Goal: Task Accomplishment & Management: Manage account settings

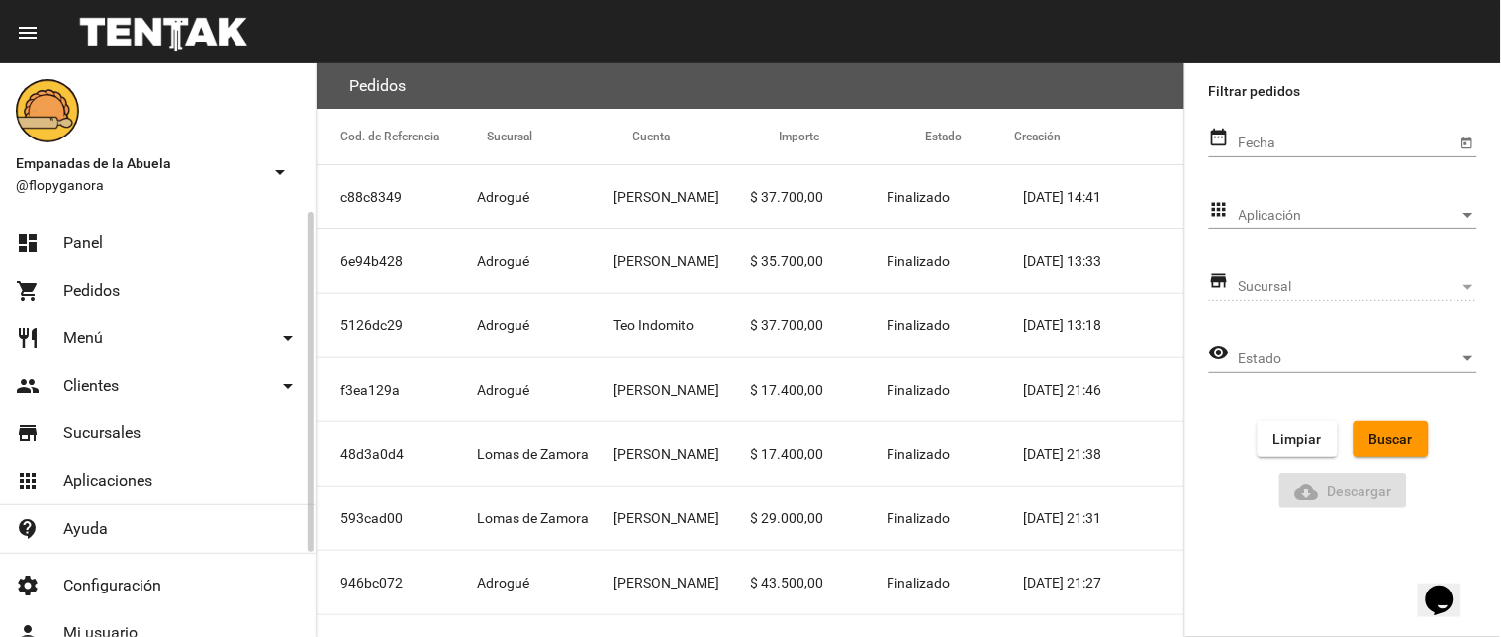
click at [82, 257] on link "dashboard Panel" at bounding box center [158, 243] width 316 height 47
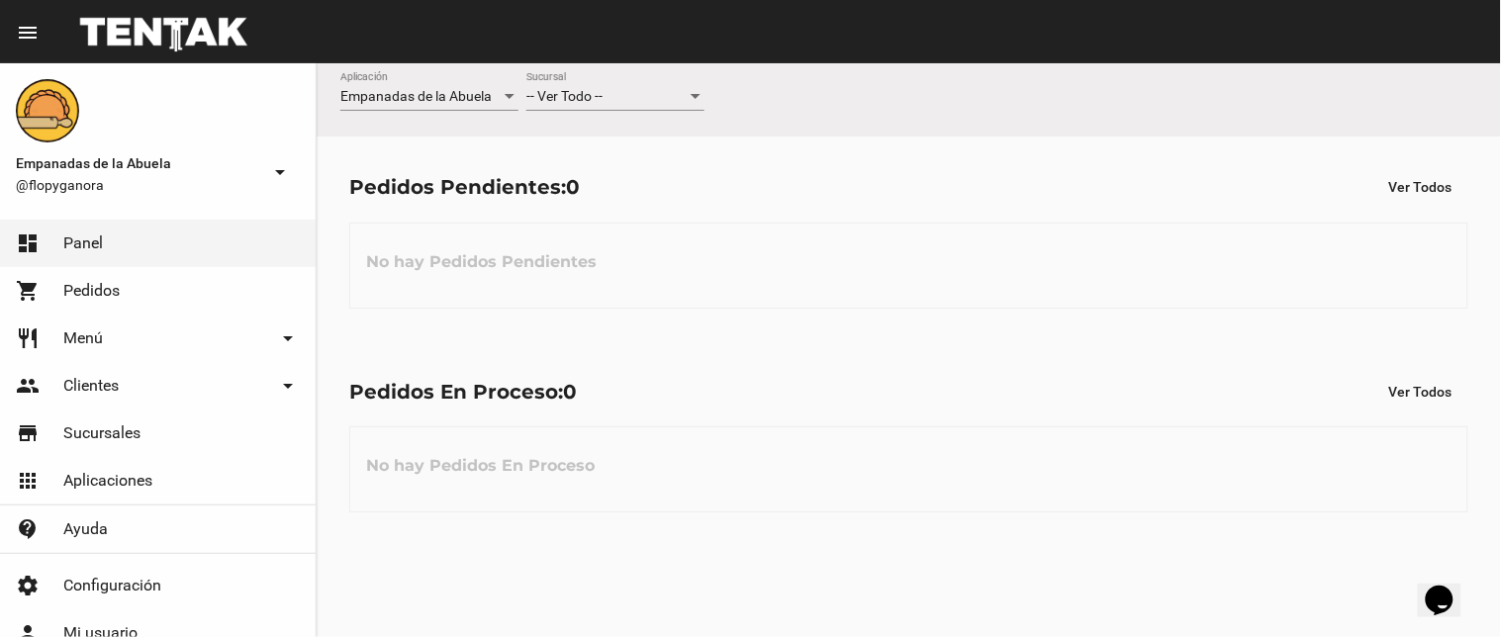
click at [568, 91] on span "-- Ver Todo --" at bounding box center [564, 96] width 76 height 16
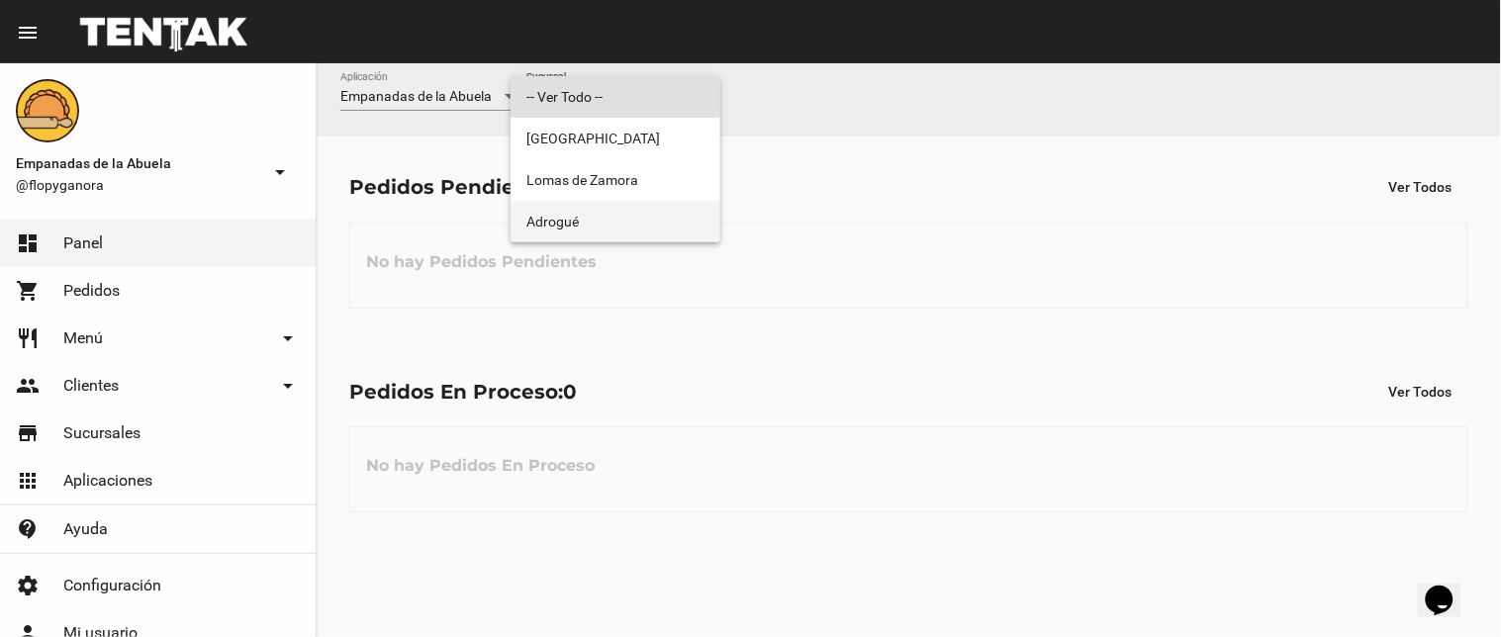
click at [552, 203] on span "Adrogué" at bounding box center [615, 222] width 178 height 42
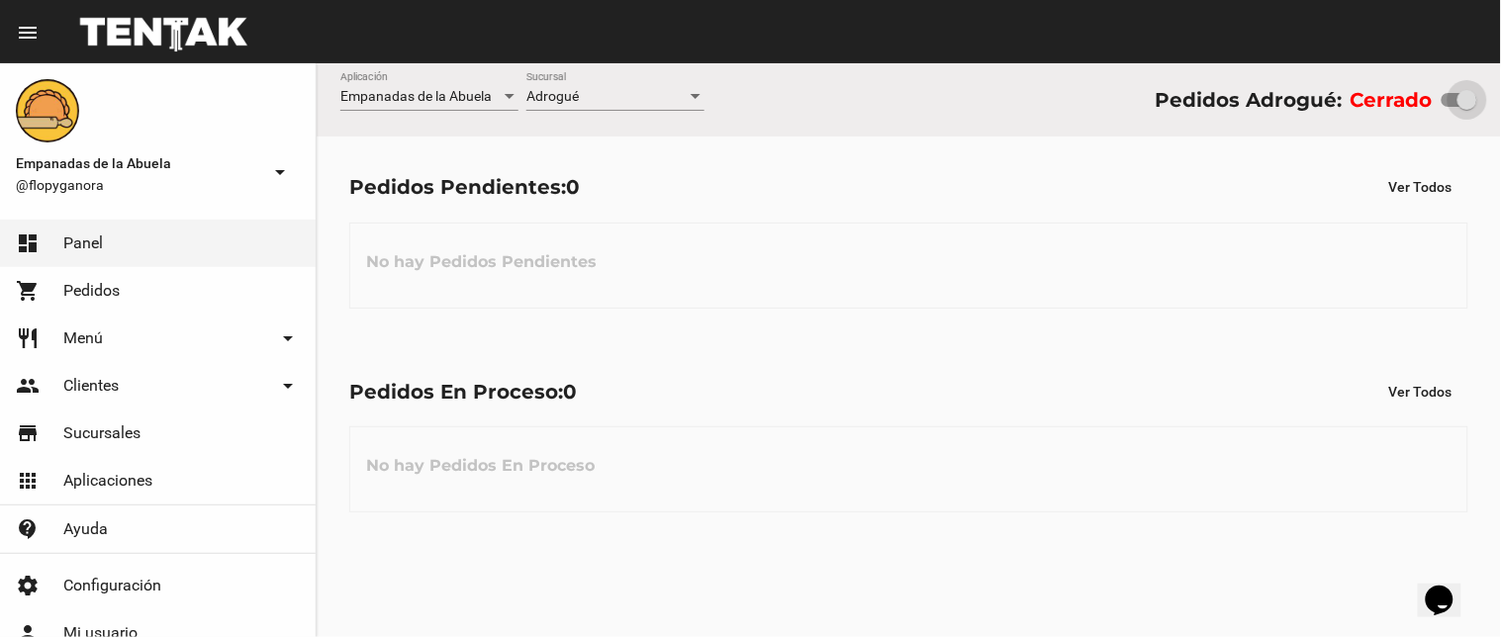
click at [1497, 94] on div "Empanadas de la Abuela Aplicación Adrogué Sucursal Pedidos Adrogué: Cerrado" at bounding box center [909, 99] width 1184 height 73
checkbox input "true"
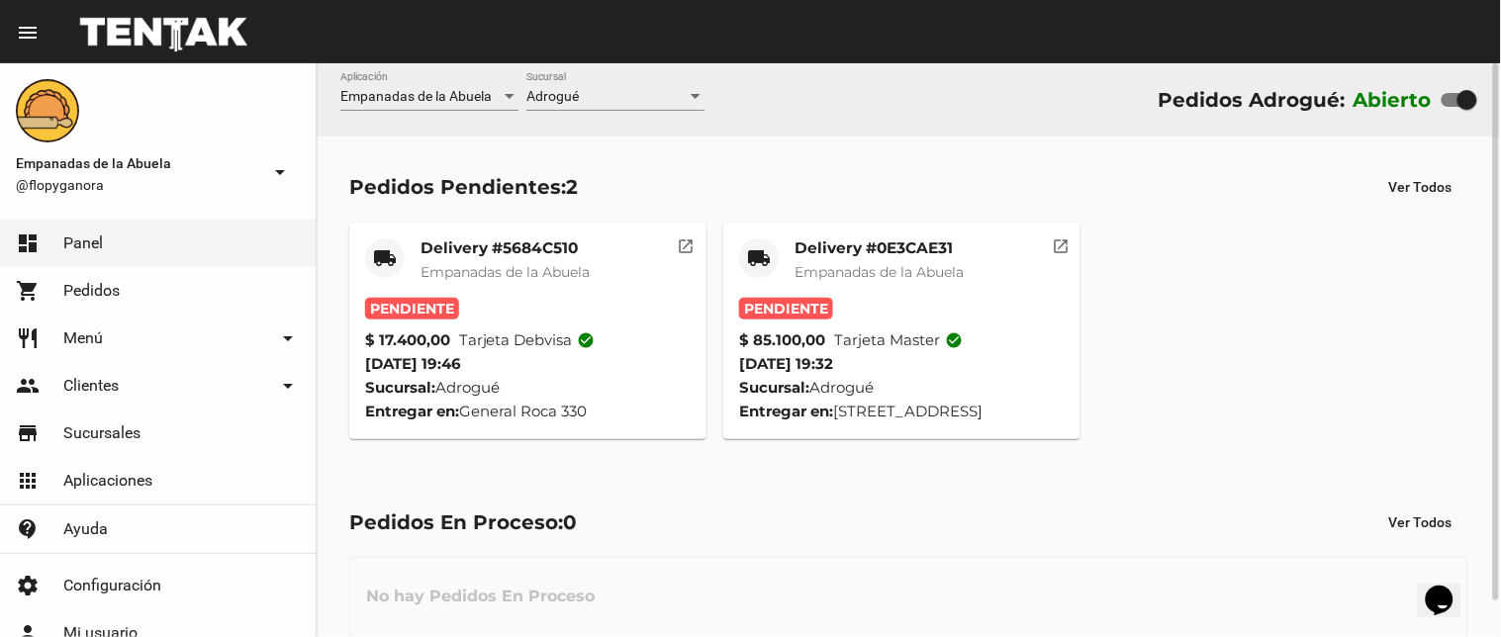
click at [755, 260] on mat-icon "local_shipping" at bounding box center [759, 258] width 24 height 24
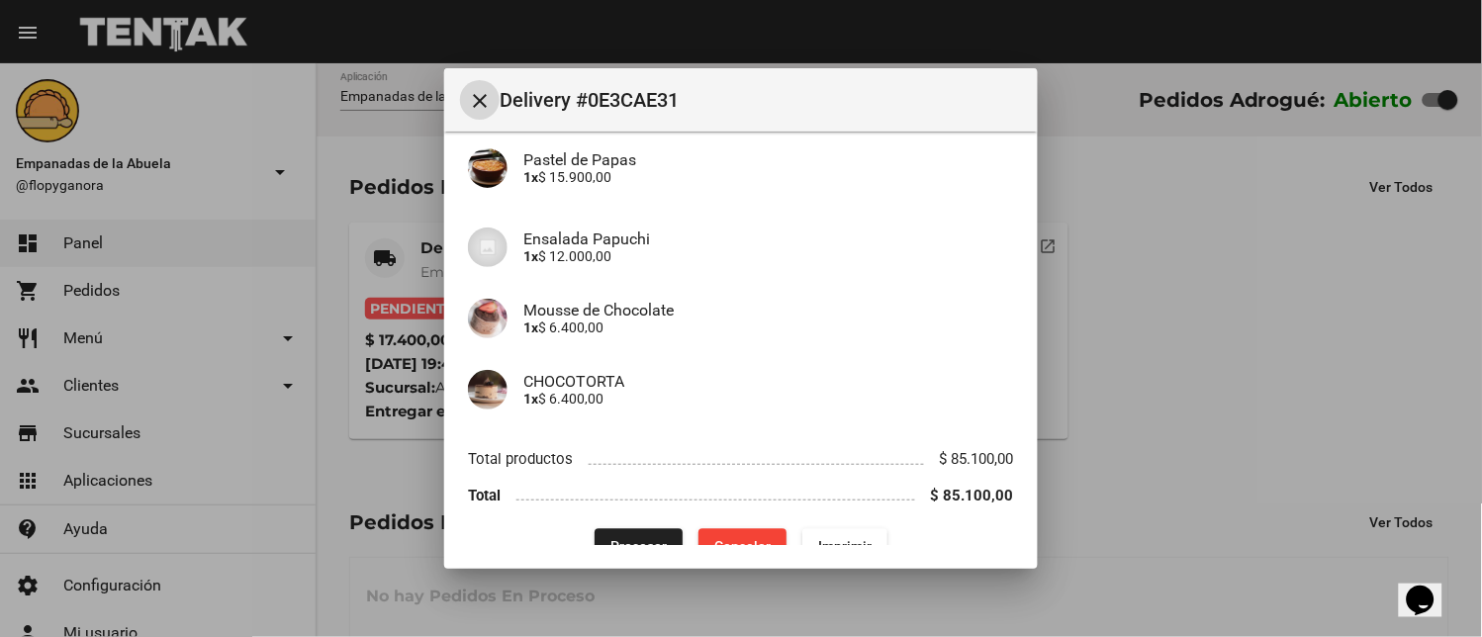
scroll to position [737, 0]
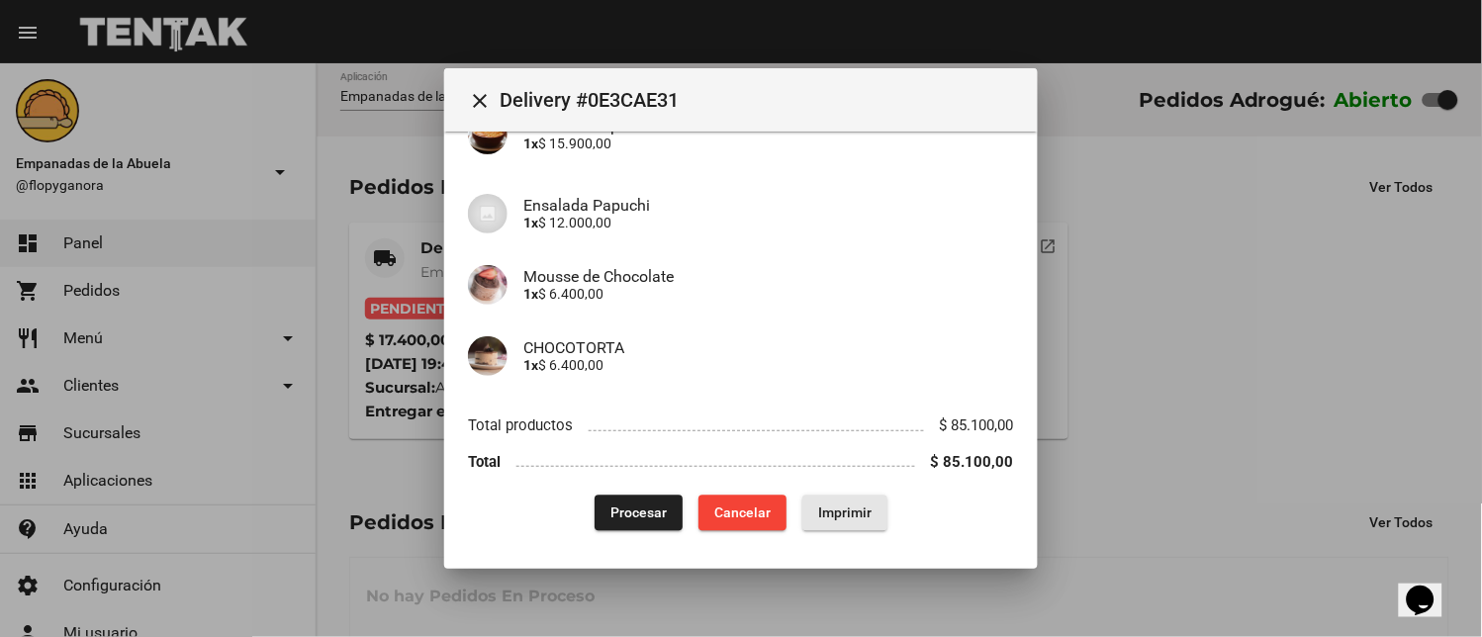
drag, startPoint x: 858, startPoint y: 502, endPoint x: 644, endPoint y: 366, distance: 253.1
click at [856, 505] on button "Imprimir" at bounding box center [844, 514] width 85 height 36
click at [614, 515] on span "Procesar" at bounding box center [638, 514] width 56 height 16
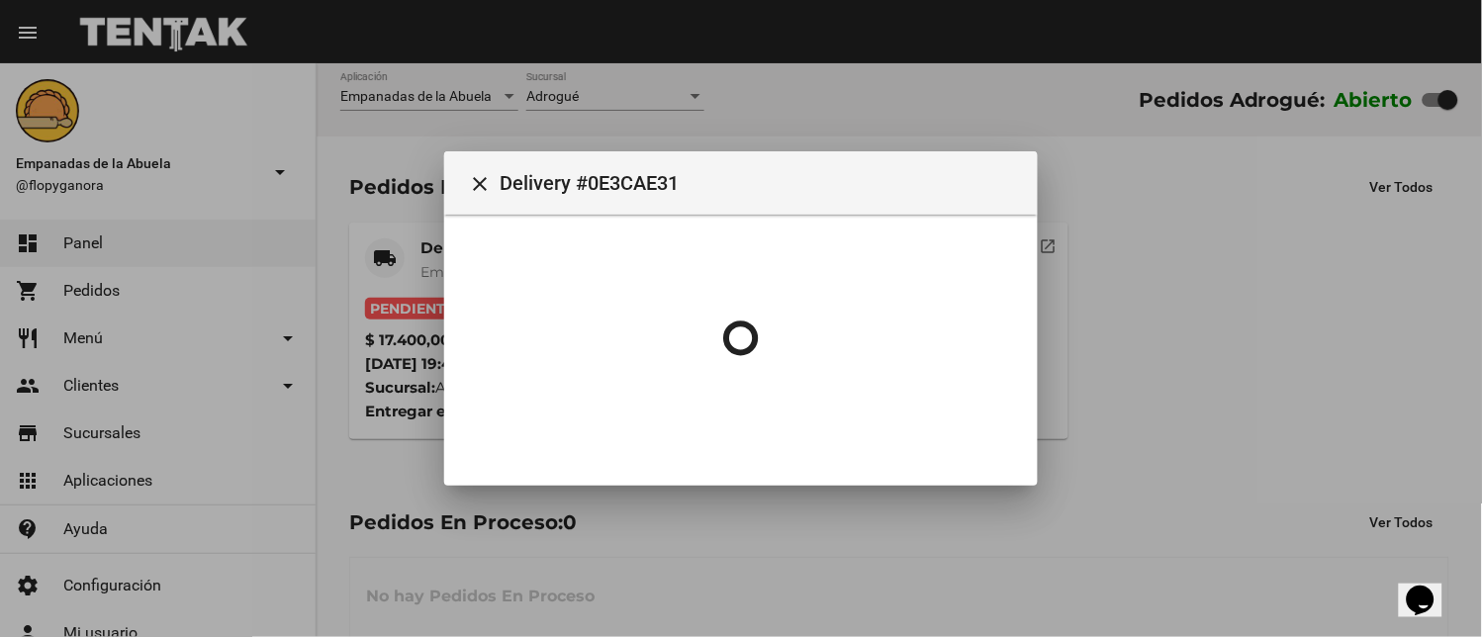
scroll to position [0, 0]
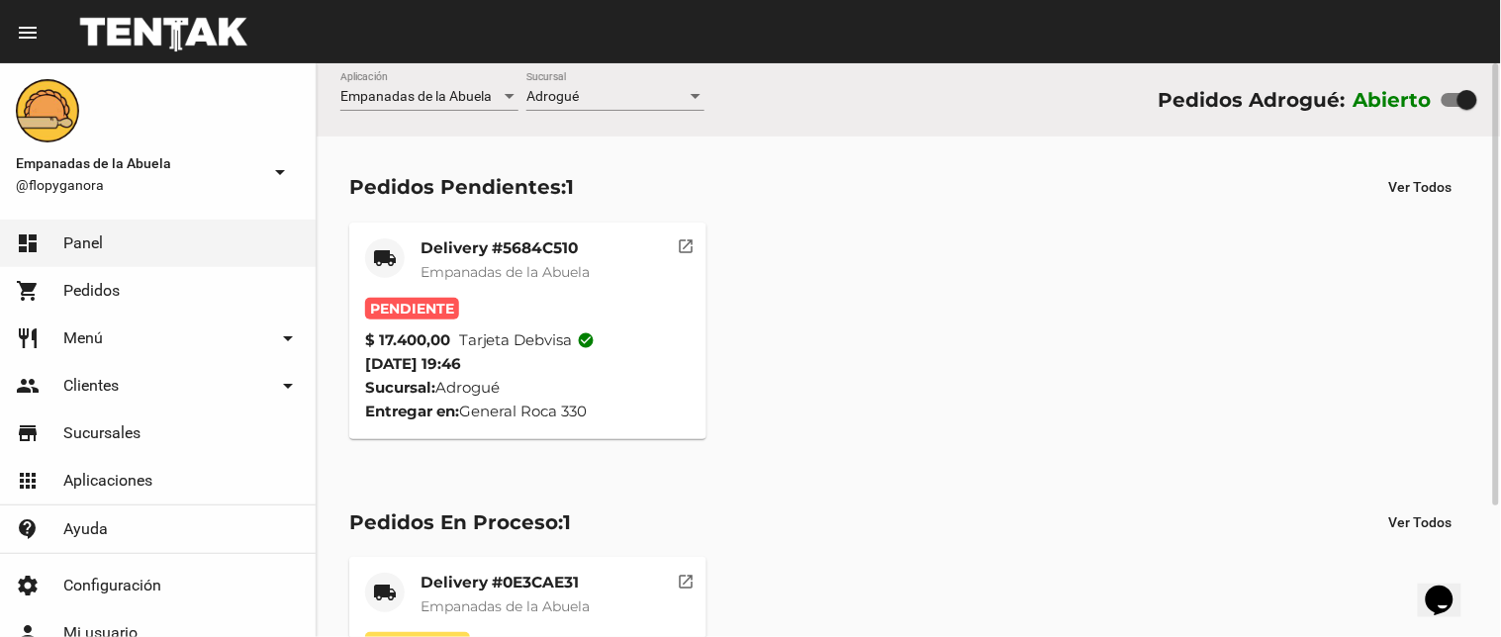
click at [451, 245] on mat-card-title "Delivery #5684C510" at bounding box center [504, 248] width 169 height 20
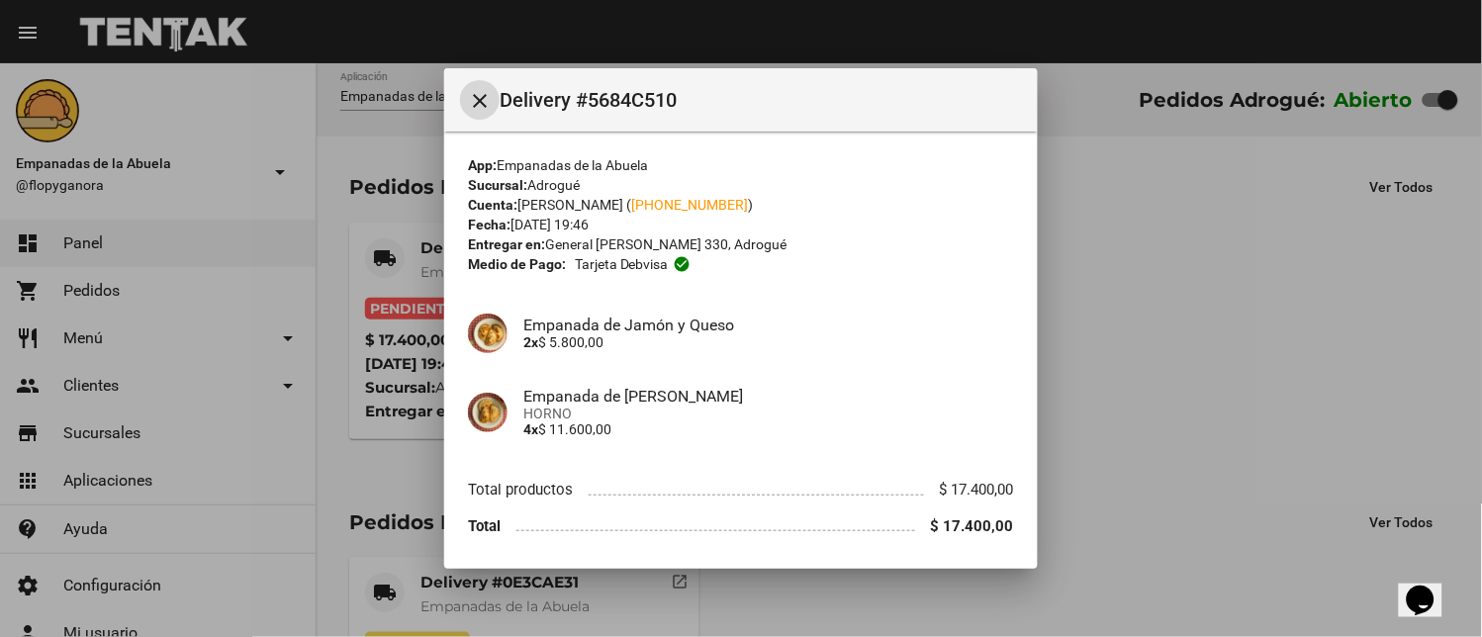
scroll to position [64, 0]
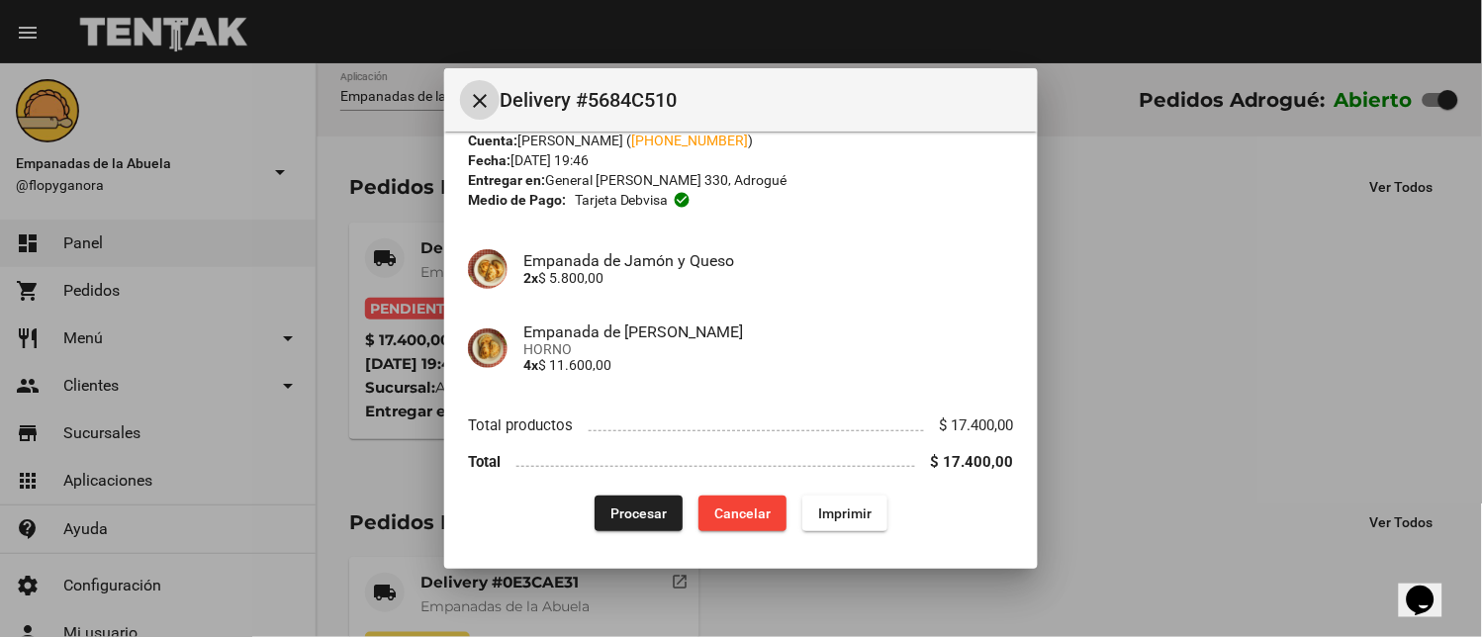
click at [808, 501] on button "Imprimir" at bounding box center [844, 514] width 85 height 36
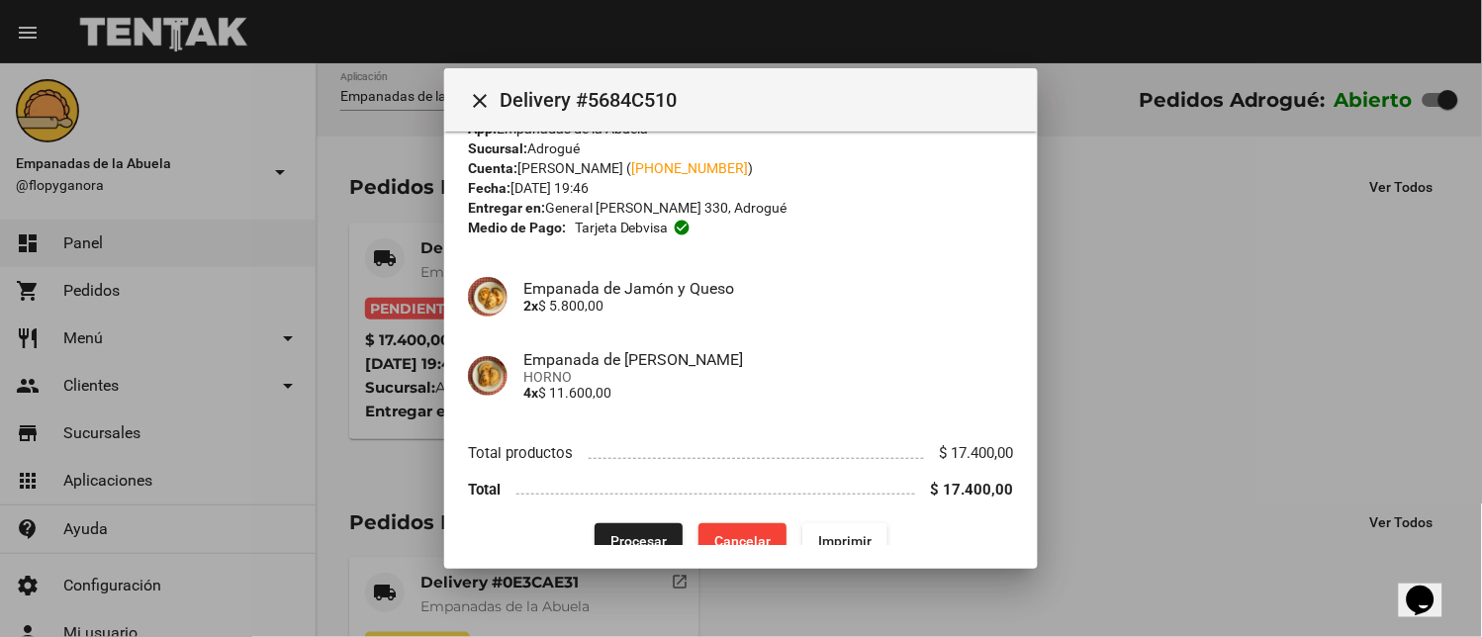
scroll to position [64, 0]
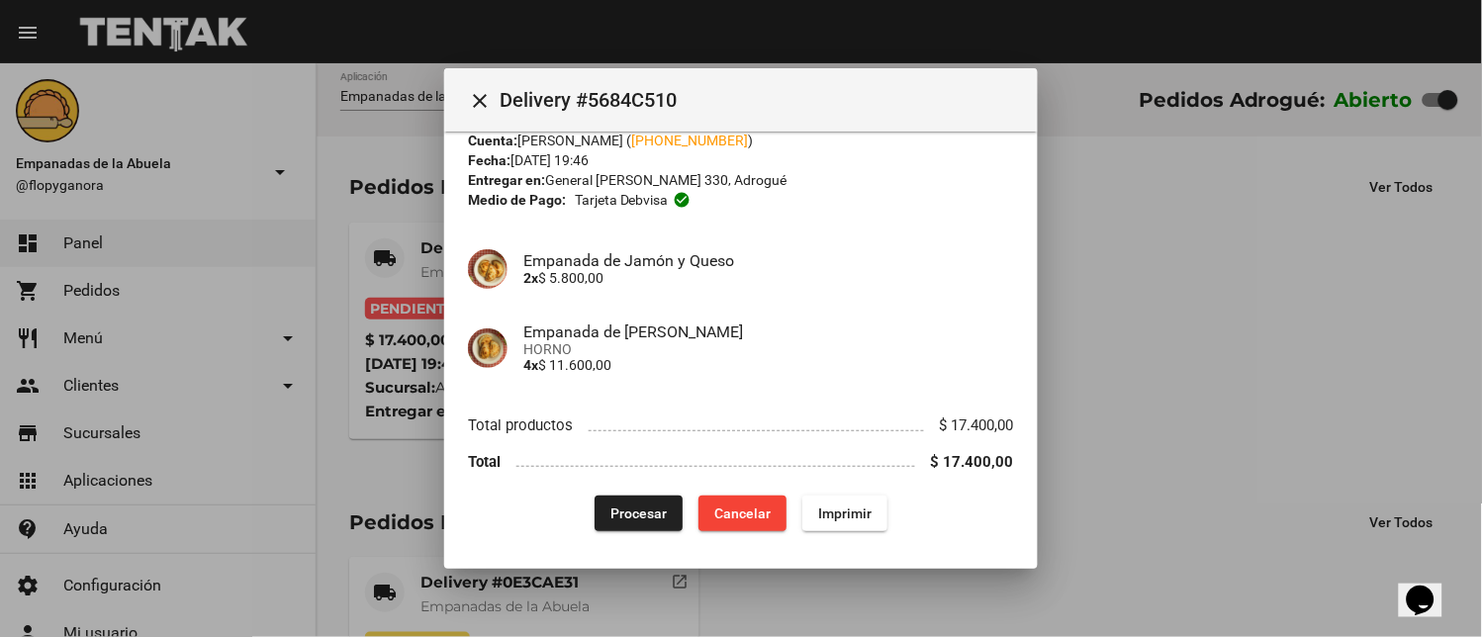
click at [610, 511] on span "Procesar" at bounding box center [638, 514] width 56 height 16
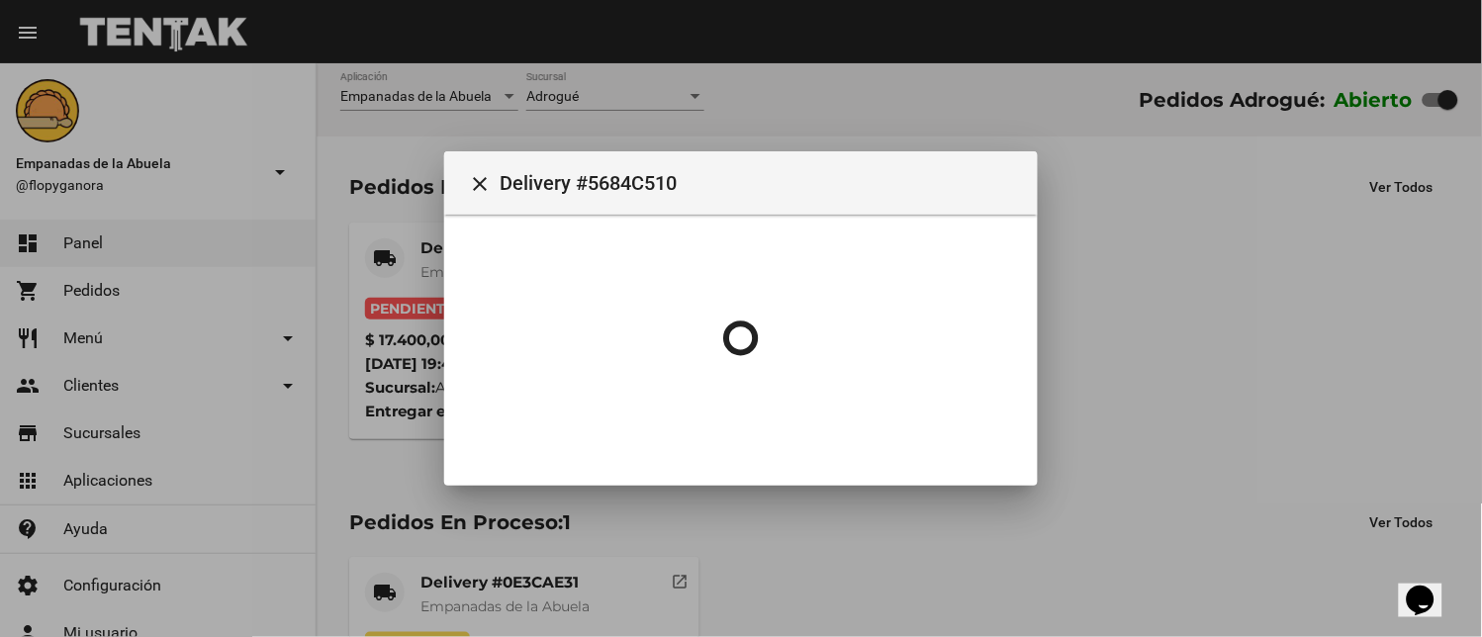
scroll to position [0, 0]
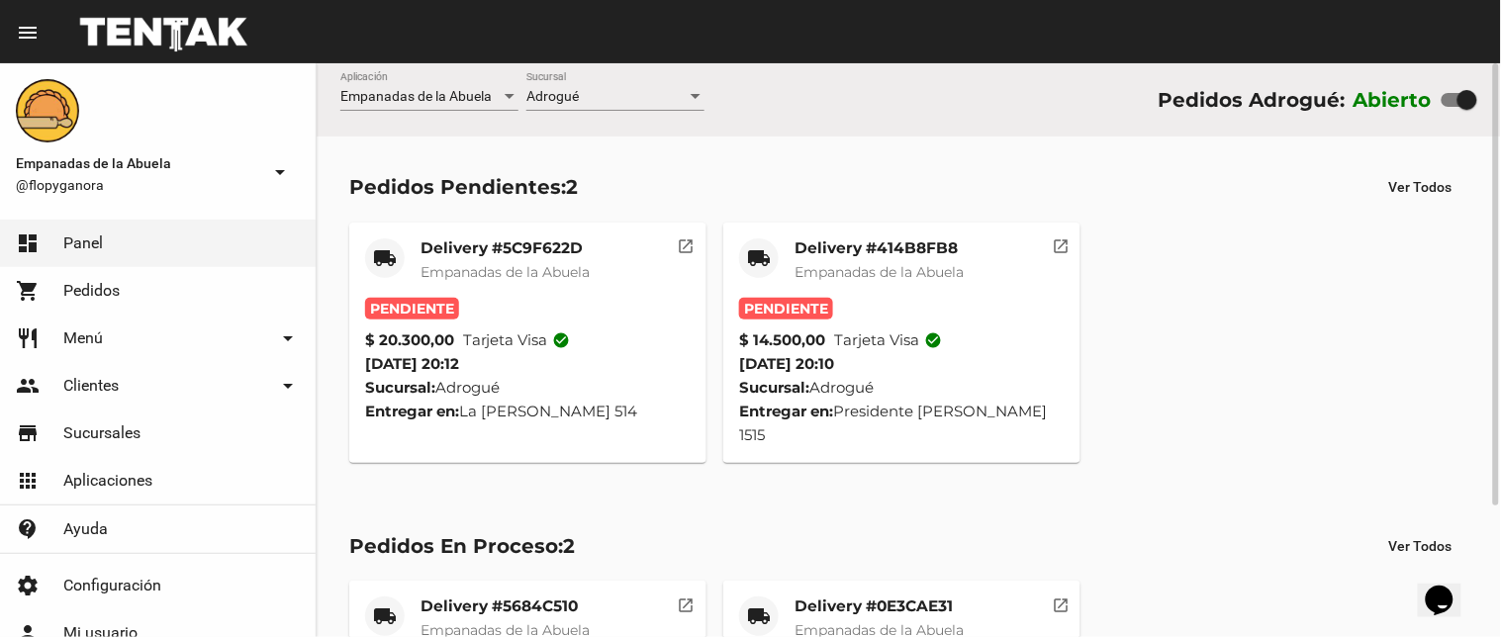
click at [901, 241] on mat-card-title "Delivery #414B8FB8" at bounding box center [878, 248] width 169 height 20
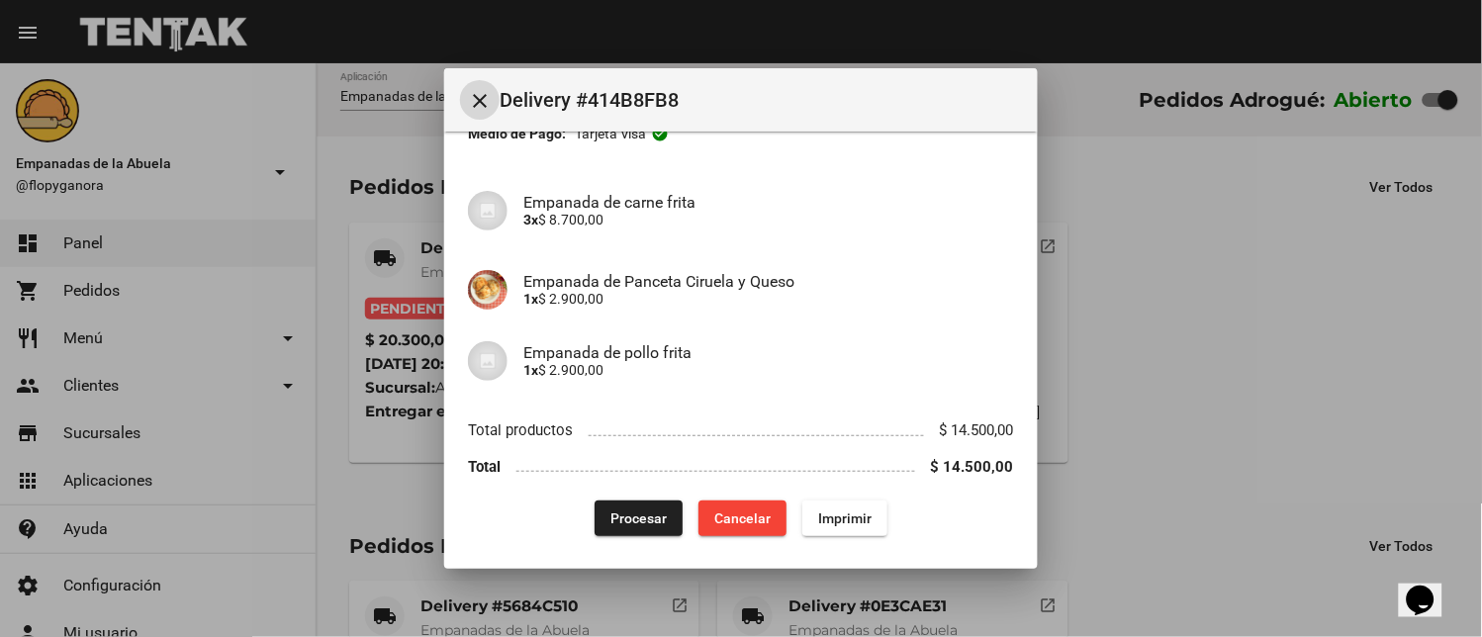
scroll to position [136, 0]
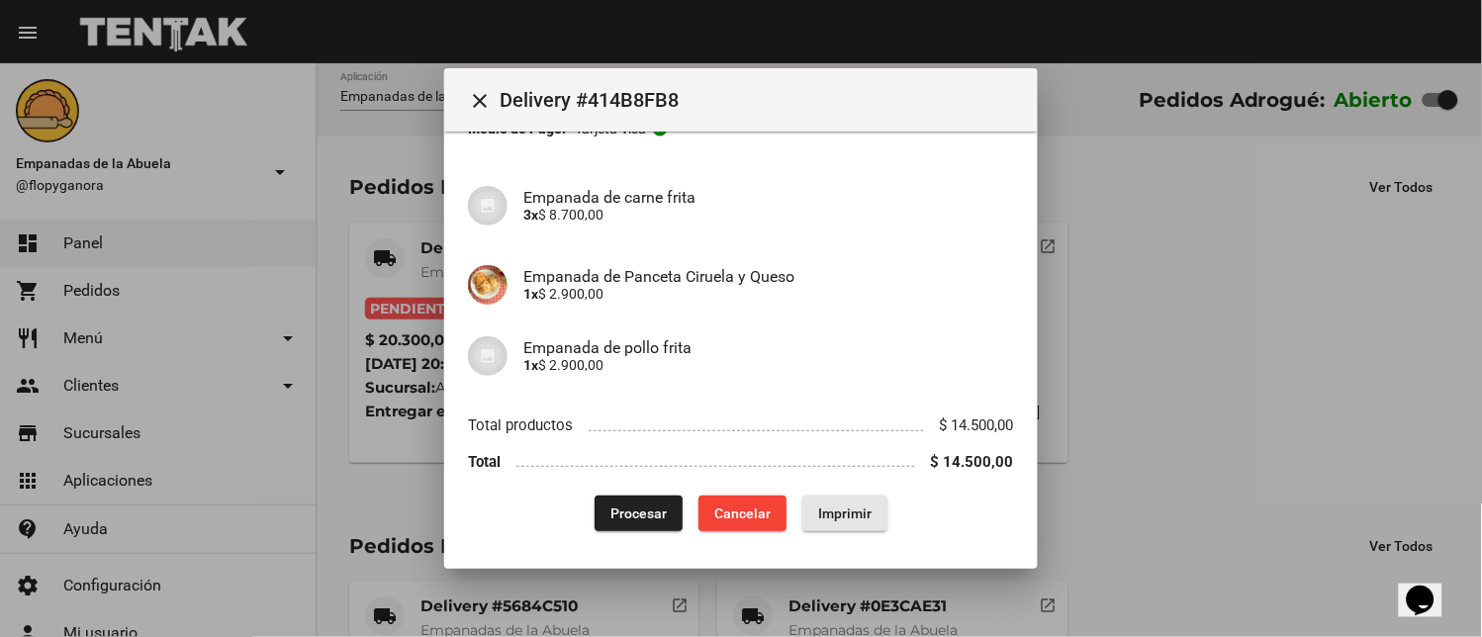
click at [856, 518] on span "Imprimir" at bounding box center [844, 514] width 53 height 16
click at [615, 502] on button "Procesar" at bounding box center [639, 514] width 88 height 36
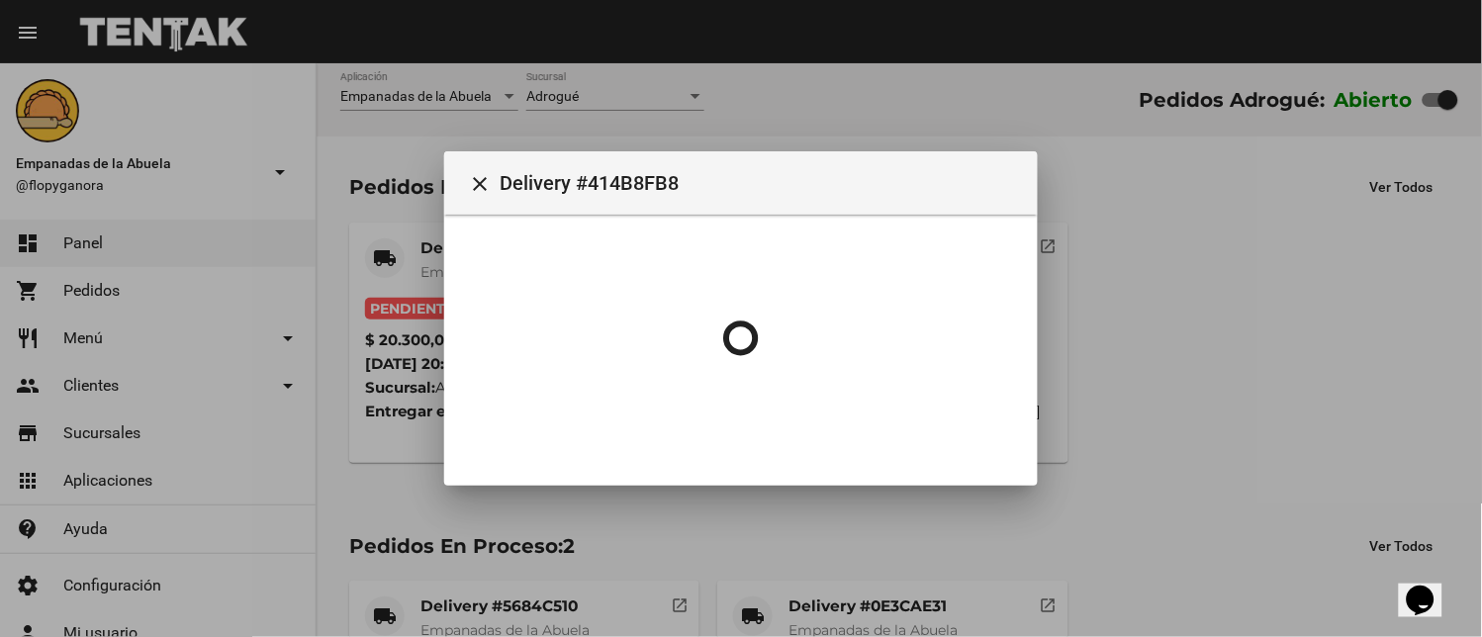
scroll to position [0, 0]
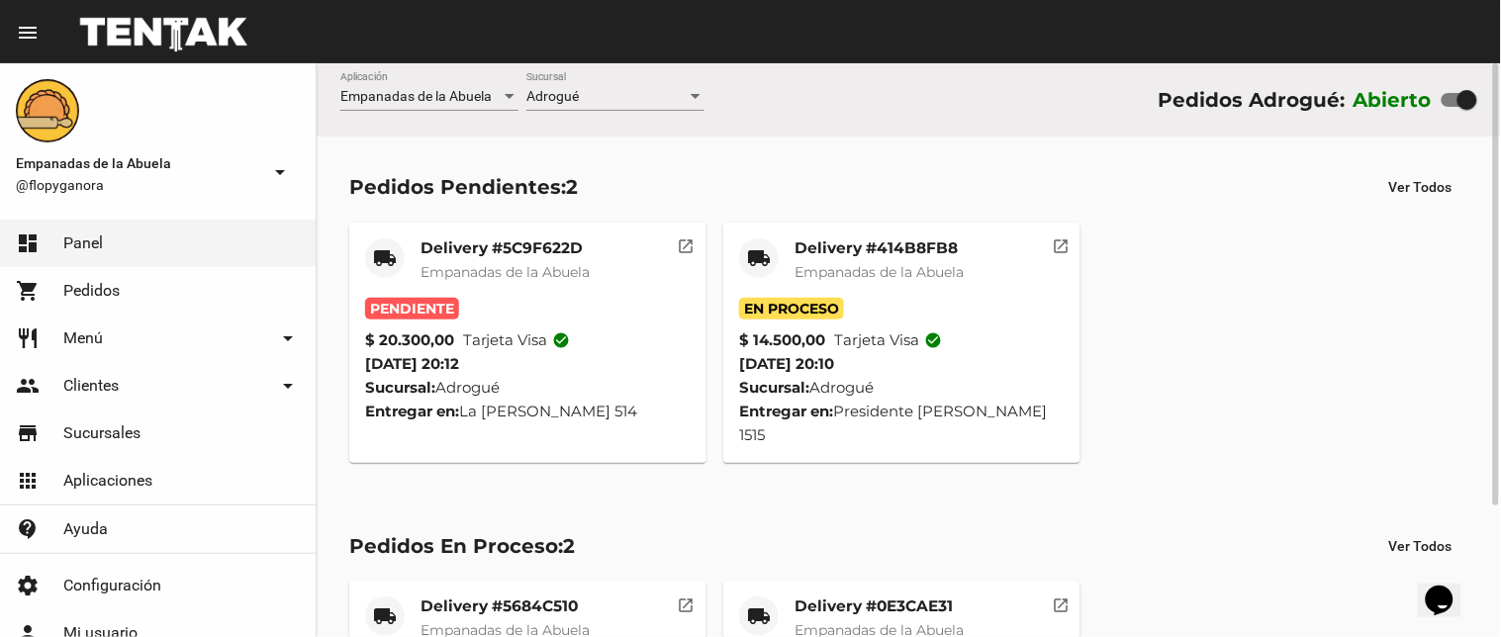
click at [512, 255] on mat-card-title "Delivery #5C9F622D" at bounding box center [504, 248] width 169 height 20
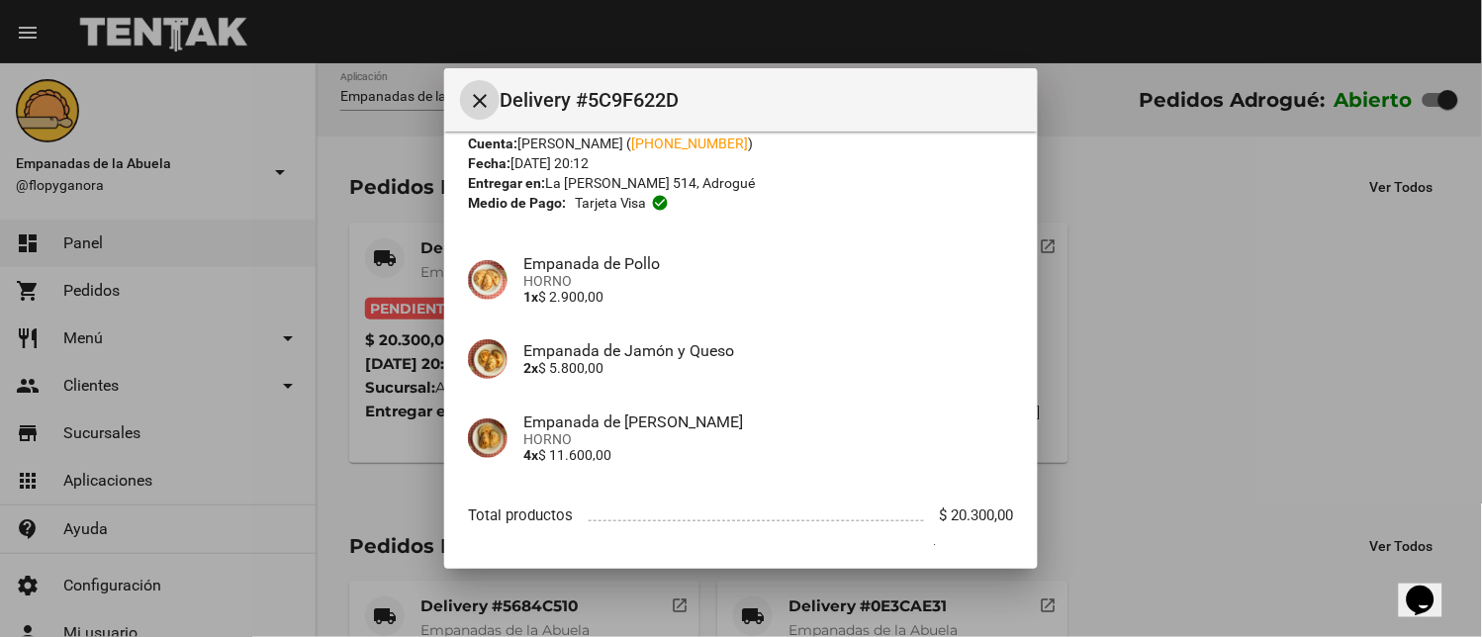
scroll to position [152, 0]
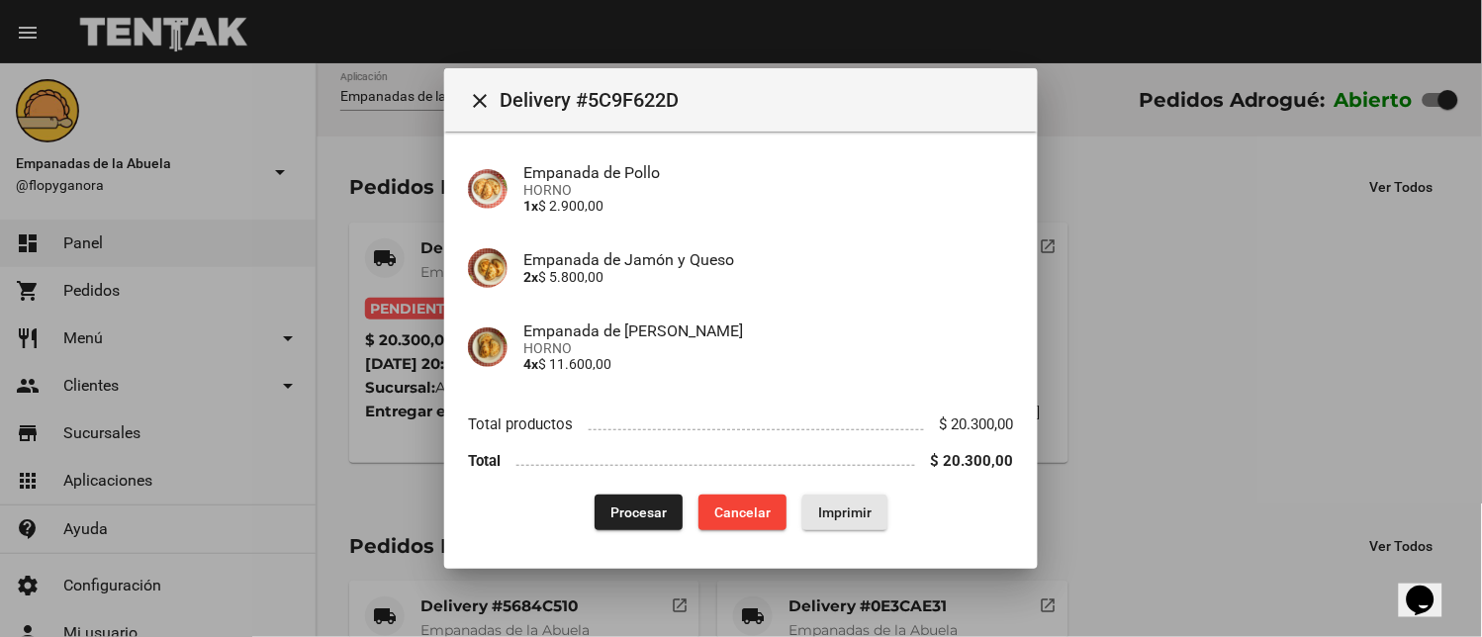
drag, startPoint x: 852, startPoint y: 507, endPoint x: 633, endPoint y: 354, distance: 266.5
click at [852, 509] on span "Imprimir" at bounding box center [844, 513] width 53 height 16
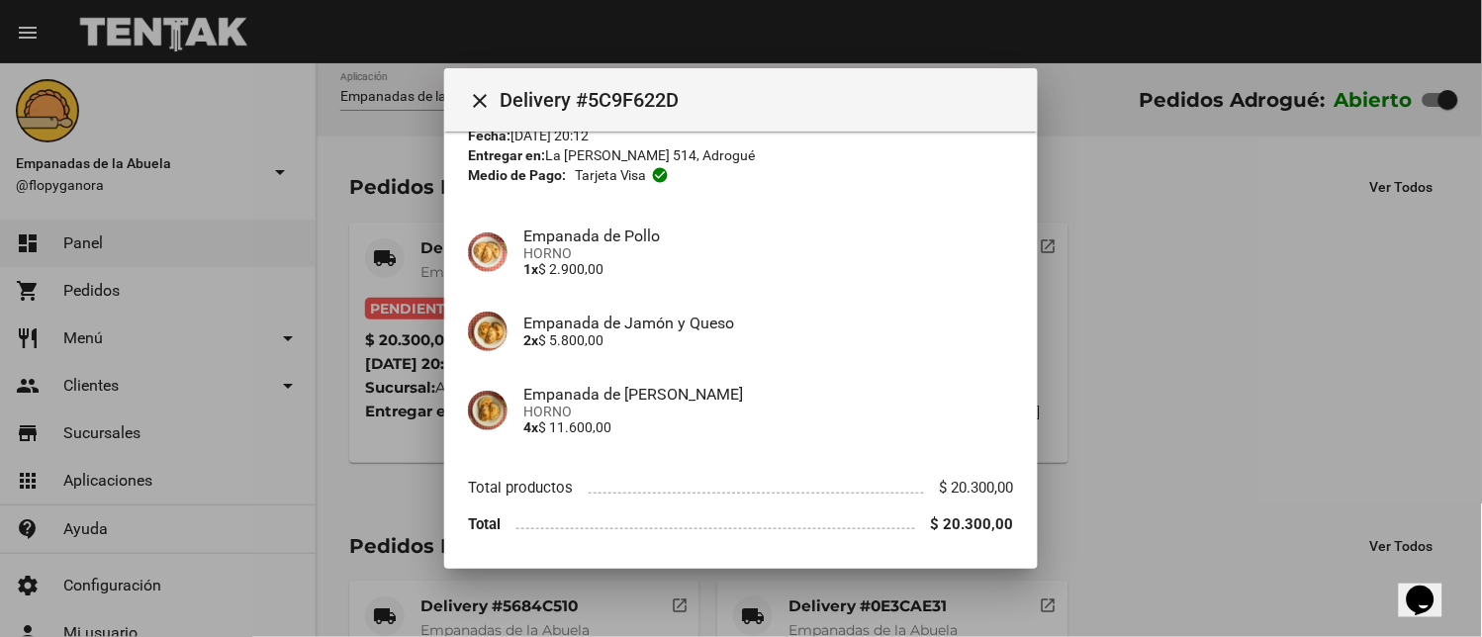
scroll to position [152, 0]
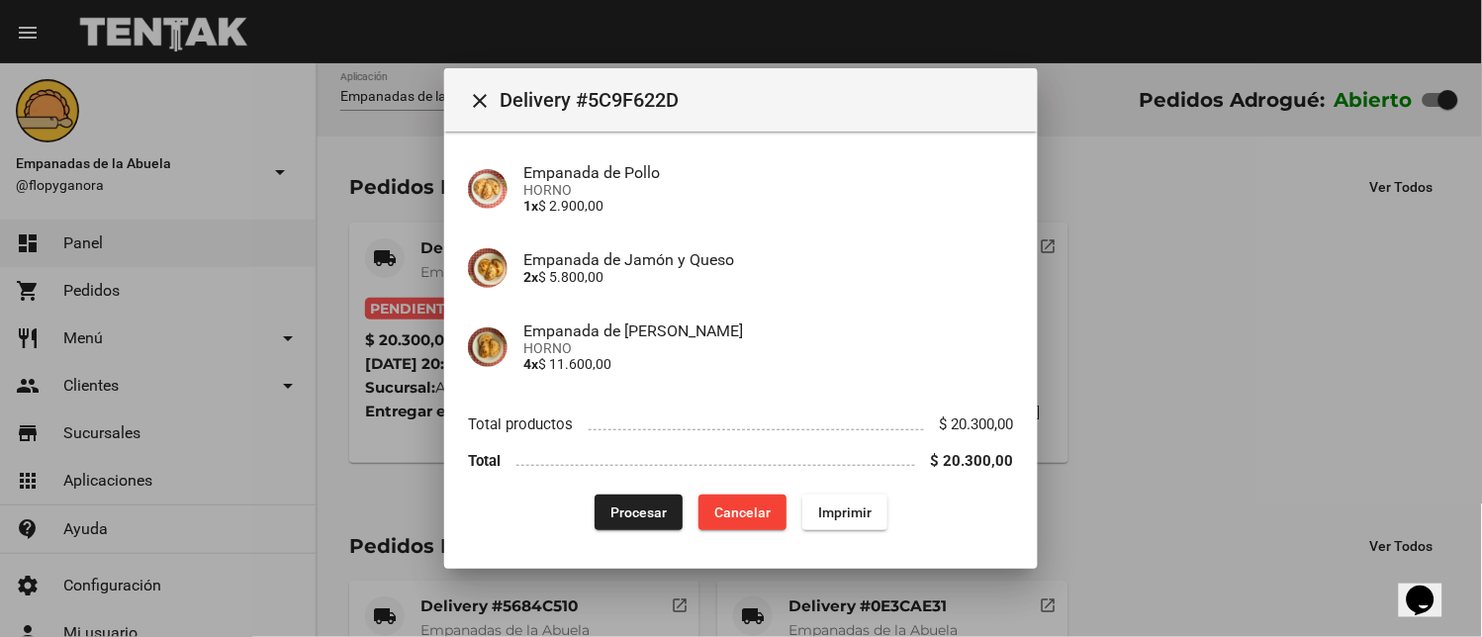
click at [616, 512] on span "Procesar" at bounding box center [638, 513] width 56 height 16
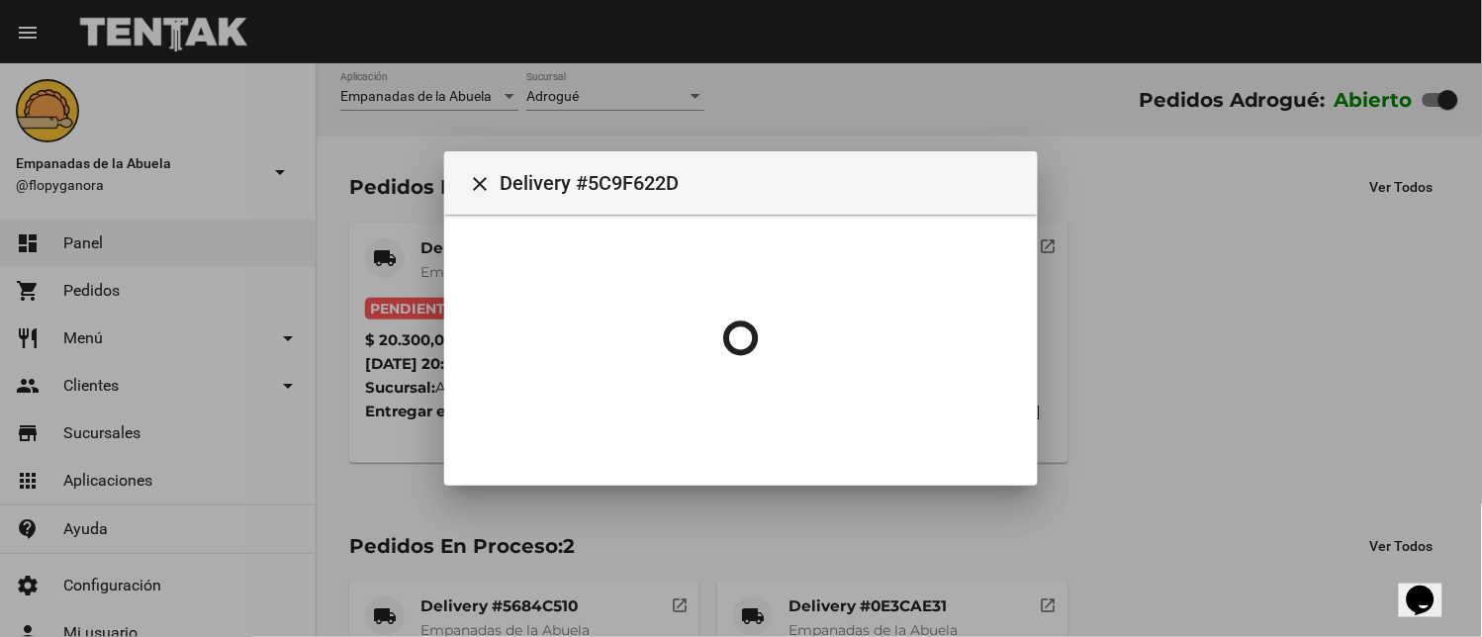
scroll to position [0, 0]
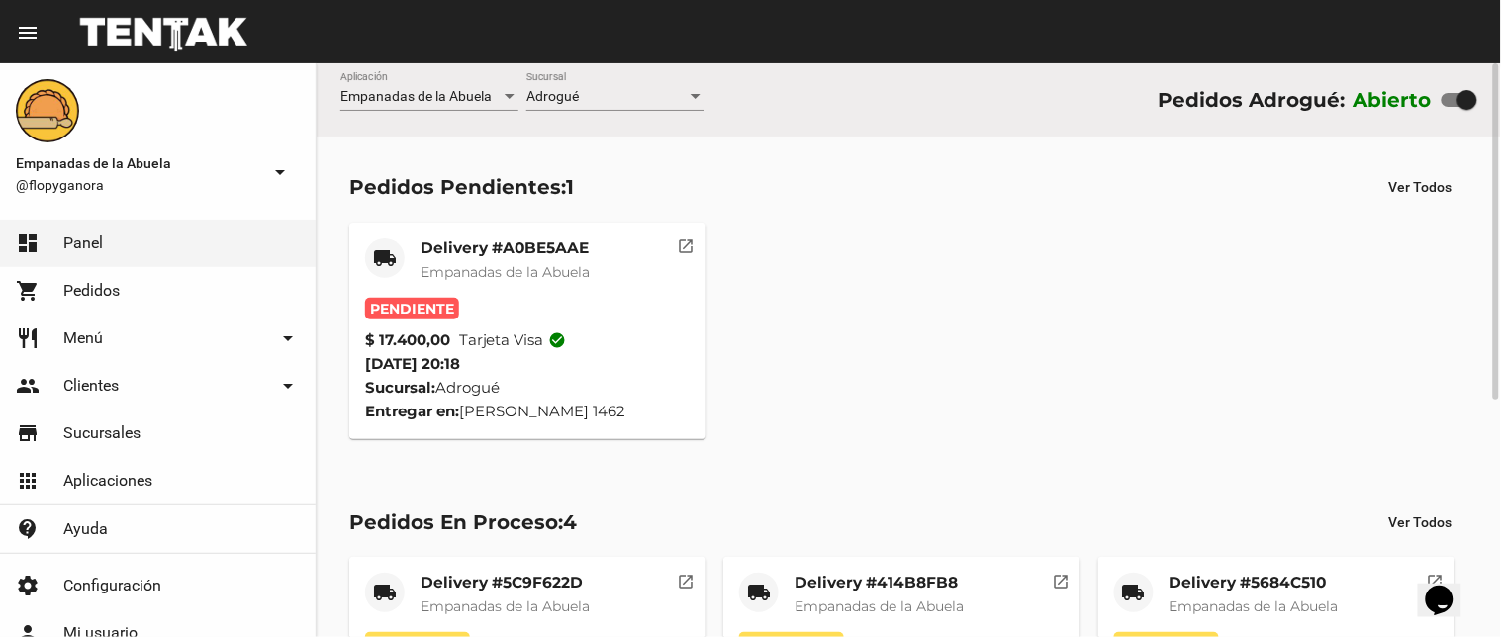
click at [488, 245] on mat-card-title "Delivery #A0BE5AAE" at bounding box center [504, 248] width 169 height 20
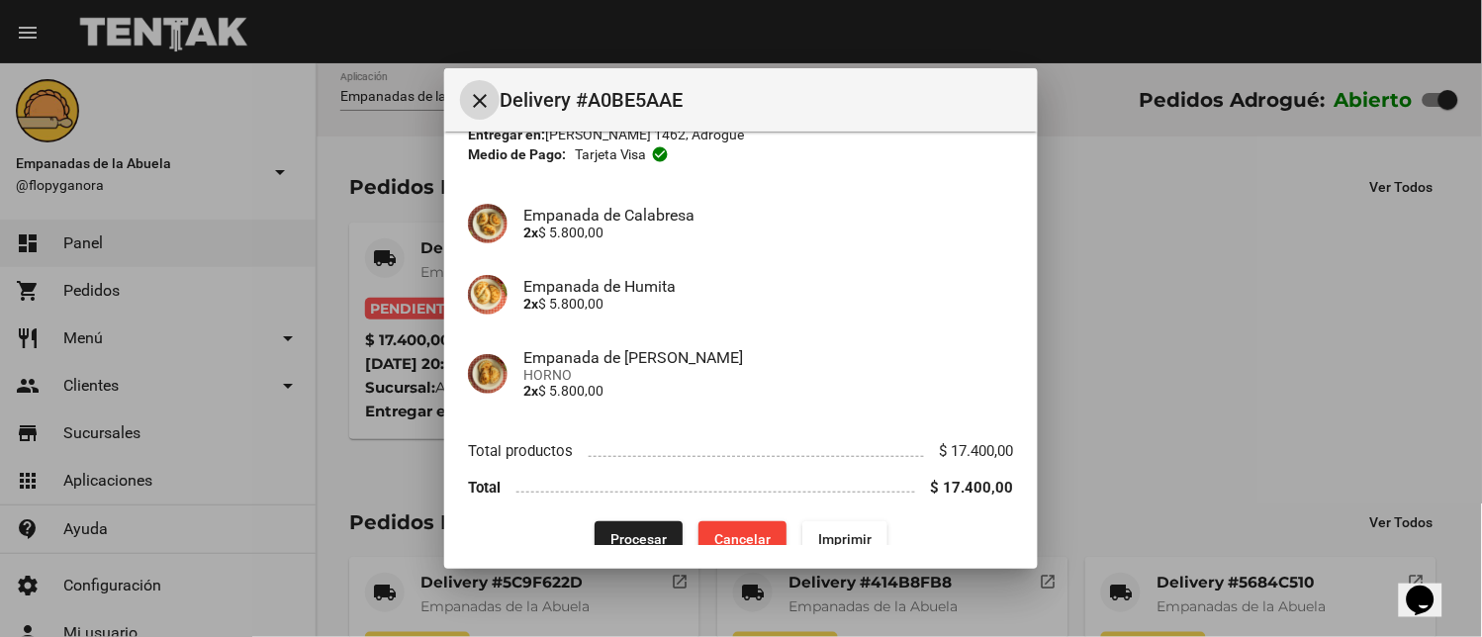
scroll to position [136, 0]
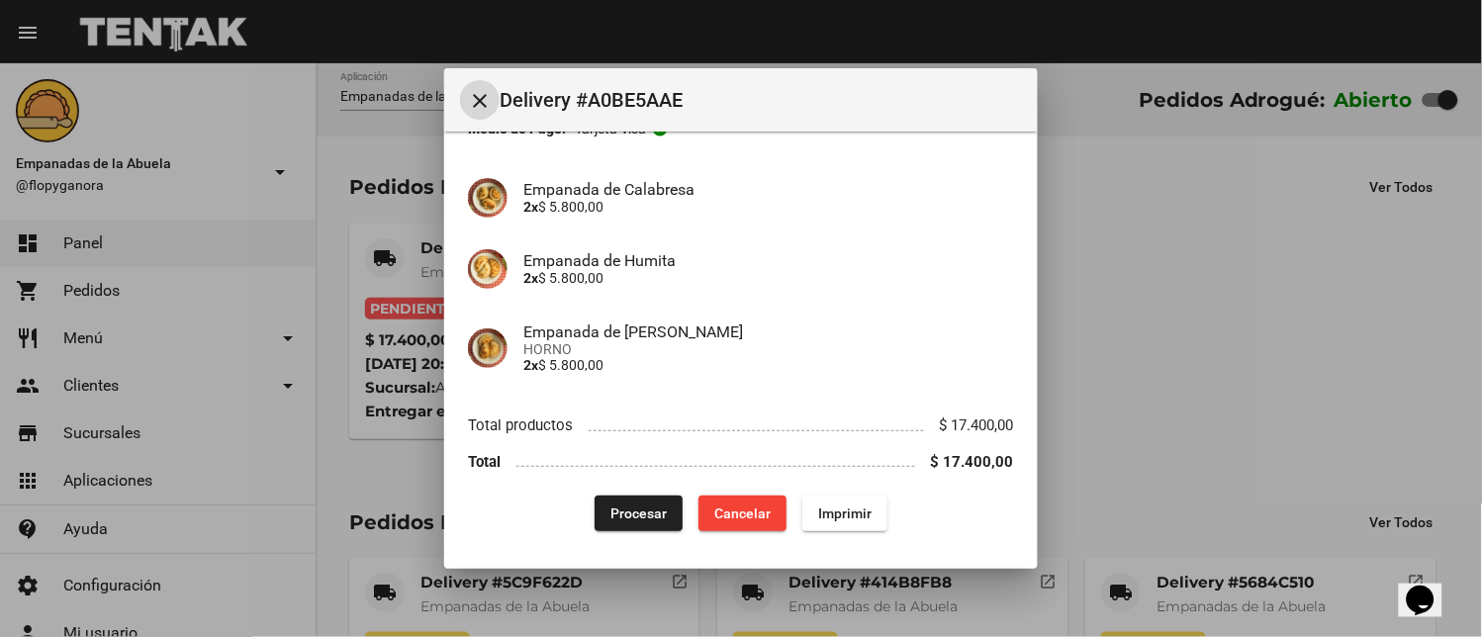
click at [826, 506] on span "Imprimir" at bounding box center [844, 514] width 53 height 16
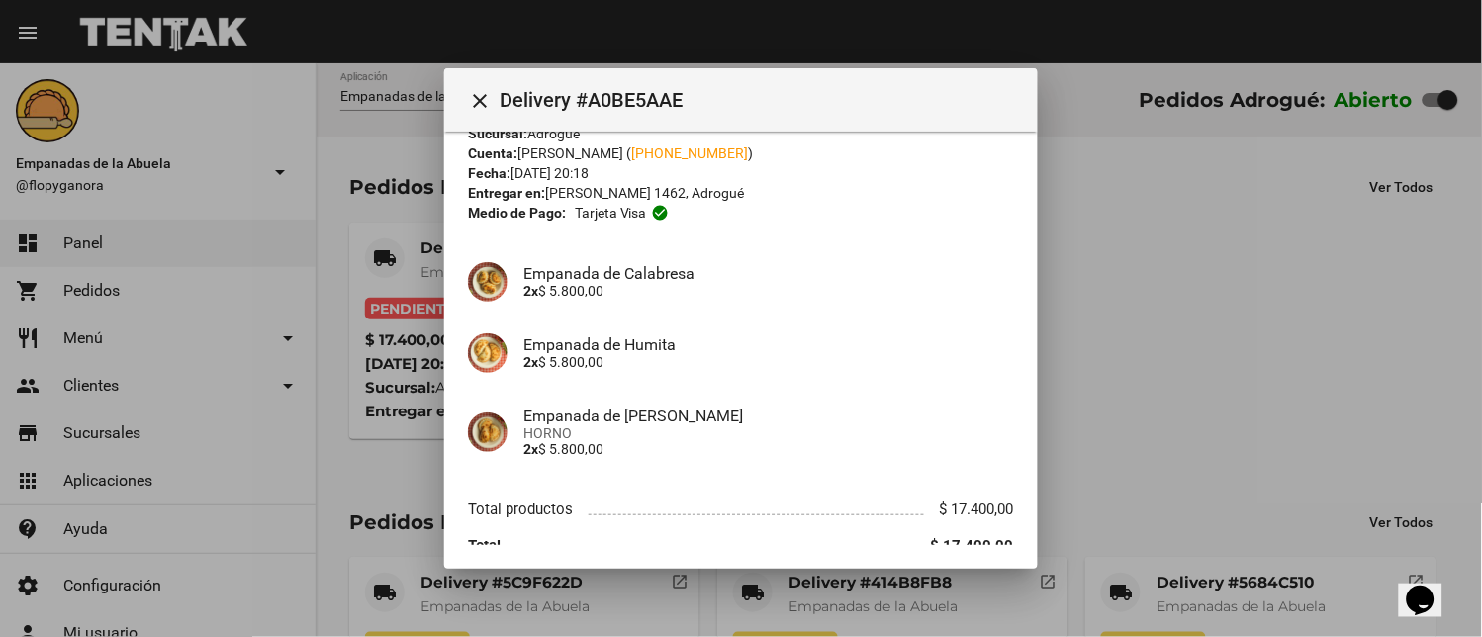
scroll to position [136, 0]
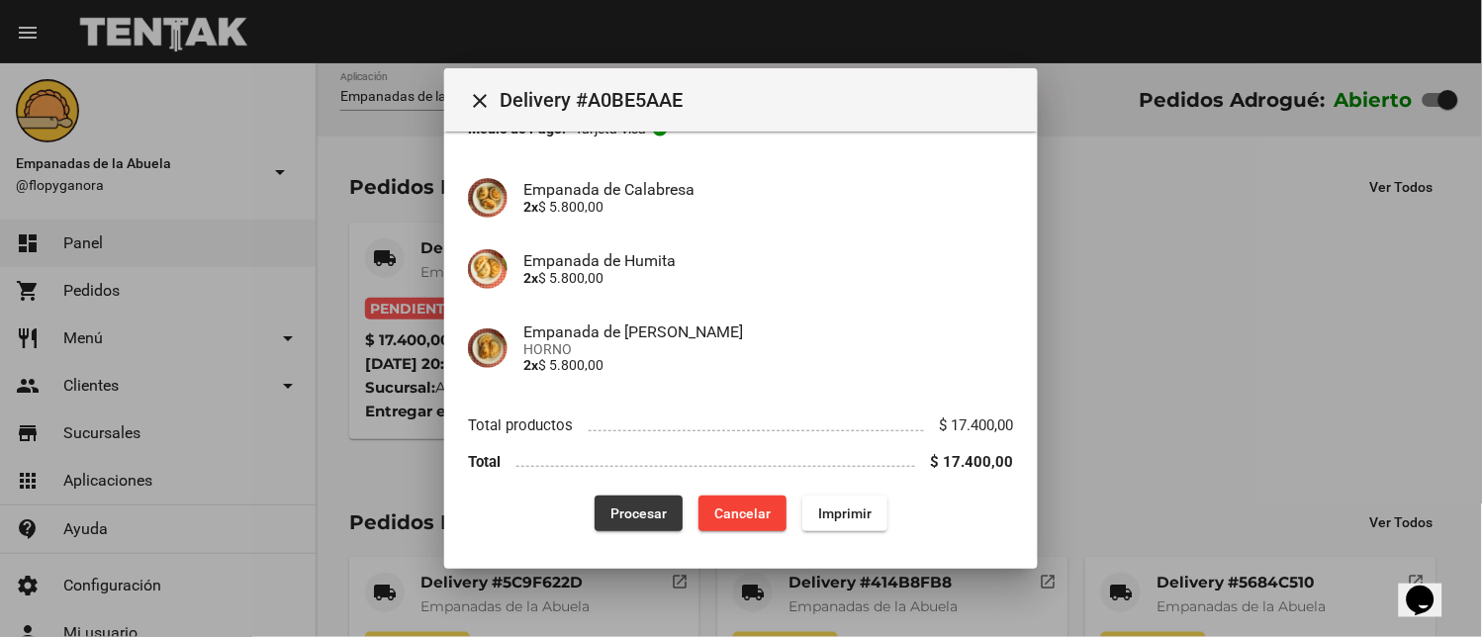
click at [629, 511] on span "Procesar" at bounding box center [638, 514] width 56 height 16
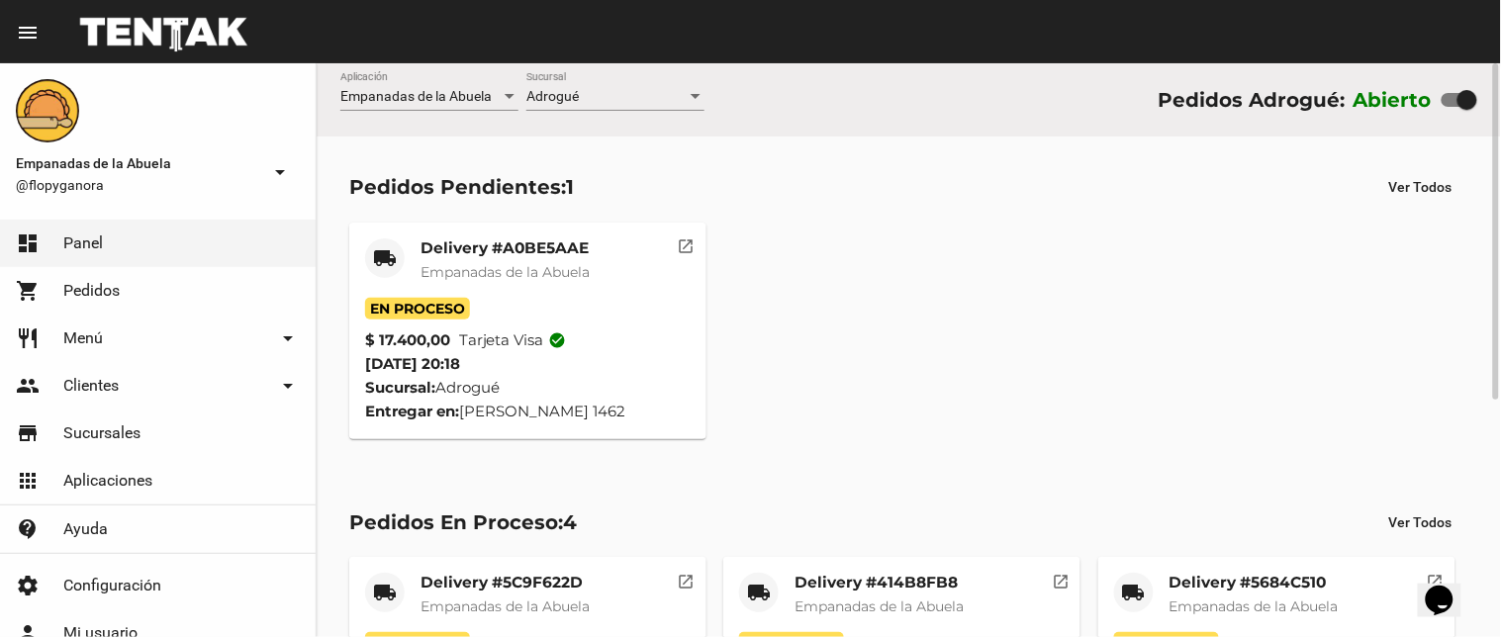
click at [446, 234] on mat-card "local_shipping Delivery #A0BE5AAE Empanadas de la Abuela En Proceso $ 17.400,00…" at bounding box center [527, 331] width 357 height 217
click at [450, 242] on mat-card-title "Delivery #A0BE5AAE" at bounding box center [504, 248] width 169 height 20
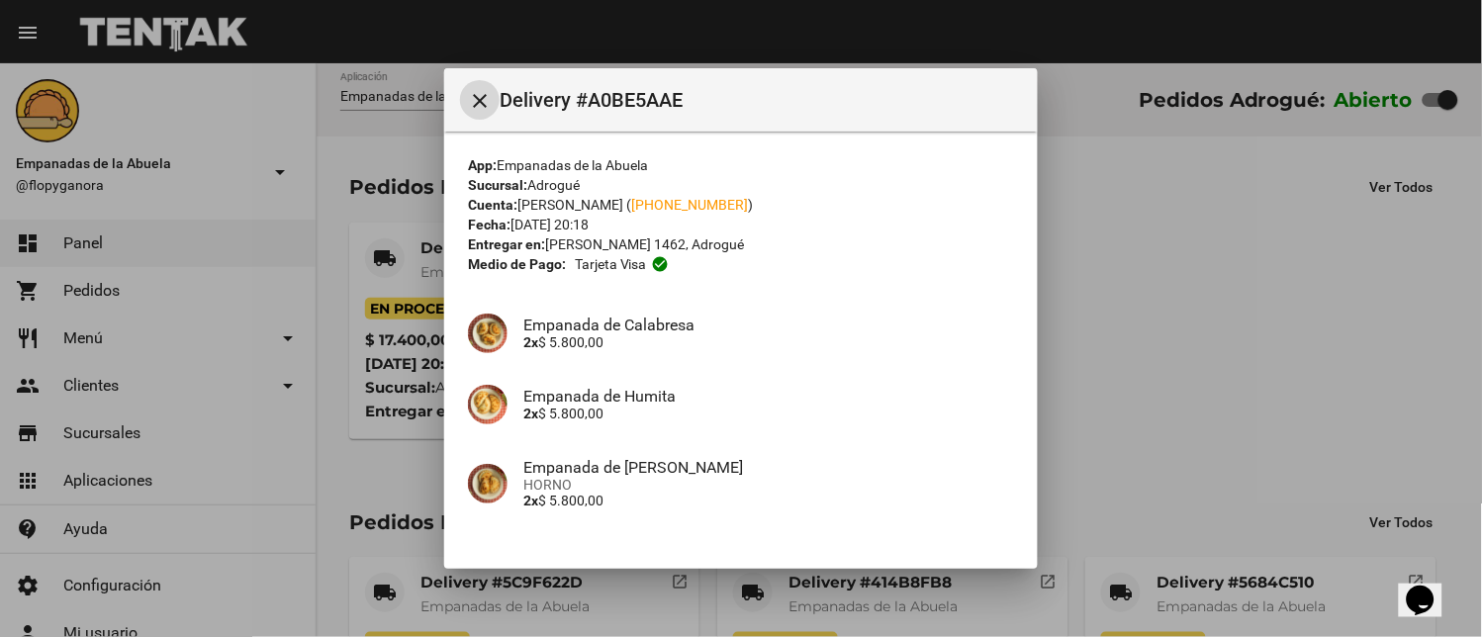
scroll to position [136, 0]
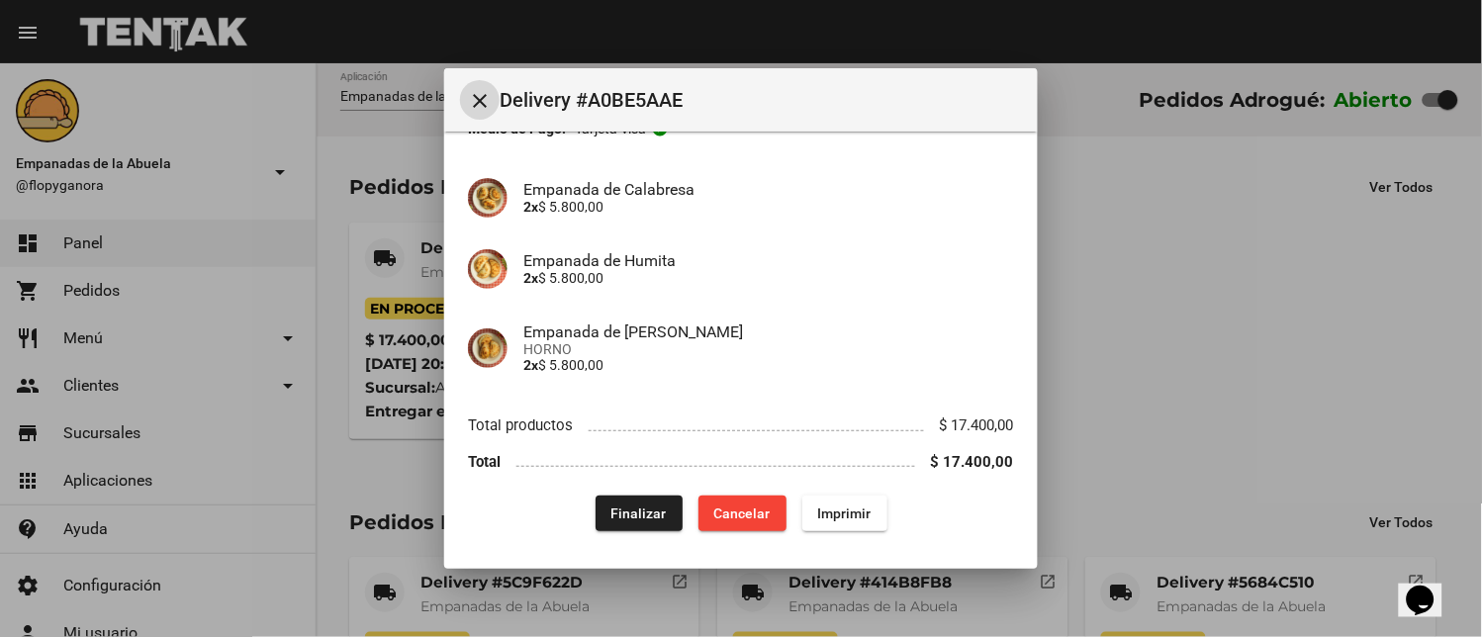
drag, startPoint x: 823, startPoint y: 508, endPoint x: 863, endPoint y: 439, distance: 78.9
click at [824, 508] on span "Imprimir" at bounding box center [844, 514] width 53 height 16
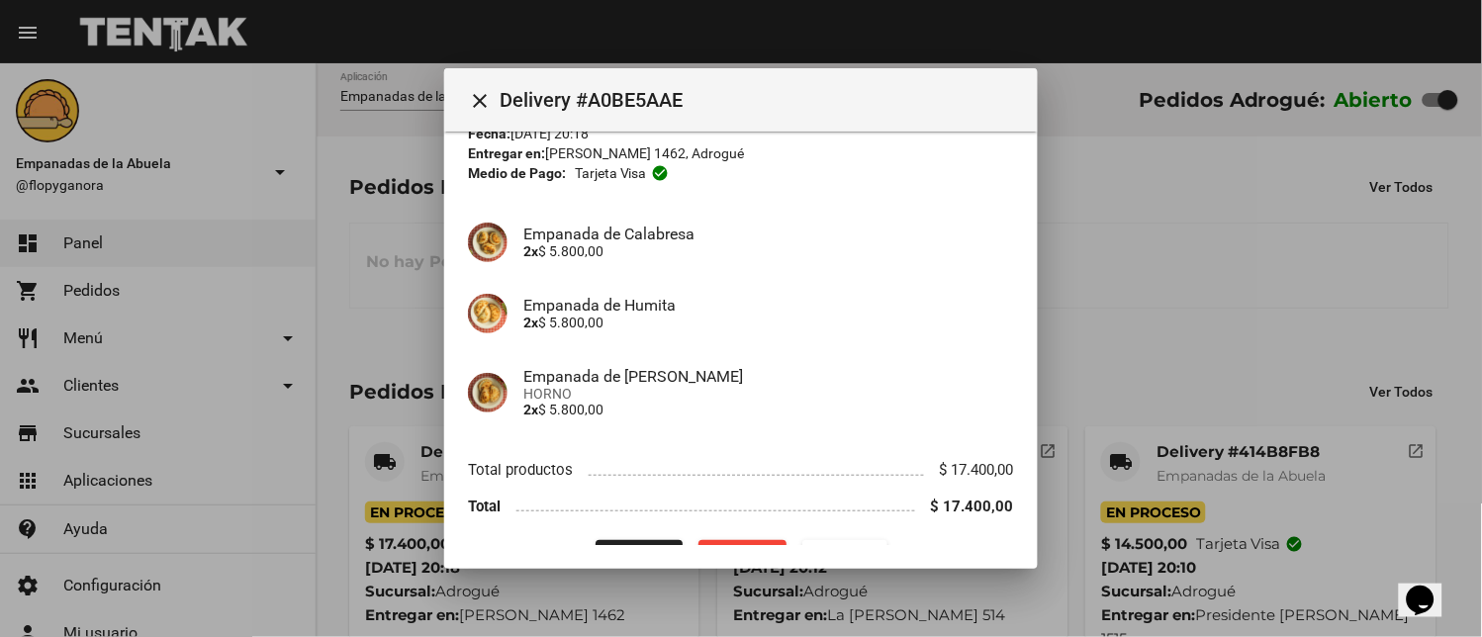
scroll to position [136, 0]
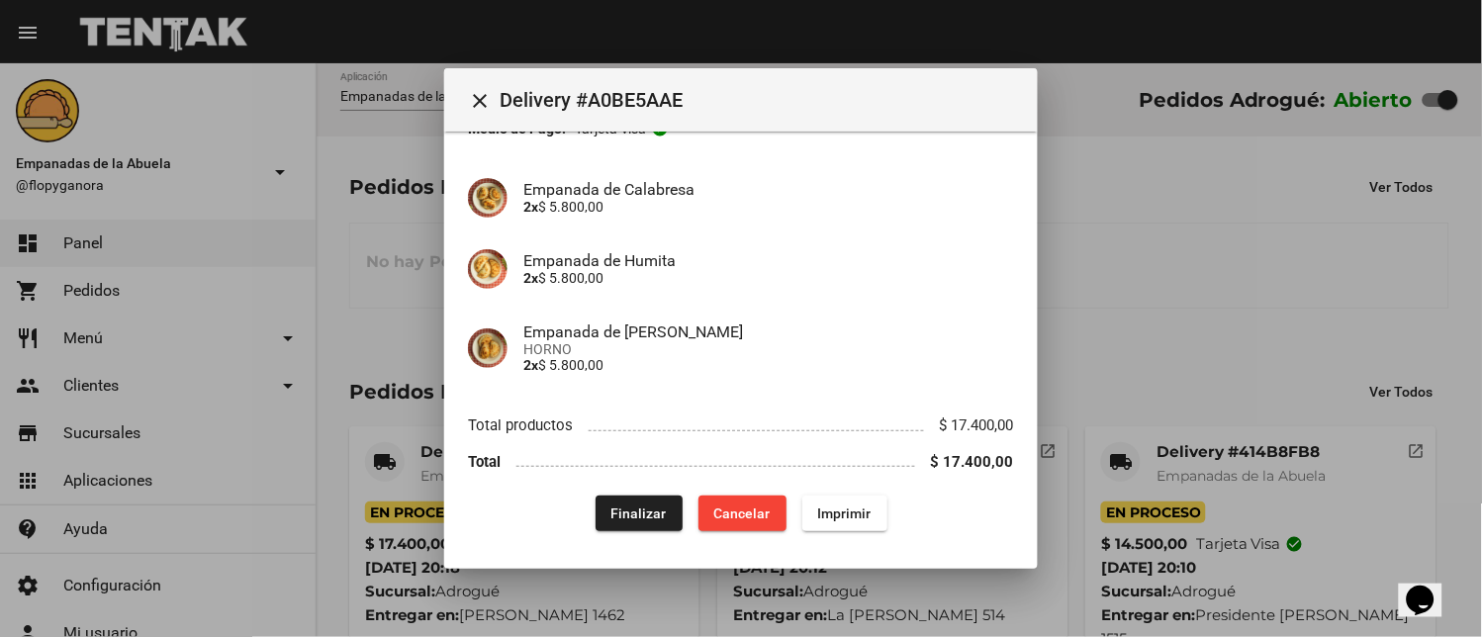
click at [832, 518] on span "Imprimir" at bounding box center [844, 514] width 53 height 16
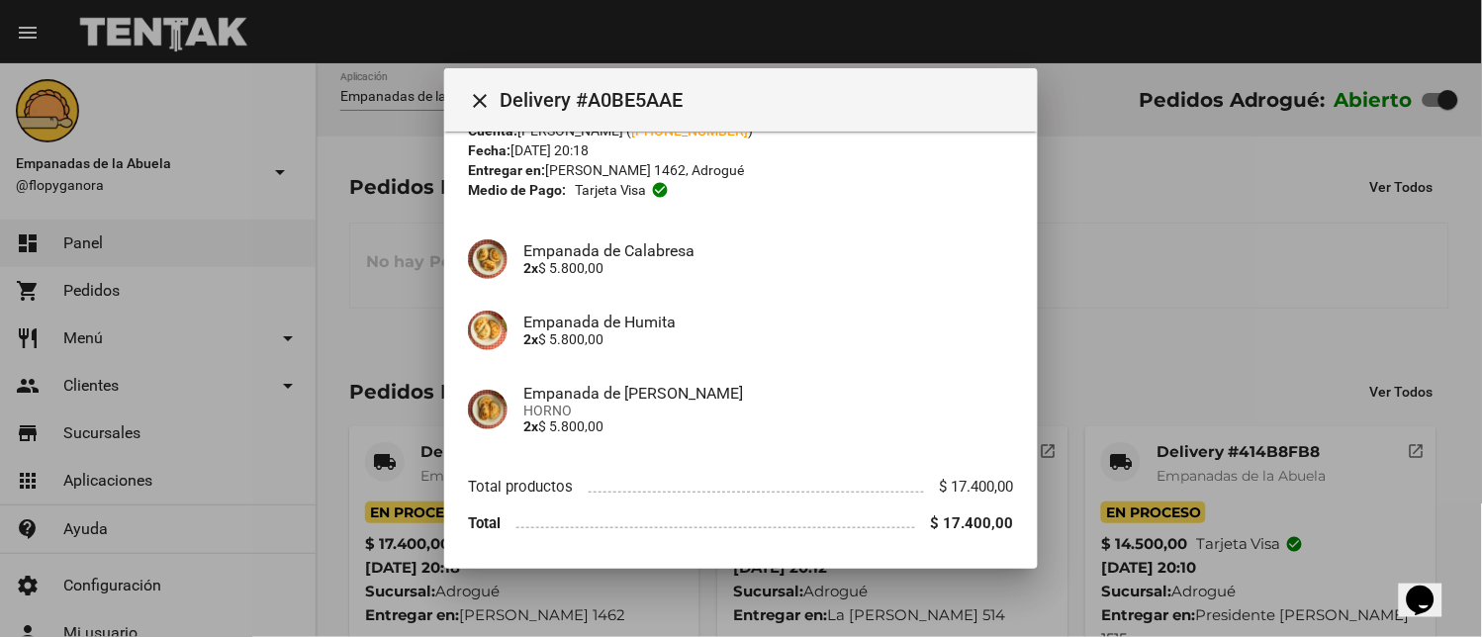
scroll to position [136, 0]
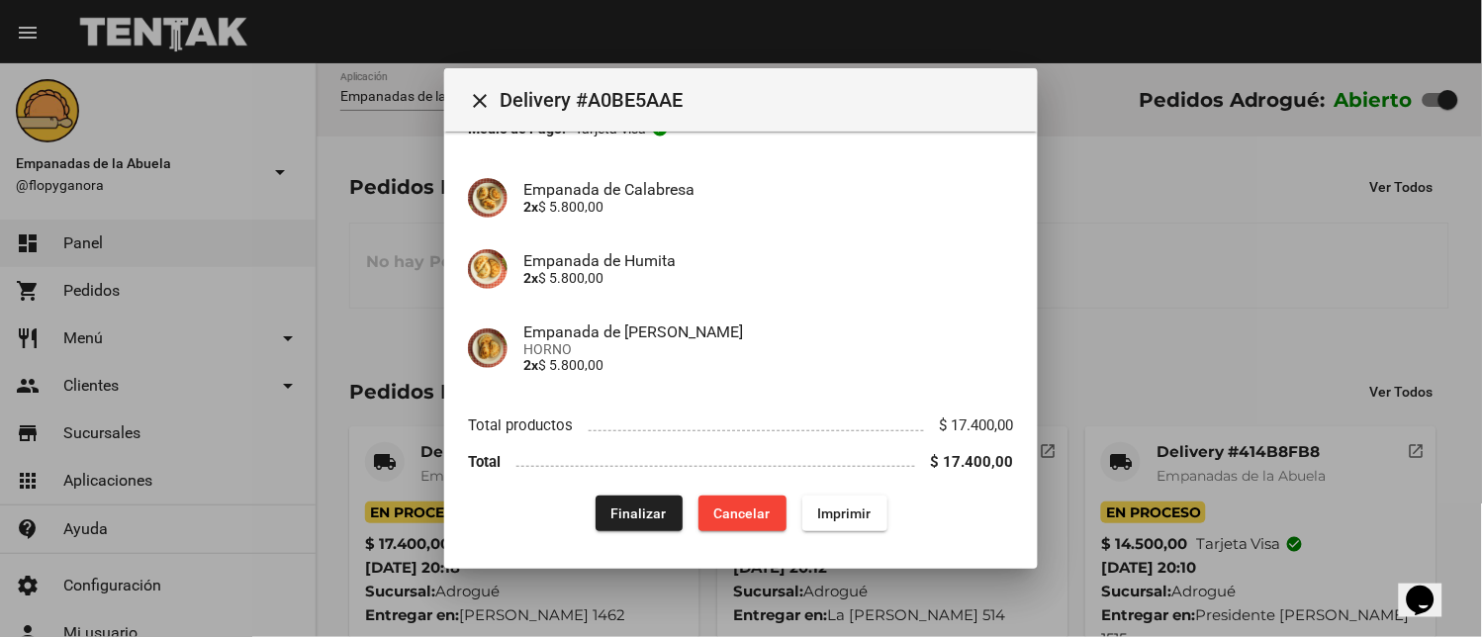
click at [611, 506] on span "Finalizar" at bounding box center [638, 514] width 55 height 16
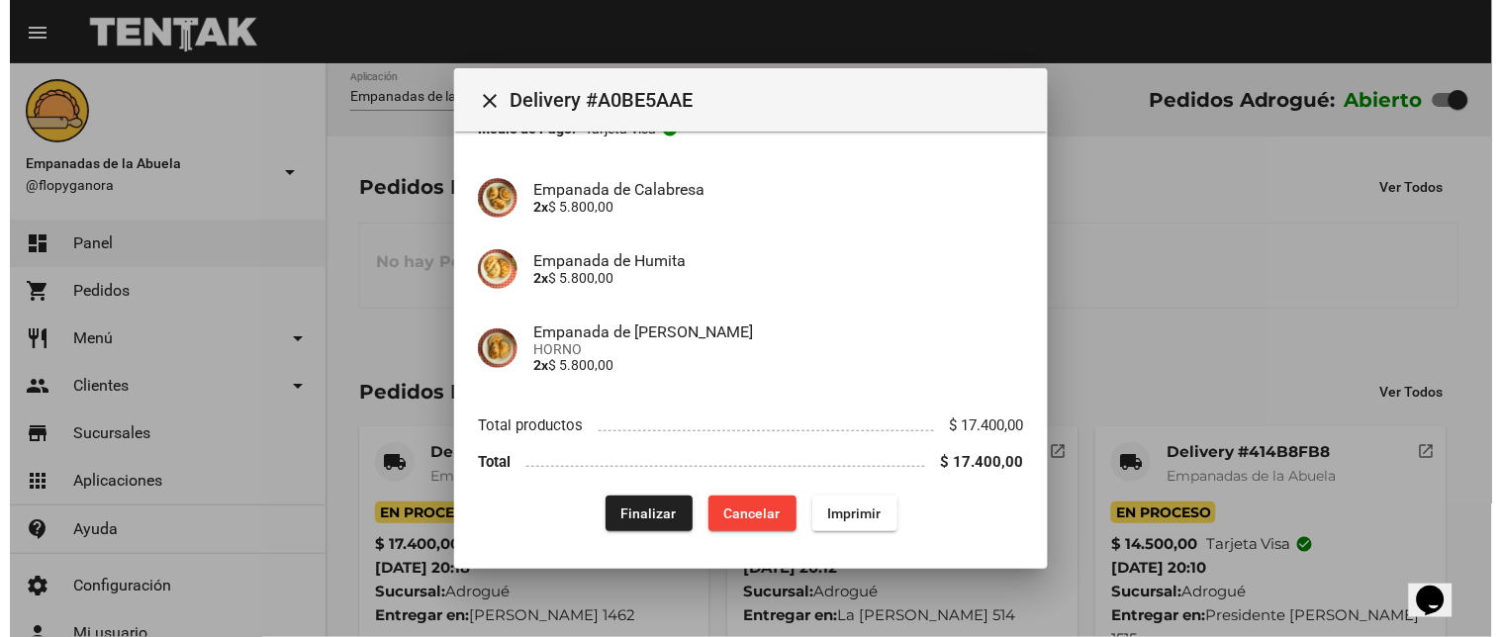
scroll to position [0, 0]
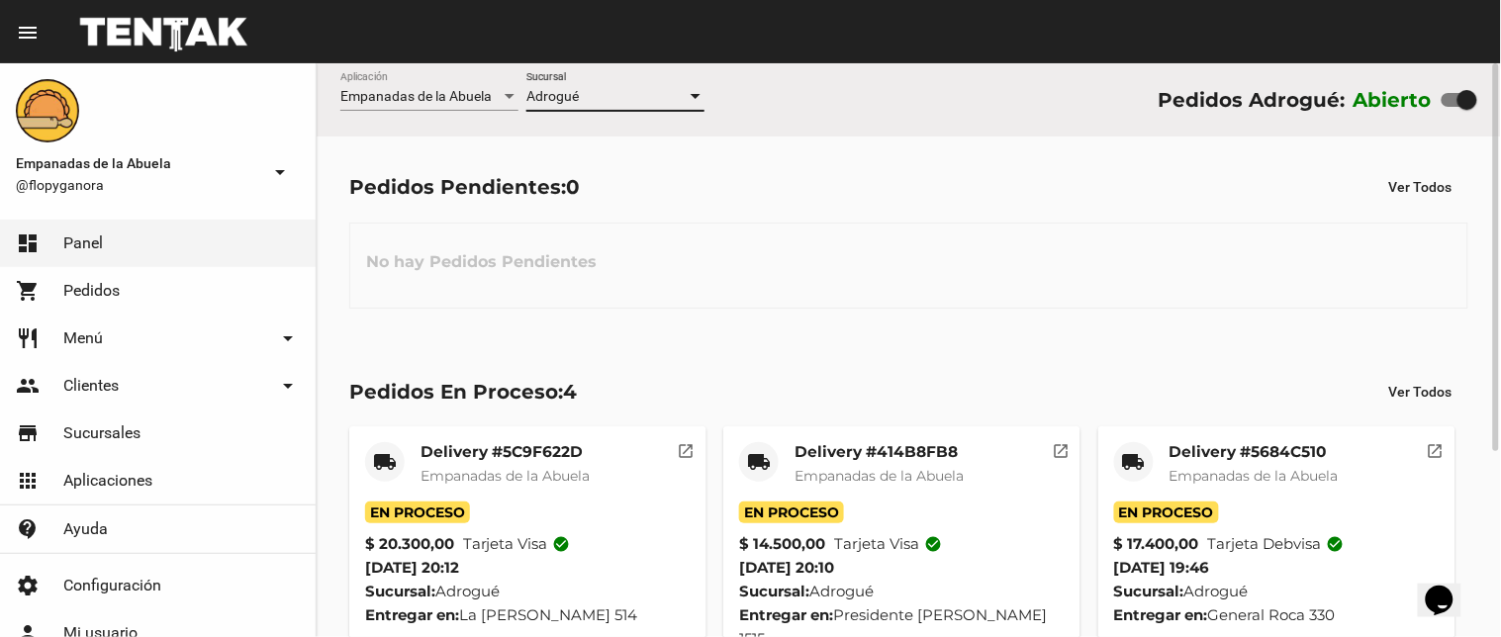
click at [594, 104] on div "Adrogué" at bounding box center [606, 97] width 160 height 16
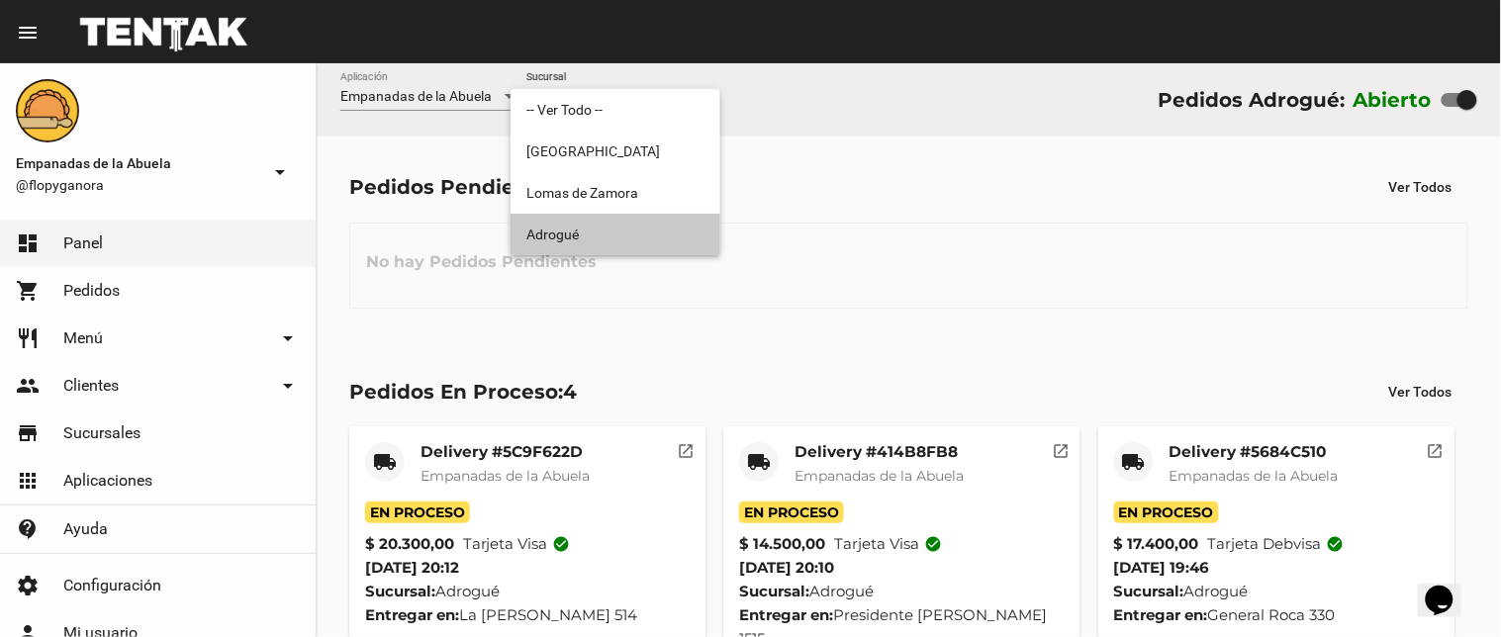
click at [631, 239] on span "Adrogué" at bounding box center [615, 235] width 178 height 42
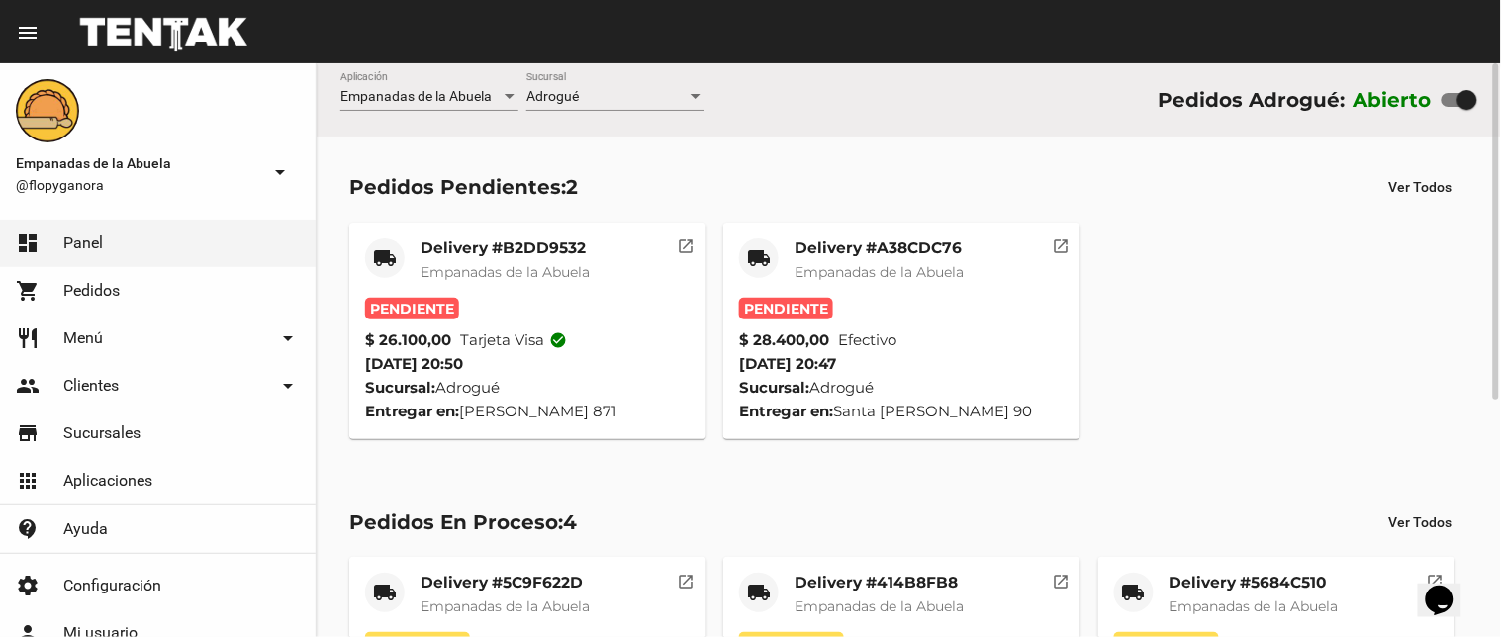
click at [822, 244] on mat-card-title "Delivery #A38CDC76" at bounding box center [878, 248] width 169 height 20
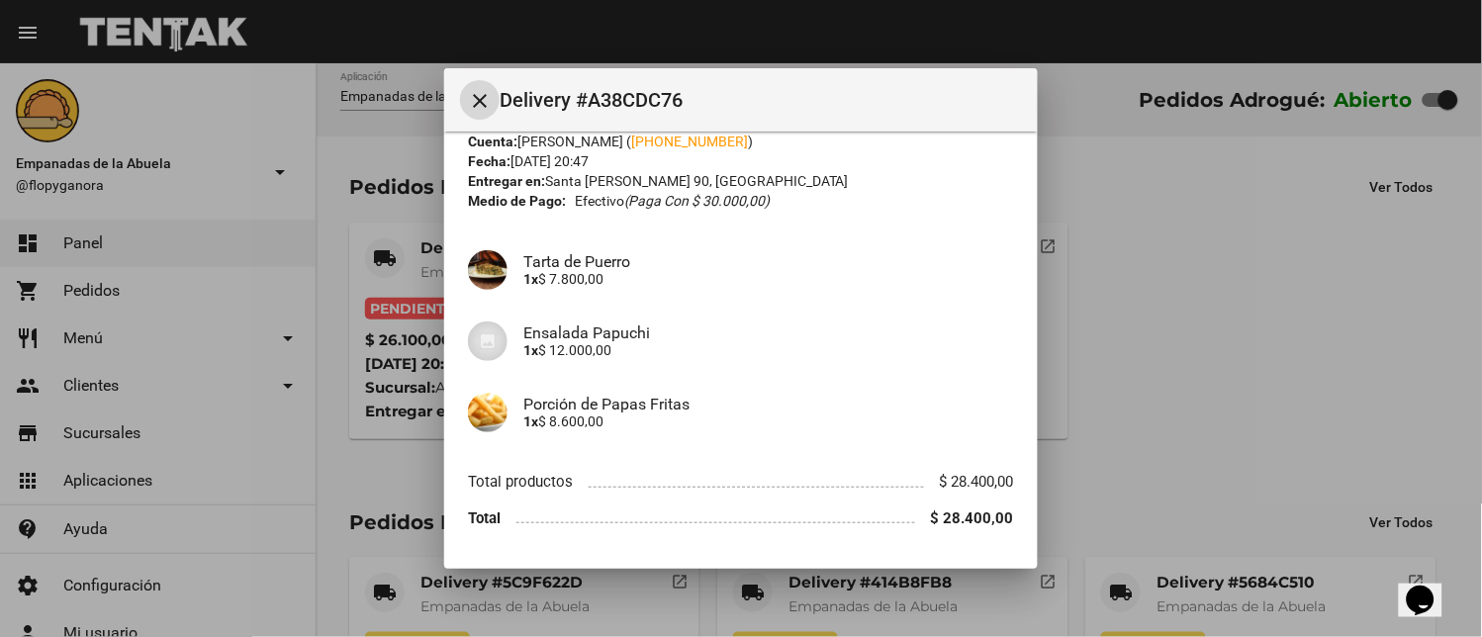
scroll to position [121, 0]
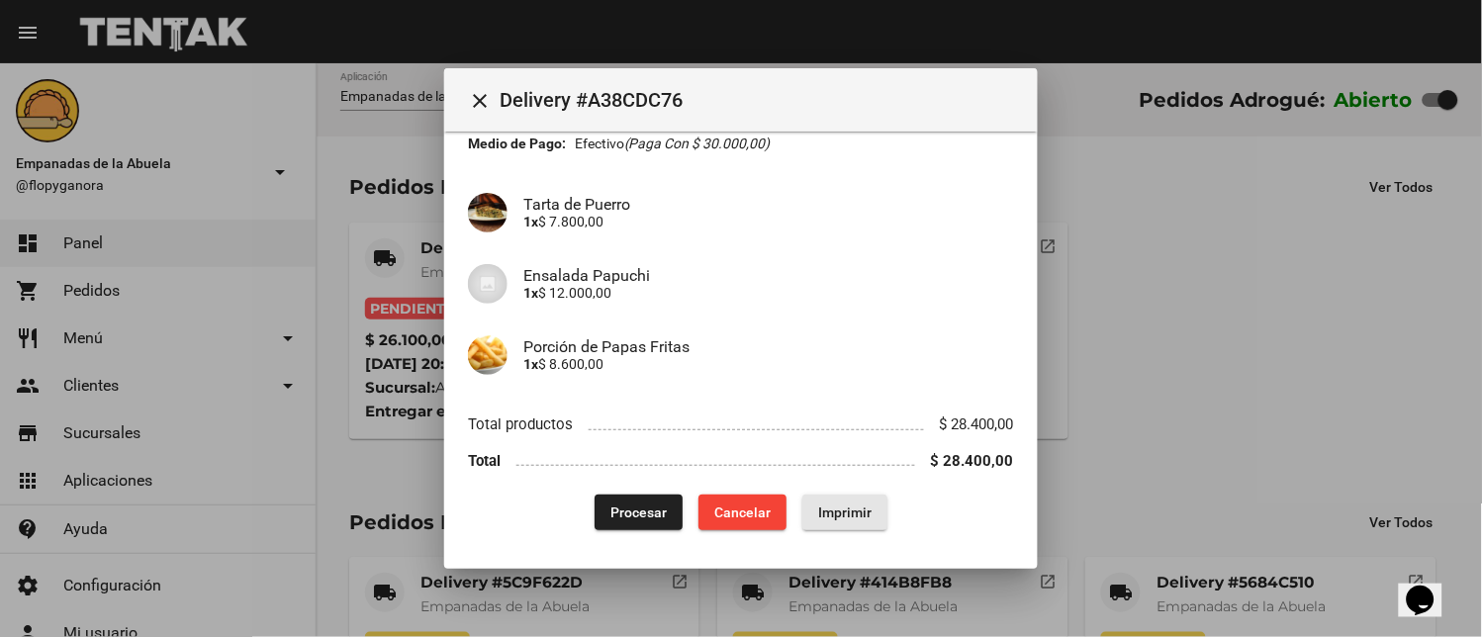
click at [844, 515] on span "Imprimir" at bounding box center [844, 513] width 53 height 16
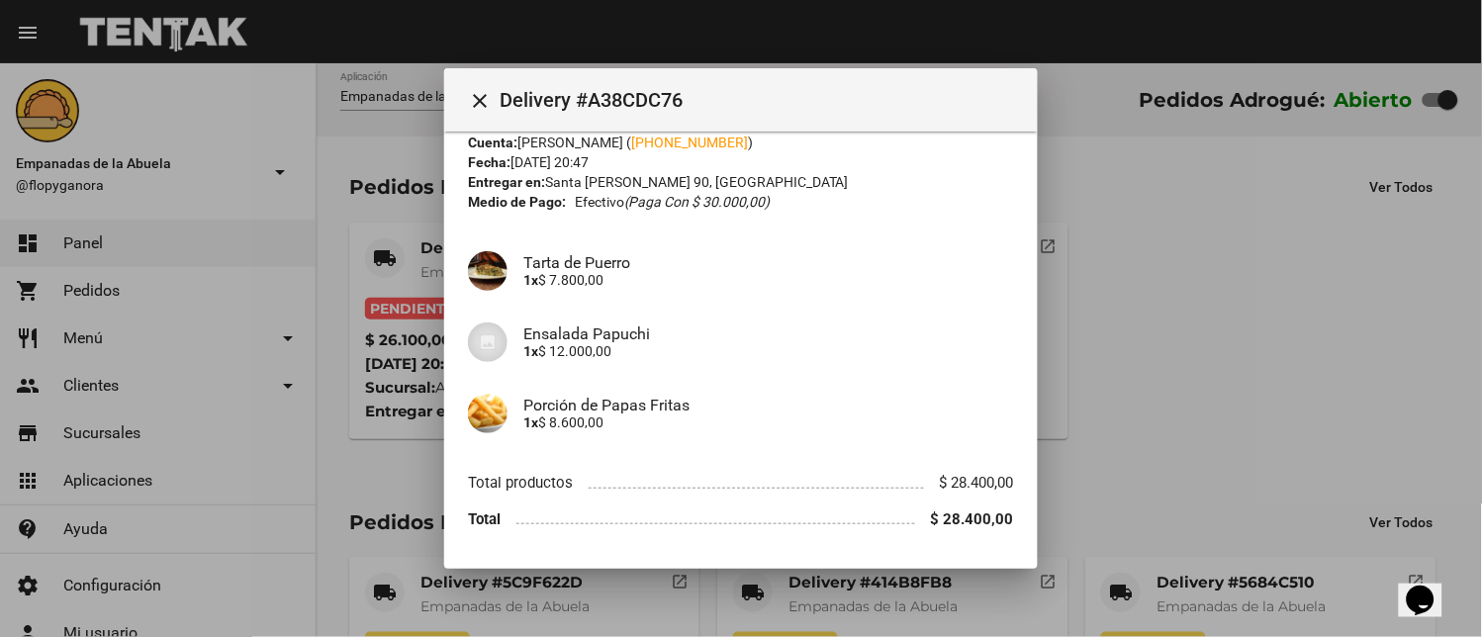
scroll to position [121, 0]
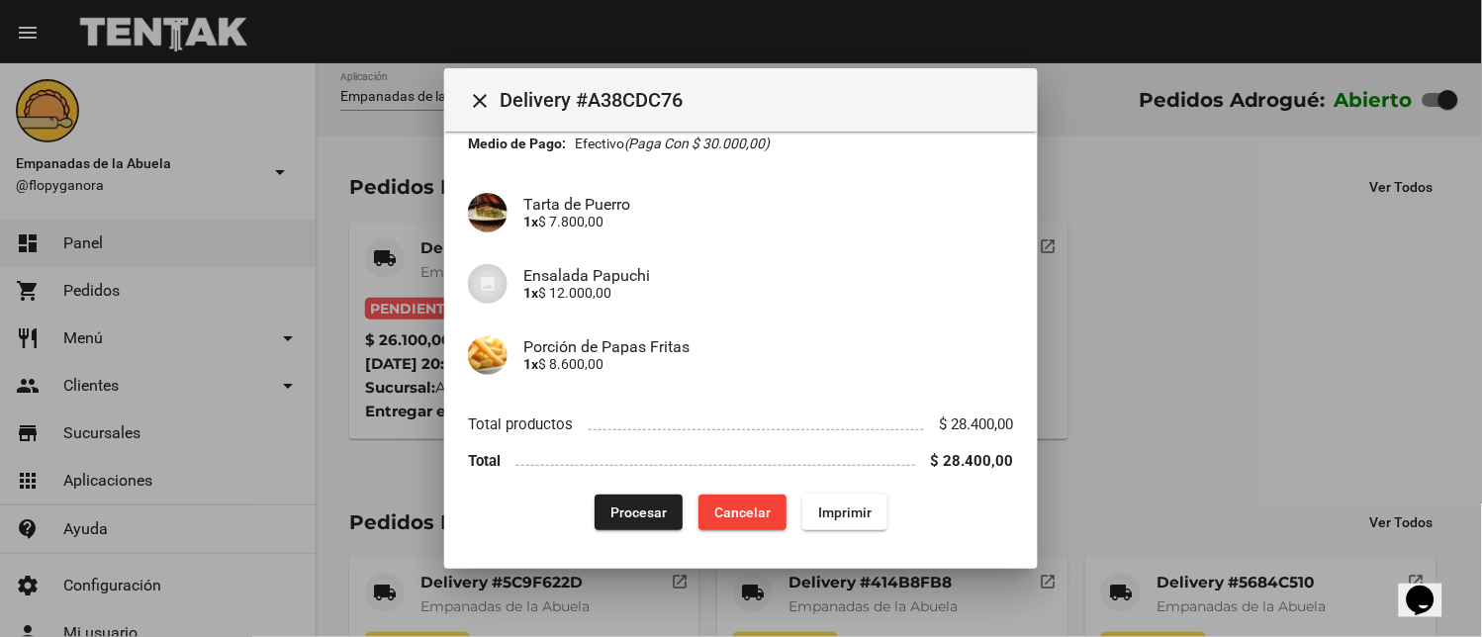
drag, startPoint x: 486, startPoint y: 87, endPoint x: 595, endPoint y: 305, distance: 243.3
click at [486, 89] on mat-icon "close" at bounding box center [480, 101] width 24 height 24
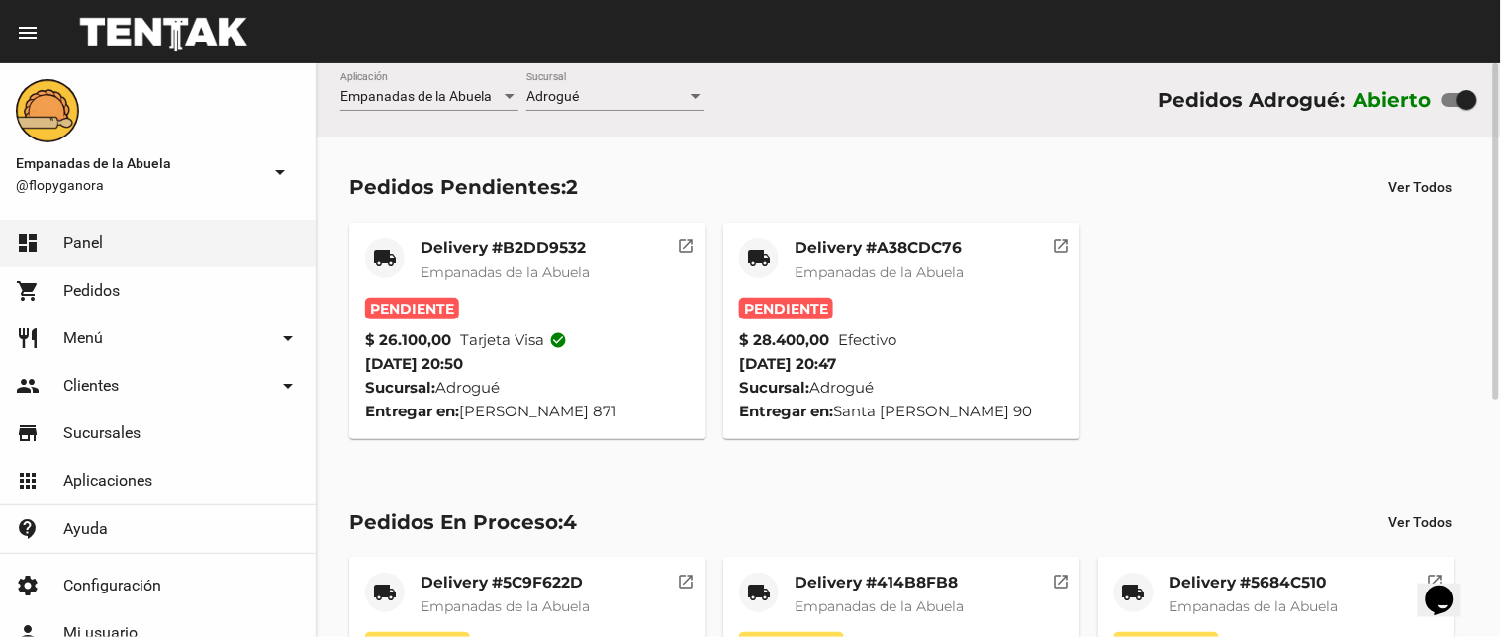
click at [460, 245] on mat-card-title "Delivery #B2DD9532" at bounding box center [504, 248] width 169 height 20
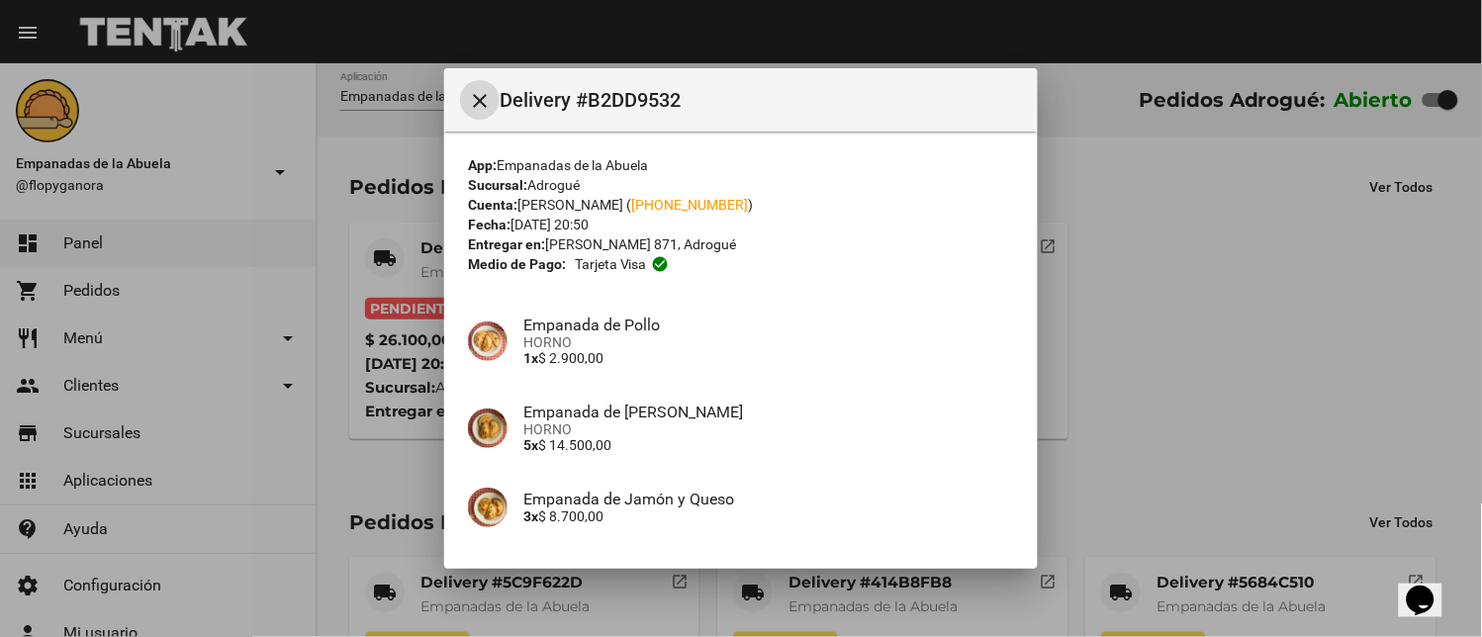
scroll to position [152, 0]
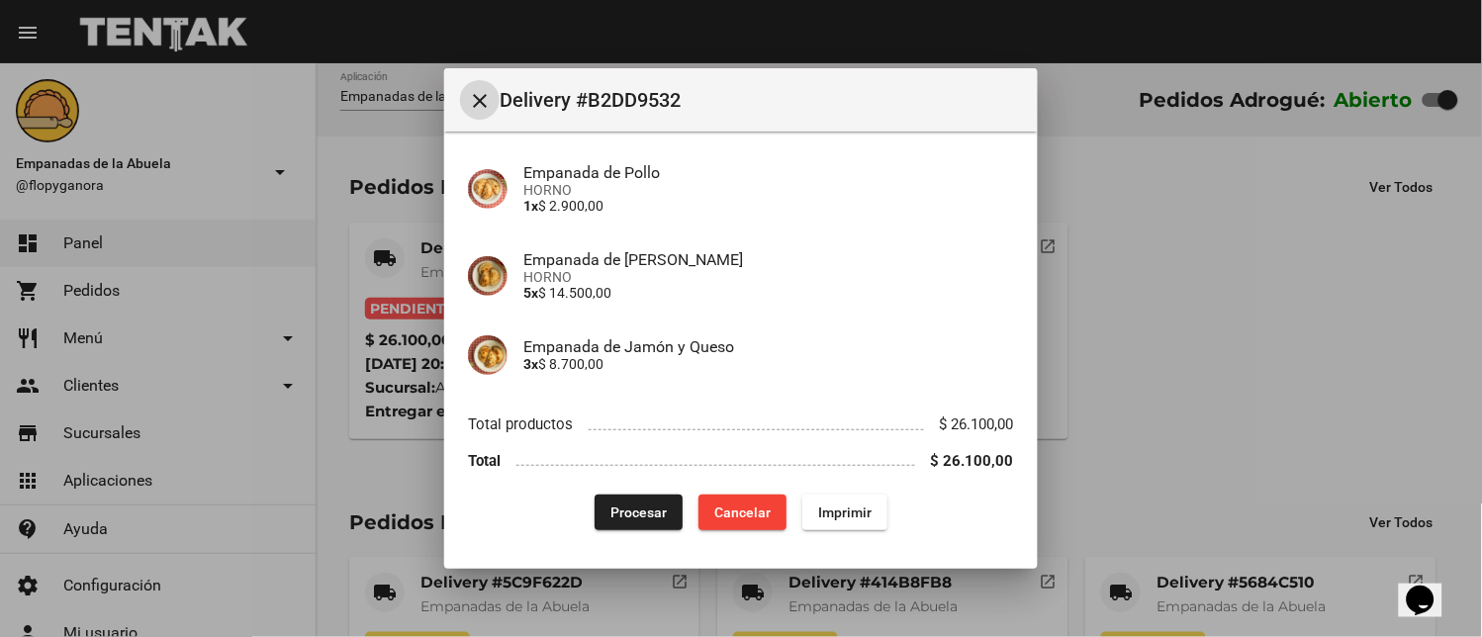
click at [846, 512] on span "Imprimir" at bounding box center [844, 513] width 53 height 16
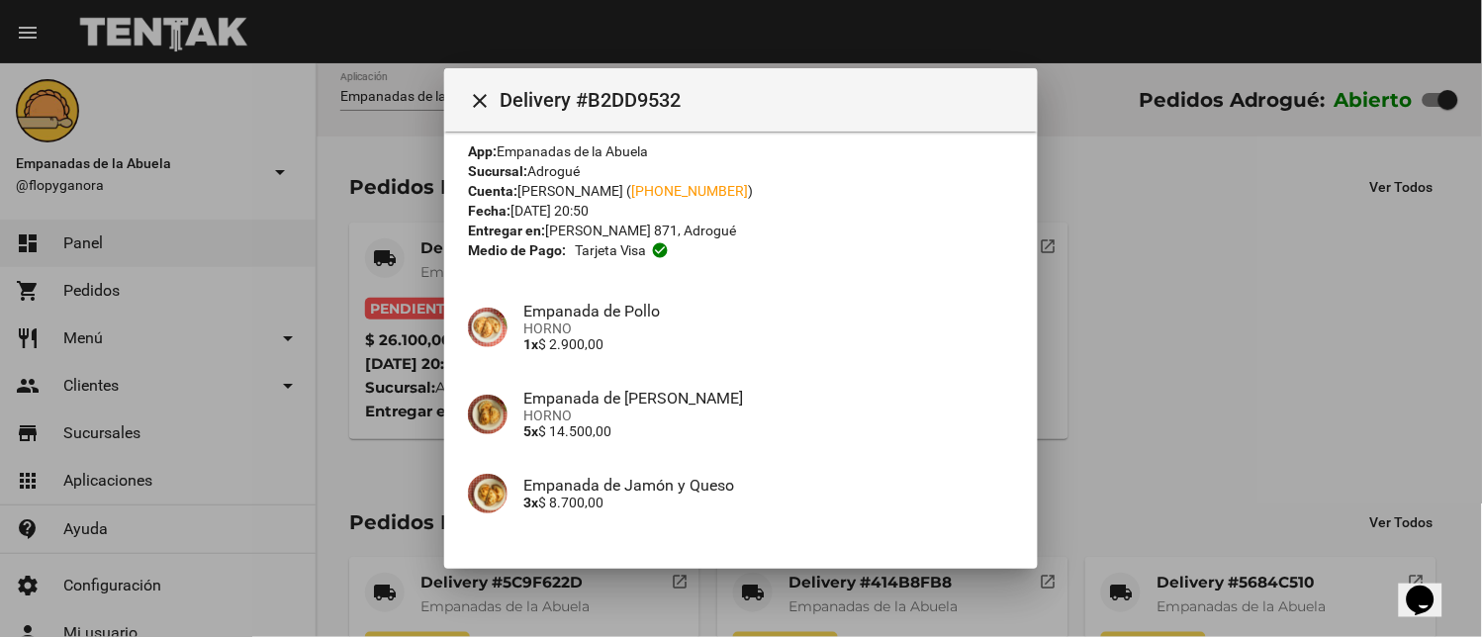
scroll to position [152, 0]
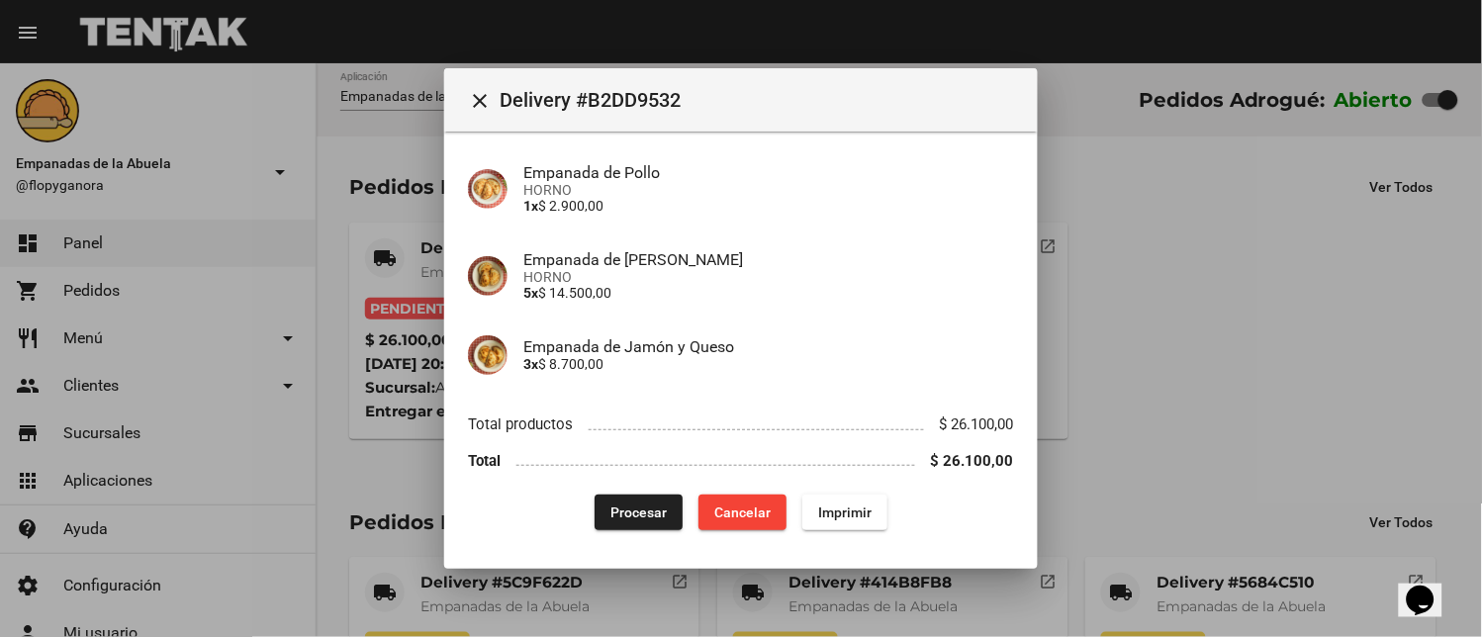
click at [626, 526] on button "Procesar" at bounding box center [639, 513] width 88 height 36
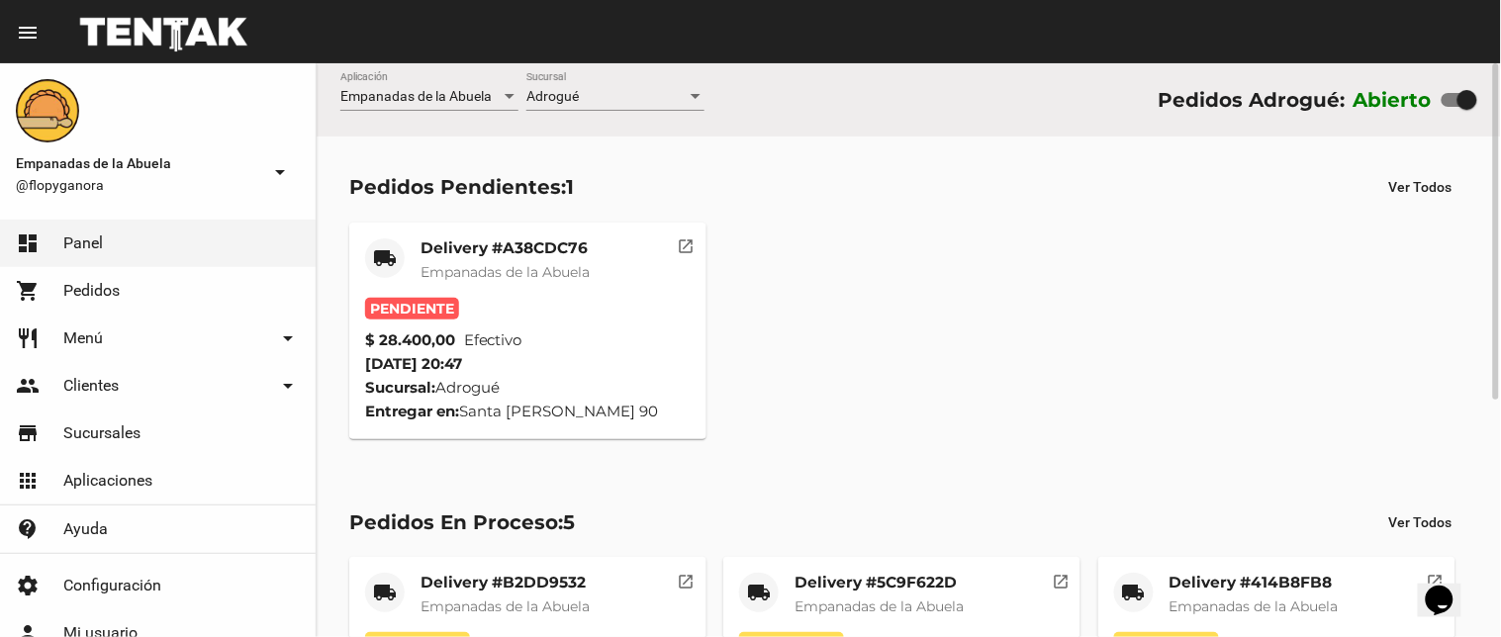
click at [516, 251] on mat-card-title "Delivery #A38CDC76" at bounding box center [504, 248] width 169 height 20
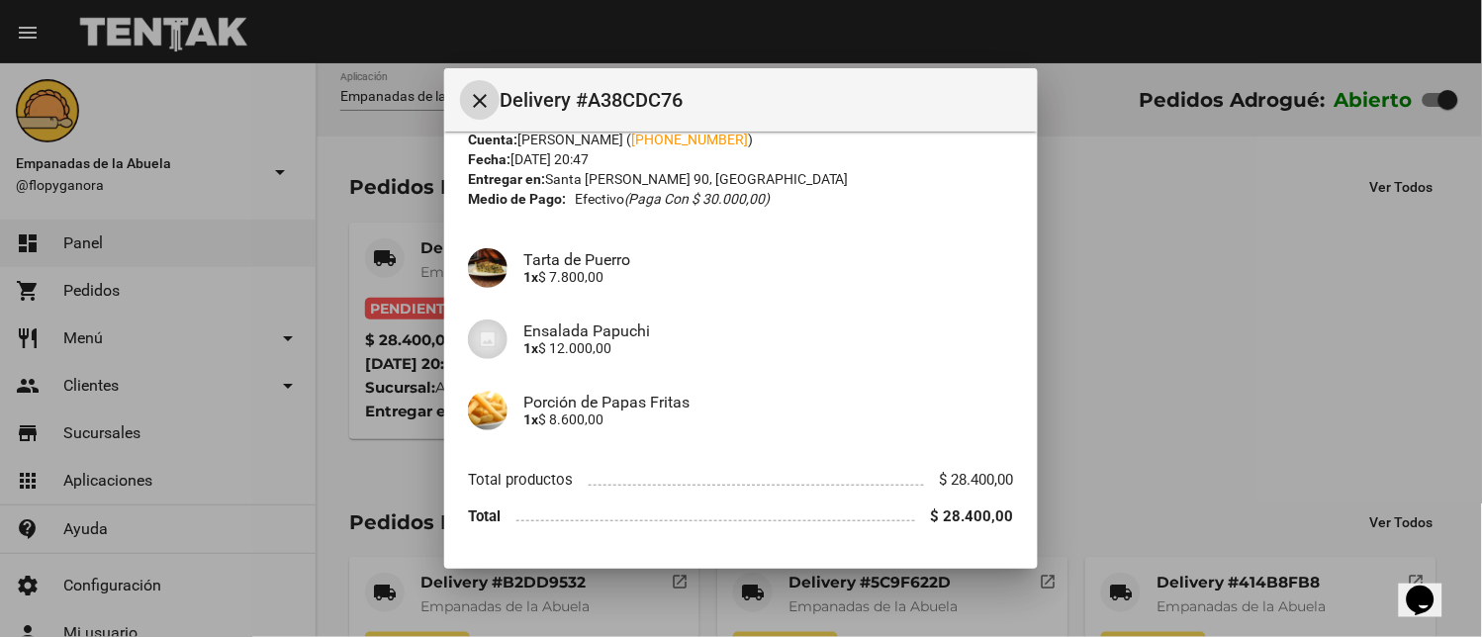
scroll to position [121, 0]
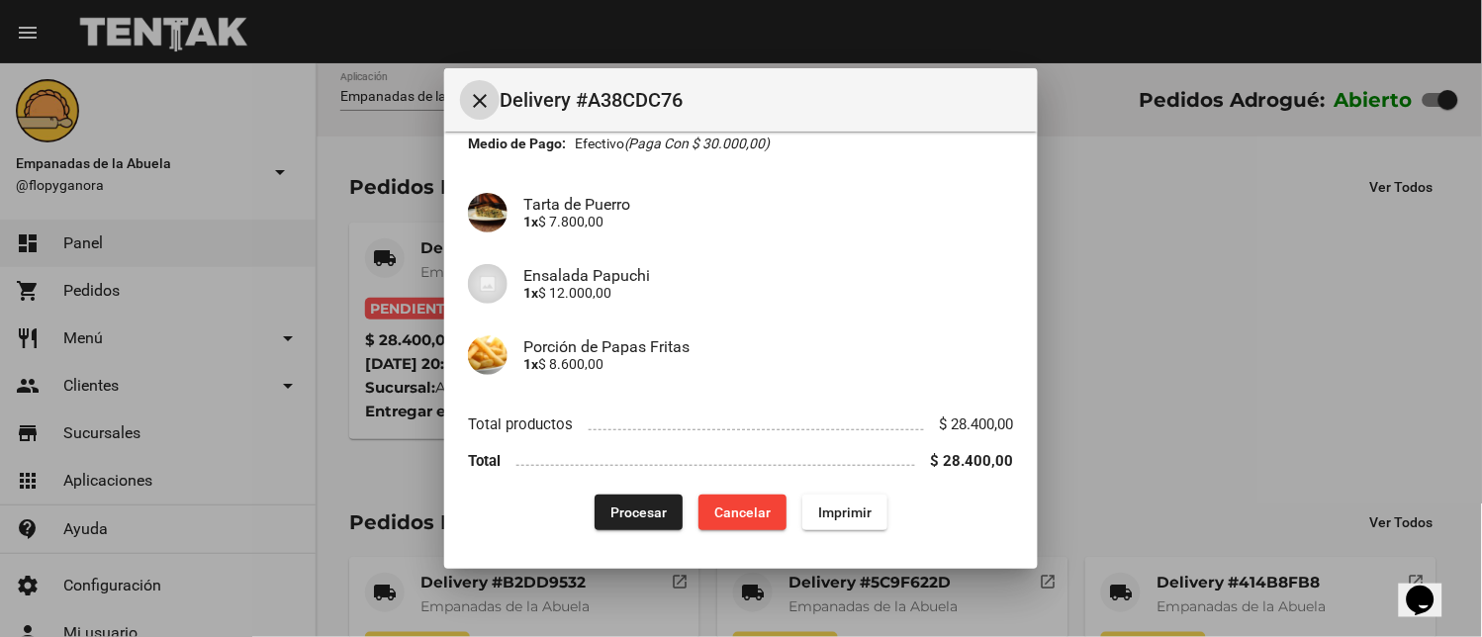
click at [610, 515] on span "Procesar" at bounding box center [638, 513] width 56 height 16
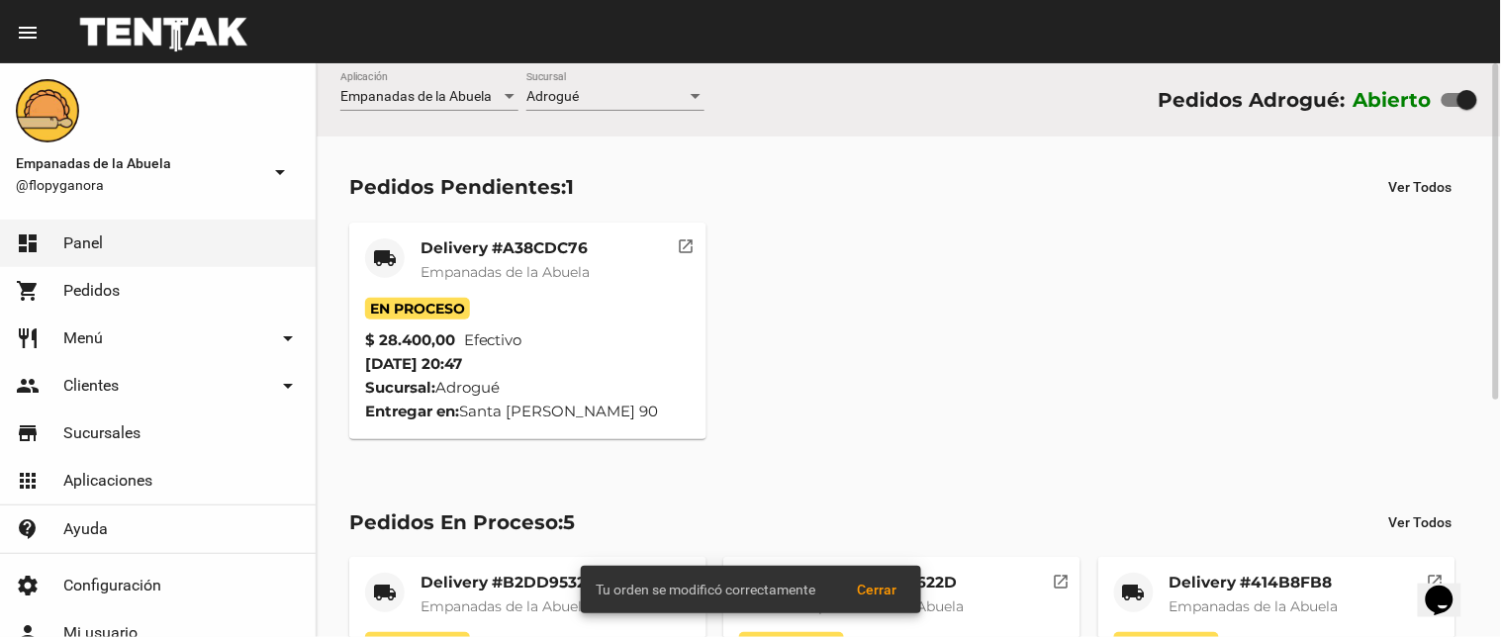
click at [862, 260] on div "local_shipping Delivery #A38CDC76 Empanadas de la Abuela En Proceso $ 28.400,00…" at bounding box center [908, 331] width 1137 height 234
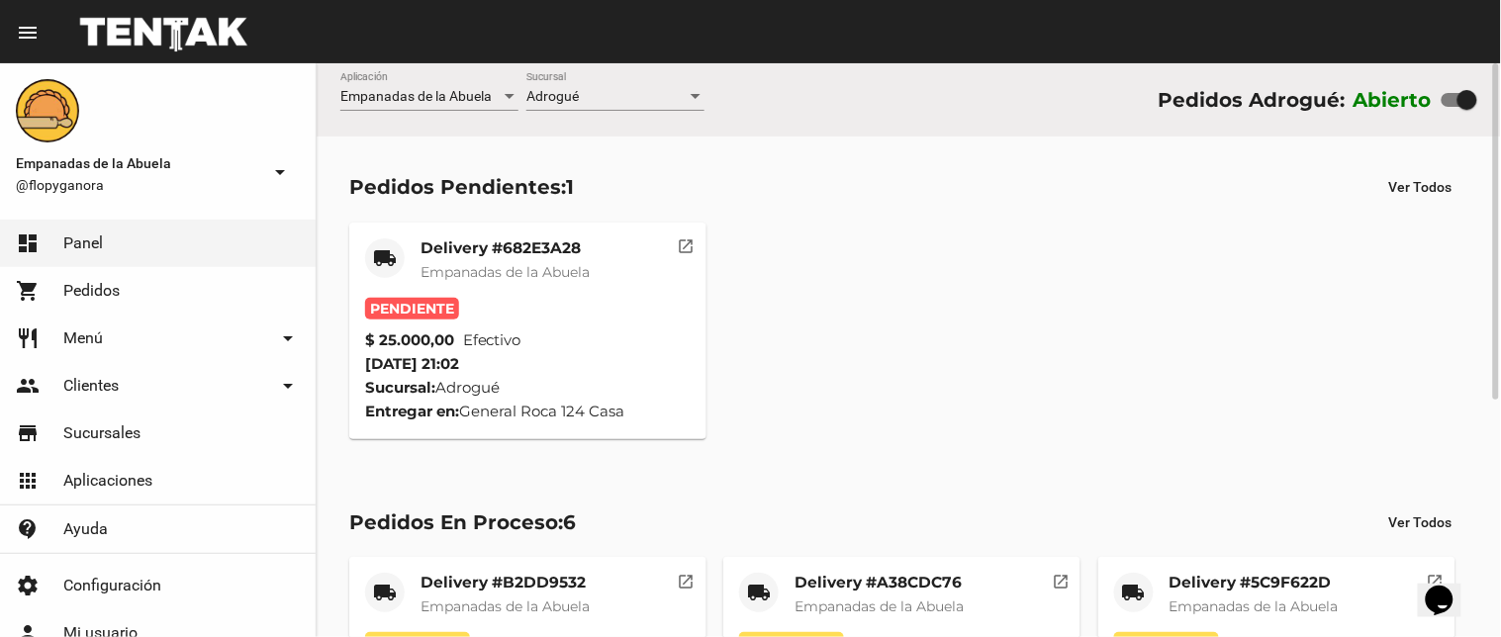
click at [489, 282] on div "Delivery #682E3A28 Empanadas de la Abuela" at bounding box center [504, 267] width 169 height 59
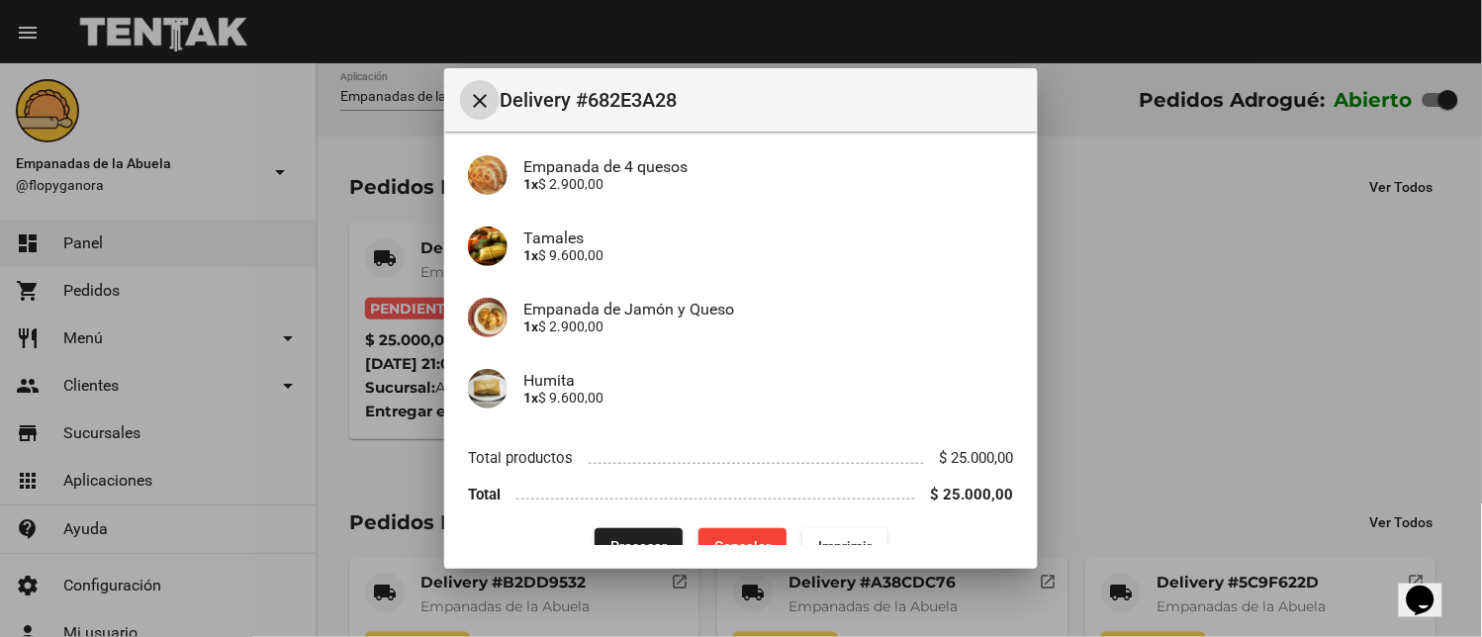
scroll to position [192, 0]
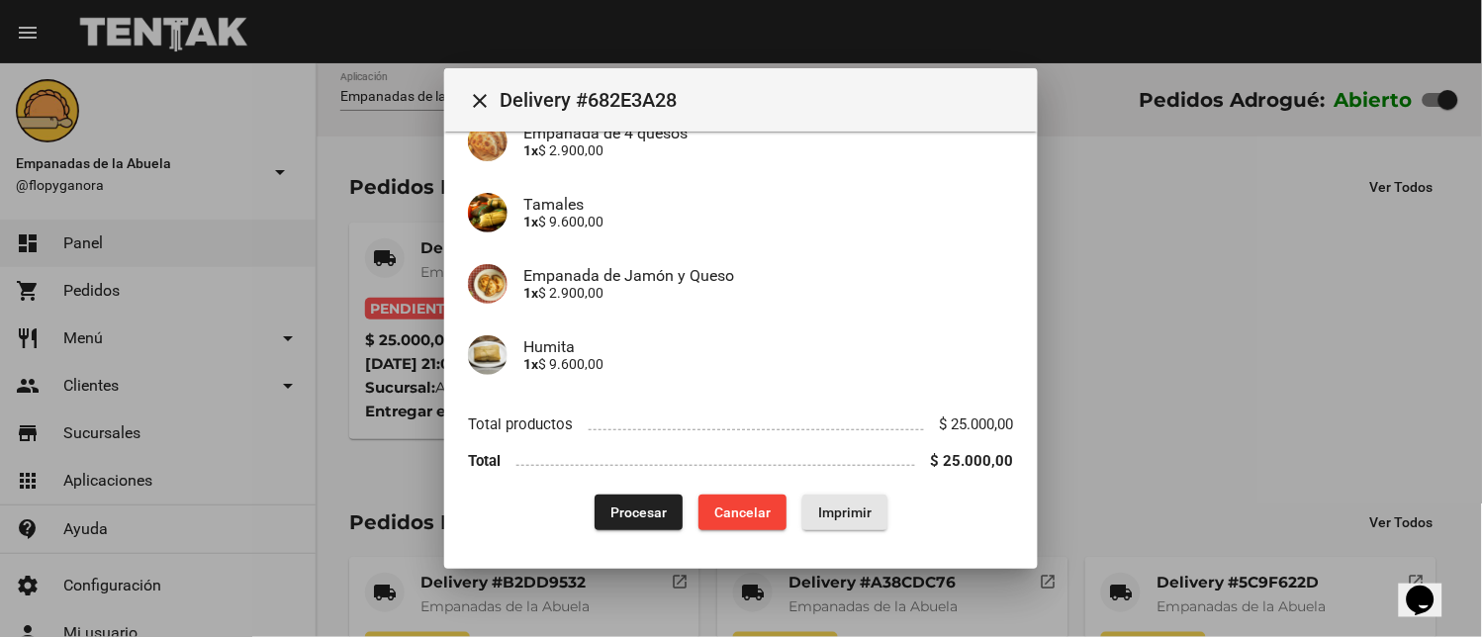
click at [823, 509] on span "Imprimir" at bounding box center [844, 513] width 53 height 16
drag, startPoint x: 619, startPoint y: 497, endPoint x: 608, endPoint y: 538, distance: 43.0
click at [619, 499] on button "Procesar" at bounding box center [639, 513] width 88 height 36
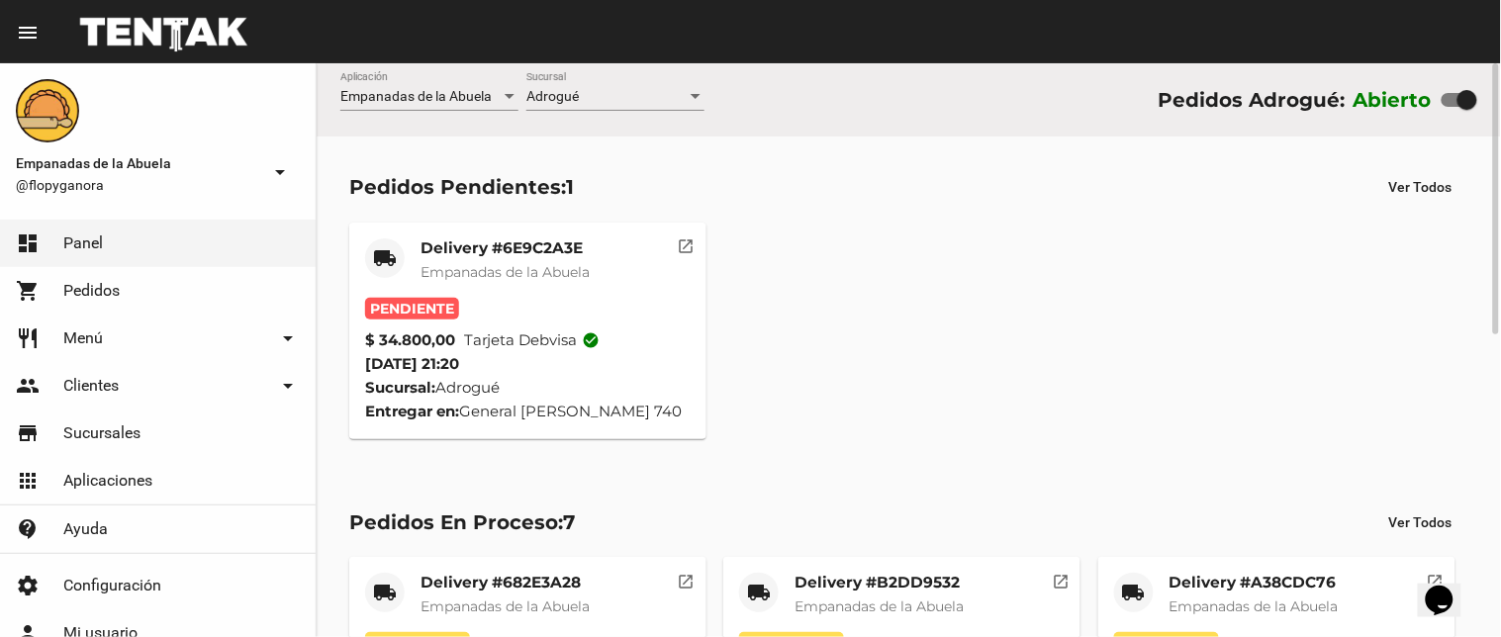
click at [499, 271] on span "Empanadas de la Abuela" at bounding box center [504, 272] width 169 height 18
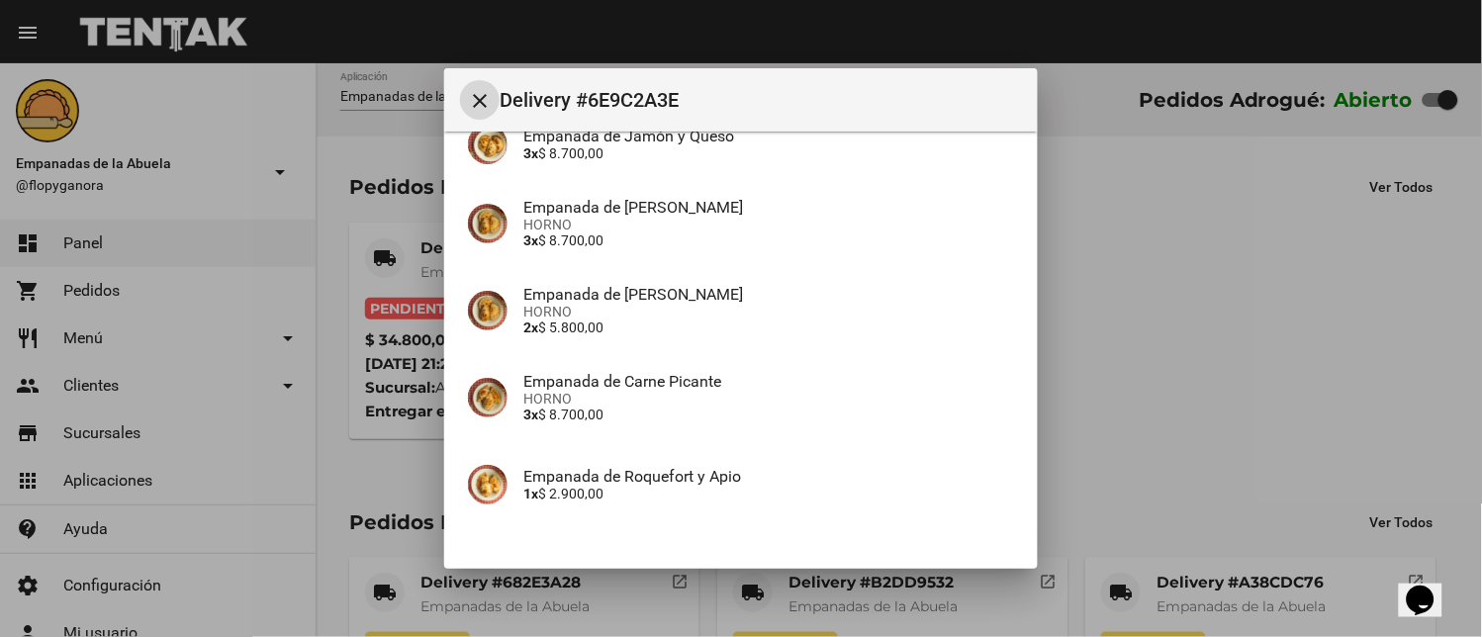
scroll to position [326, 0]
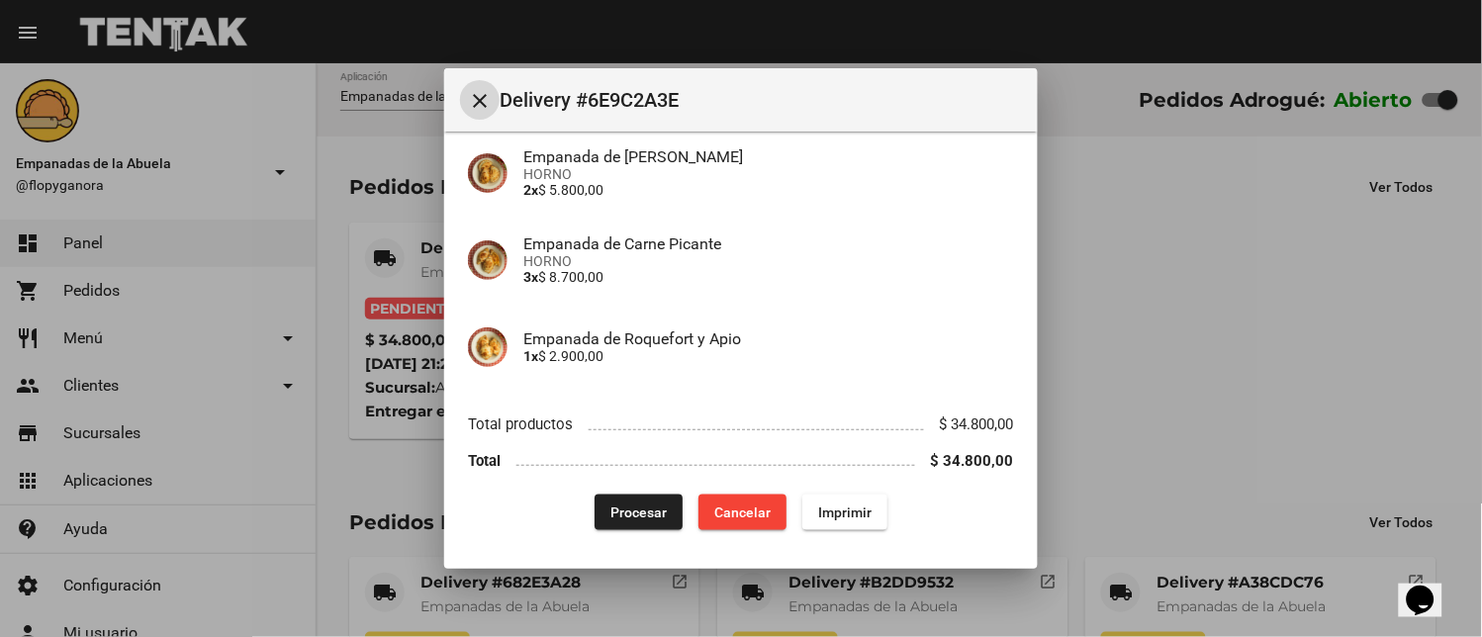
click at [821, 519] on span "Imprimir" at bounding box center [844, 513] width 53 height 16
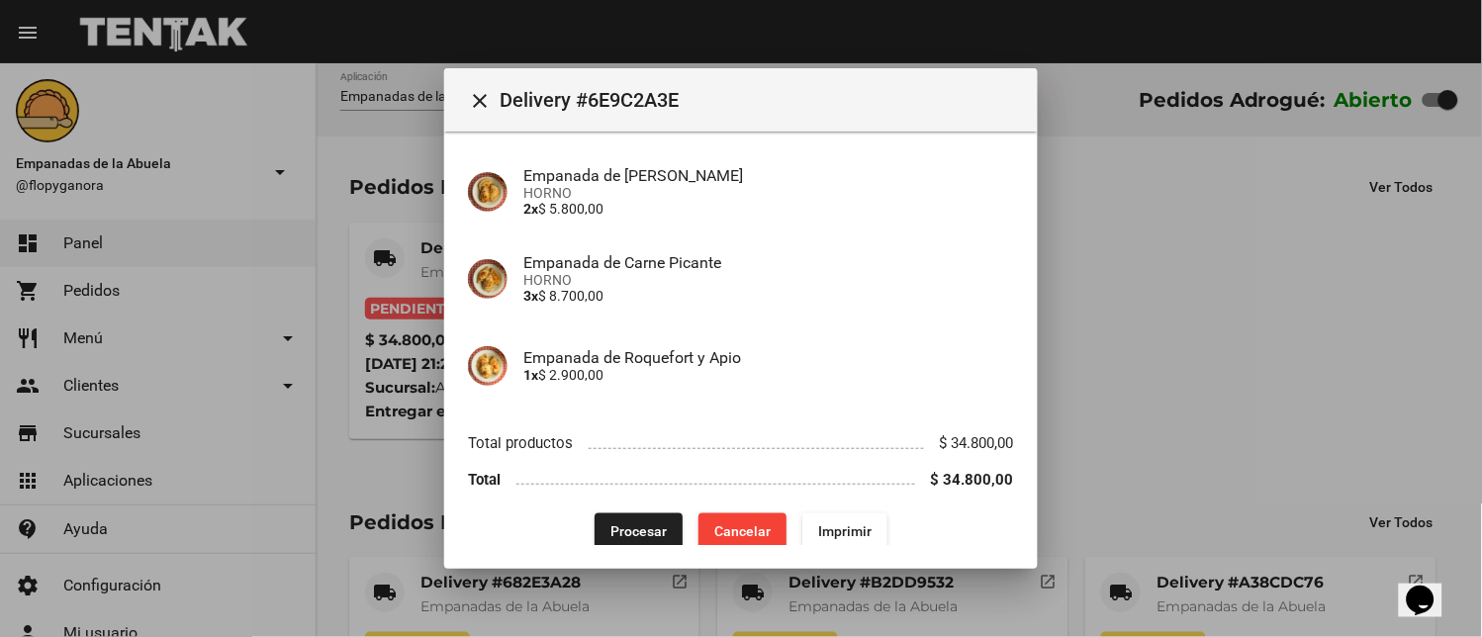
scroll to position [326, 0]
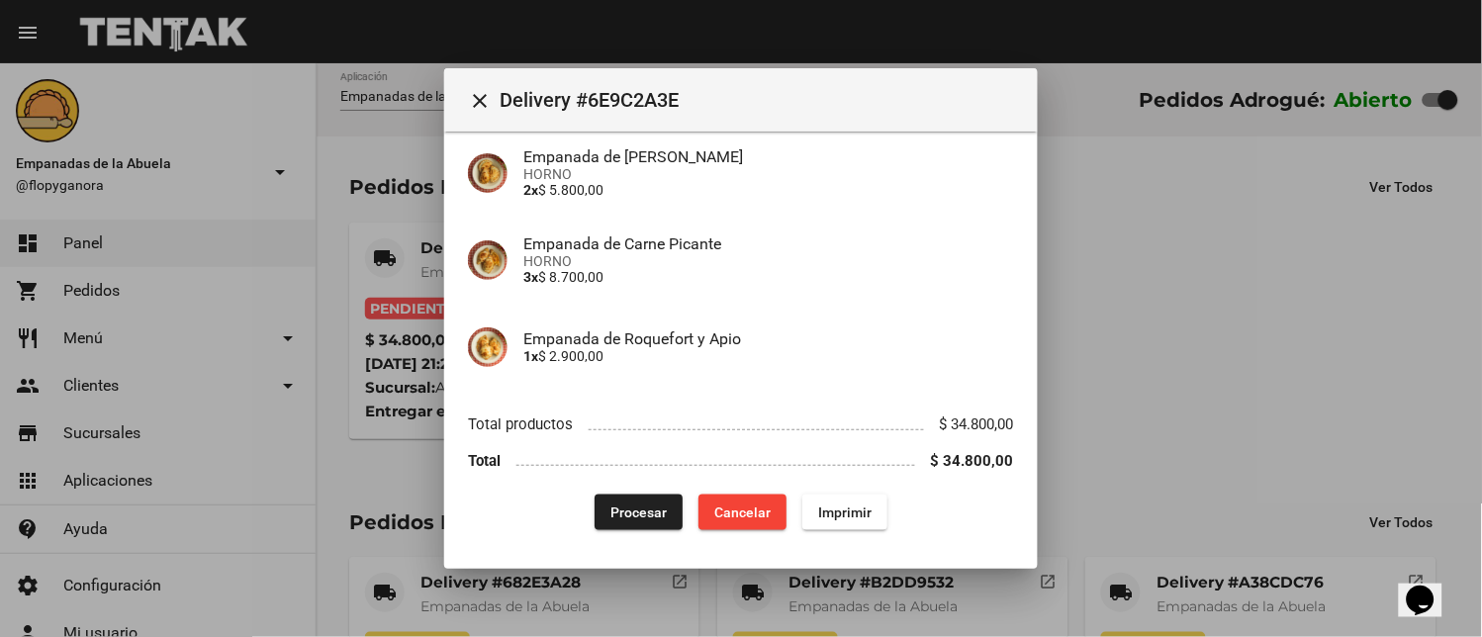
click at [665, 509] on button "Procesar" at bounding box center [639, 513] width 88 height 36
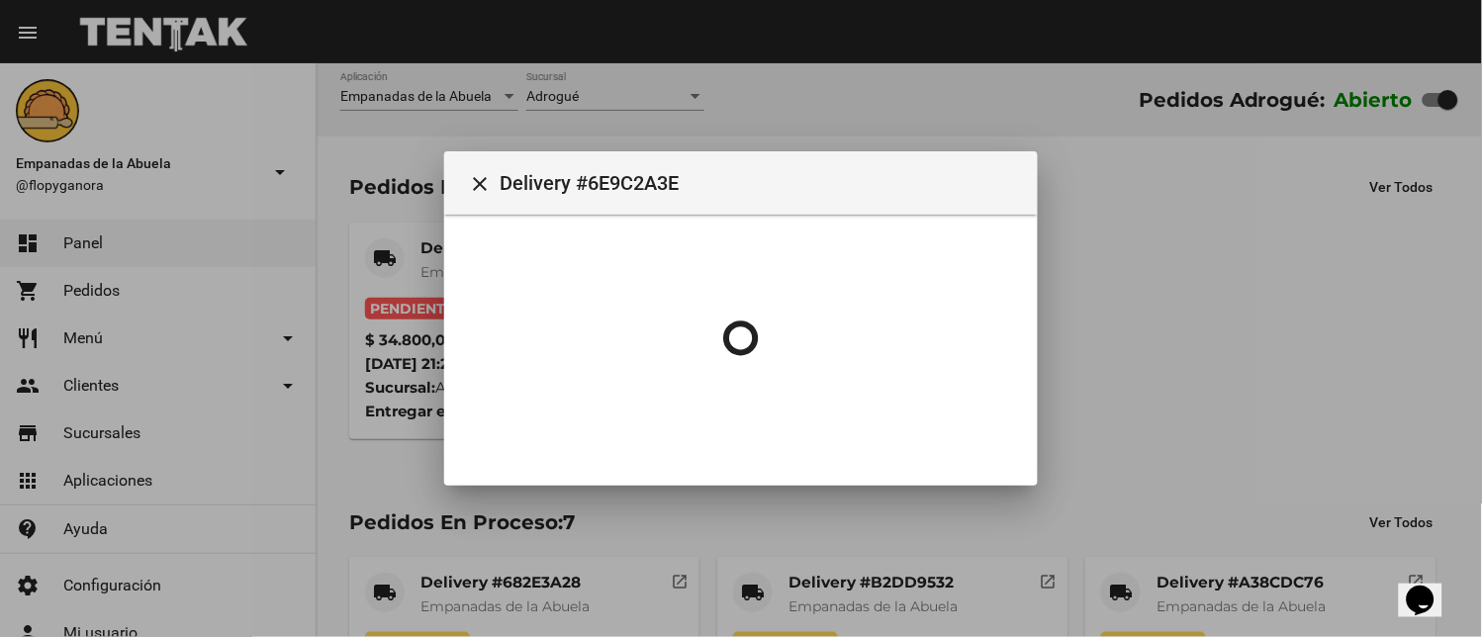
scroll to position [0, 0]
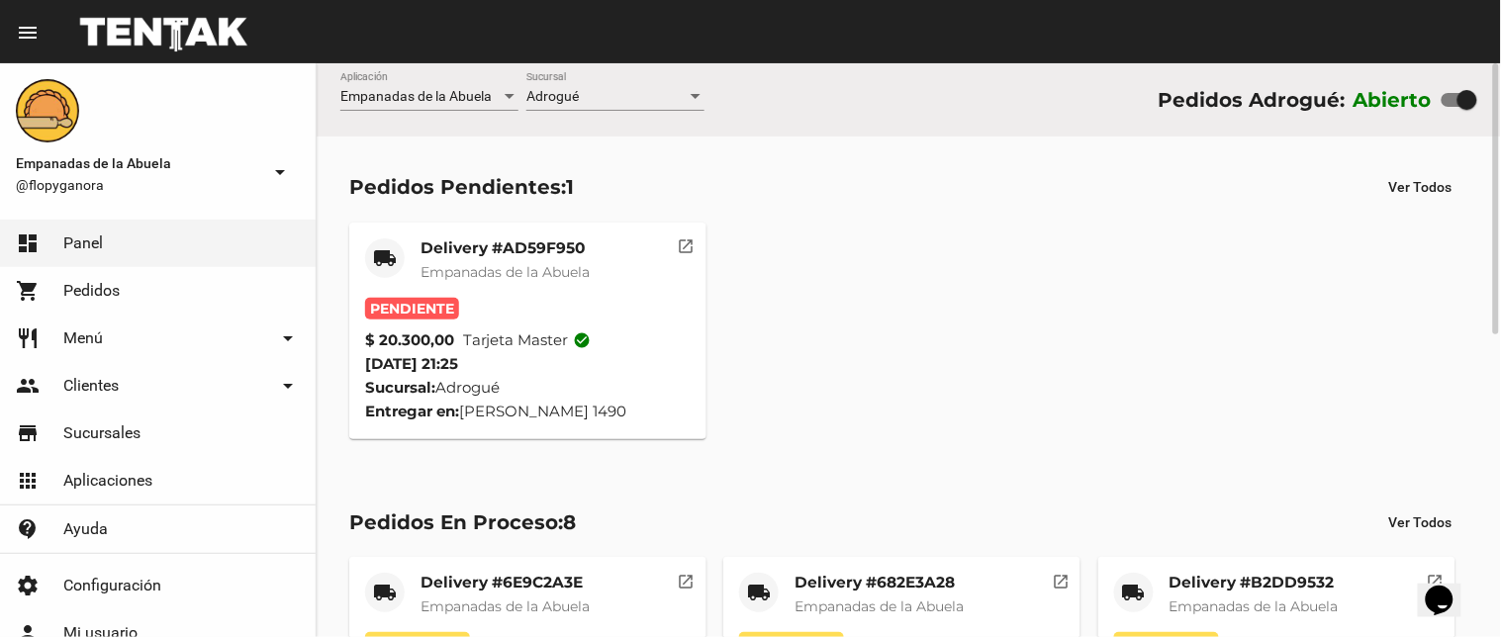
click at [571, 264] on span "Empanadas de la Abuela" at bounding box center [504, 272] width 169 height 18
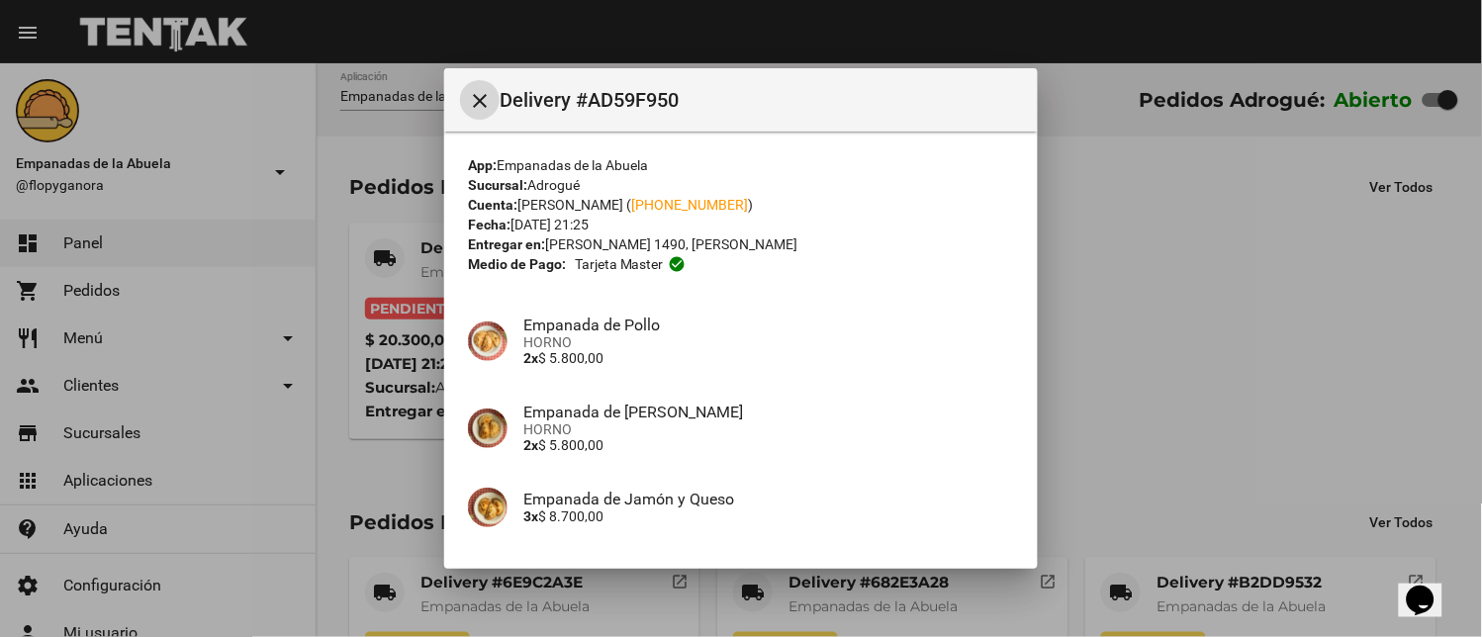
scroll to position [152, 0]
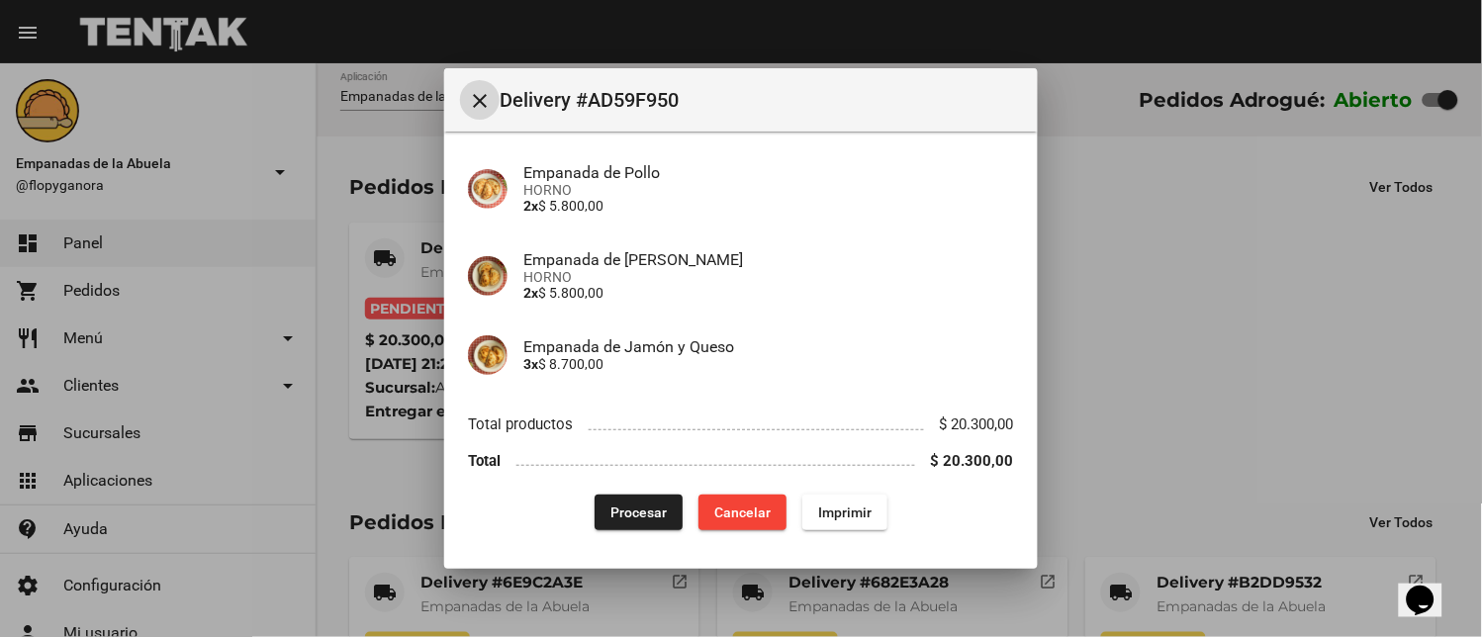
drag, startPoint x: 818, startPoint y: 509, endPoint x: 658, endPoint y: 540, distance: 163.4
click at [821, 509] on span "Imprimir" at bounding box center [844, 513] width 53 height 16
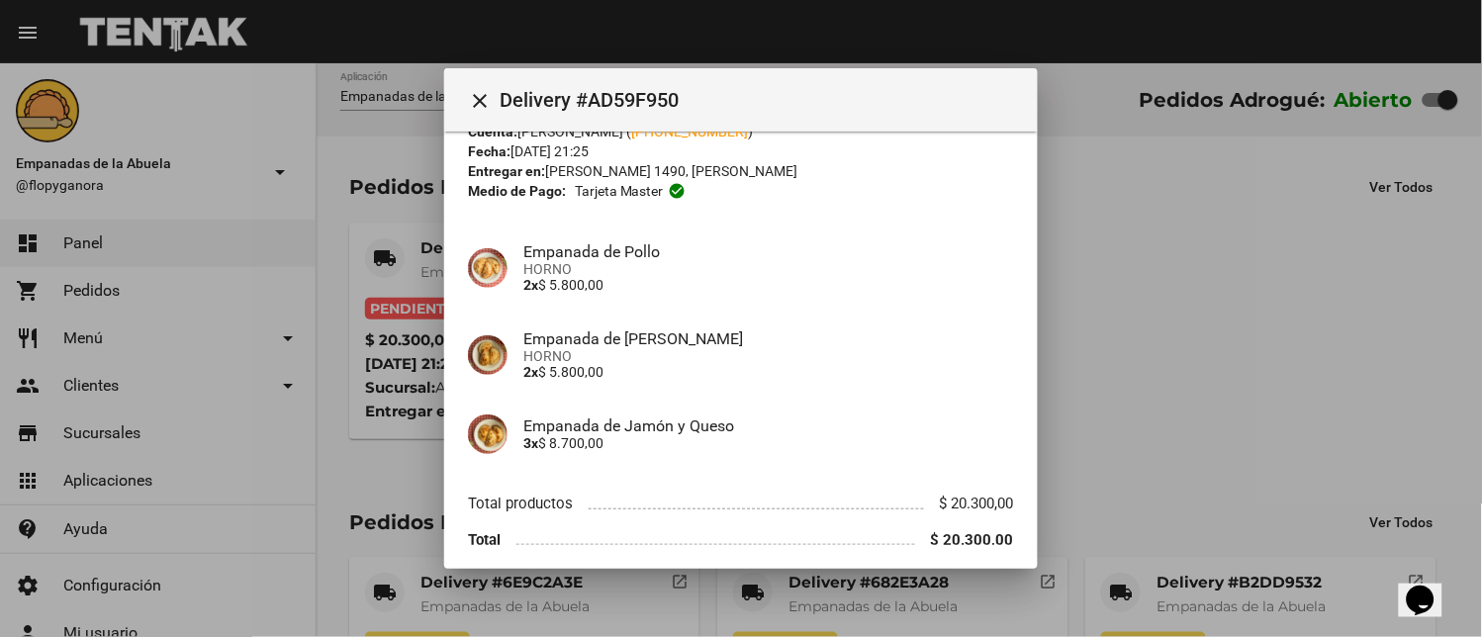
scroll to position [152, 0]
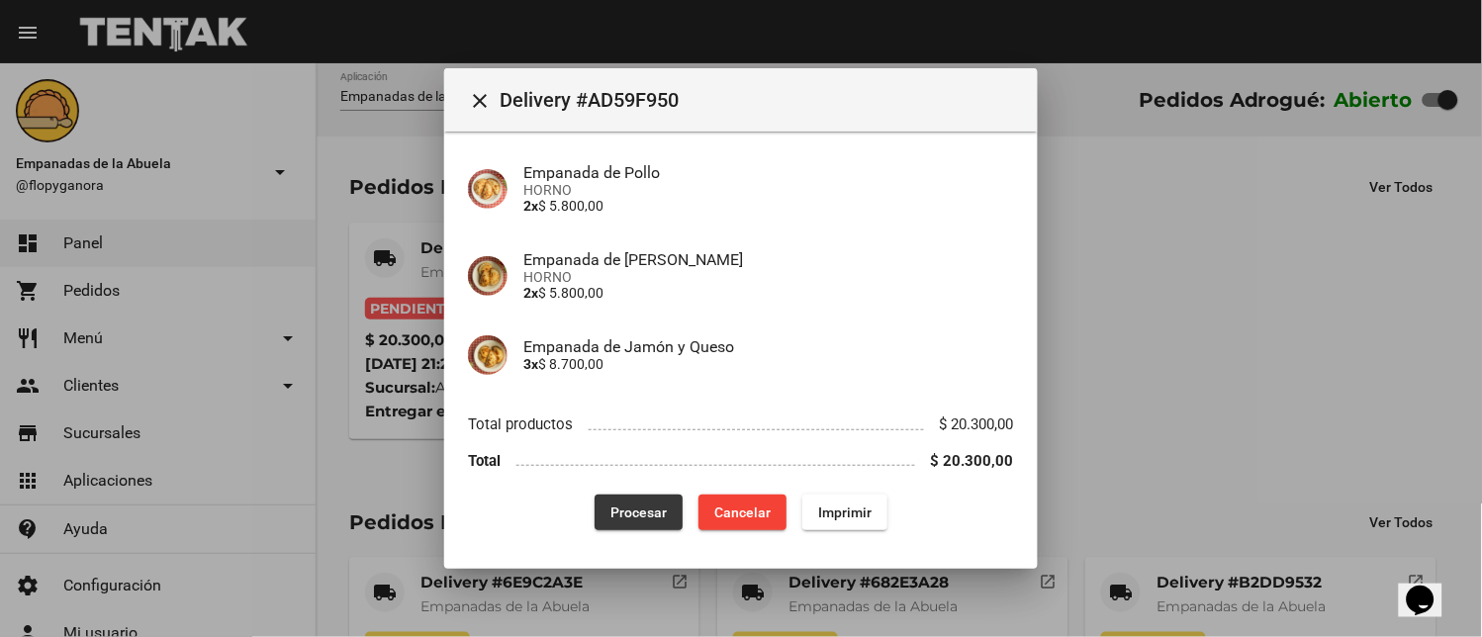
click at [653, 517] on span "Procesar" at bounding box center [638, 513] width 56 height 16
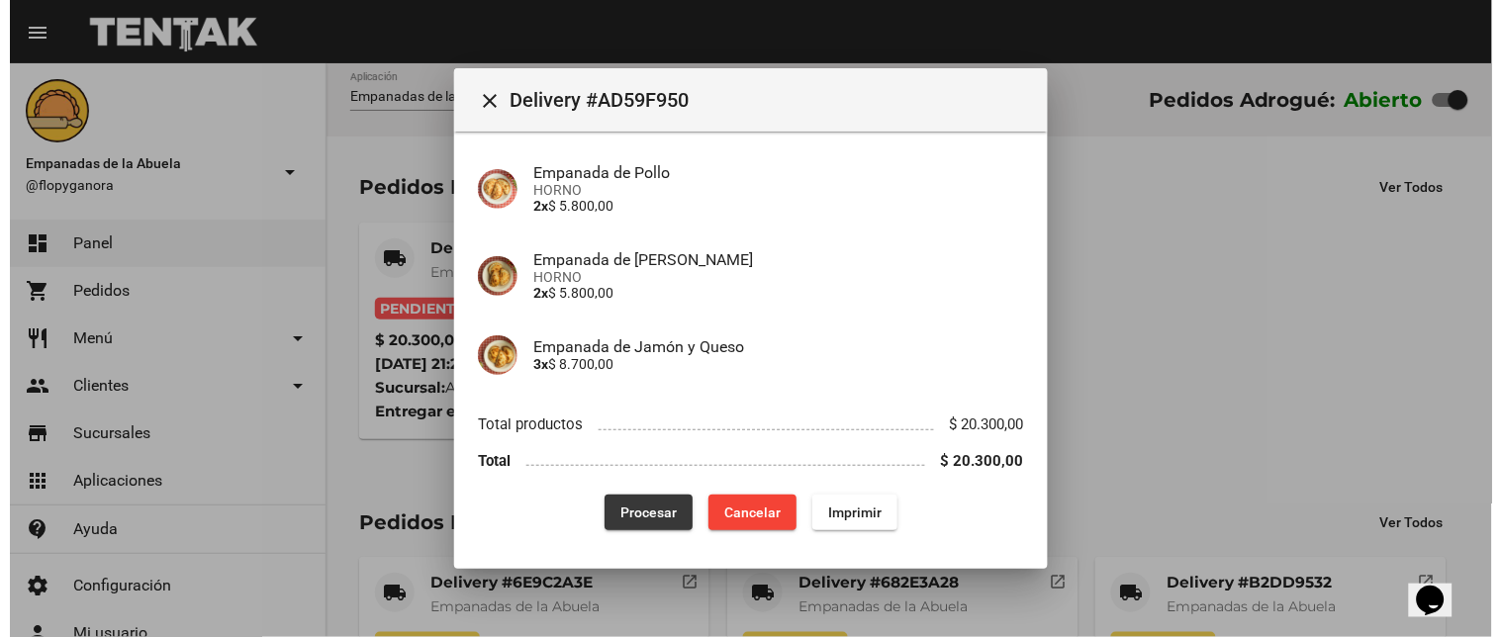
scroll to position [0, 0]
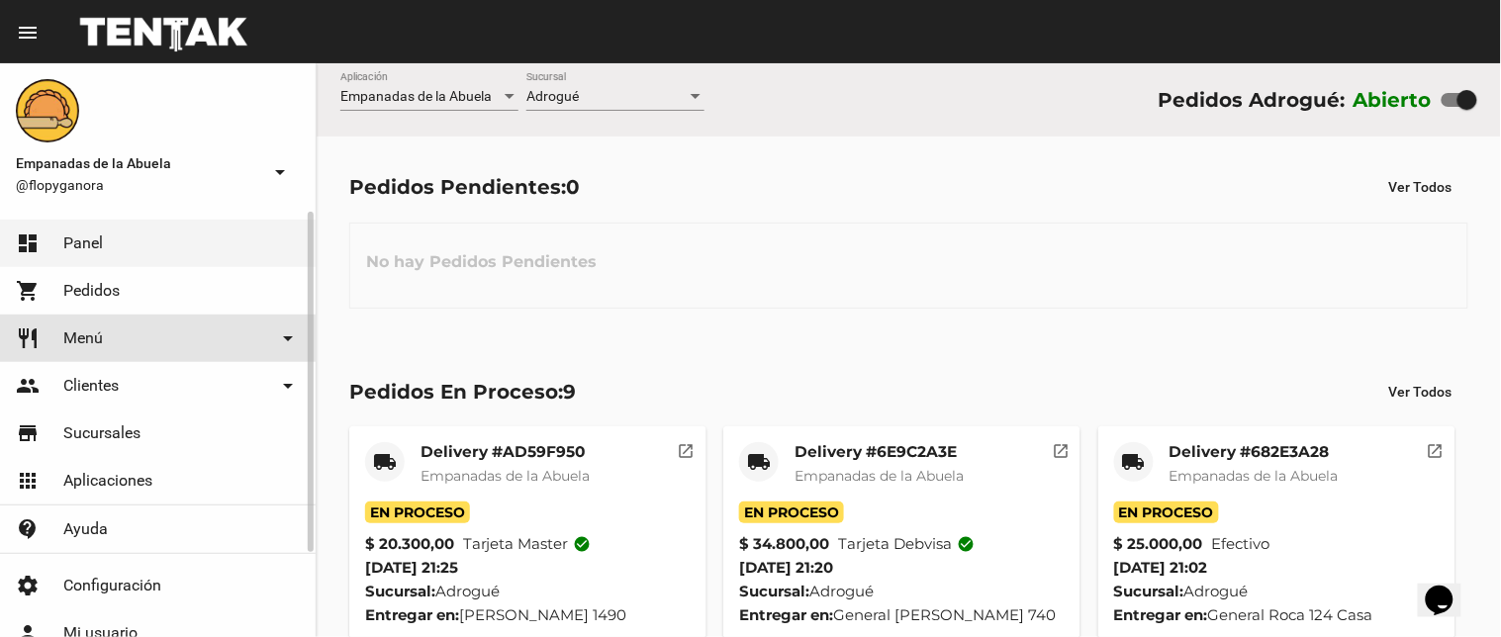
click at [77, 333] on span "Menú" at bounding box center [83, 338] width 40 height 20
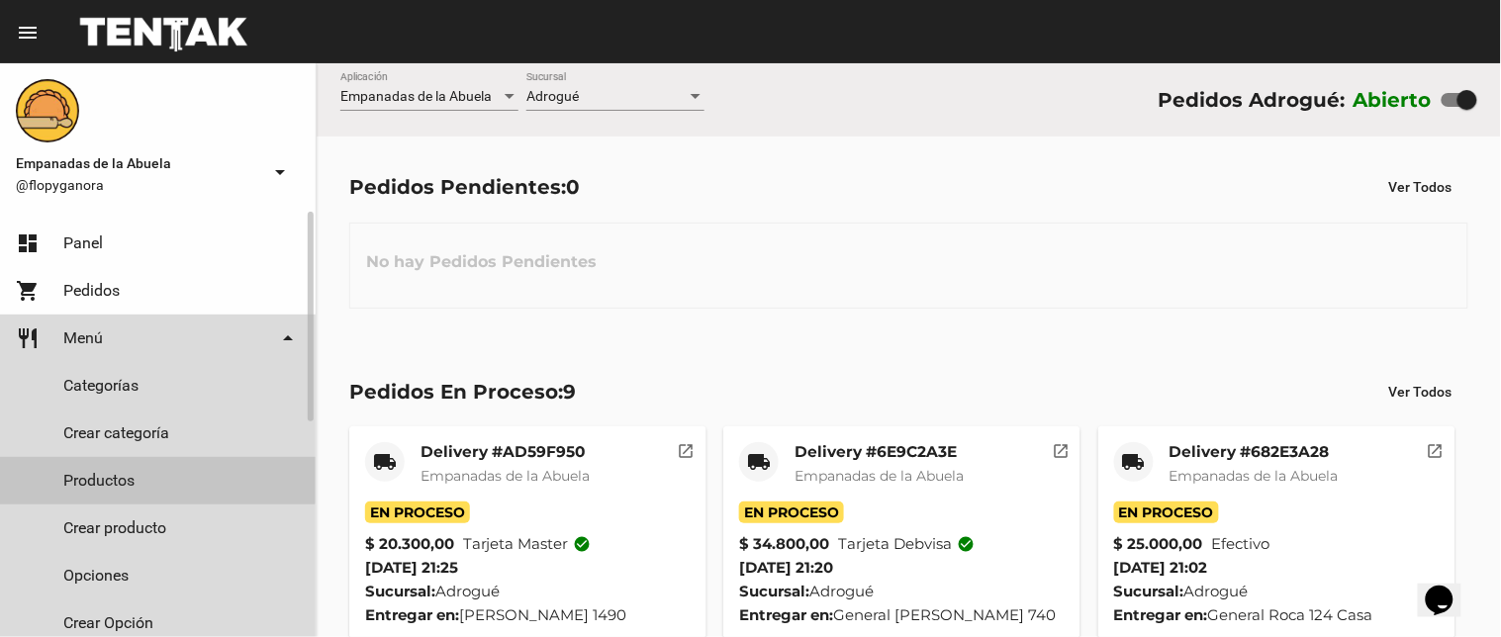
click at [79, 460] on link "Productos" at bounding box center [158, 480] width 316 height 47
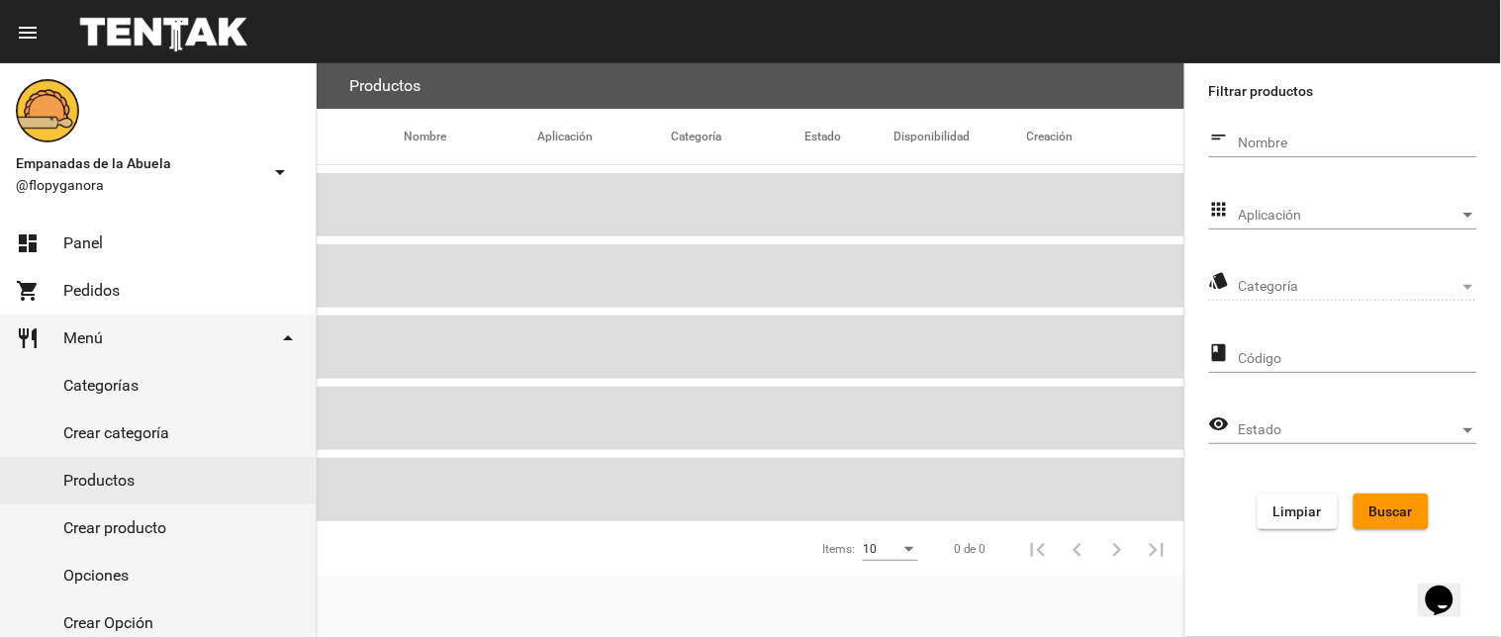
click at [1296, 203] on div "Aplicación Aplicación" at bounding box center [1358, 210] width 238 height 39
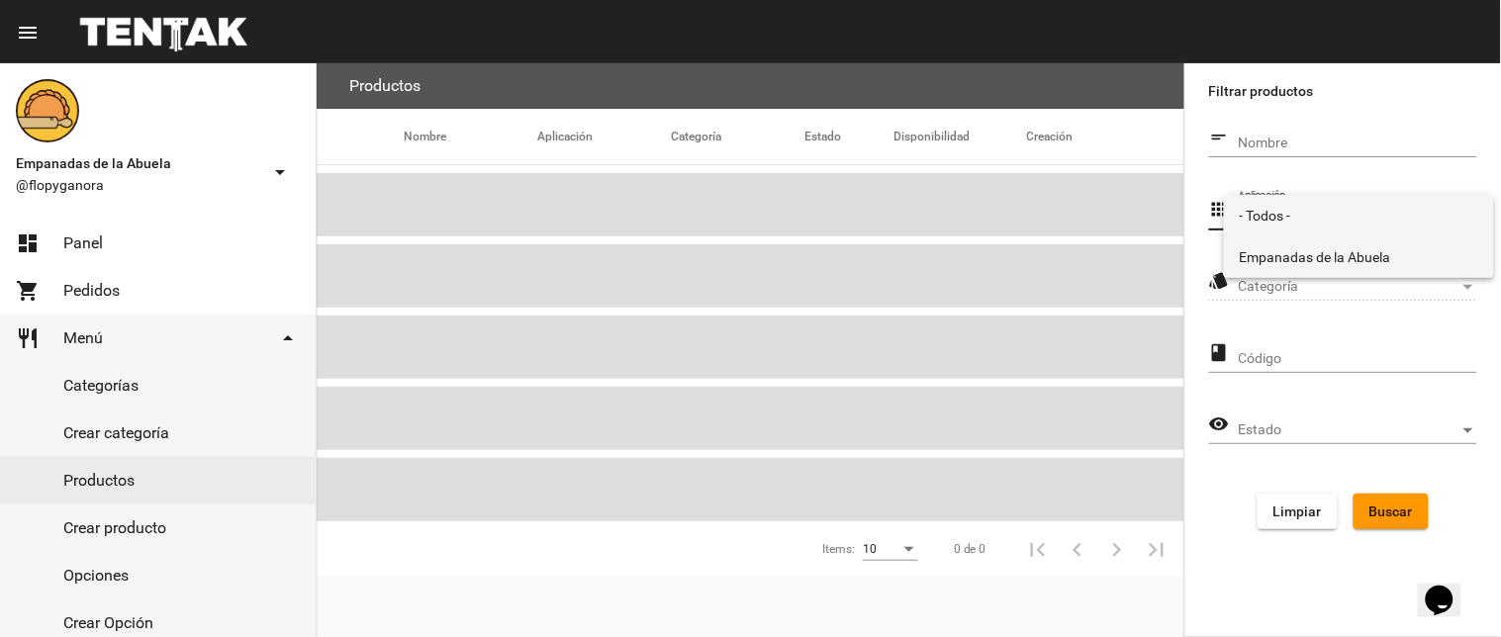
click at [1326, 261] on span "Empanadas de la Abuela" at bounding box center [1359, 257] width 238 height 42
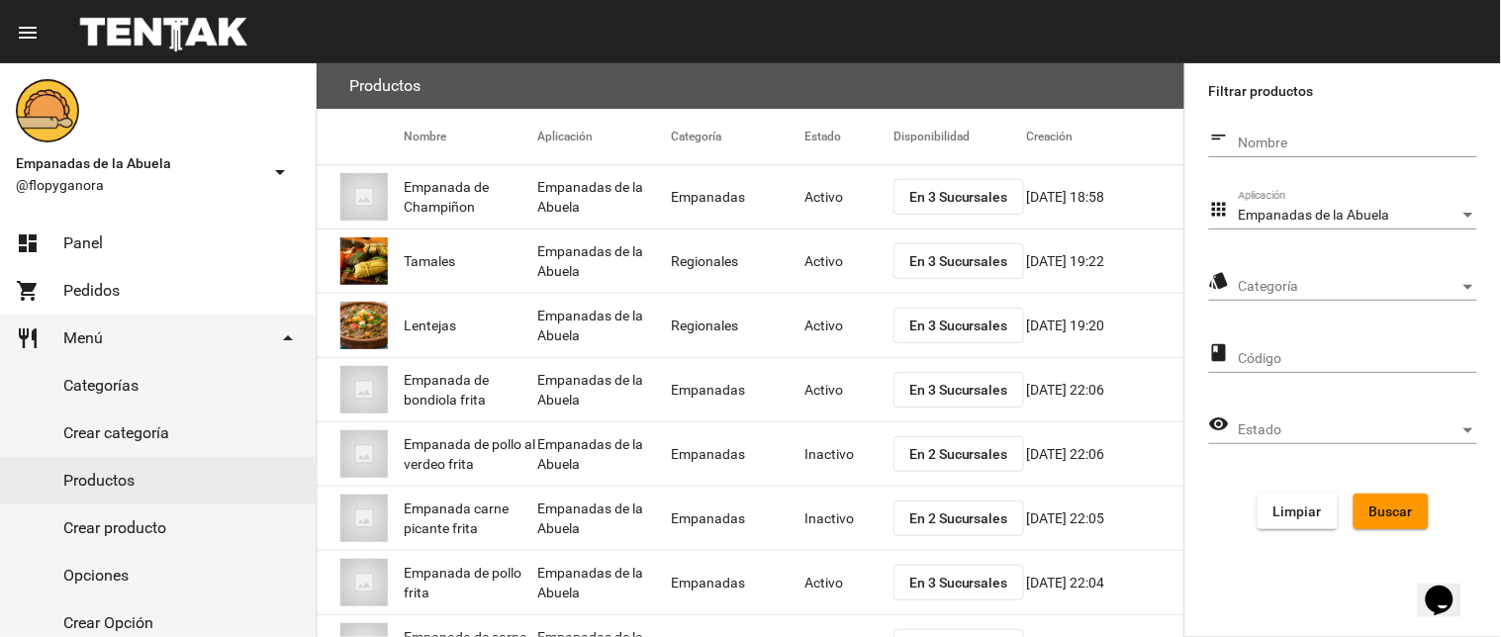
click at [1323, 273] on div "Categoría Categoría" at bounding box center [1358, 281] width 238 height 39
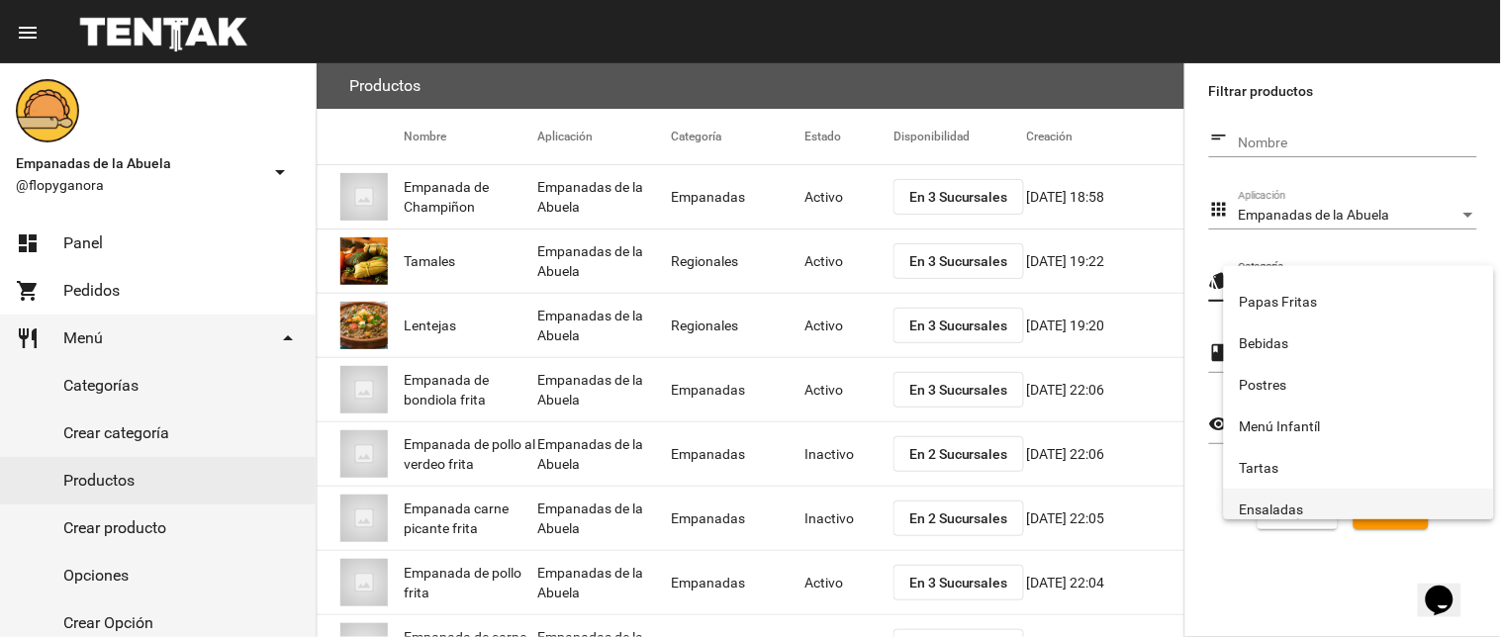
scroll to position [328, 0]
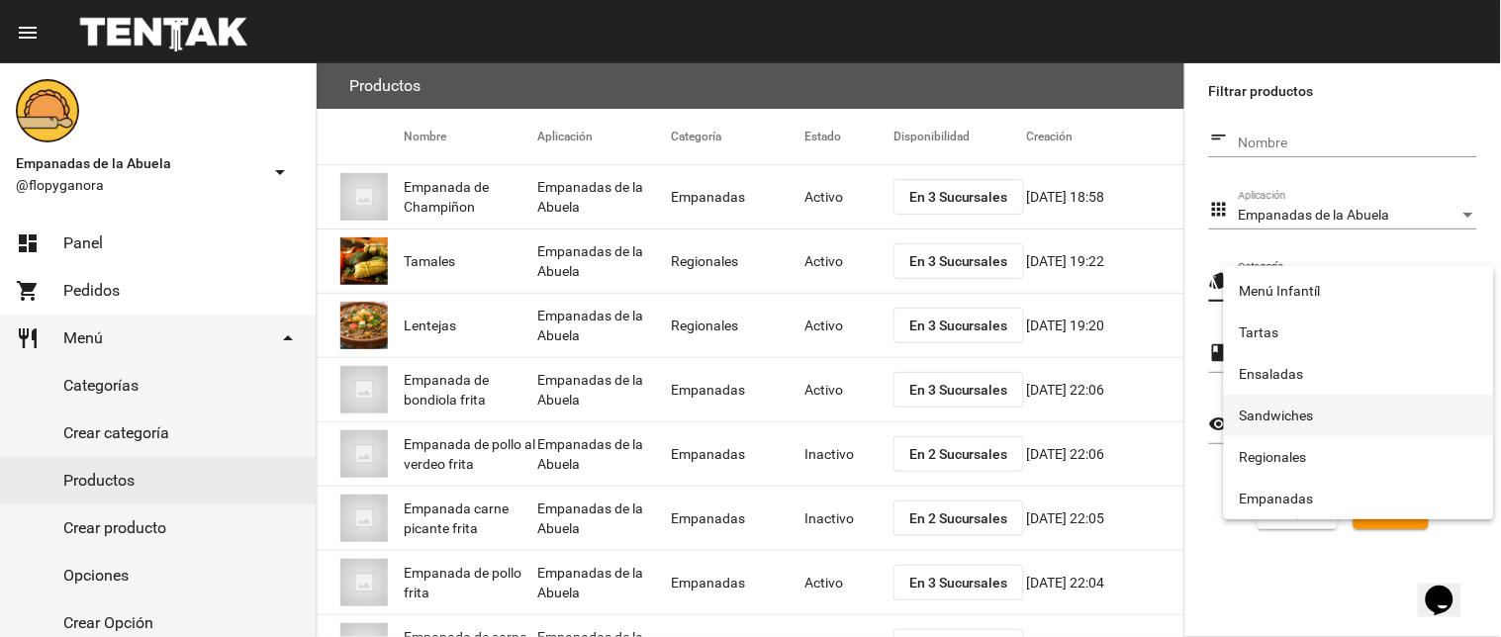
click at [1287, 412] on span "Sandwiches" at bounding box center [1359, 416] width 238 height 42
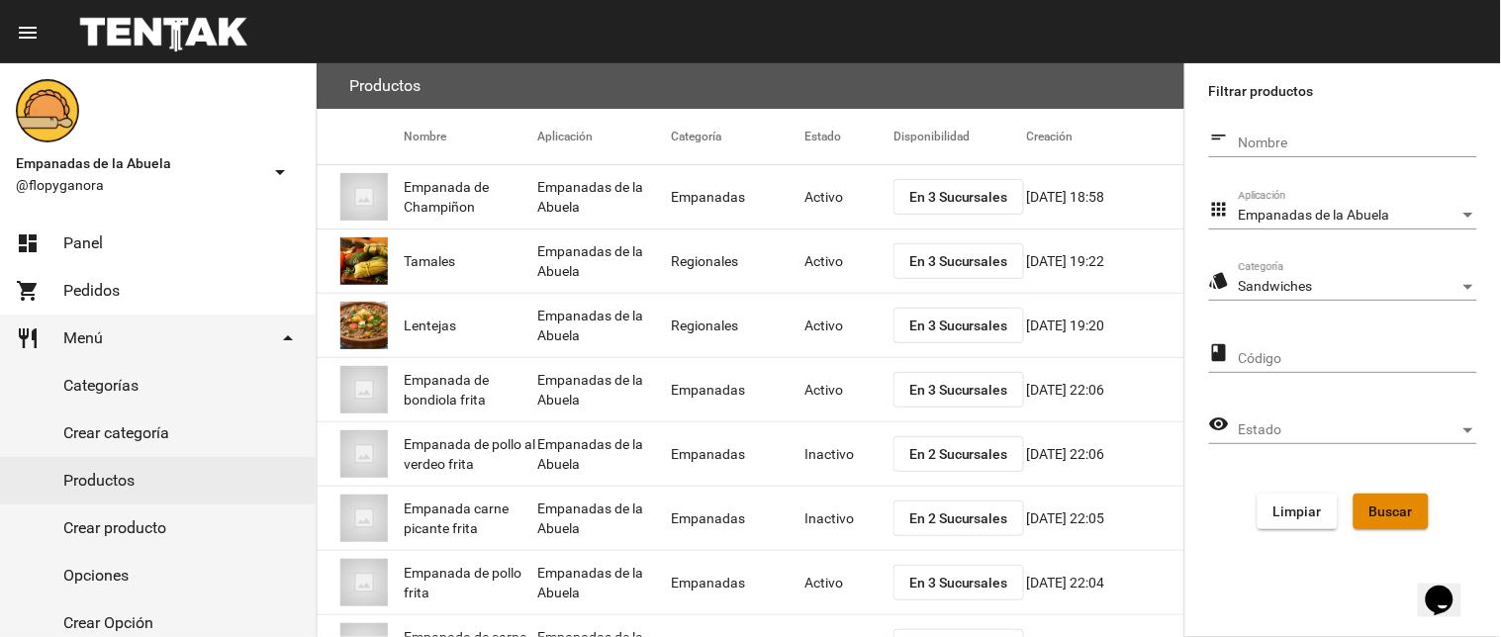
click at [1389, 504] on span "Buscar" at bounding box center [1391, 512] width 44 height 16
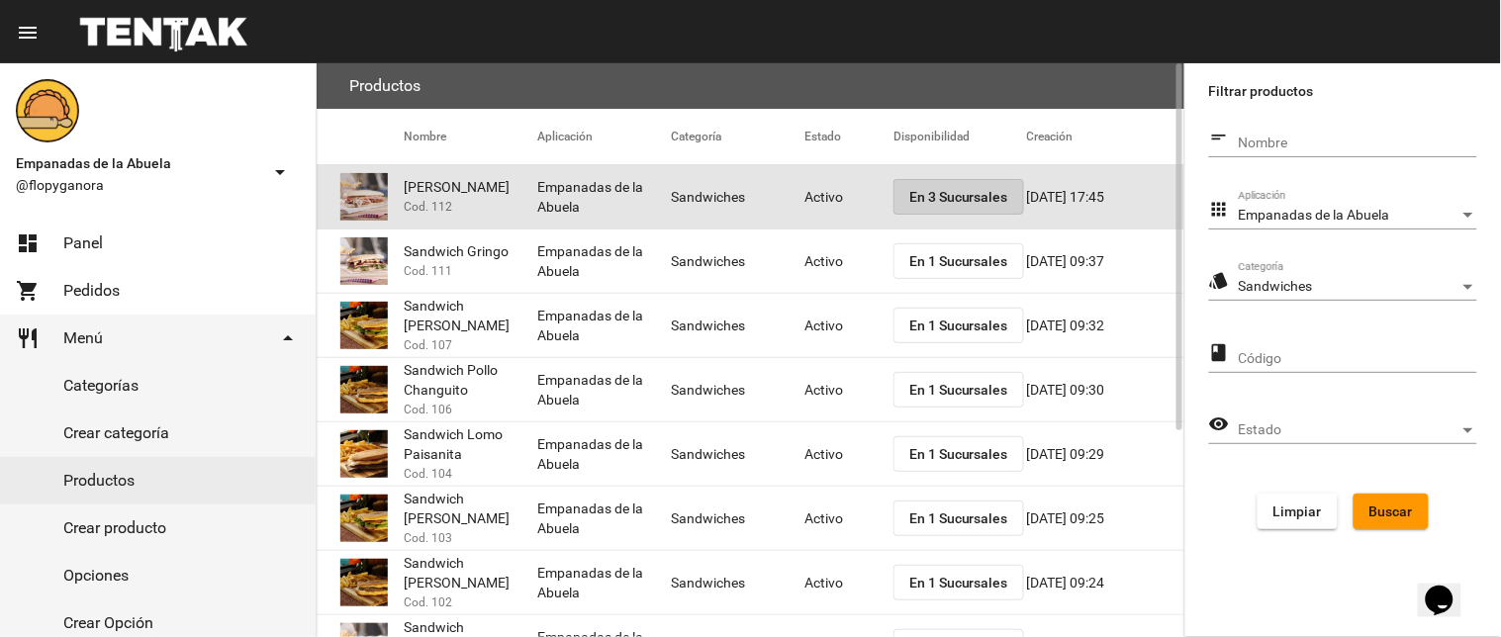
click at [948, 185] on button "En 3 Sucursales" at bounding box center [958, 197] width 131 height 36
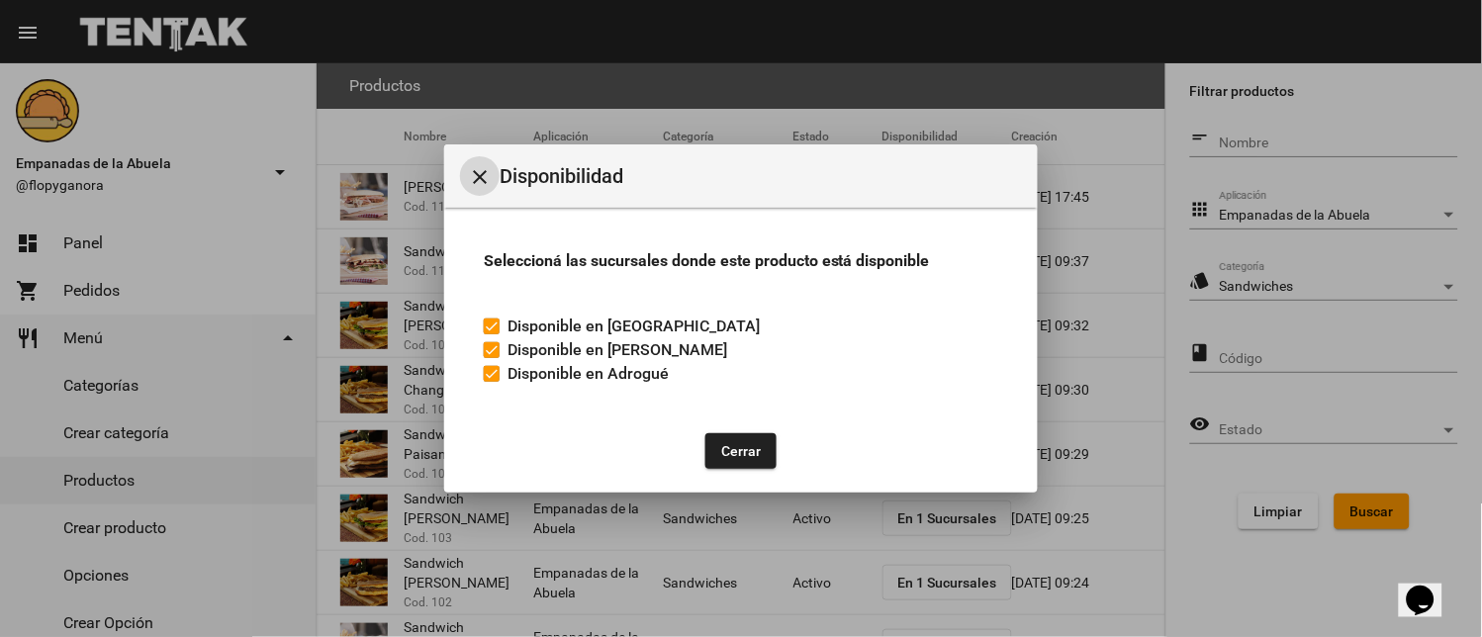
click at [510, 383] on span "Disponible en Adrogué" at bounding box center [588, 374] width 161 height 24
click at [492, 383] on input "Disponible en Adrogué" at bounding box center [491, 382] width 1 height 1
checkbox input "false"
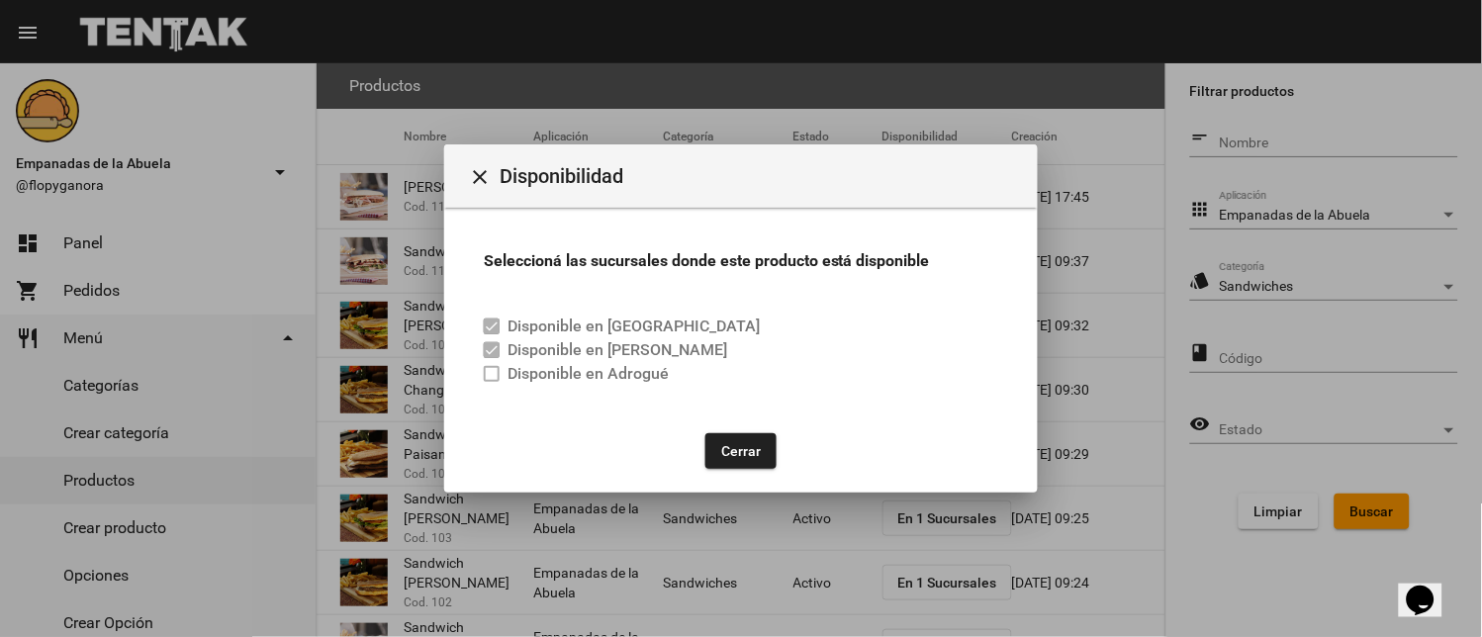
click at [749, 450] on button "Cerrar" at bounding box center [740, 451] width 71 height 36
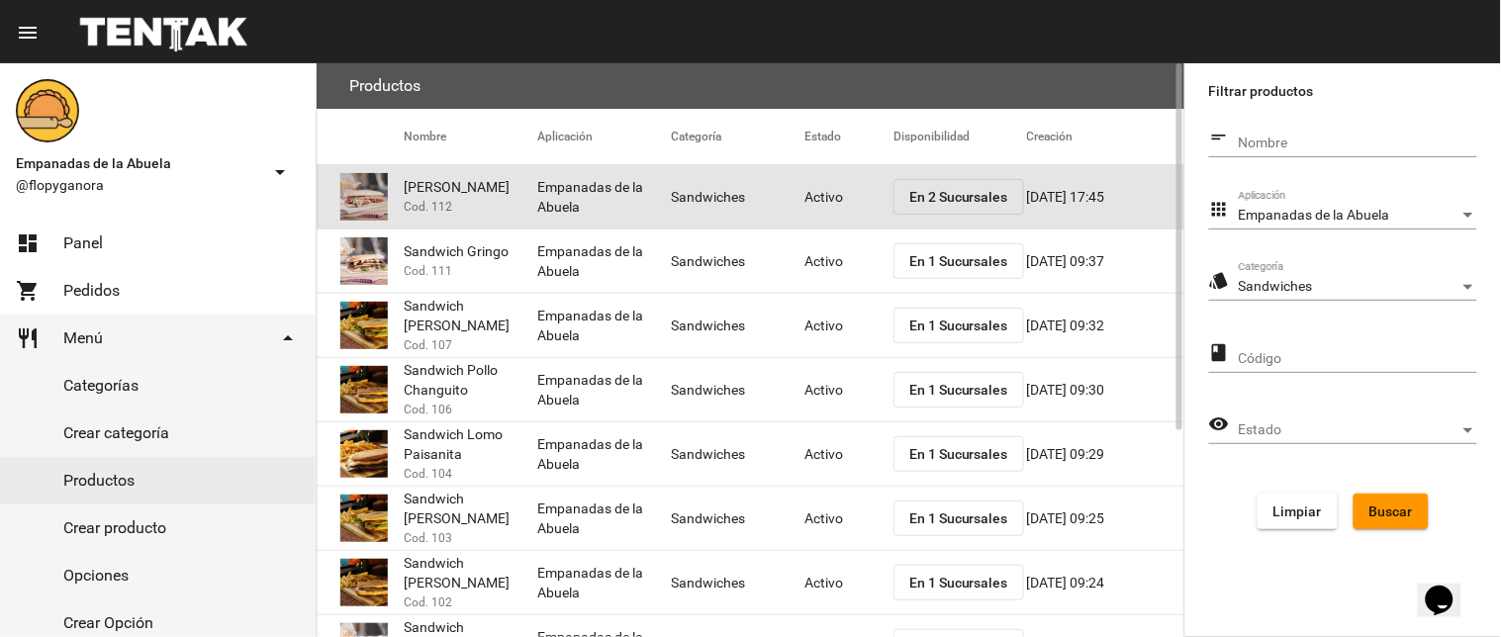
click at [811, 200] on mat-cell "Activo" at bounding box center [848, 196] width 89 height 63
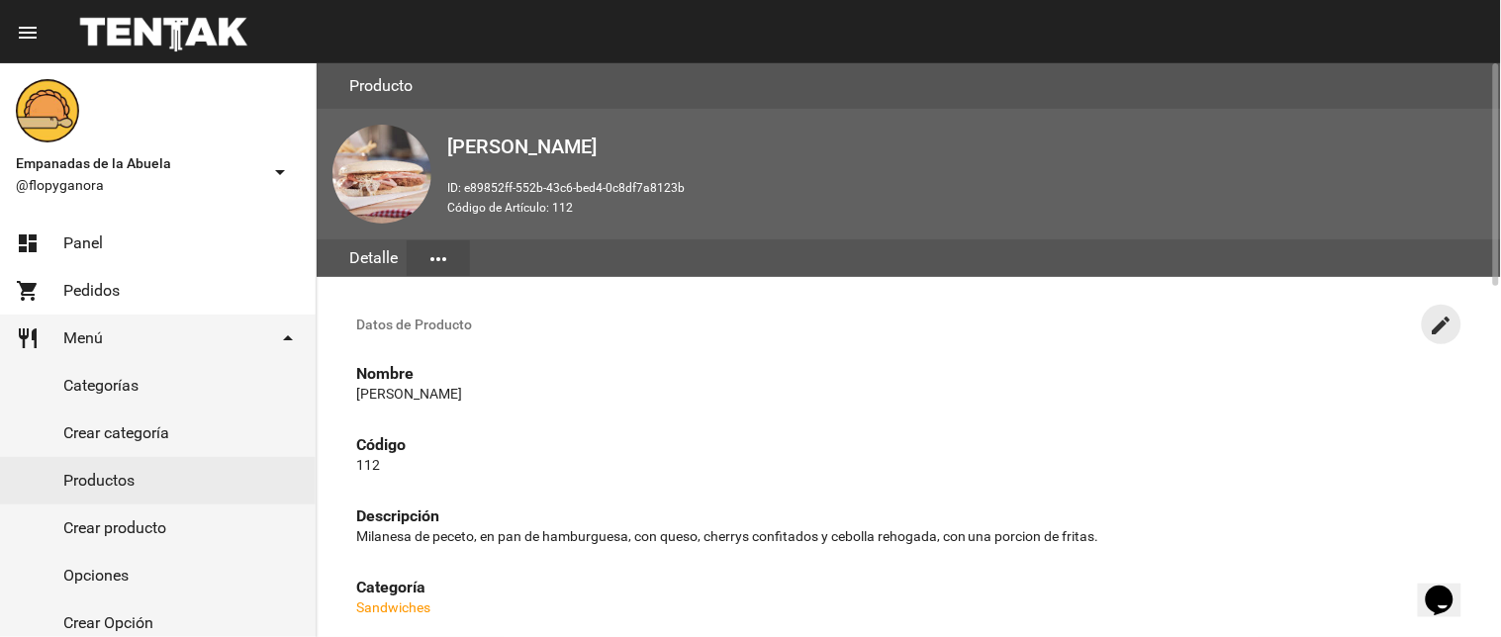
click at [1446, 311] on button "create" at bounding box center [1442, 325] width 40 height 40
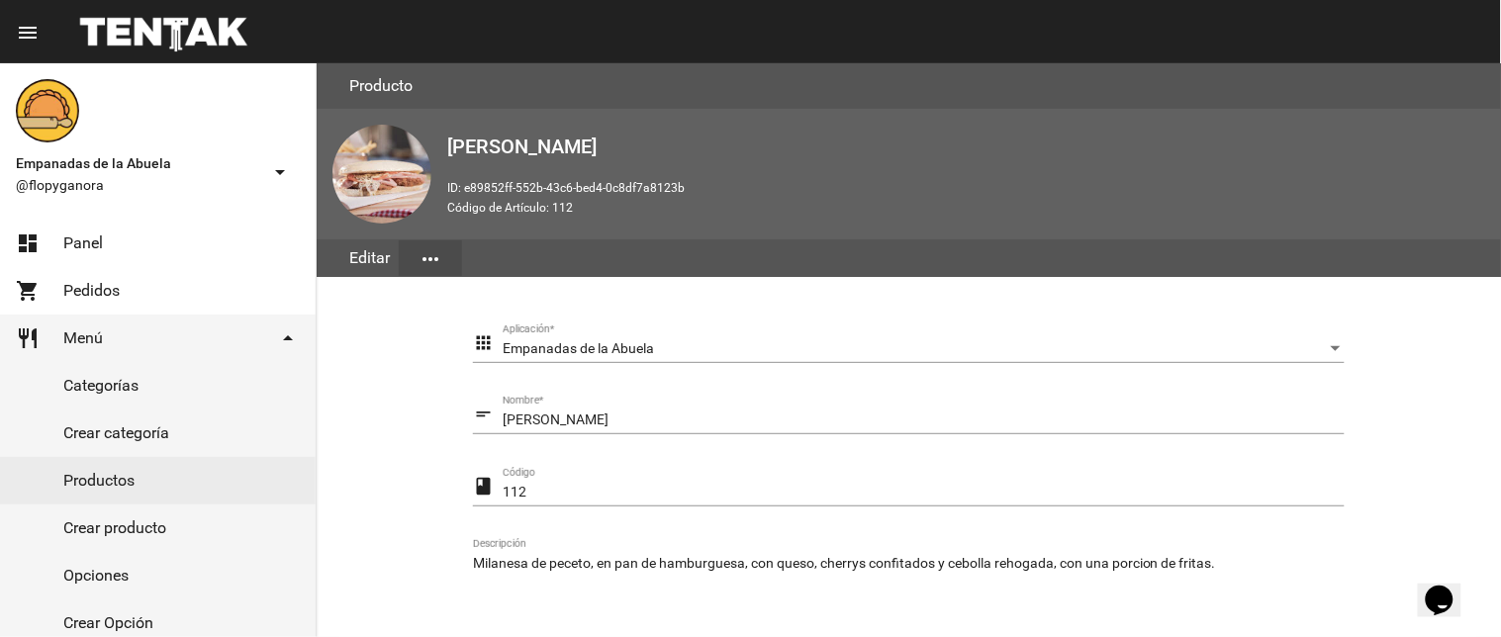
scroll to position [404, 0]
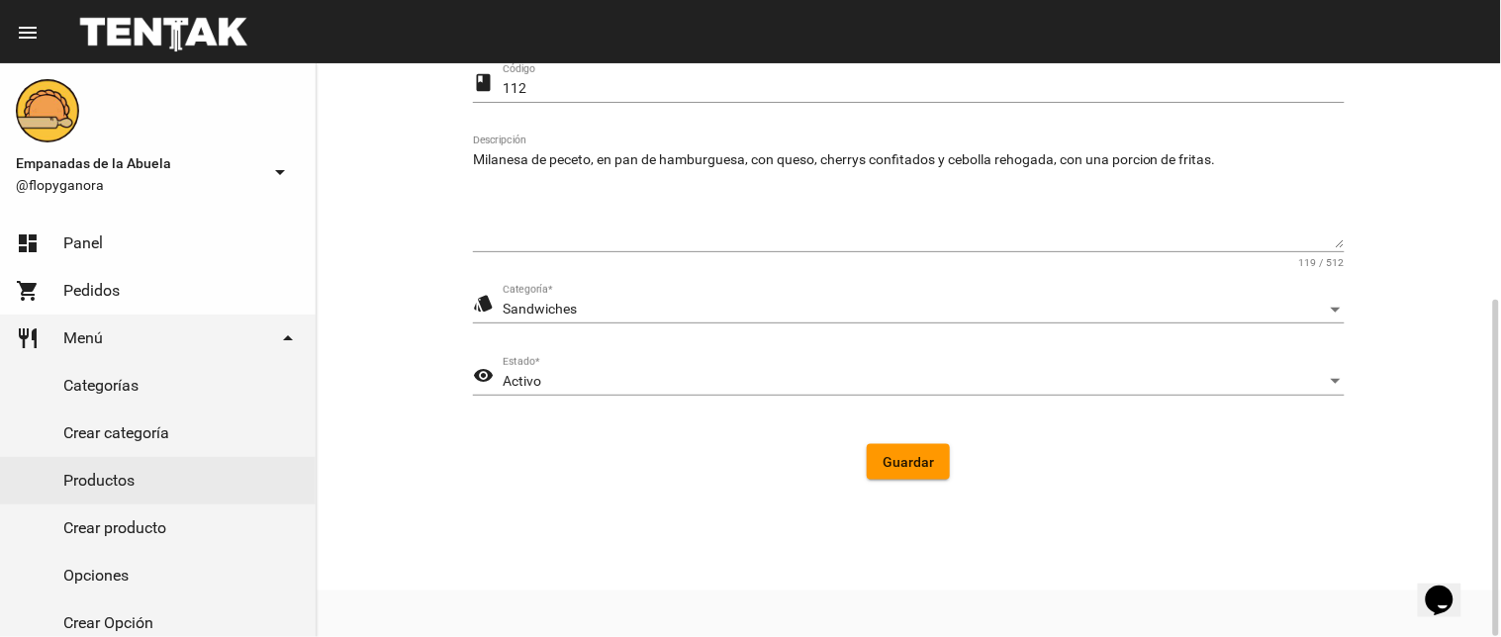
click at [702, 393] on div "Activo Estado *" at bounding box center [924, 376] width 842 height 39
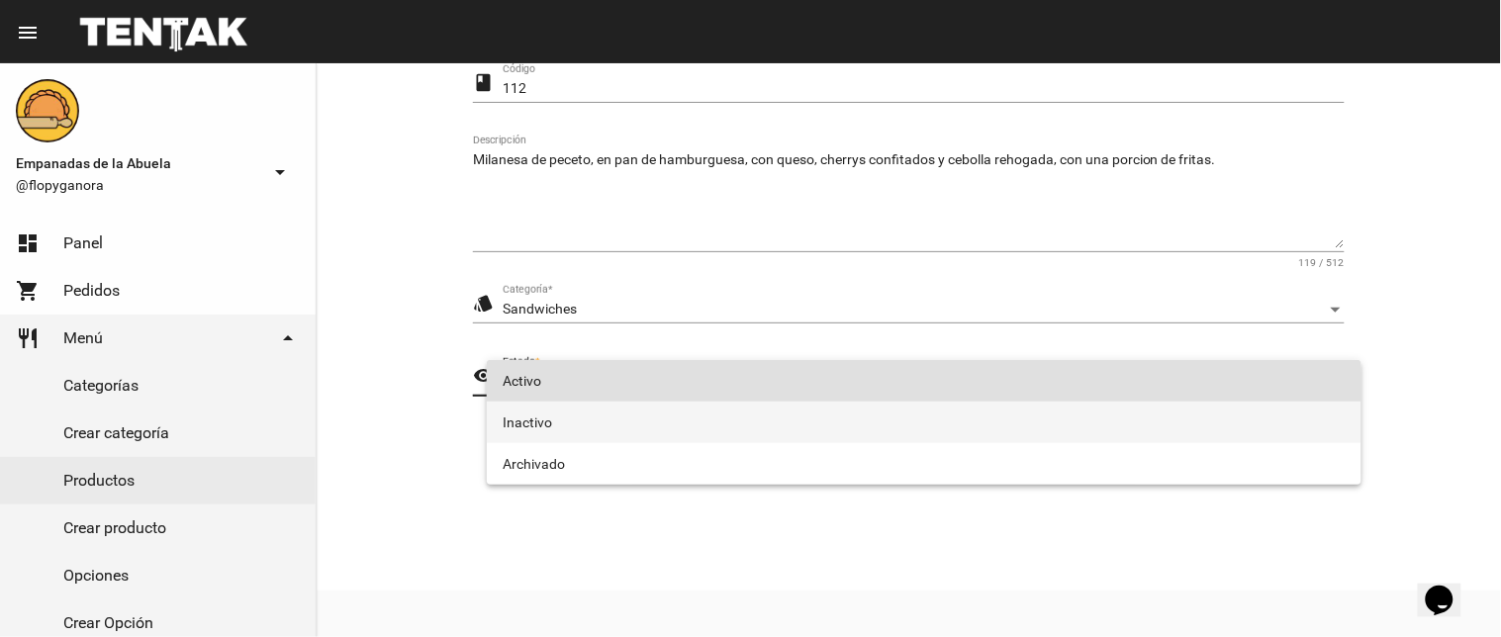
click at [659, 423] on span "Inactivo" at bounding box center [924, 423] width 843 height 42
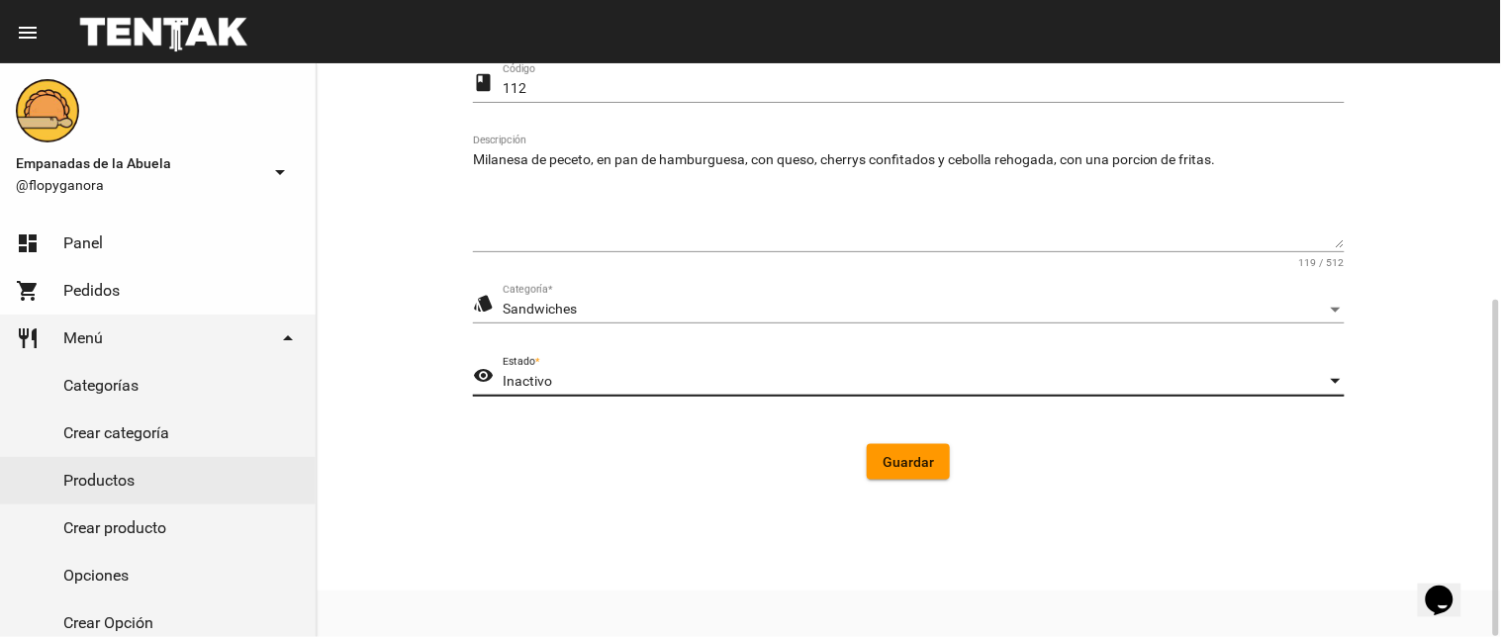
click at [935, 455] on button "Guardar" at bounding box center [908, 462] width 83 height 36
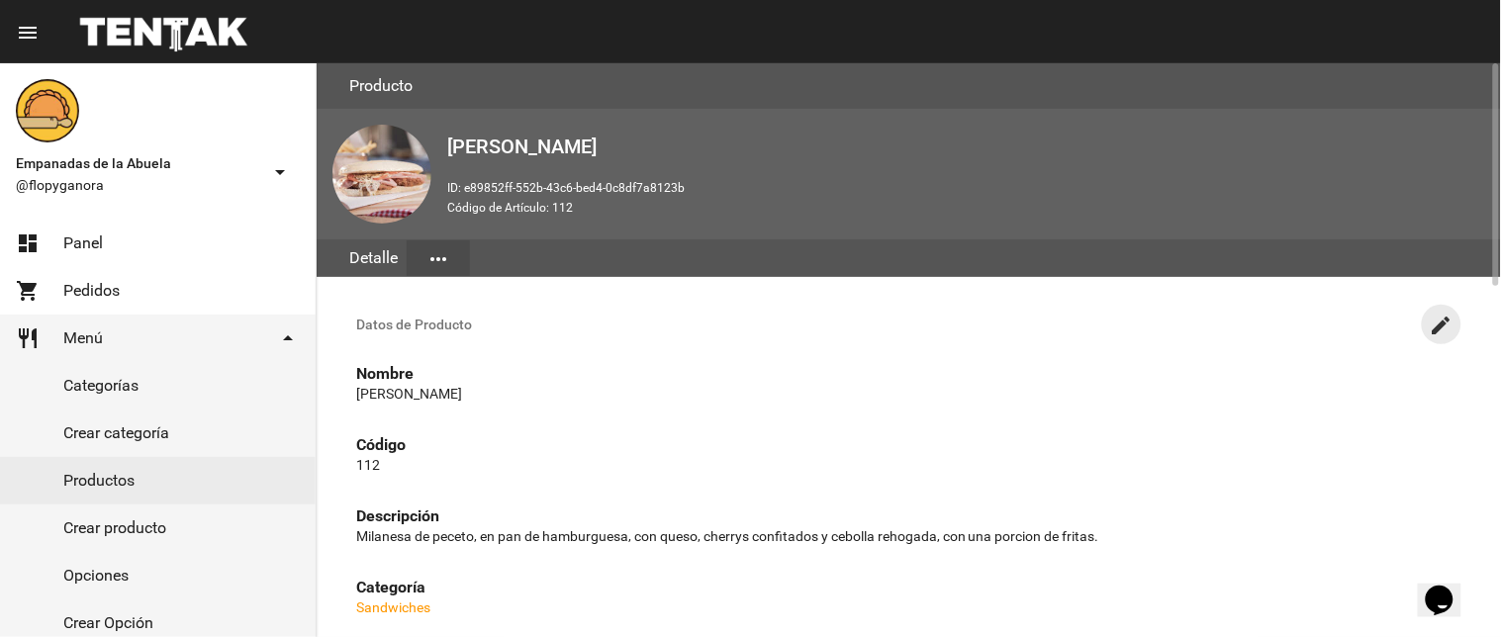
click at [1431, 324] on mat-icon "create" at bounding box center [1442, 326] width 24 height 24
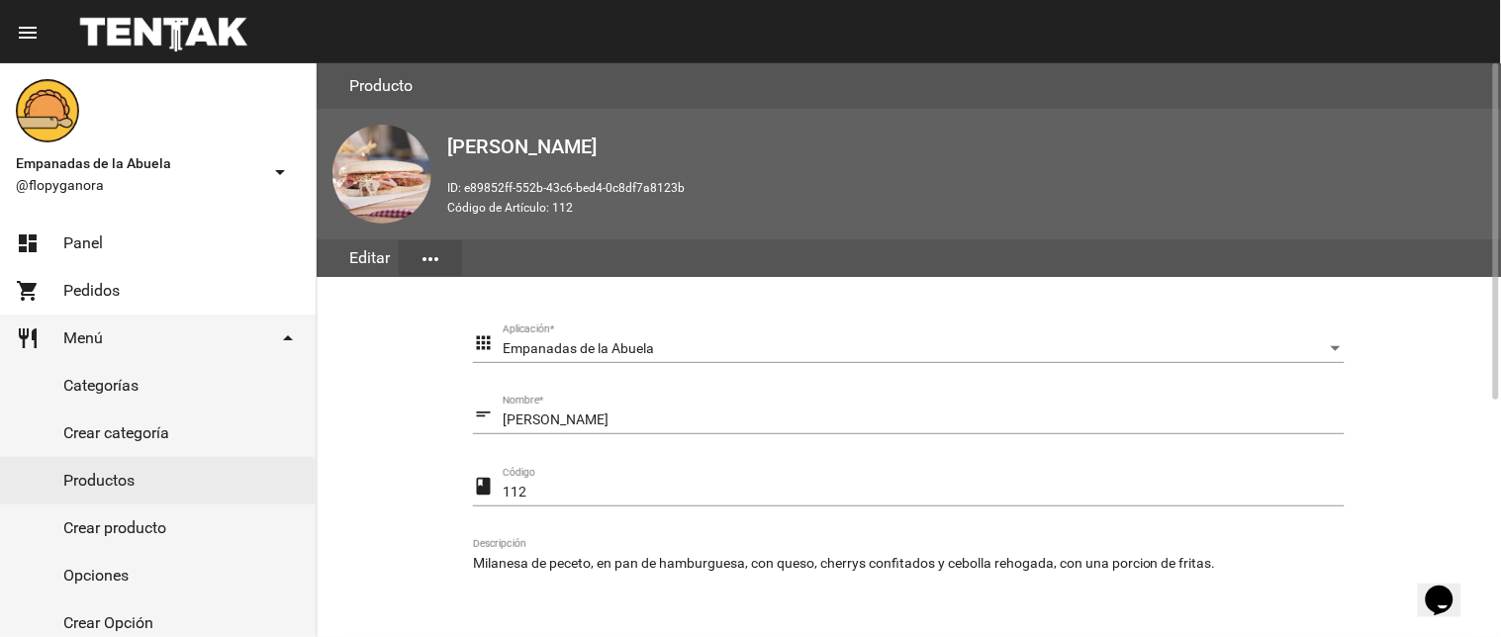
scroll to position [404, 0]
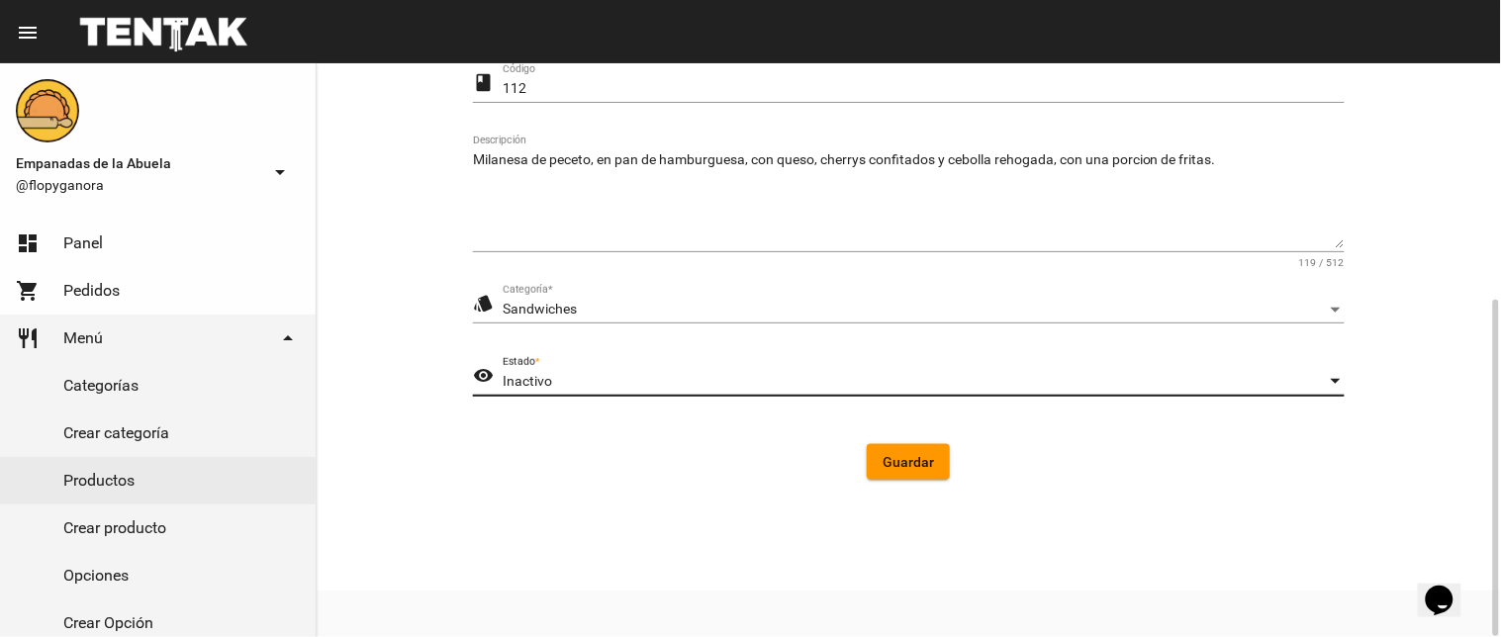
click at [547, 376] on span "Inactivo" at bounding box center [527, 381] width 49 height 16
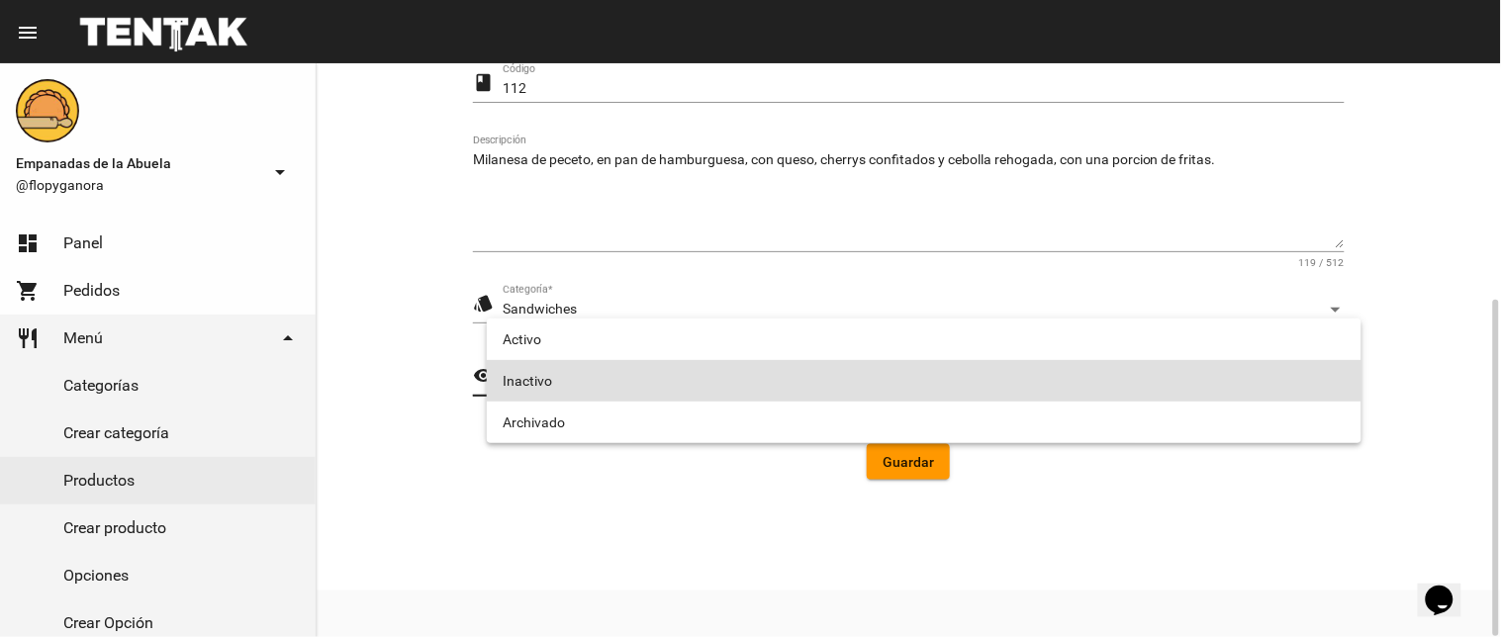
click at [547, 376] on span "Inactivo" at bounding box center [924, 381] width 843 height 42
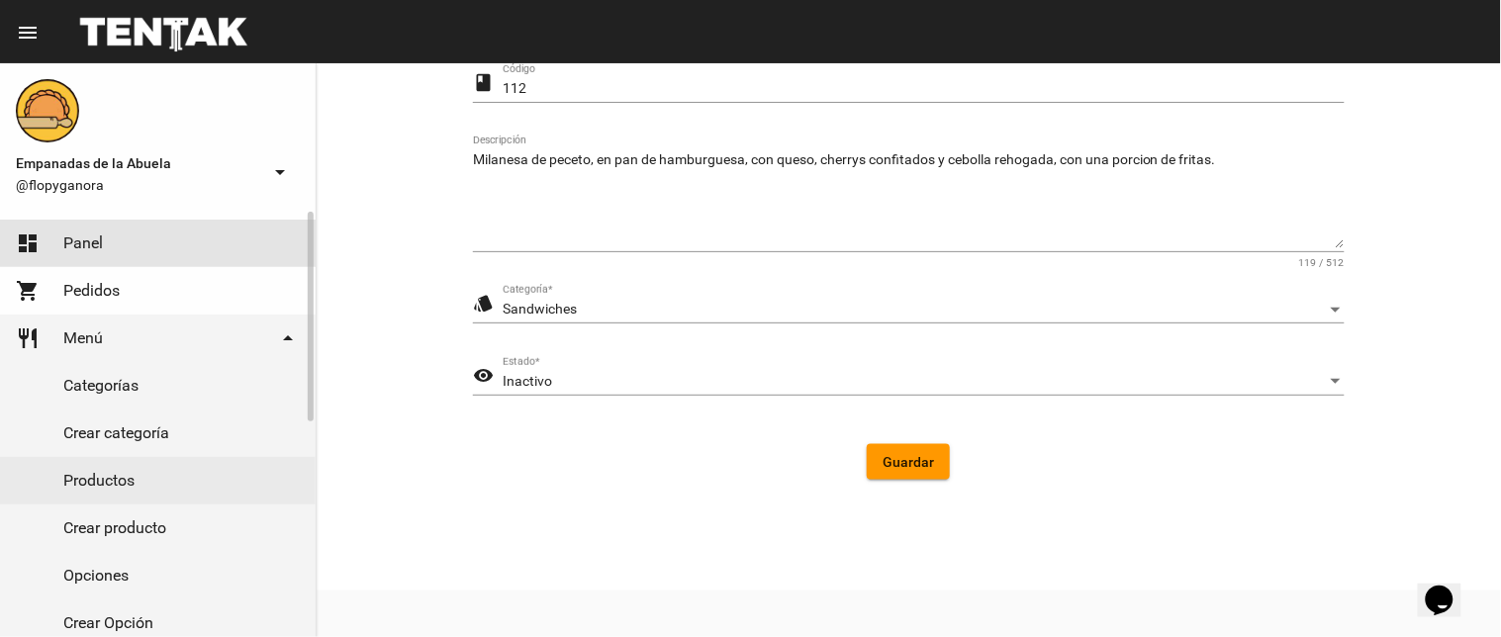
click at [57, 231] on link "dashboard Panel" at bounding box center [158, 243] width 316 height 47
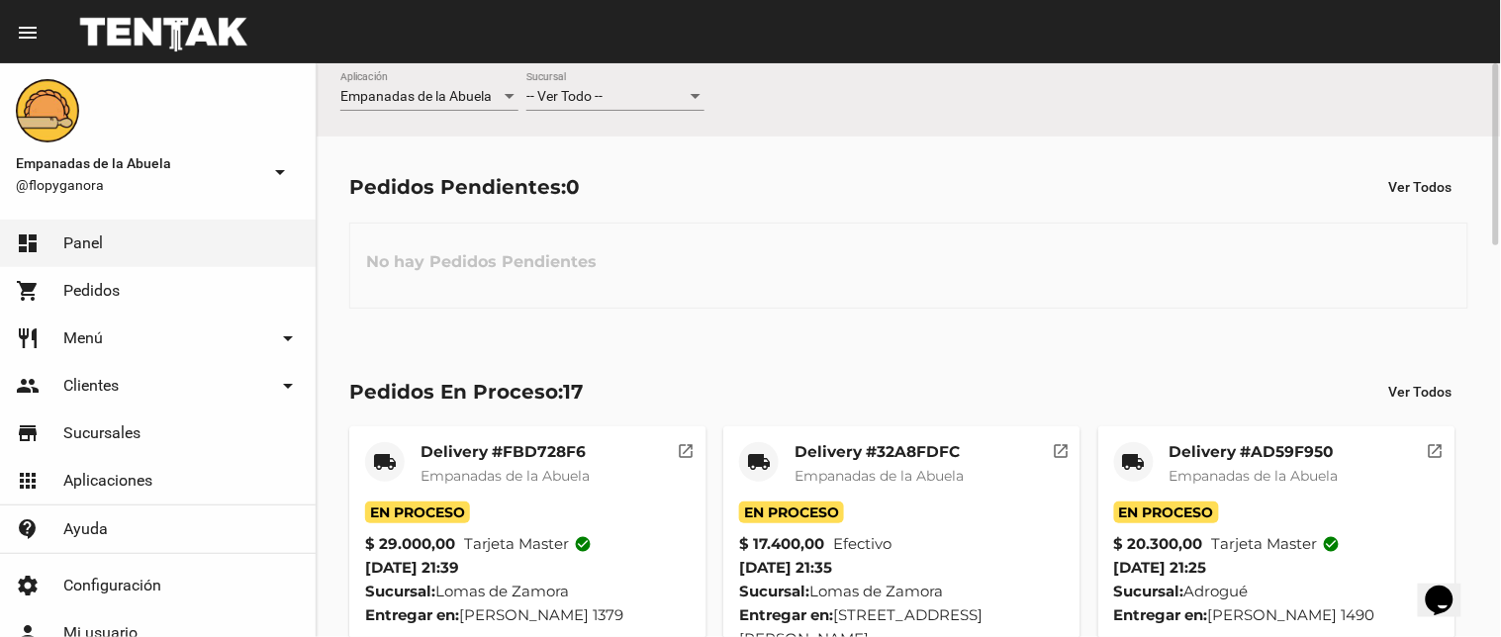
click at [591, 100] on span "-- Ver Todo --" at bounding box center [564, 96] width 76 height 16
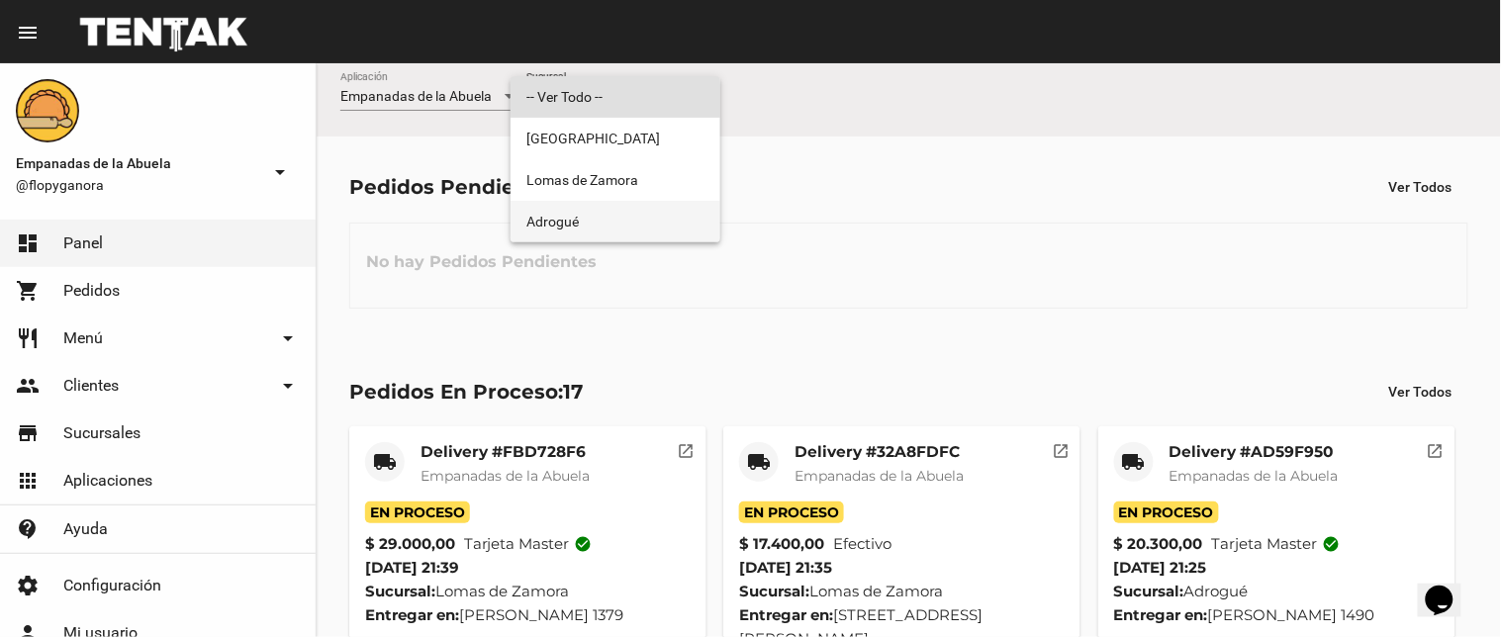
click at [609, 231] on span "Adrogué" at bounding box center [615, 222] width 178 height 42
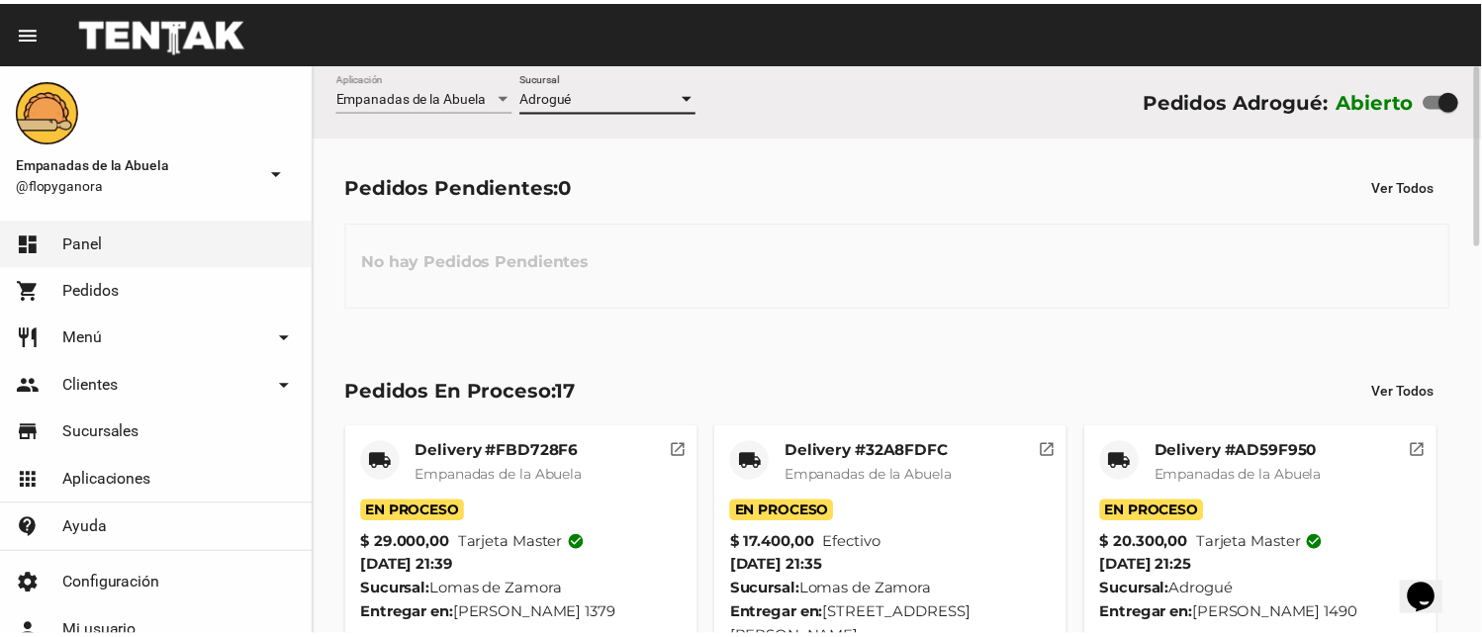
scroll to position [507, 0]
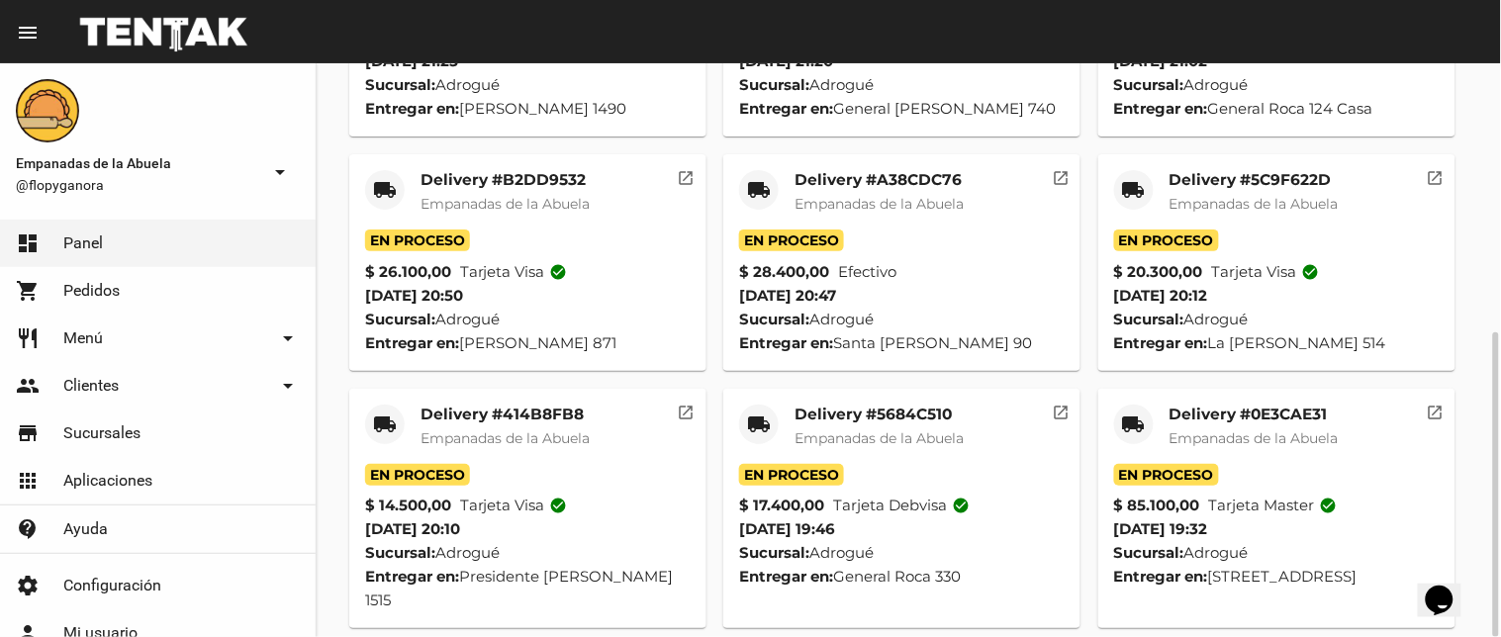
click at [1131, 426] on mat-icon "local_shipping" at bounding box center [1134, 425] width 24 height 24
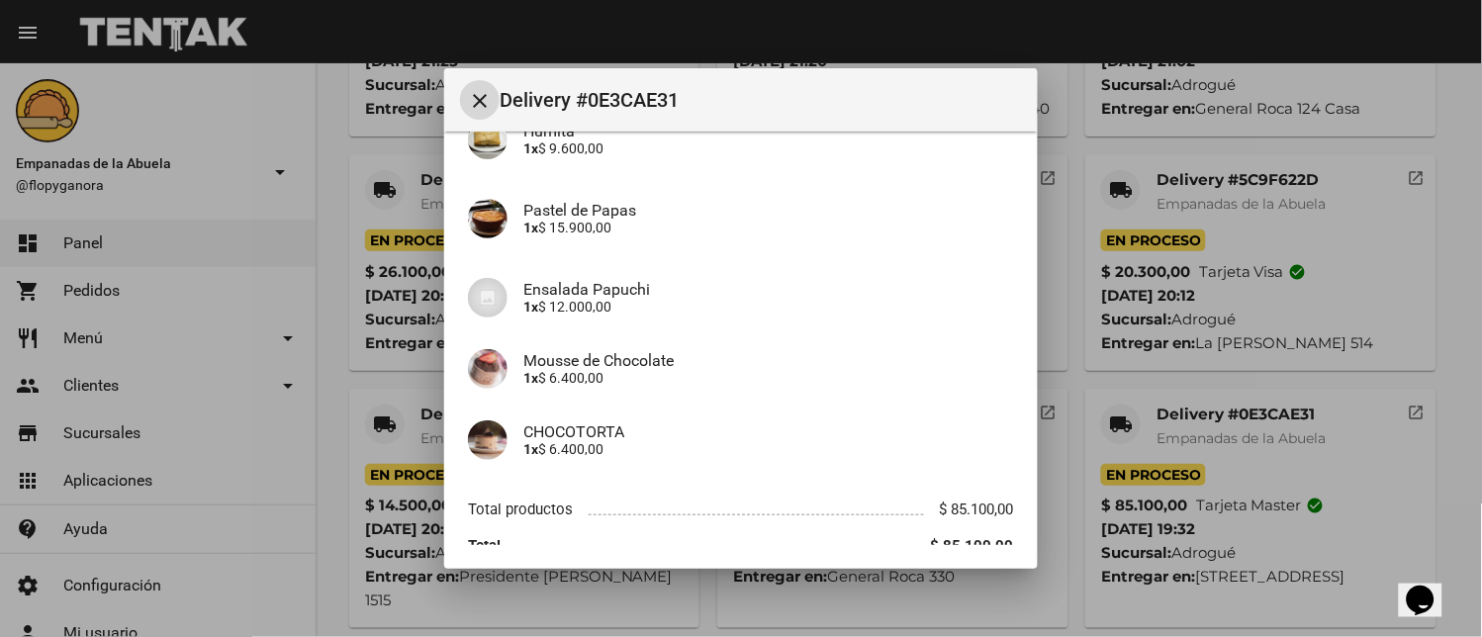
scroll to position [737, 0]
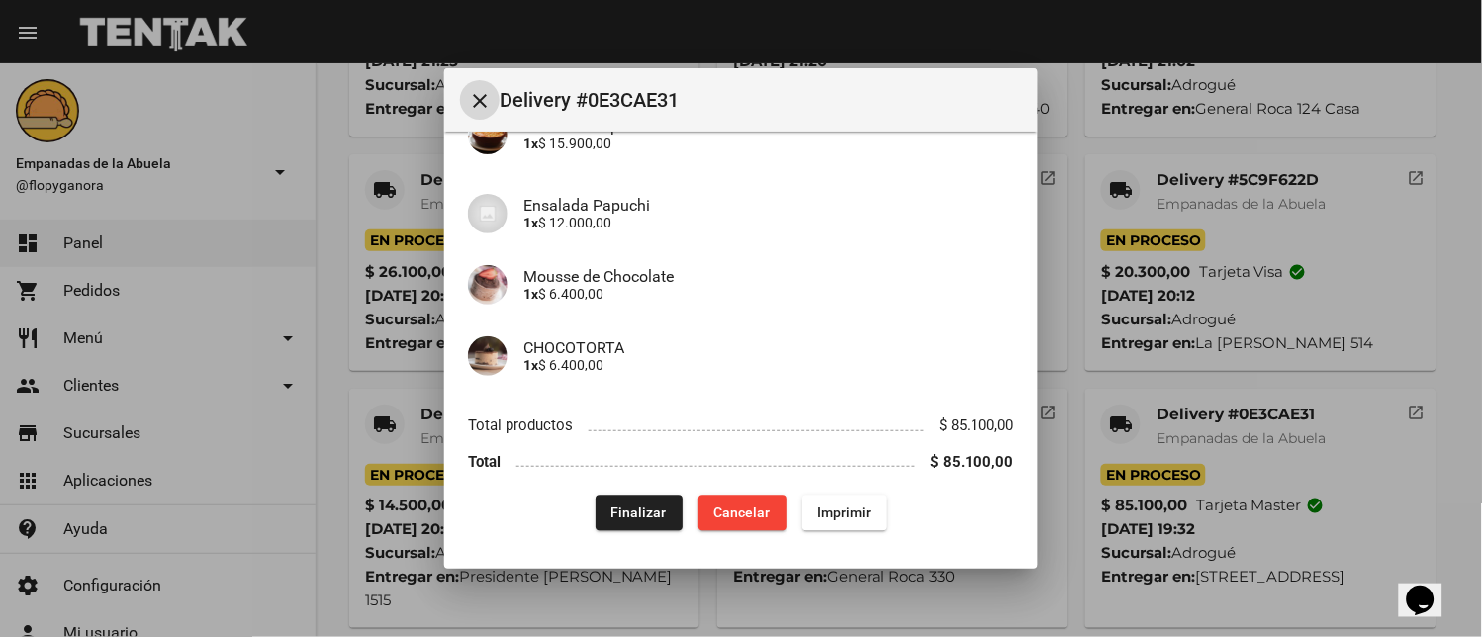
click at [604, 509] on button "Finalizar" at bounding box center [639, 514] width 87 height 36
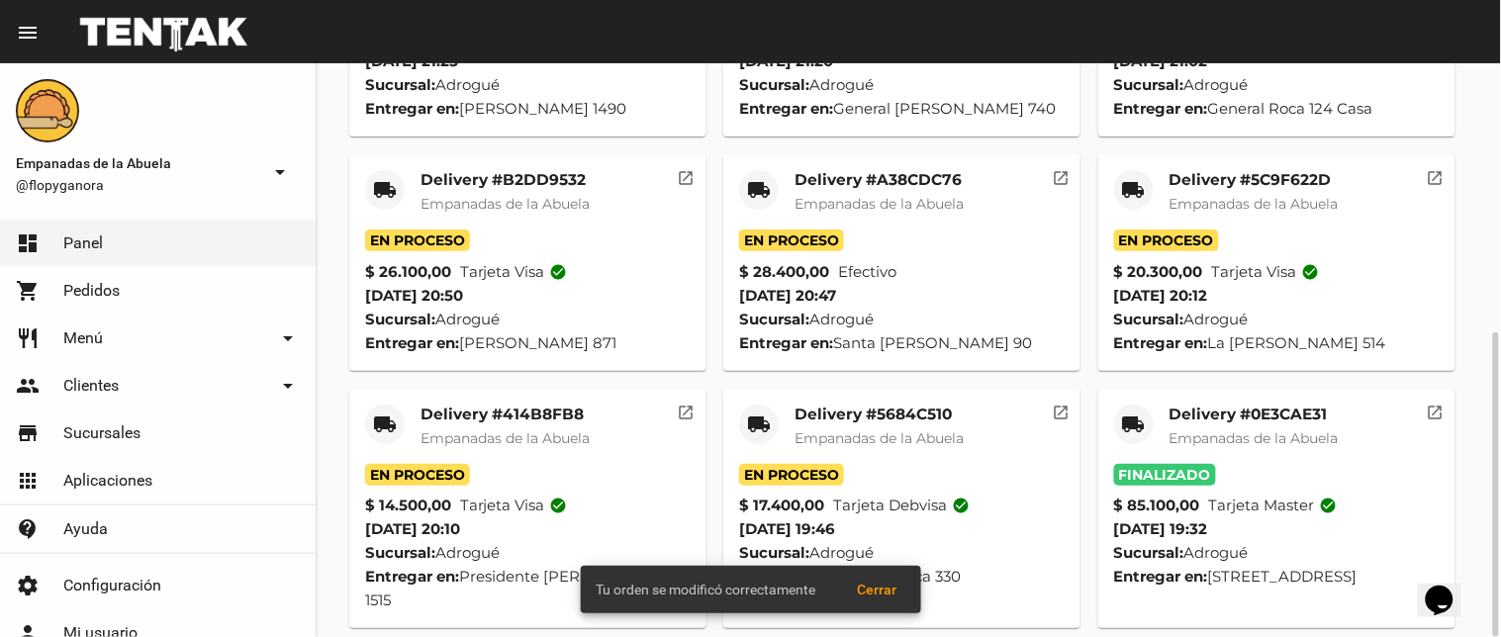
drag, startPoint x: 753, startPoint y: 393, endPoint x: 746, endPoint y: 439, distance: 47.0
click at [752, 400] on mat-card "local_shipping Delivery #5684C510 Empanadas de la Abuela En Proceso $ 17.400,00…" at bounding box center [901, 509] width 357 height 240
click at [746, 419] on div "local_shipping" at bounding box center [759, 425] width 40 height 40
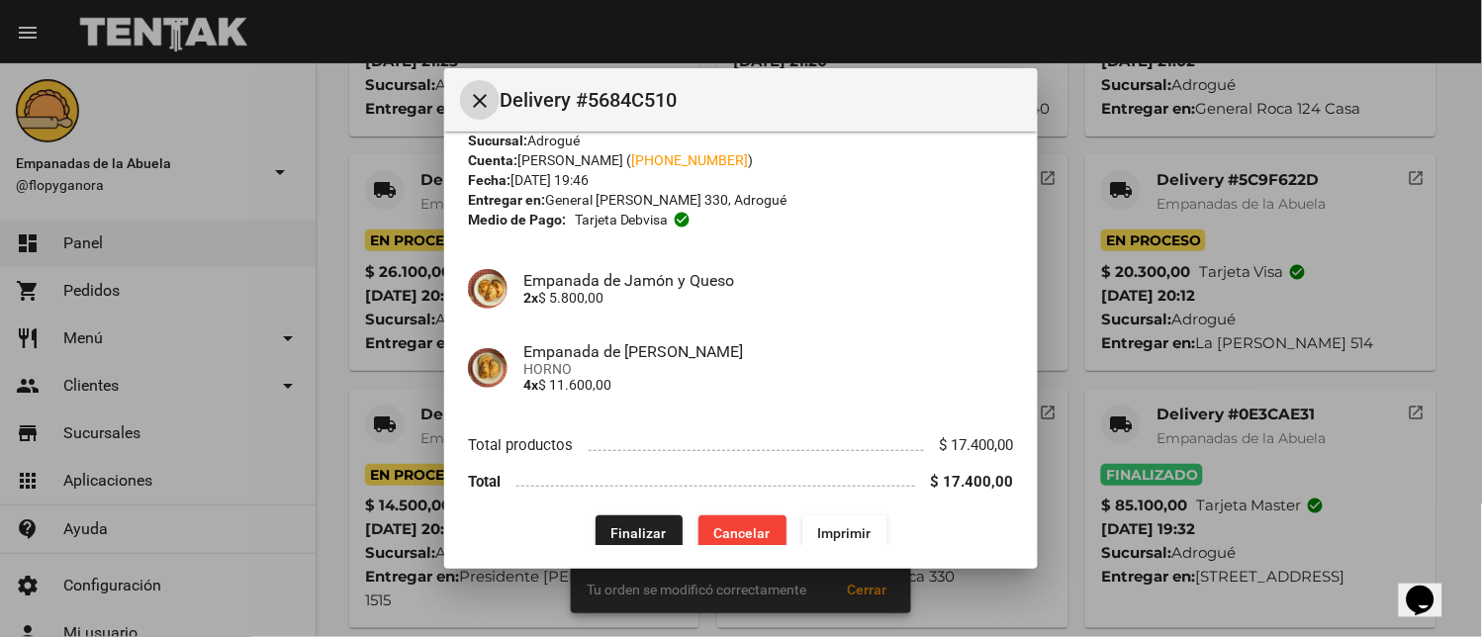
scroll to position [64, 0]
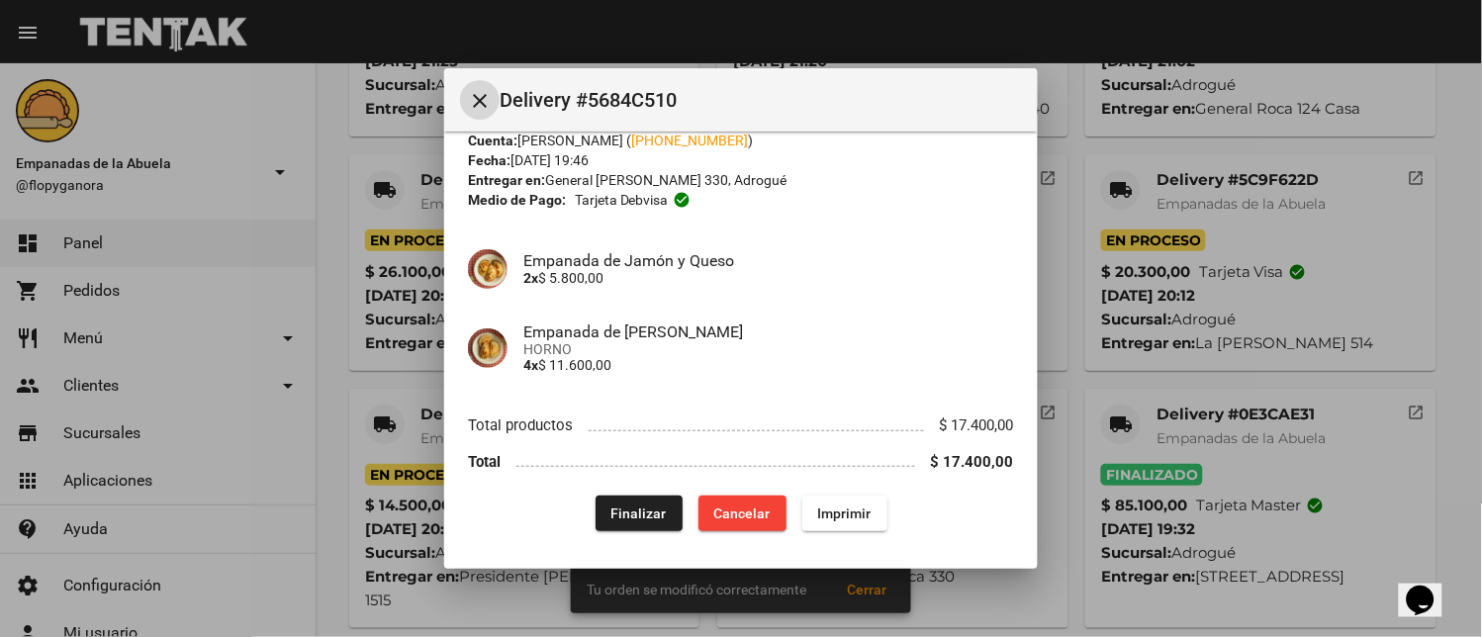
click at [602, 498] on button "Finalizar" at bounding box center [639, 514] width 87 height 36
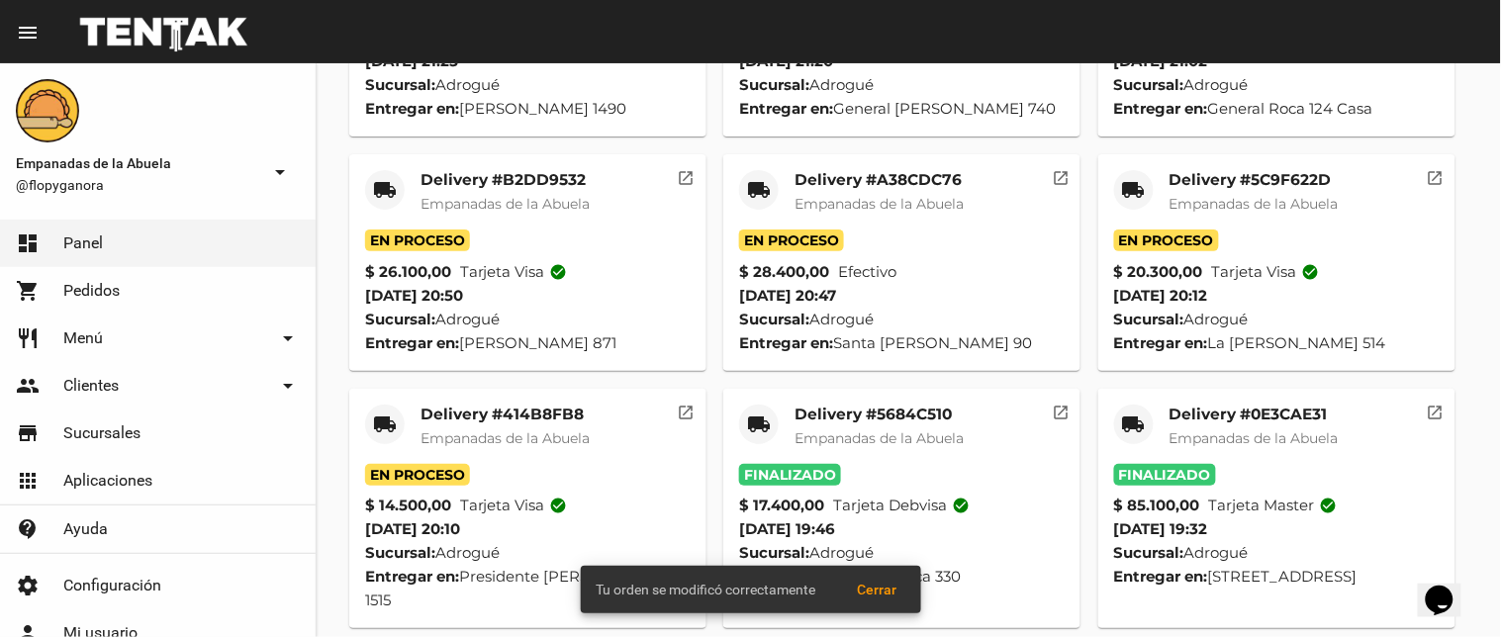
click at [376, 419] on mat-icon "local_shipping" at bounding box center [385, 425] width 24 height 24
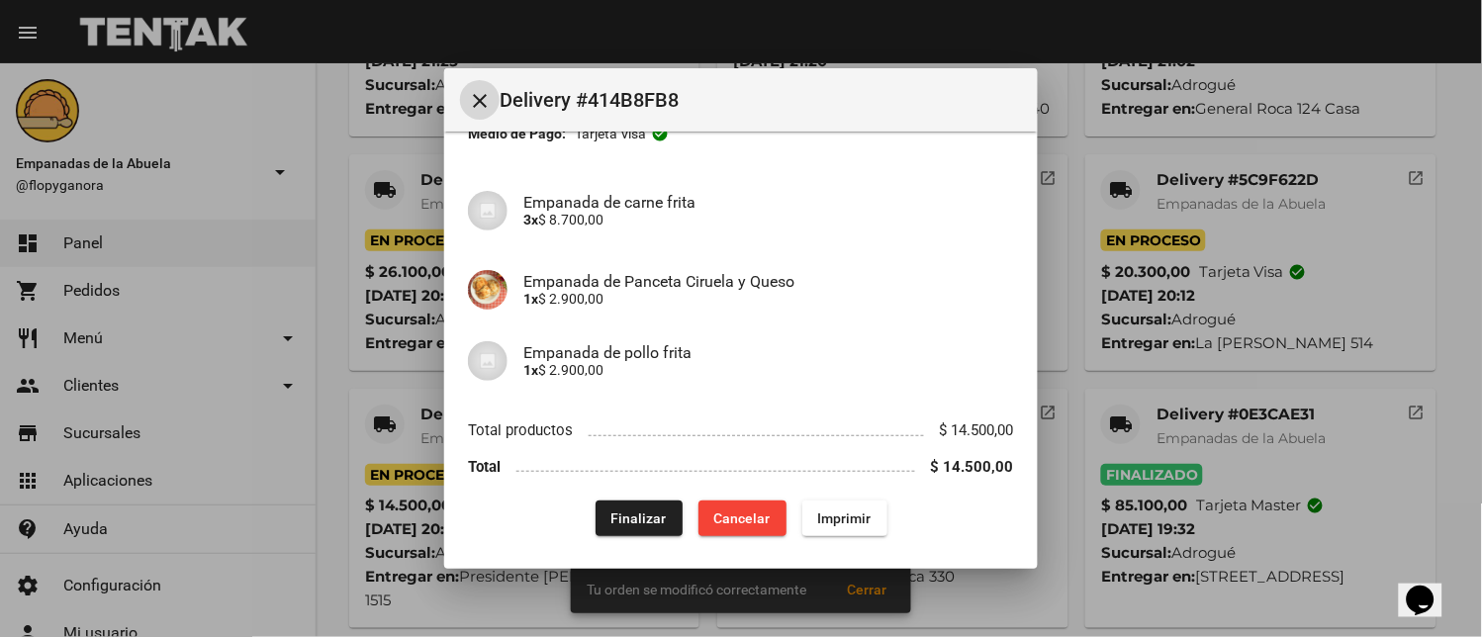
scroll to position [136, 0]
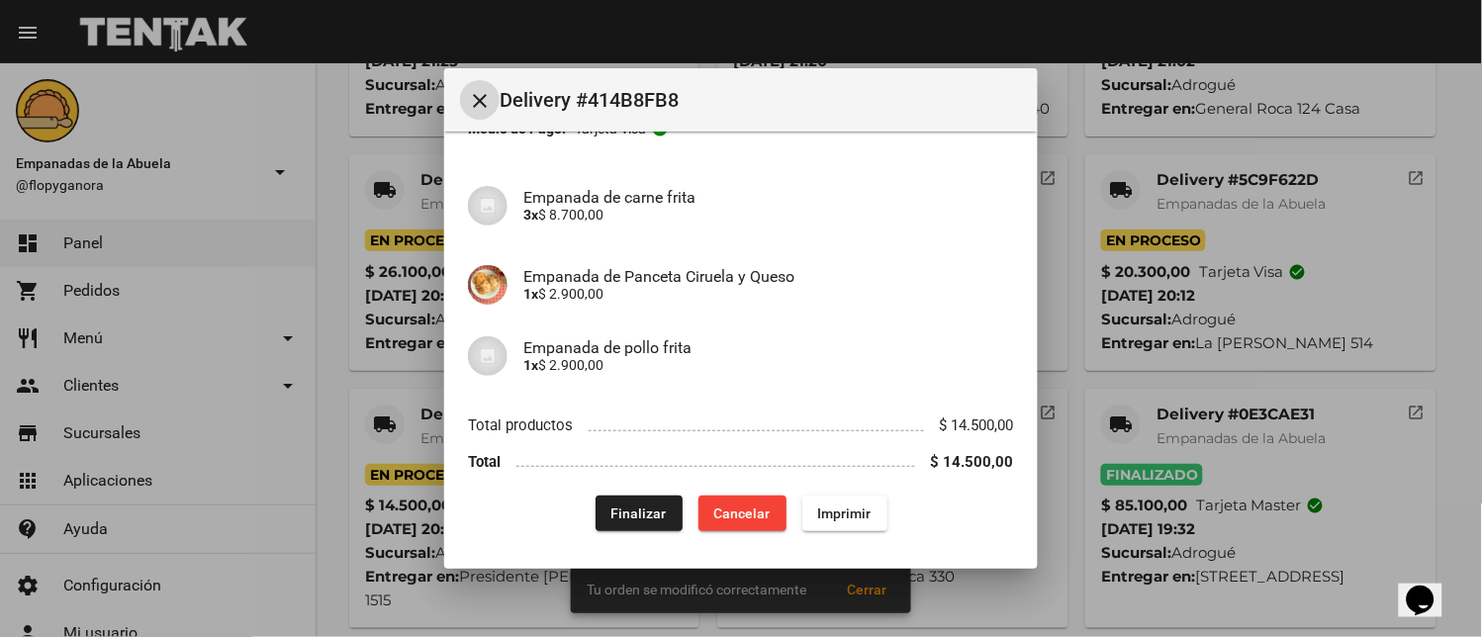
click at [648, 515] on span "Finalizar" at bounding box center [638, 514] width 55 height 16
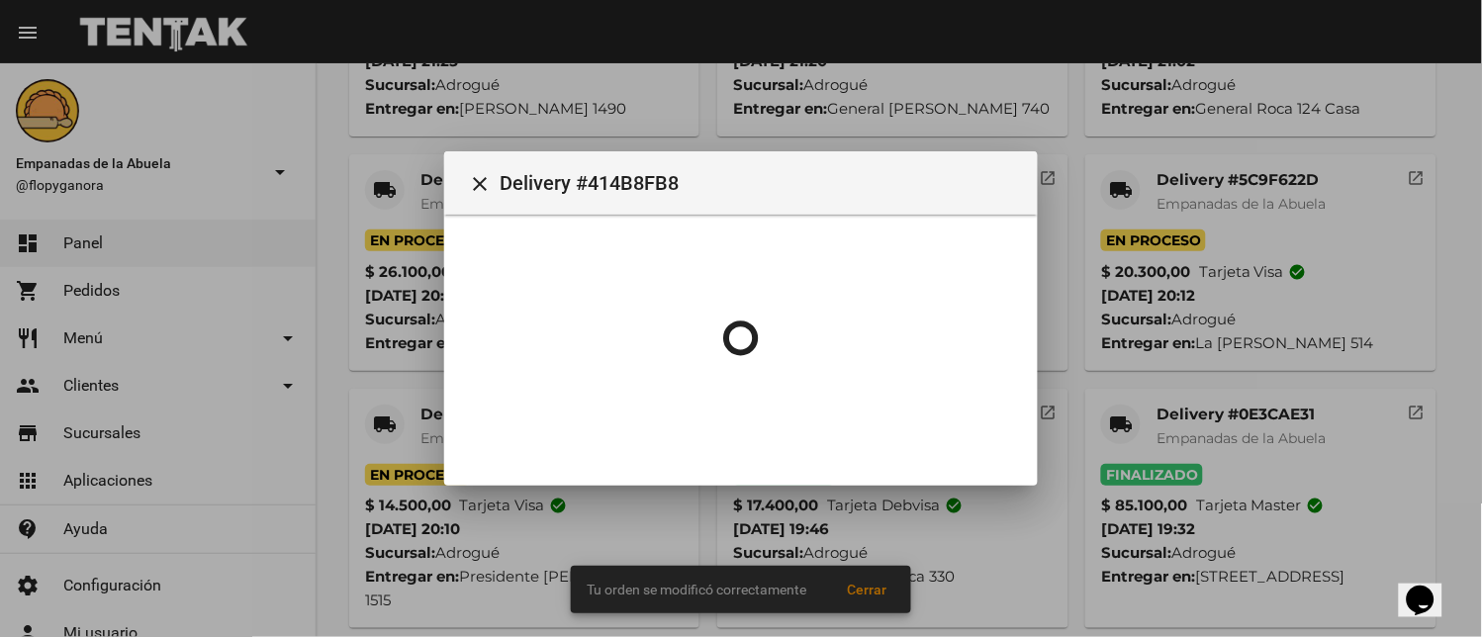
scroll to position [0, 0]
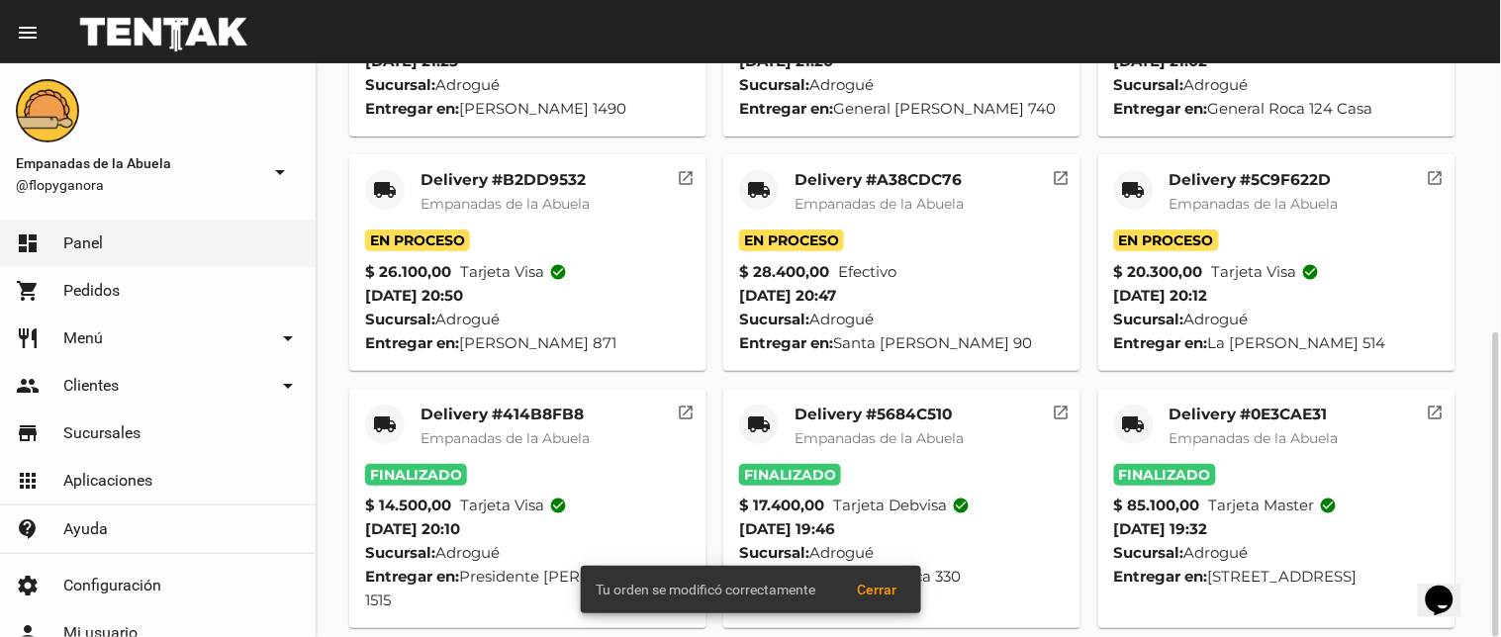
click at [1116, 185] on div "local_shipping" at bounding box center [1134, 190] width 40 height 40
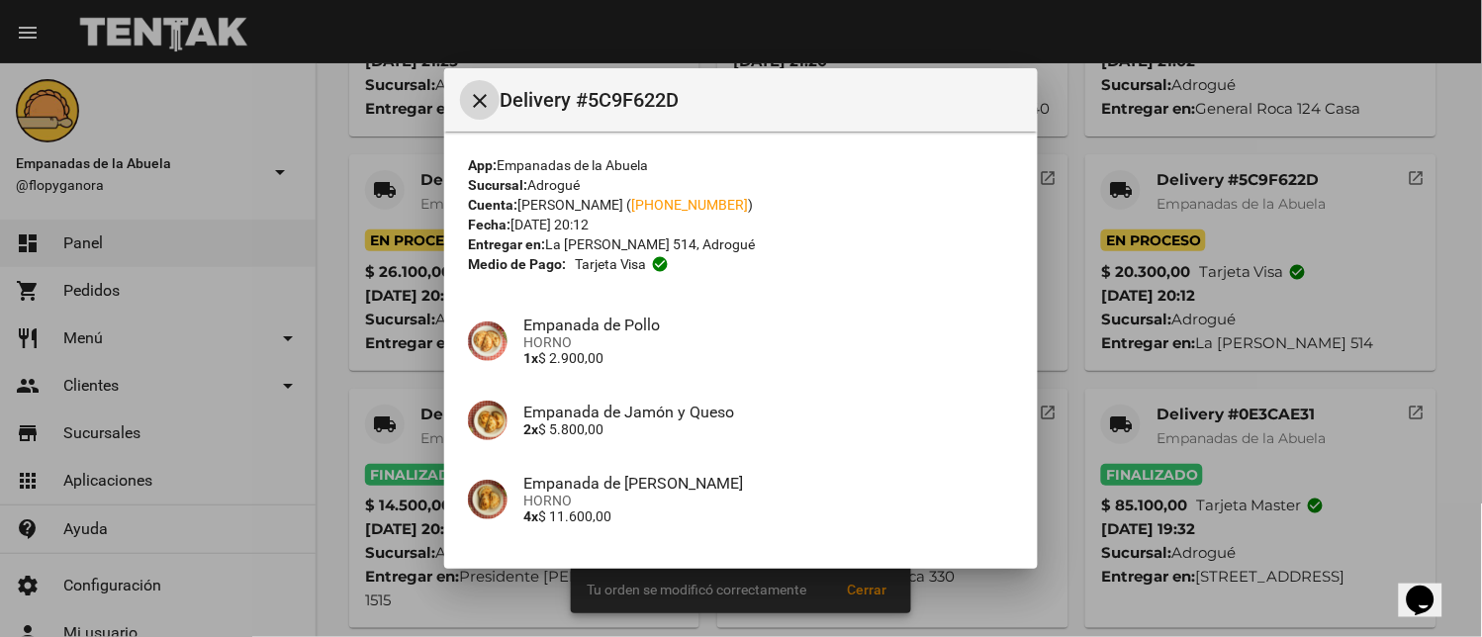
scroll to position [152, 0]
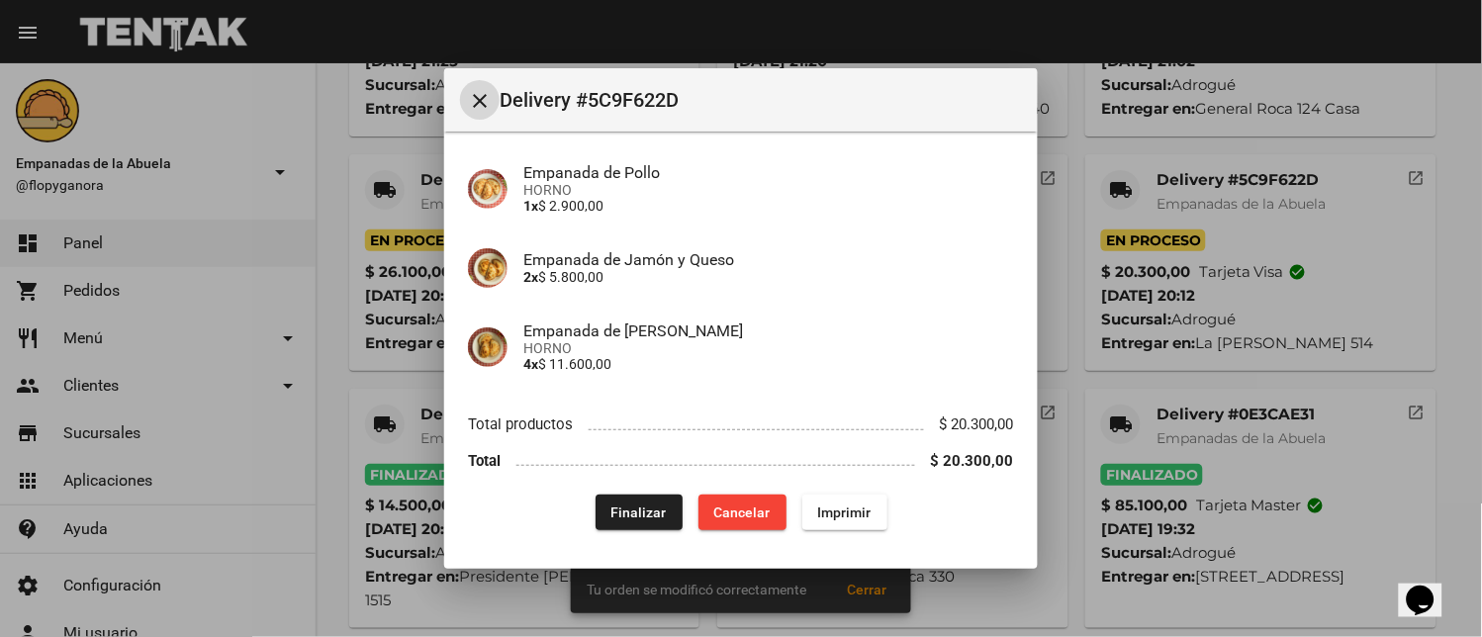
click at [611, 505] on span "Finalizar" at bounding box center [638, 513] width 55 height 16
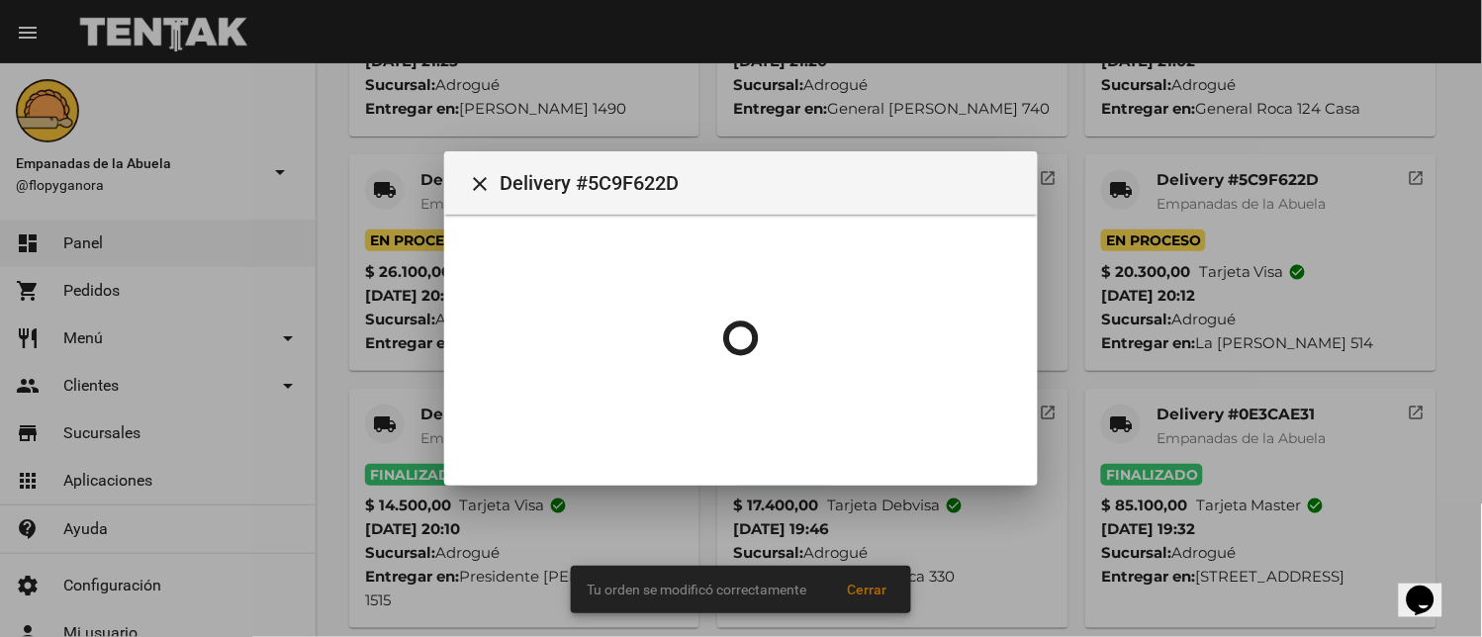
scroll to position [0, 0]
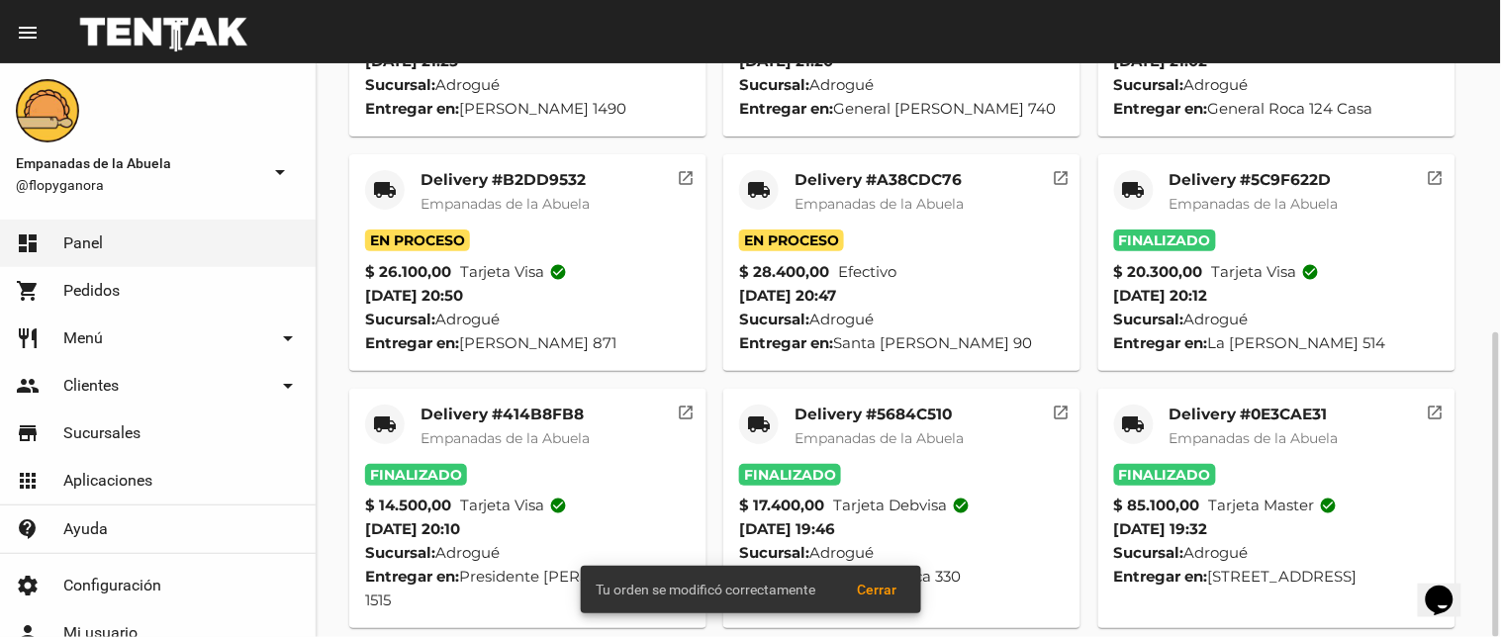
click at [756, 178] on mat-icon "local_shipping" at bounding box center [759, 190] width 24 height 24
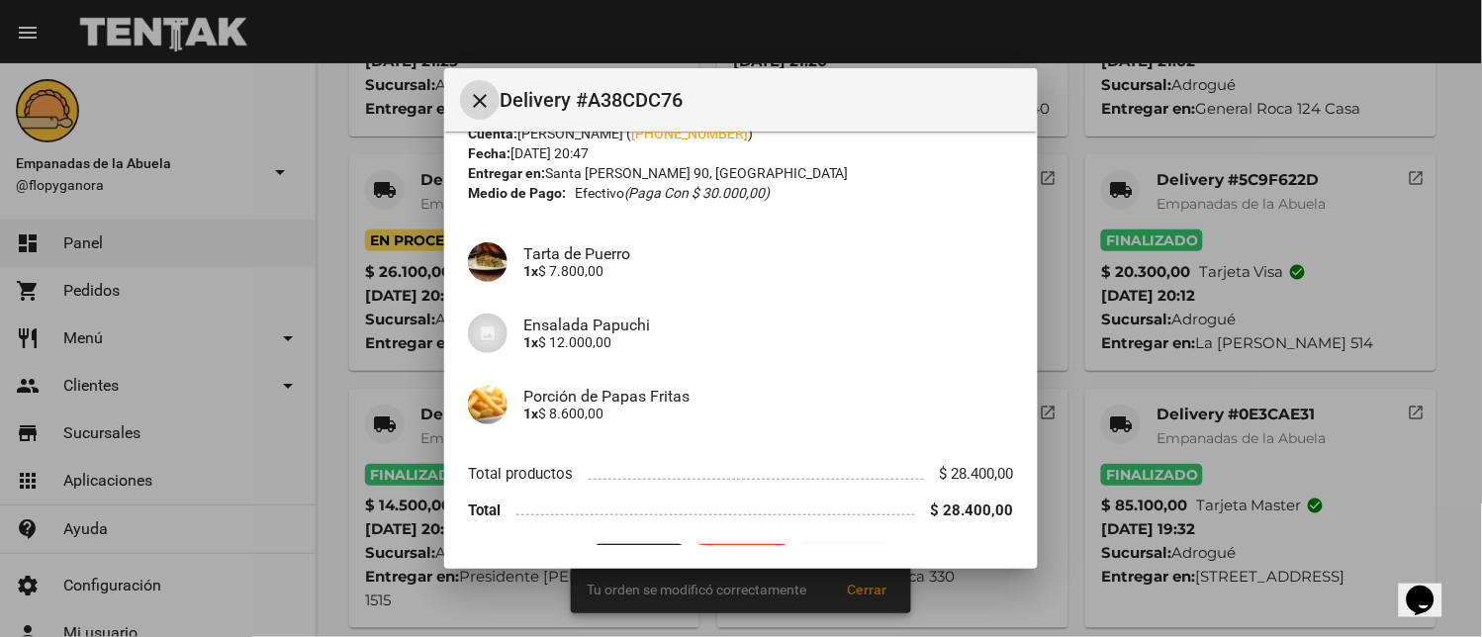
scroll to position [121, 0]
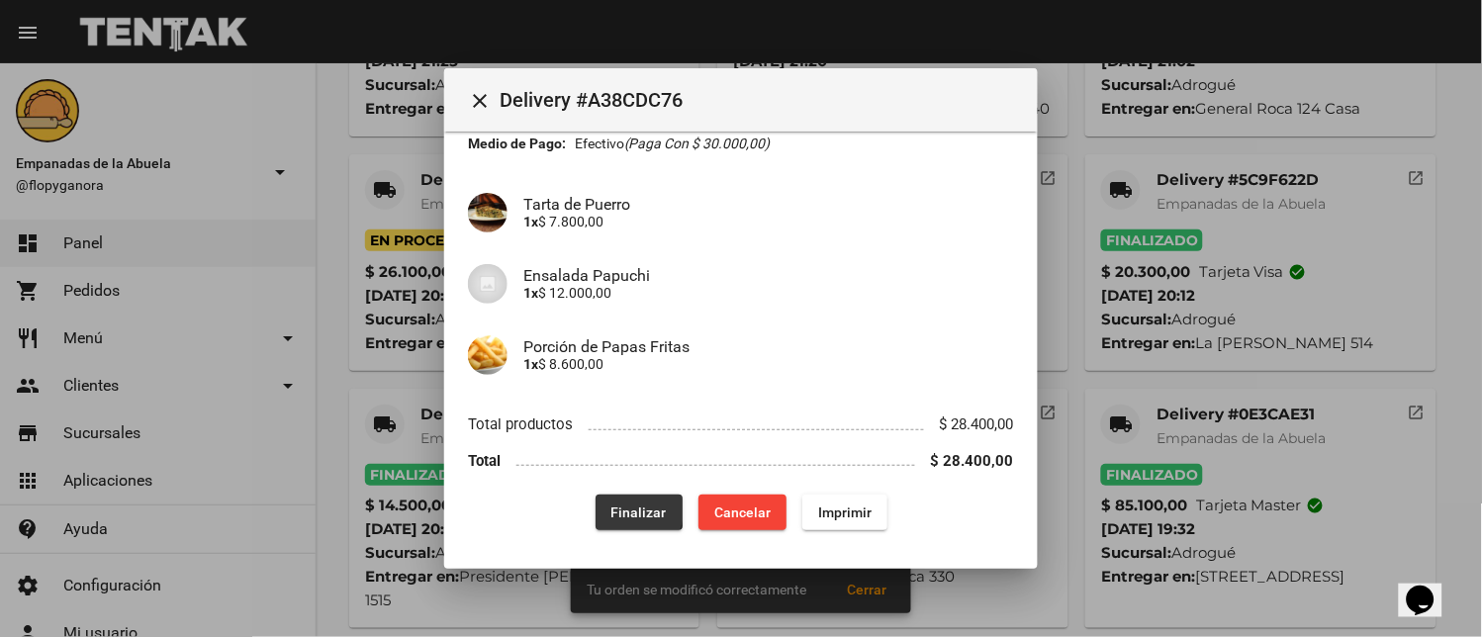
drag, startPoint x: 600, startPoint y: 505, endPoint x: 465, endPoint y: 139, distance: 389.1
click at [602, 503] on button "Finalizar" at bounding box center [639, 513] width 87 height 36
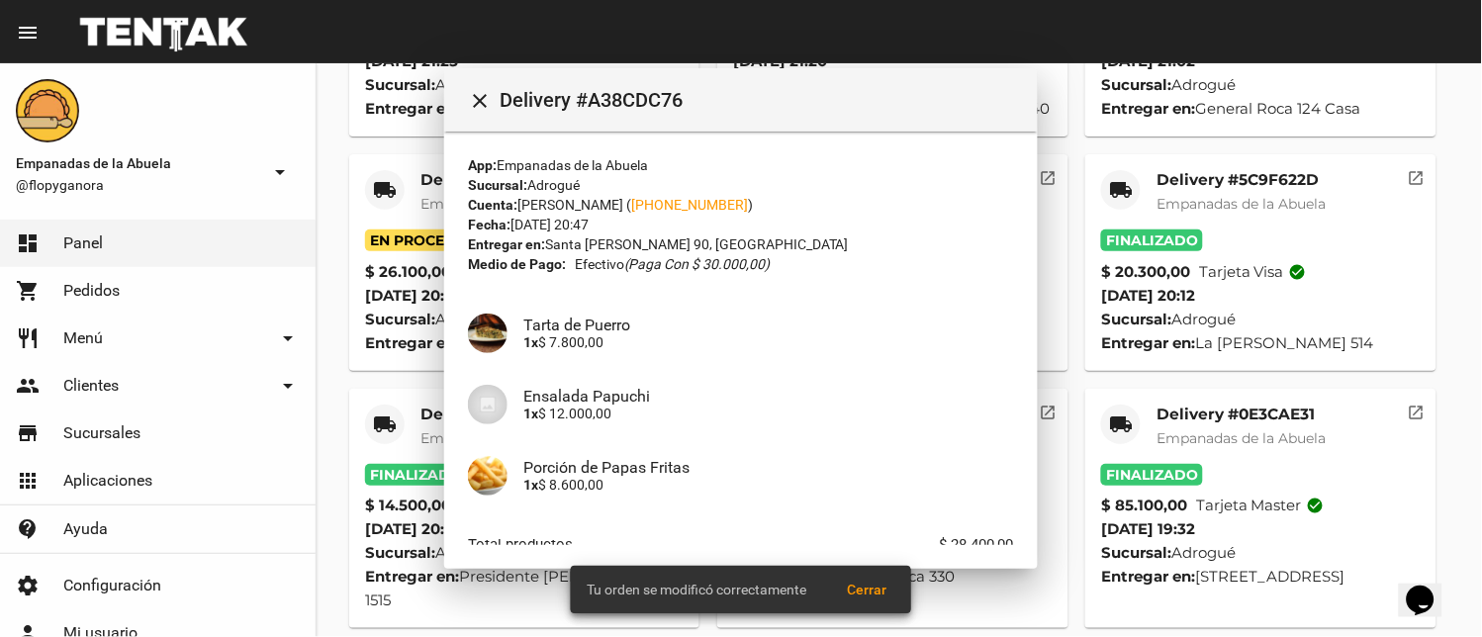
click at [383, 189] on mat-icon "local_shipping" at bounding box center [385, 190] width 24 height 24
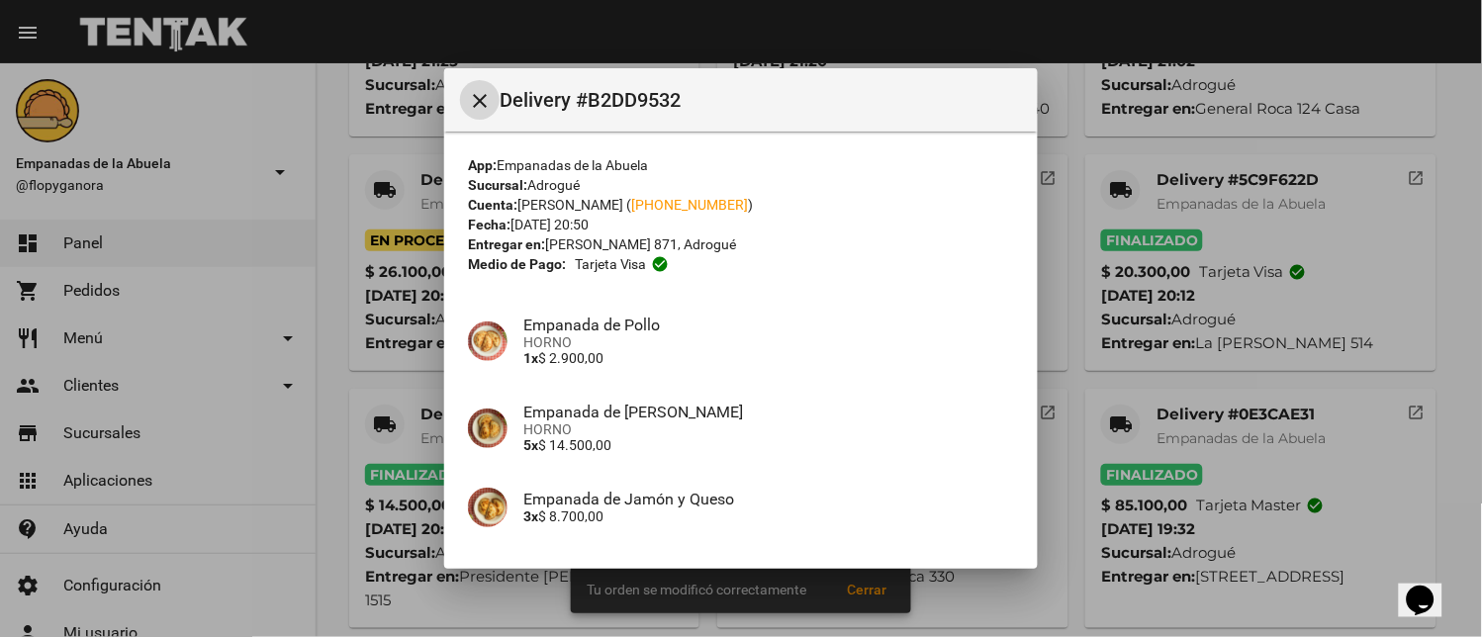
click at [383, 189] on div at bounding box center [741, 318] width 1482 height 637
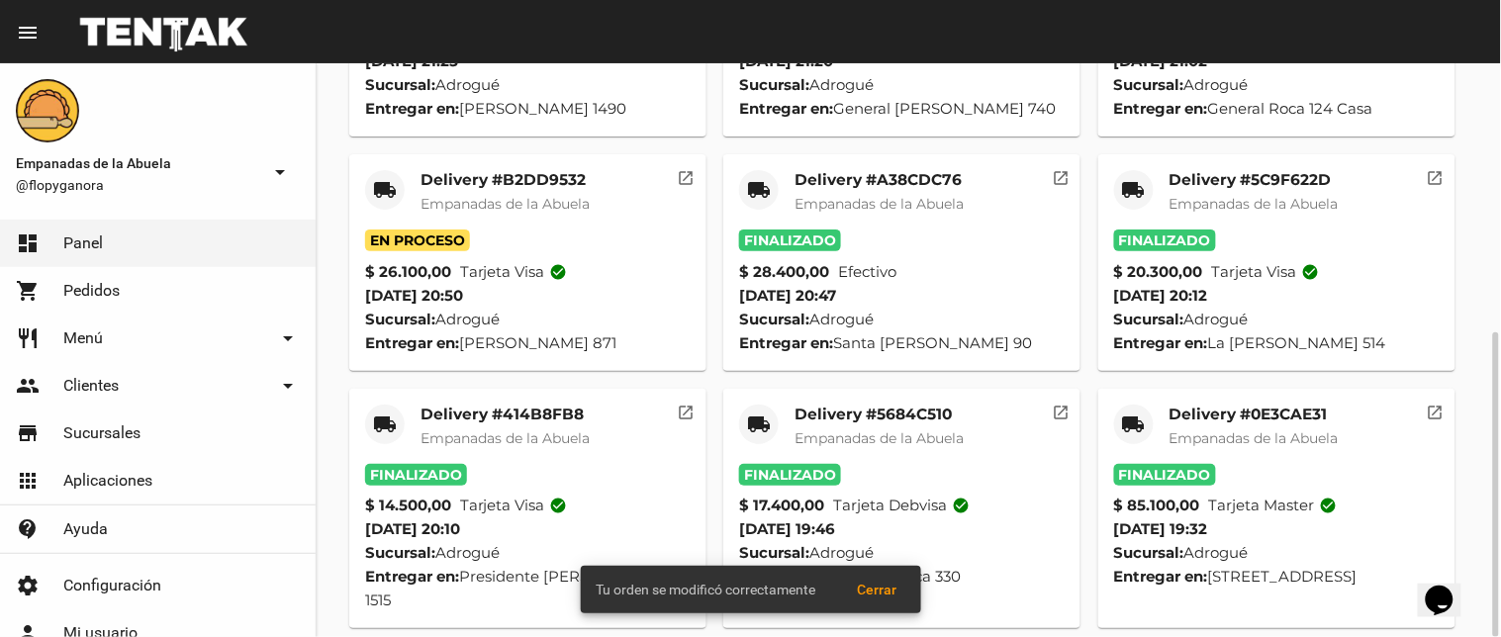
click at [380, 184] on mat-icon "local_shipping" at bounding box center [385, 190] width 24 height 24
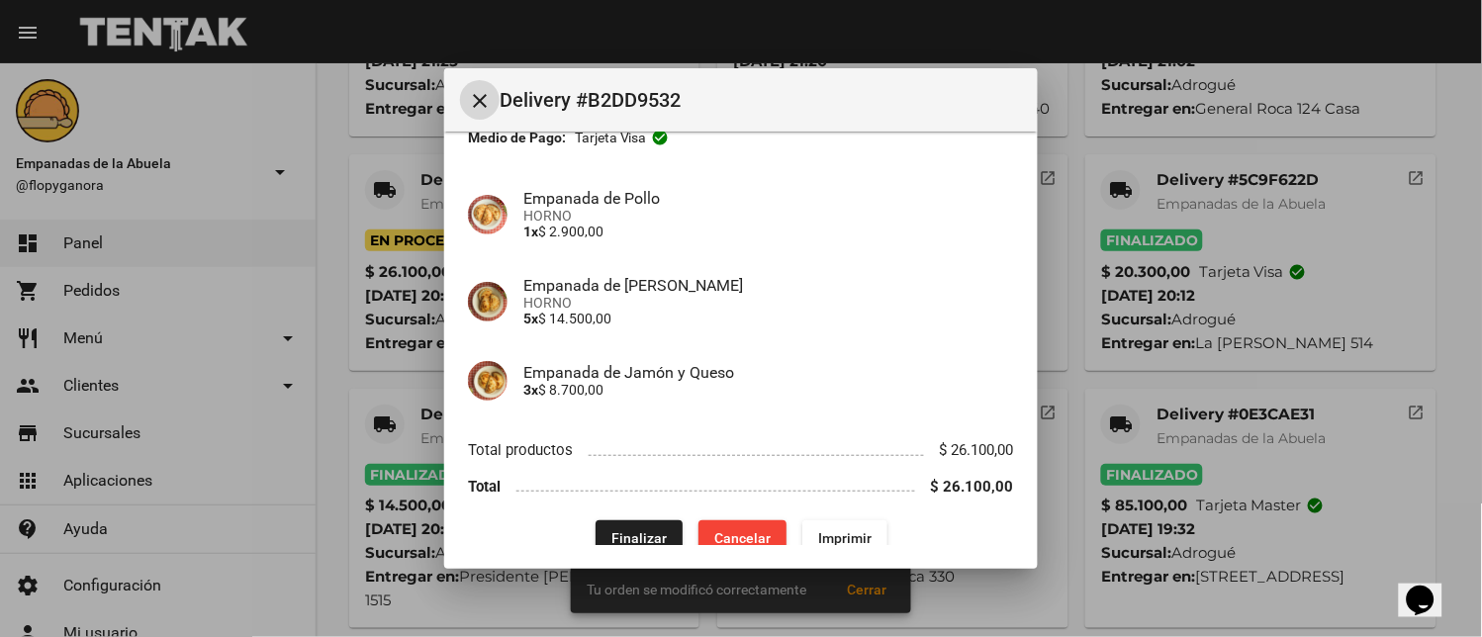
scroll to position [152, 0]
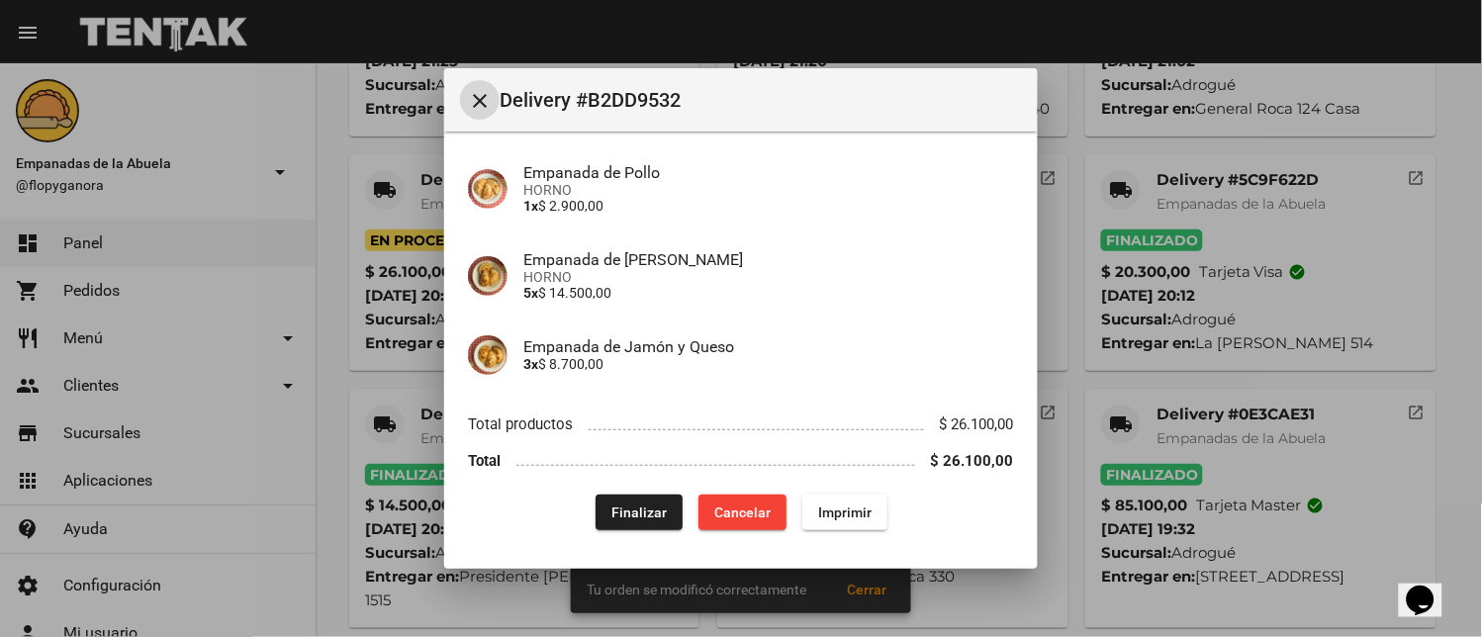
click at [604, 495] on button "Finalizar" at bounding box center [639, 513] width 87 height 36
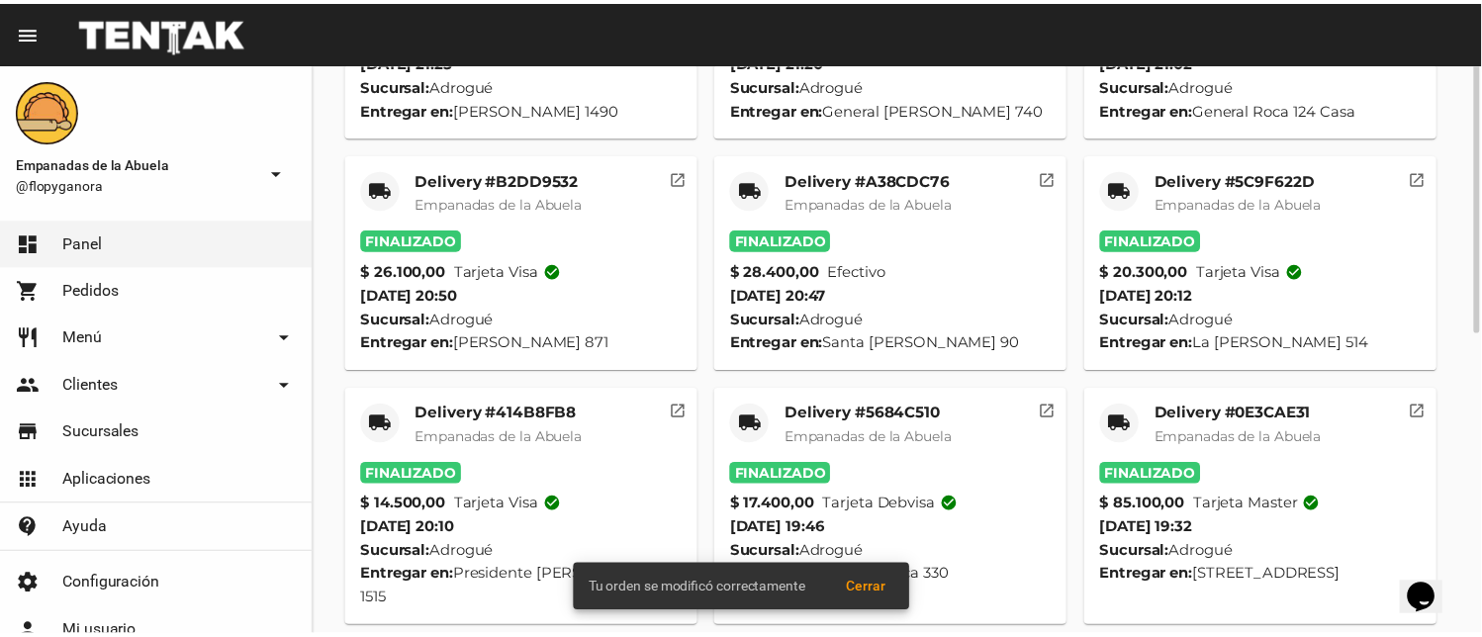
scroll to position [309, 0]
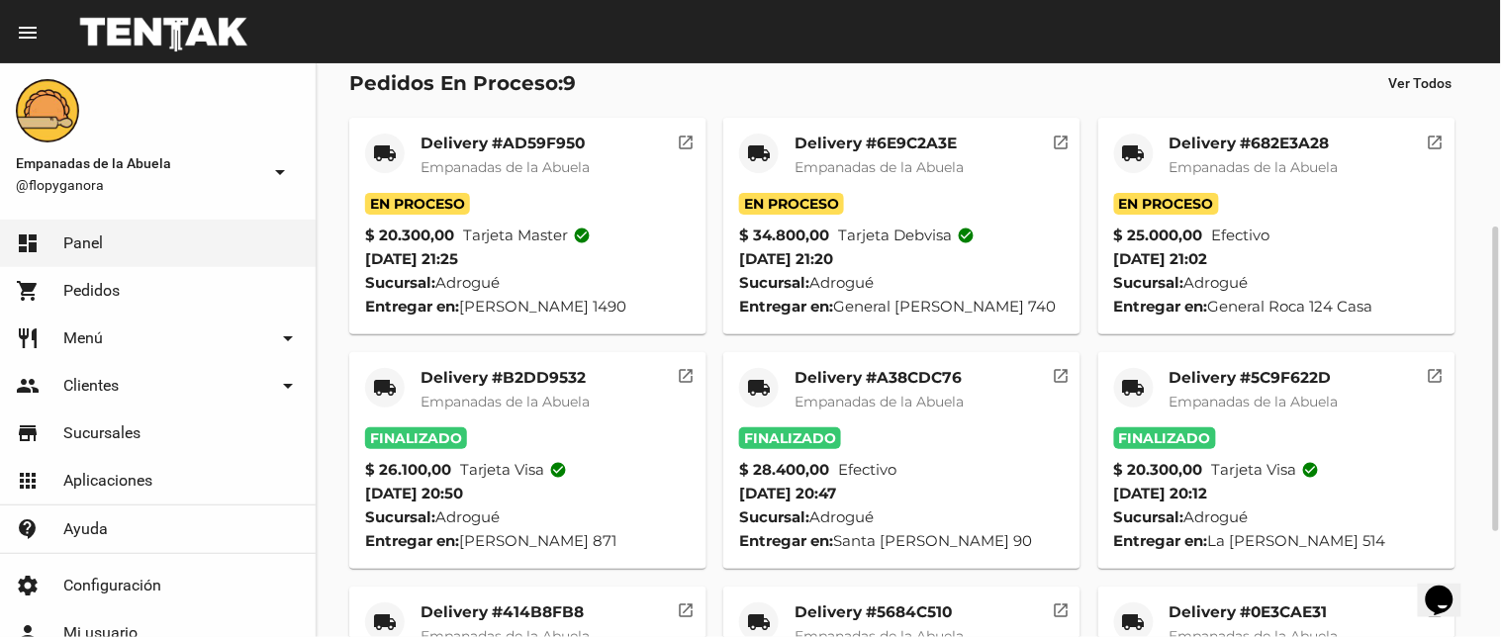
click at [1138, 149] on mat-icon "local_shipping" at bounding box center [1134, 153] width 24 height 24
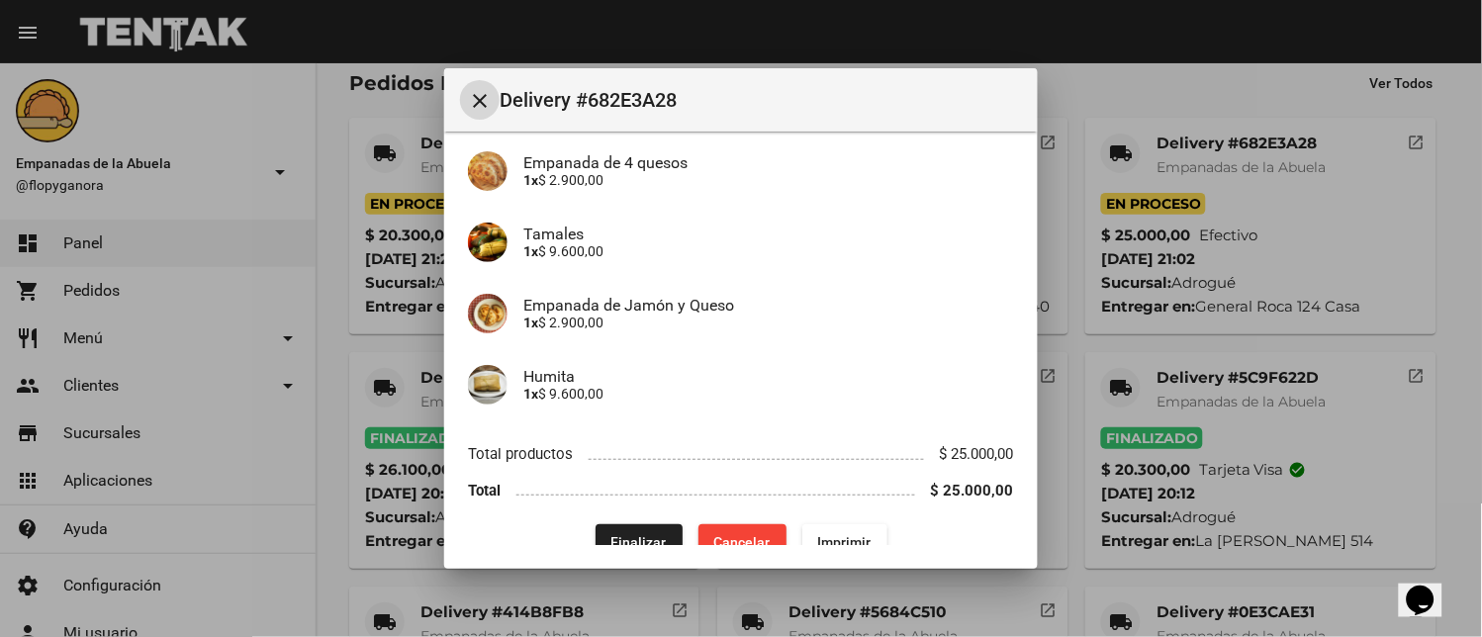
scroll to position [192, 0]
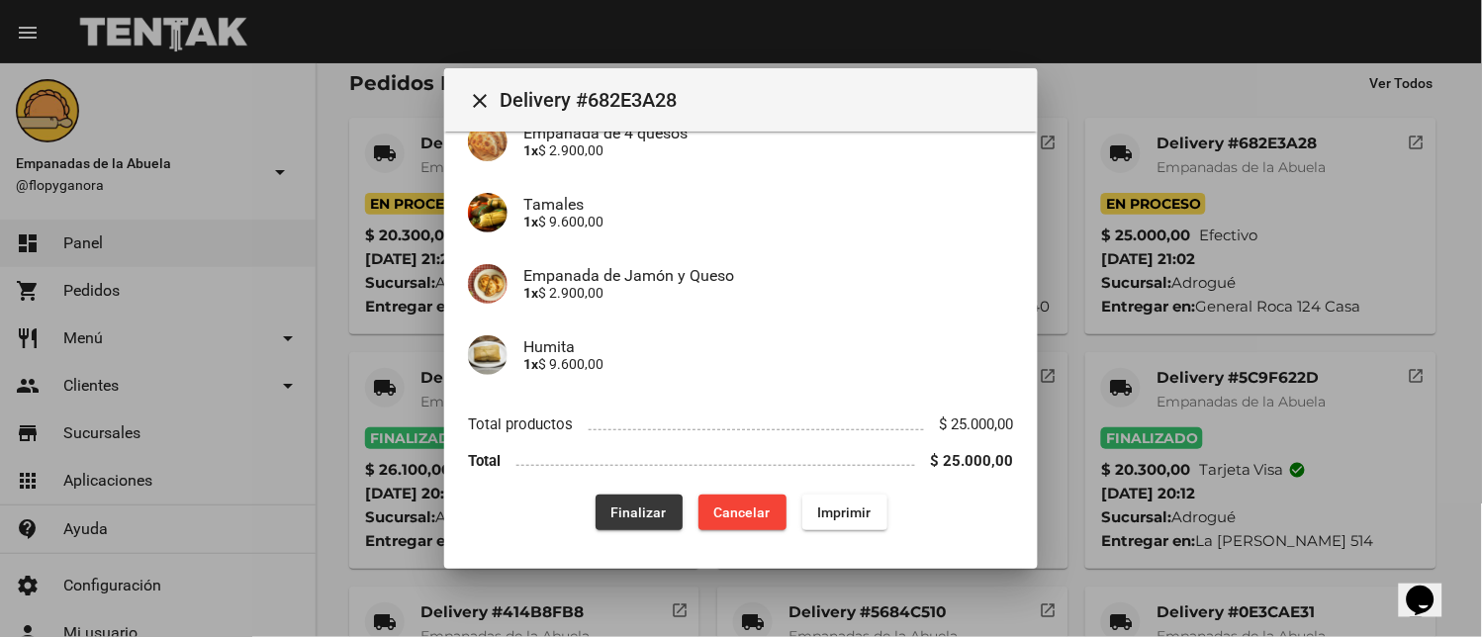
click at [623, 514] on span "Finalizar" at bounding box center [638, 513] width 55 height 16
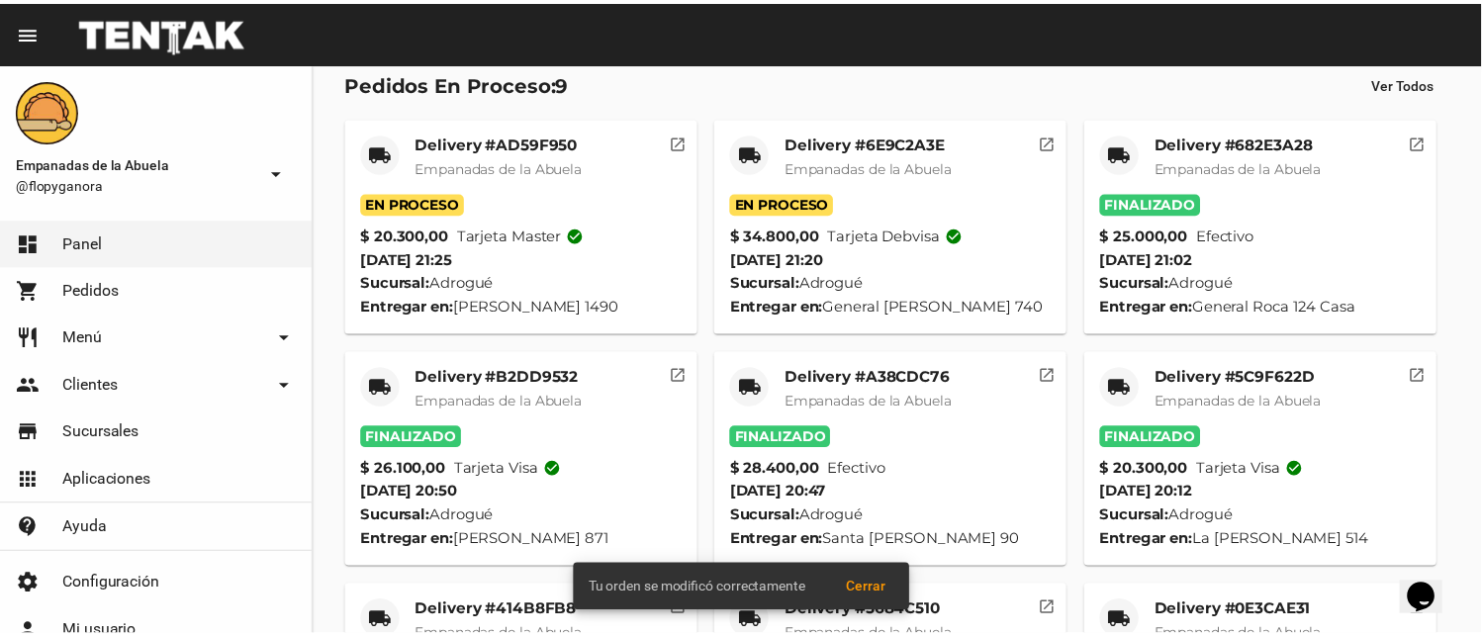
scroll to position [0, 0]
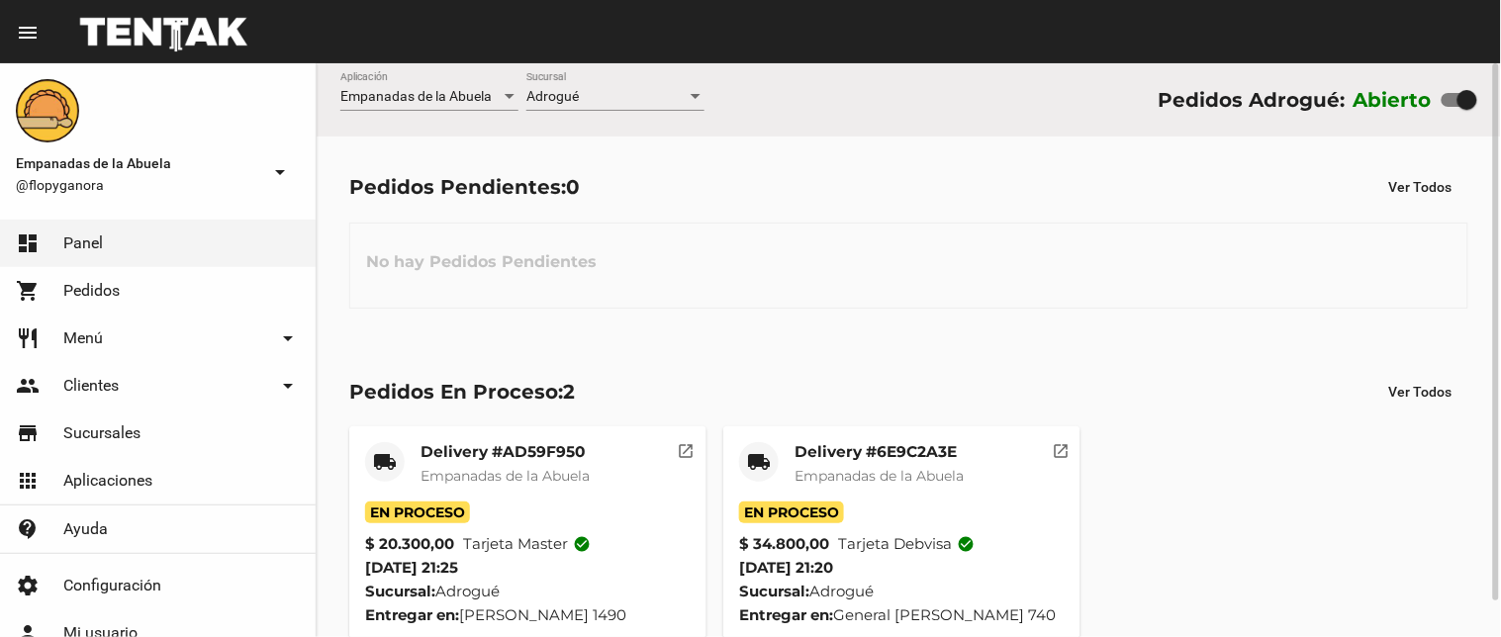
click at [756, 460] on mat-icon "local_shipping" at bounding box center [759, 462] width 24 height 24
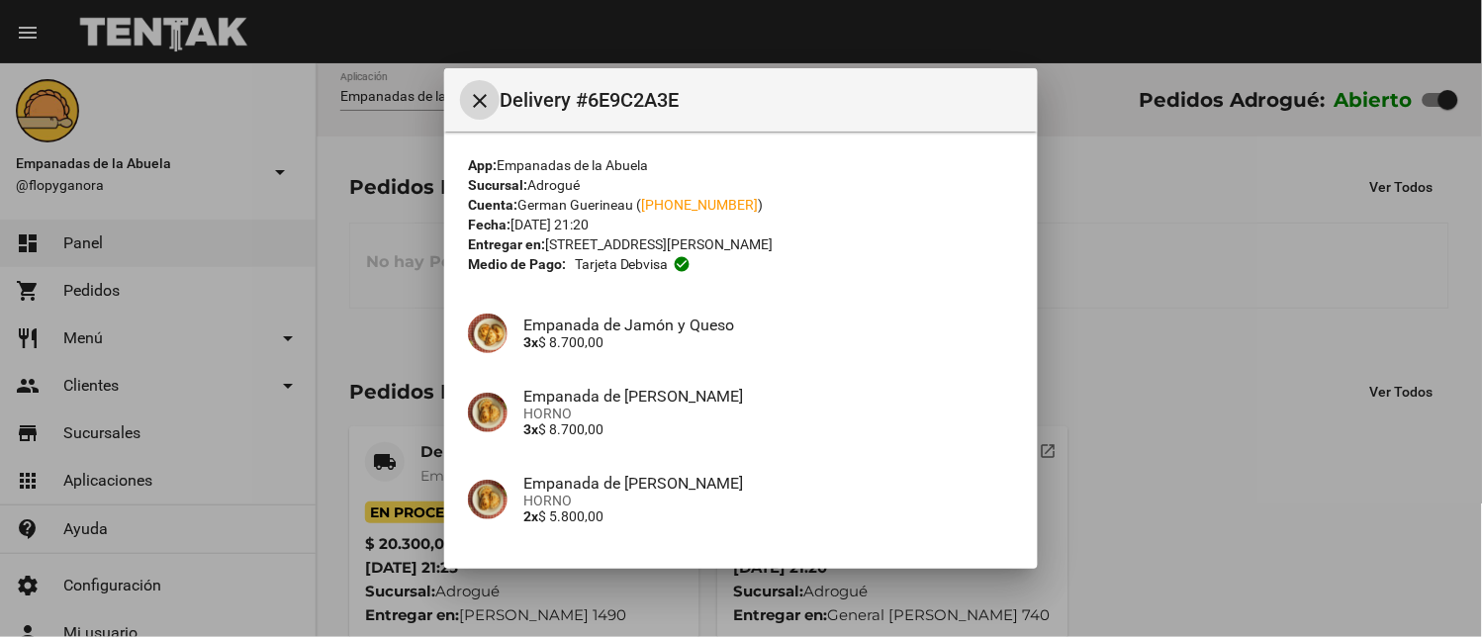
scroll to position [326, 0]
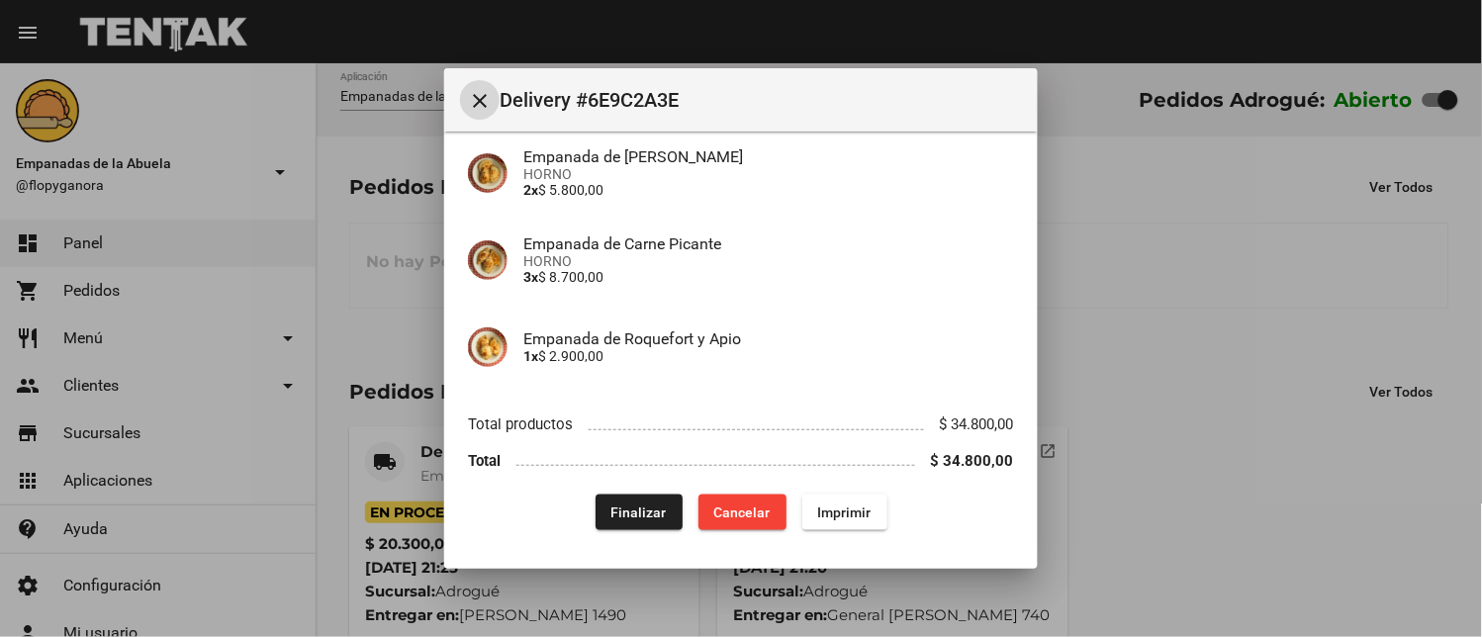
click at [611, 505] on span "Finalizar" at bounding box center [638, 513] width 55 height 16
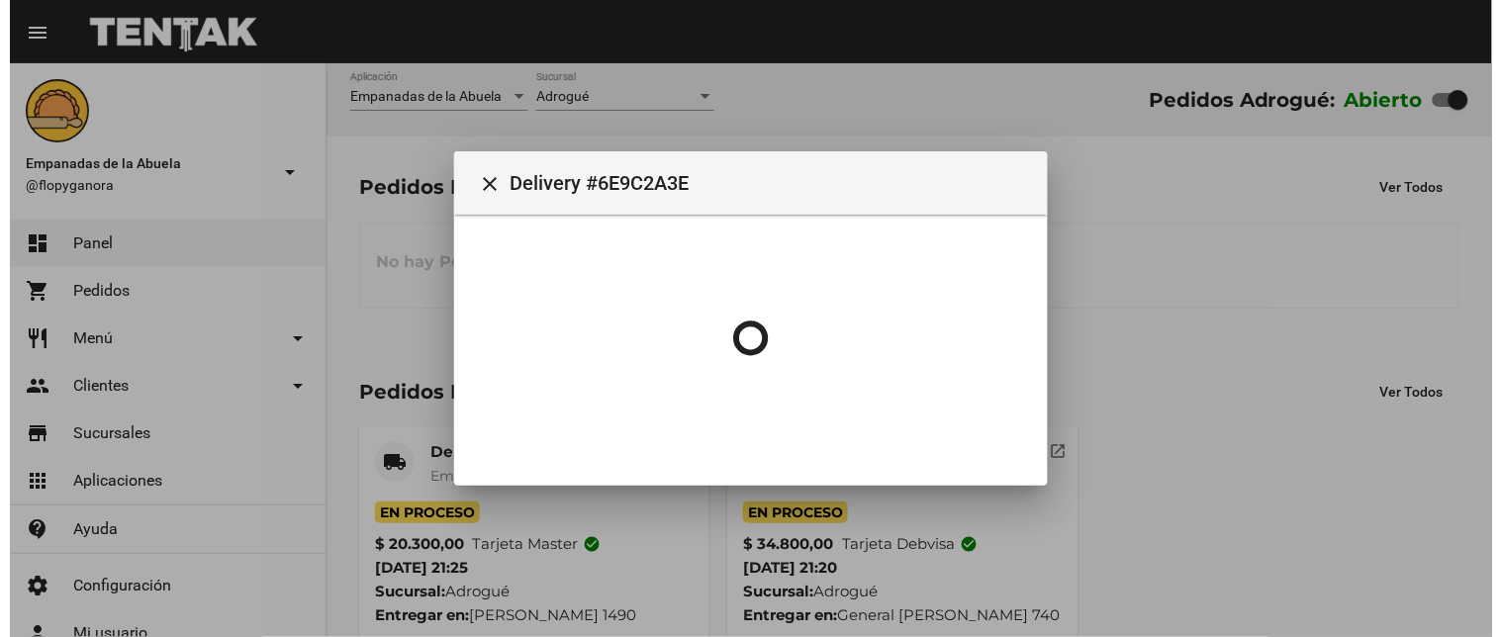
scroll to position [0, 0]
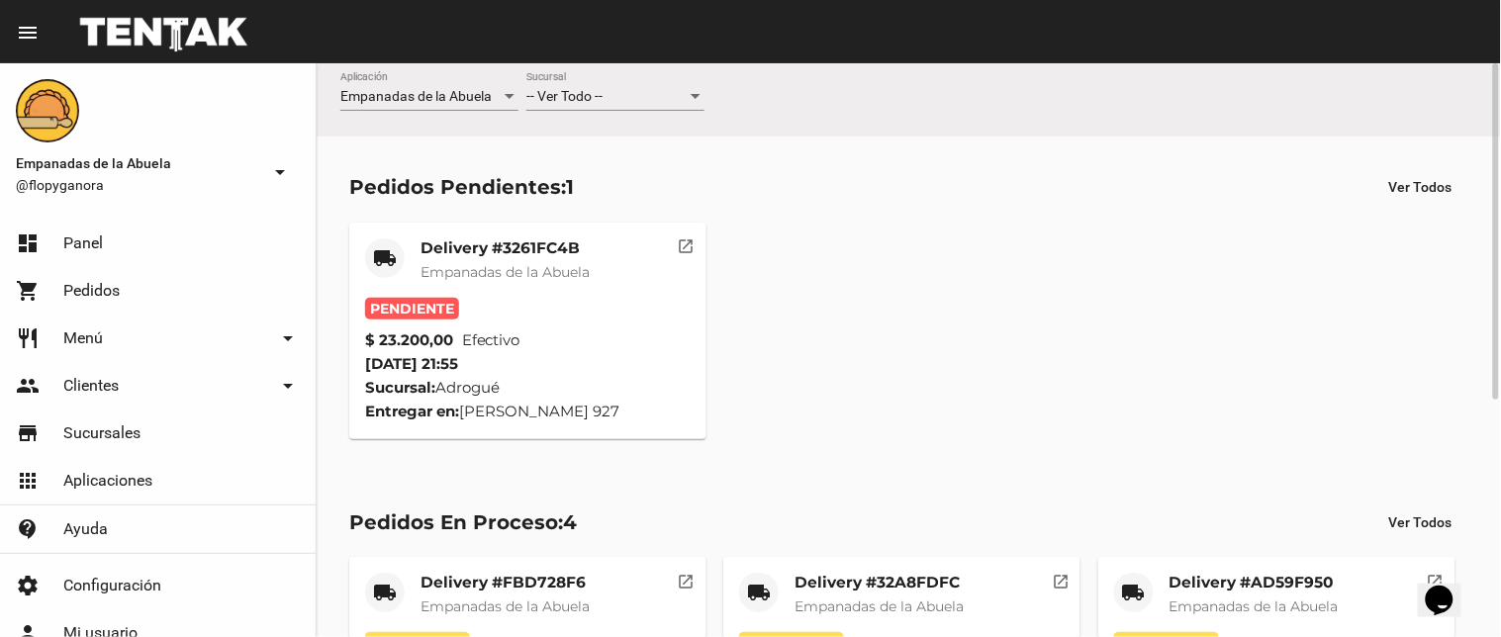
click at [526, 232] on mat-card "local_shipping Delivery #3261FC4B Empanadas de la Abuela Pendiente $ 23.200,00 …" at bounding box center [527, 331] width 357 height 217
click at [549, 248] on mat-card-title "Delivery #3261FC4B" at bounding box center [504, 248] width 169 height 20
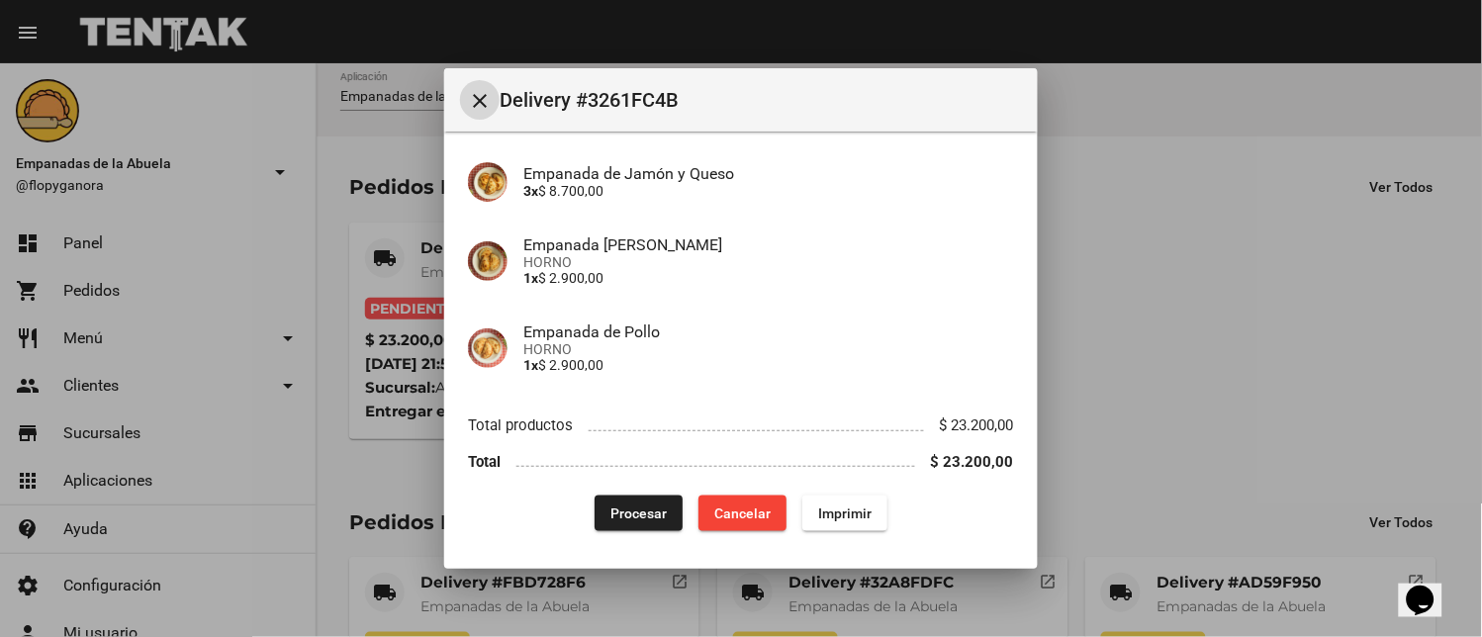
scroll to position [398, 0]
click at [825, 520] on button "Imprimir" at bounding box center [844, 513] width 85 height 36
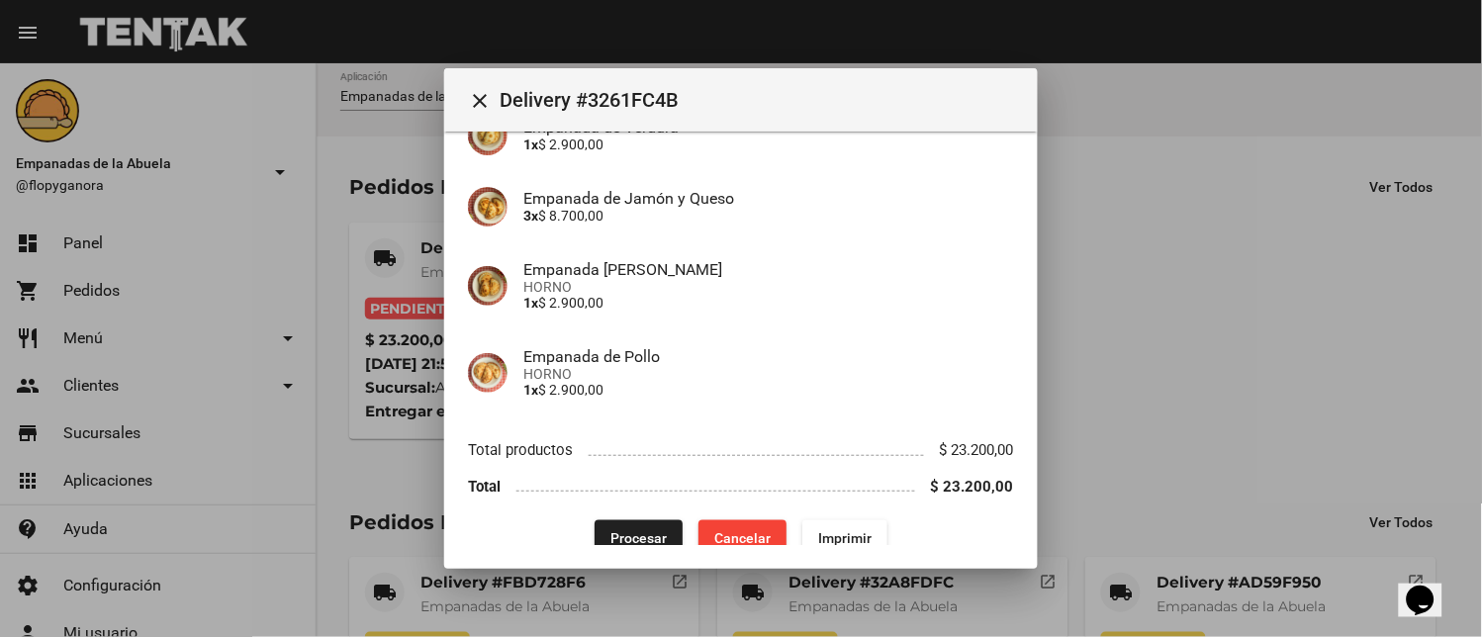
scroll to position [398, 0]
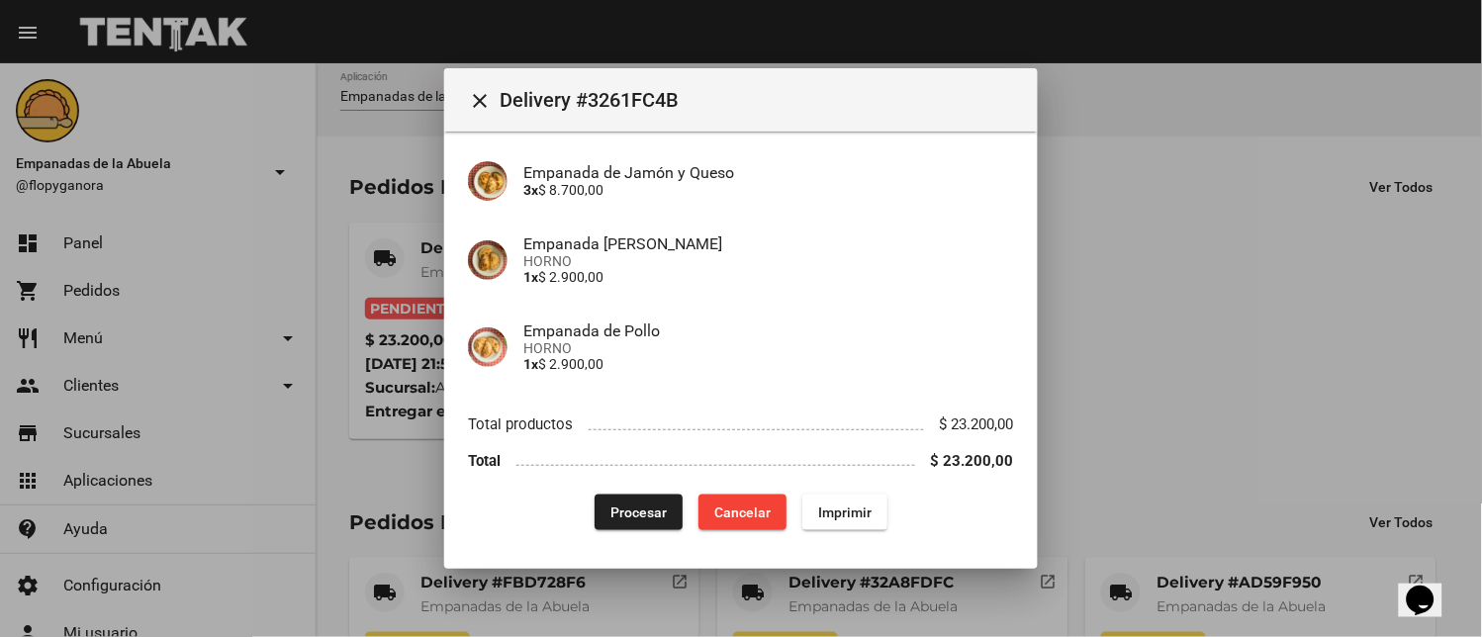
click at [621, 495] on button "Procesar" at bounding box center [639, 513] width 88 height 36
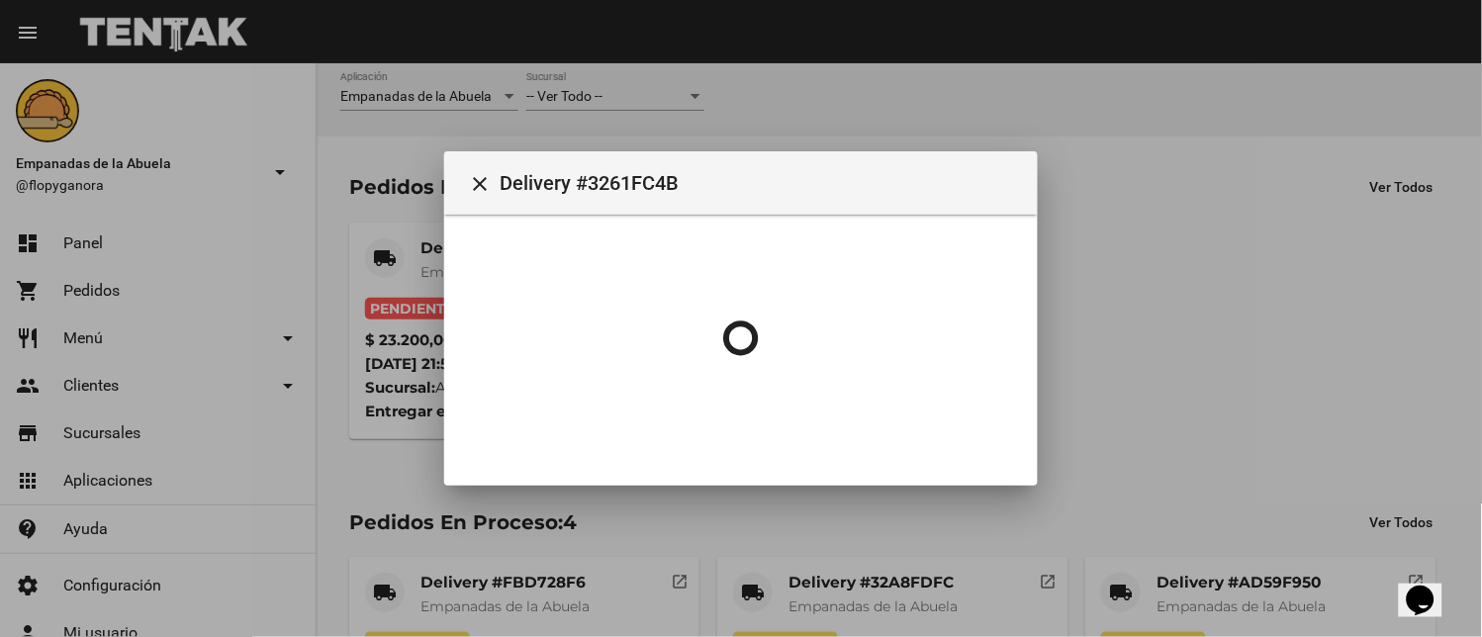
scroll to position [0, 0]
click at [615, 506] on div at bounding box center [741, 318] width 1482 height 637
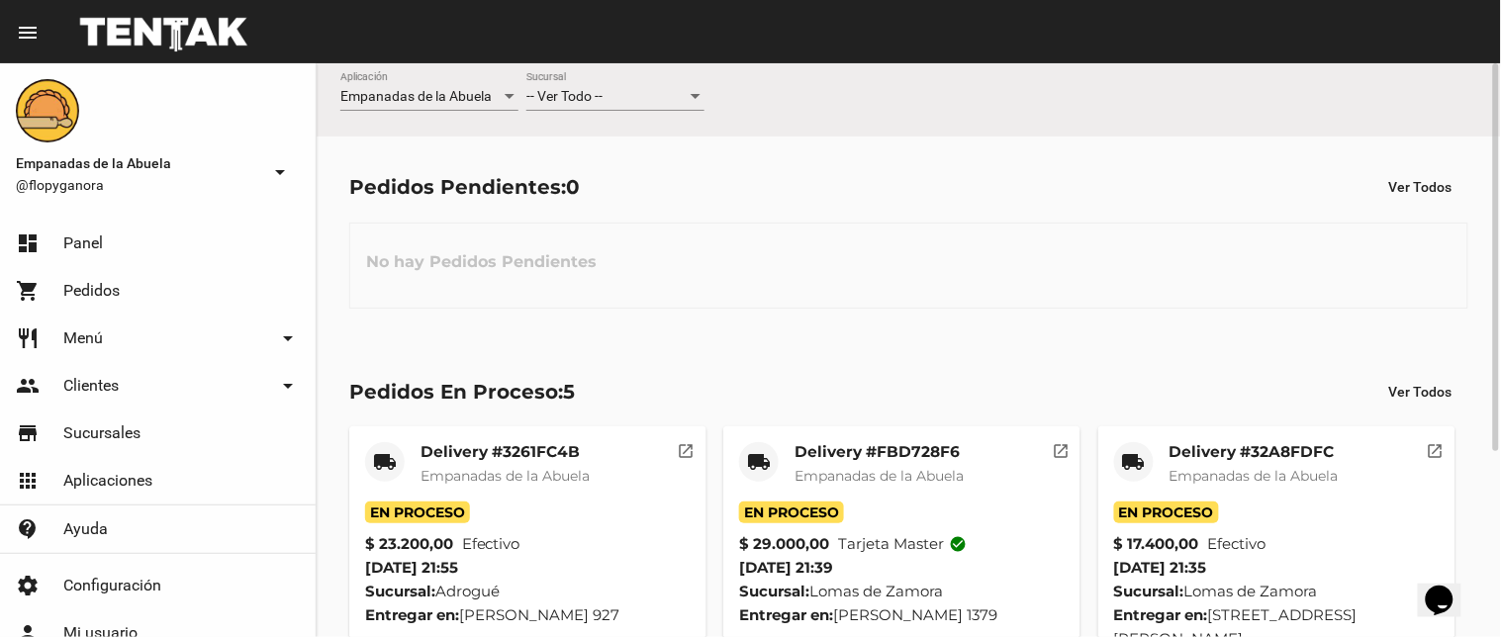
click at [599, 93] on span "-- Ver Todo --" at bounding box center [564, 96] width 76 height 16
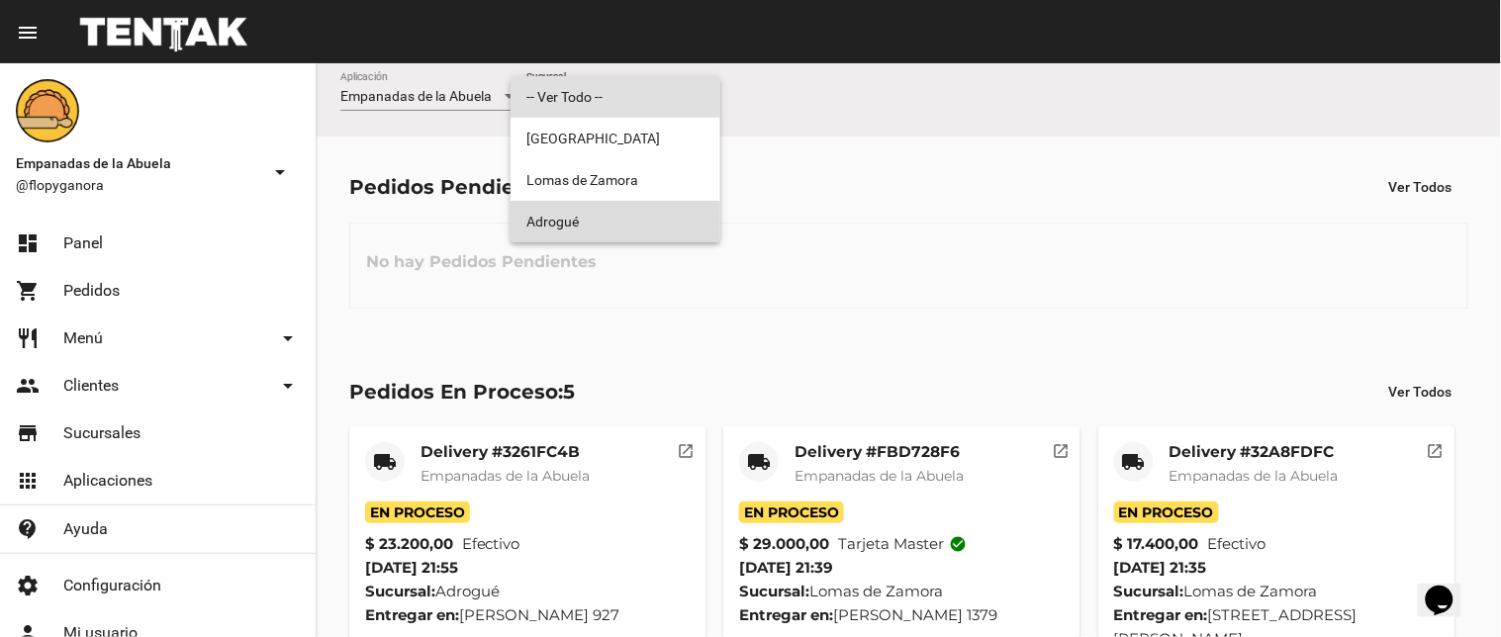
drag, startPoint x: 605, startPoint y: 237, endPoint x: 813, endPoint y: 145, distance: 227.2
click at [606, 237] on span "Adrogué" at bounding box center [615, 222] width 178 height 42
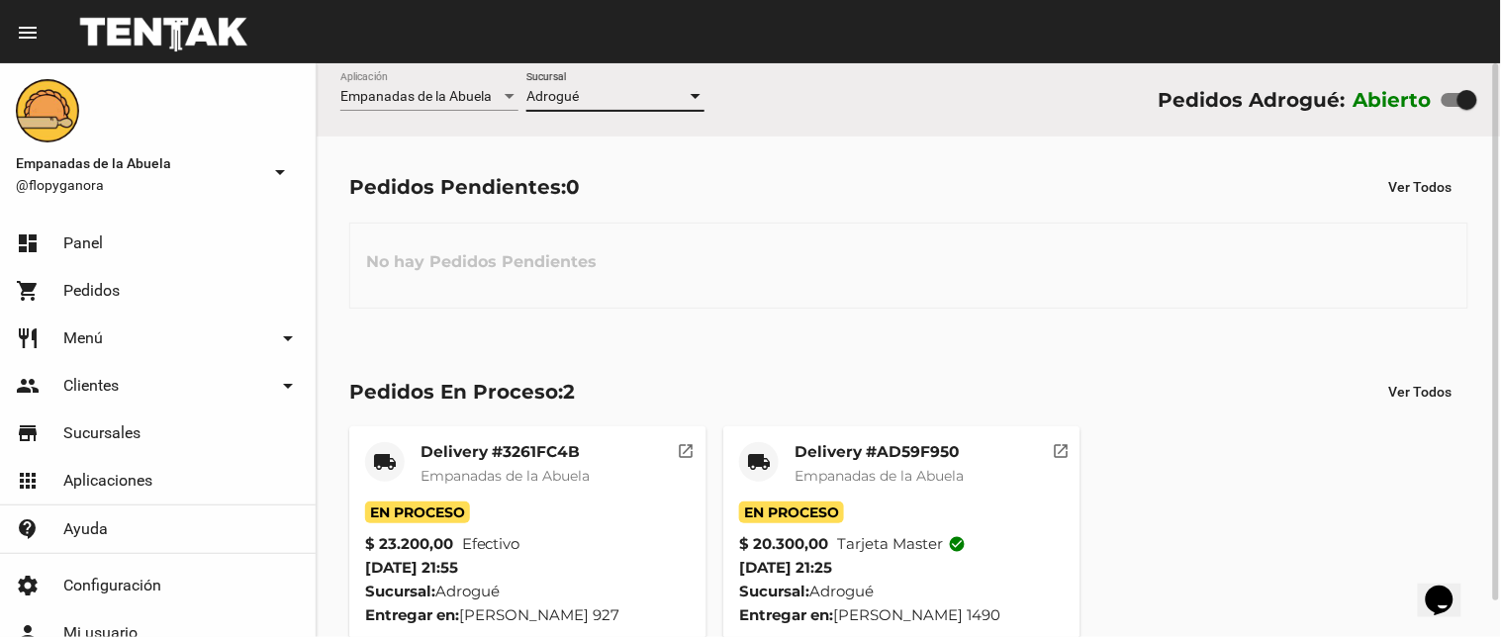
click at [766, 462] on mat-icon "local_shipping" at bounding box center [759, 462] width 24 height 24
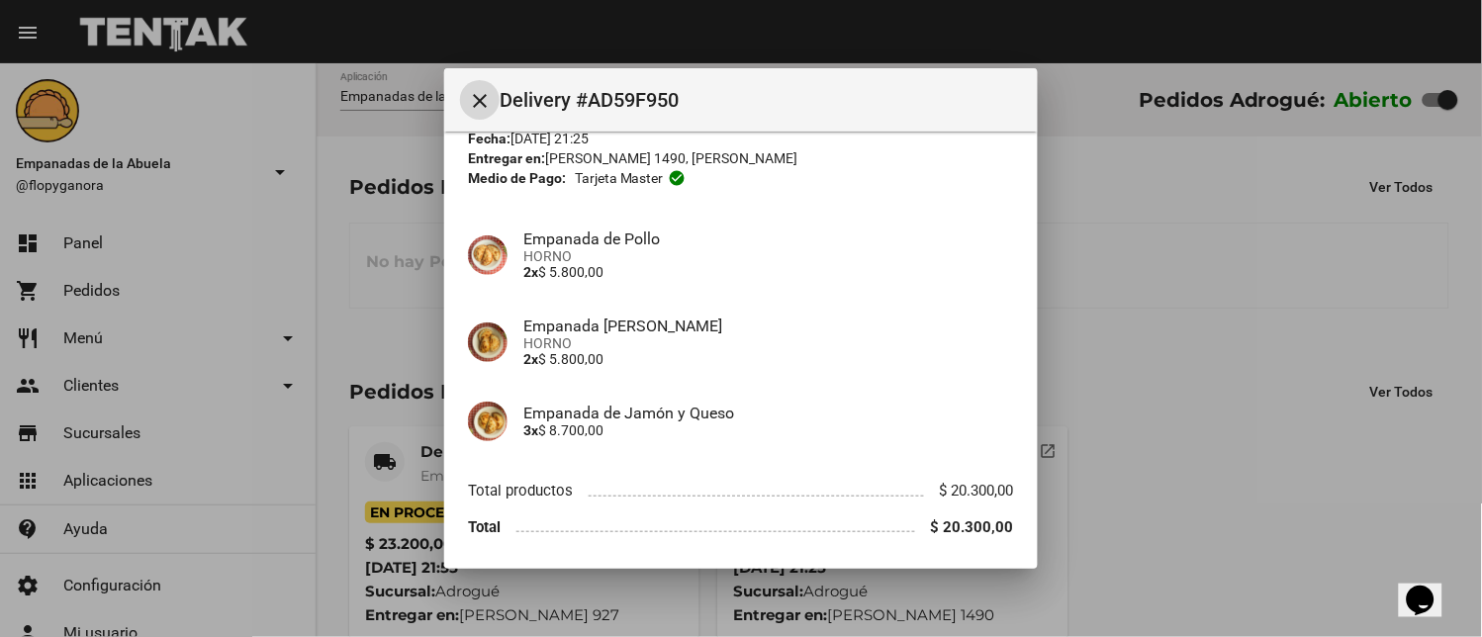
scroll to position [152, 0]
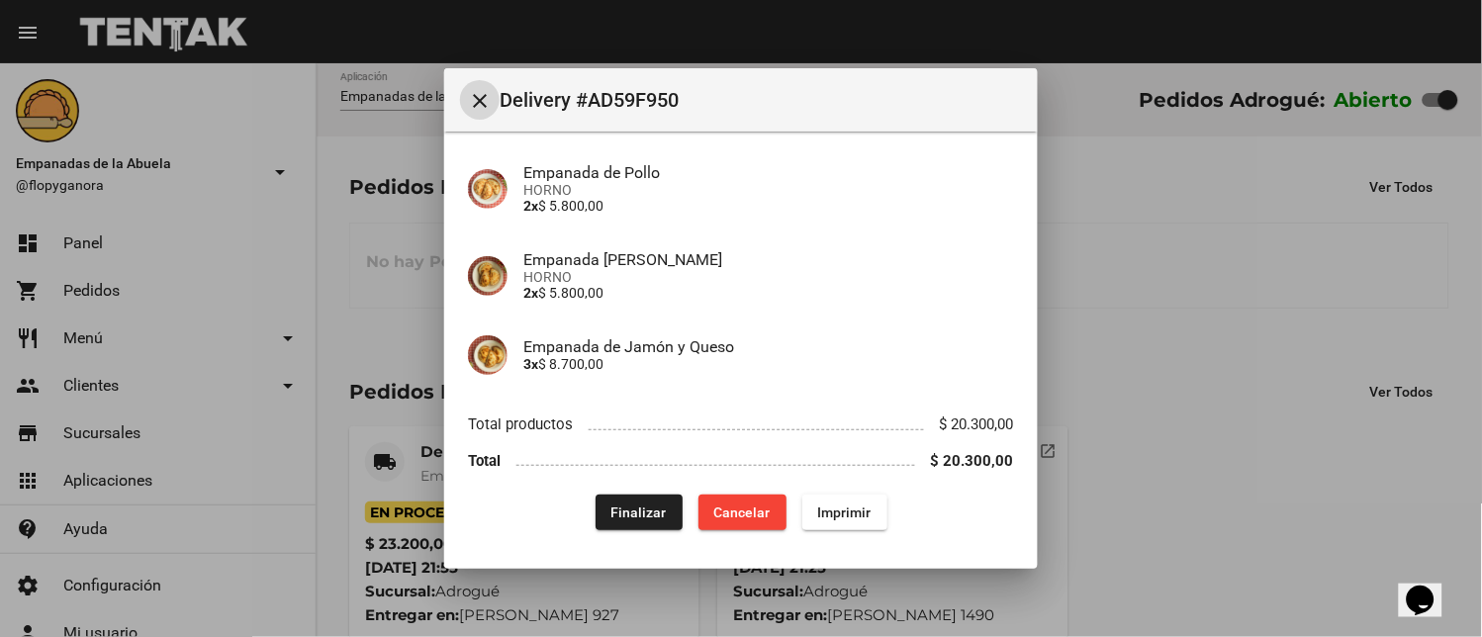
click at [628, 514] on span "Finalizar" at bounding box center [638, 513] width 55 height 16
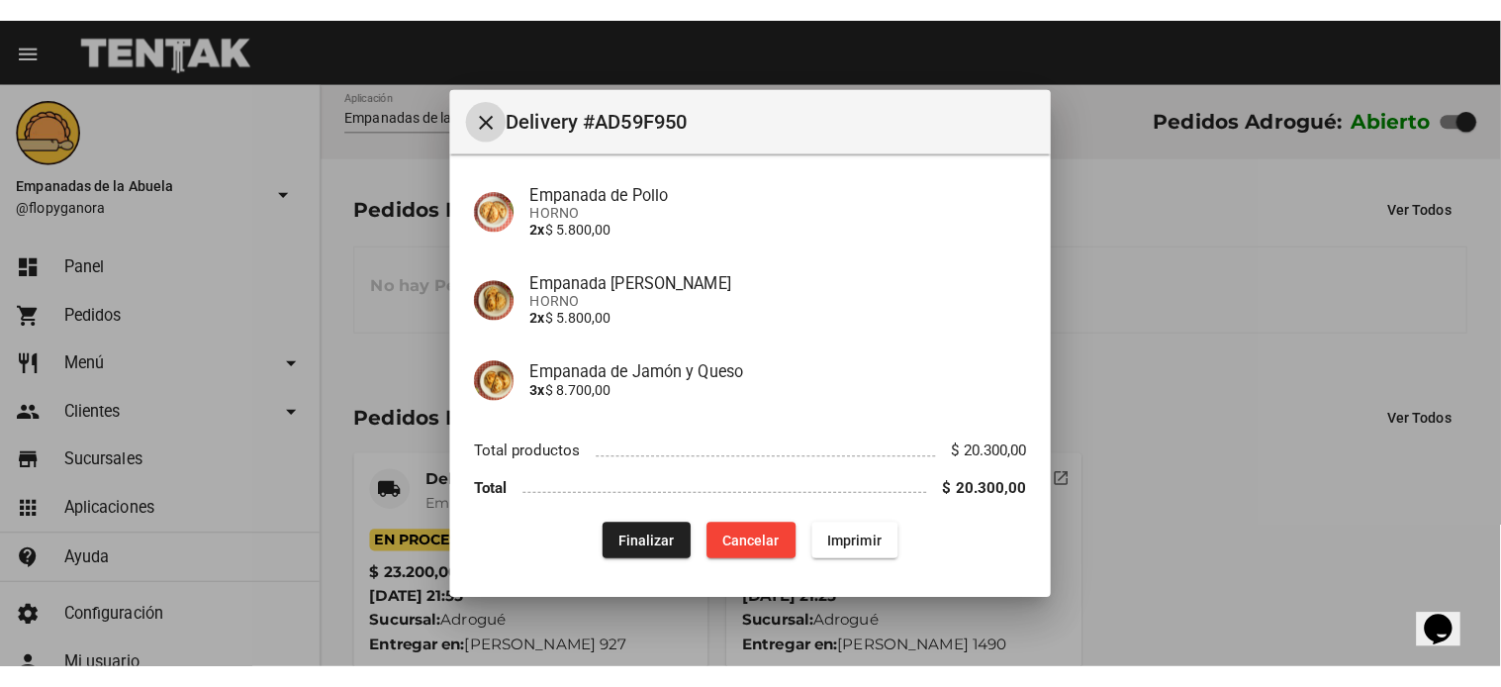
scroll to position [0, 0]
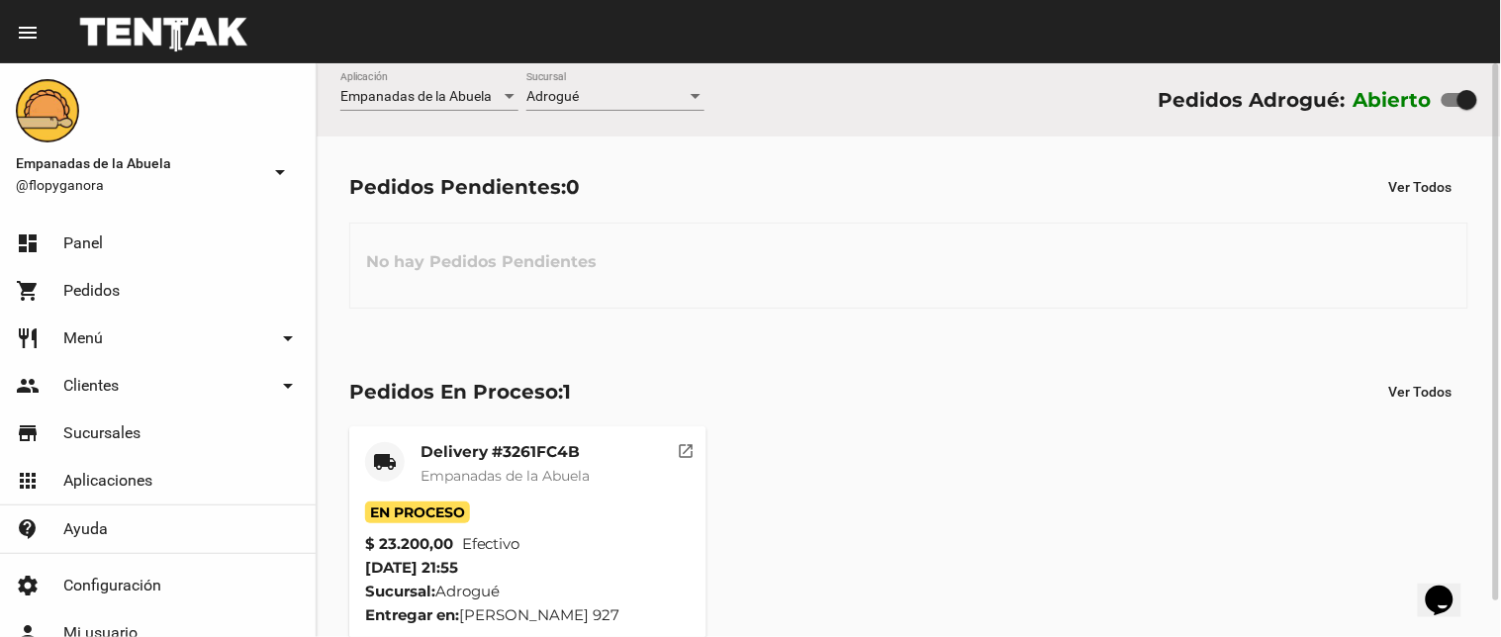
click at [407, 305] on div "No hay Pedidos Pendientes" at bounding box center [908, 266] width 1119 height 86
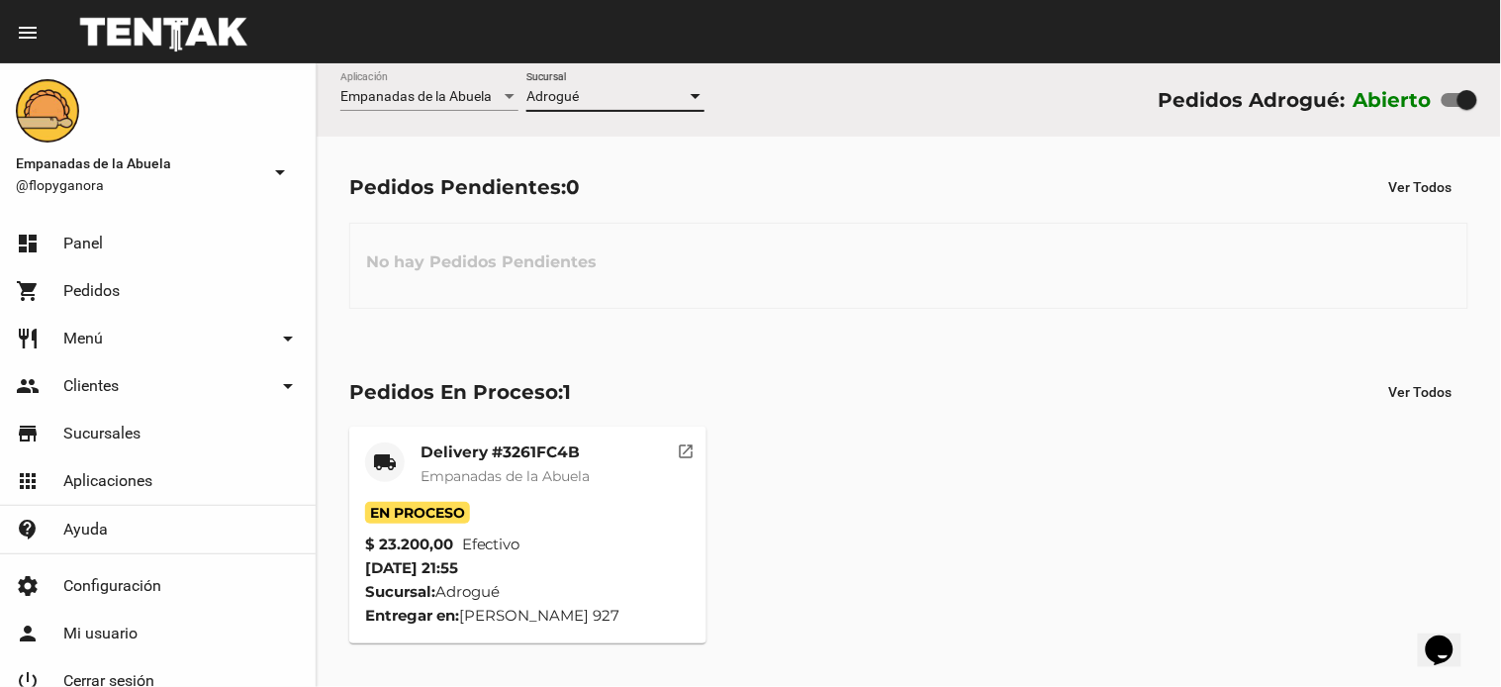
click at [582, 101] on div "Adrogué" at bounding box center [606, 97] width 160 height 16
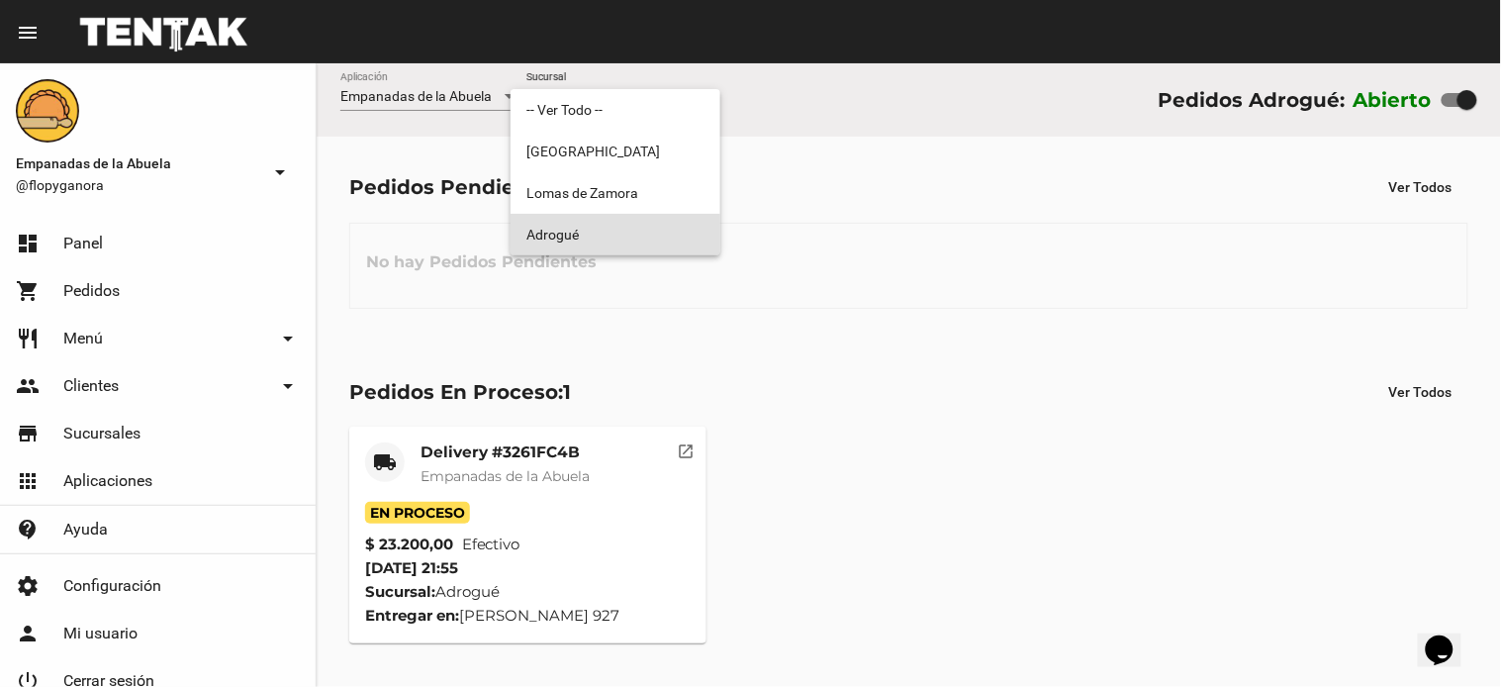
click at [596, 230] on span "Adrogué" at bounding box center [615, 235] width 178 height 42
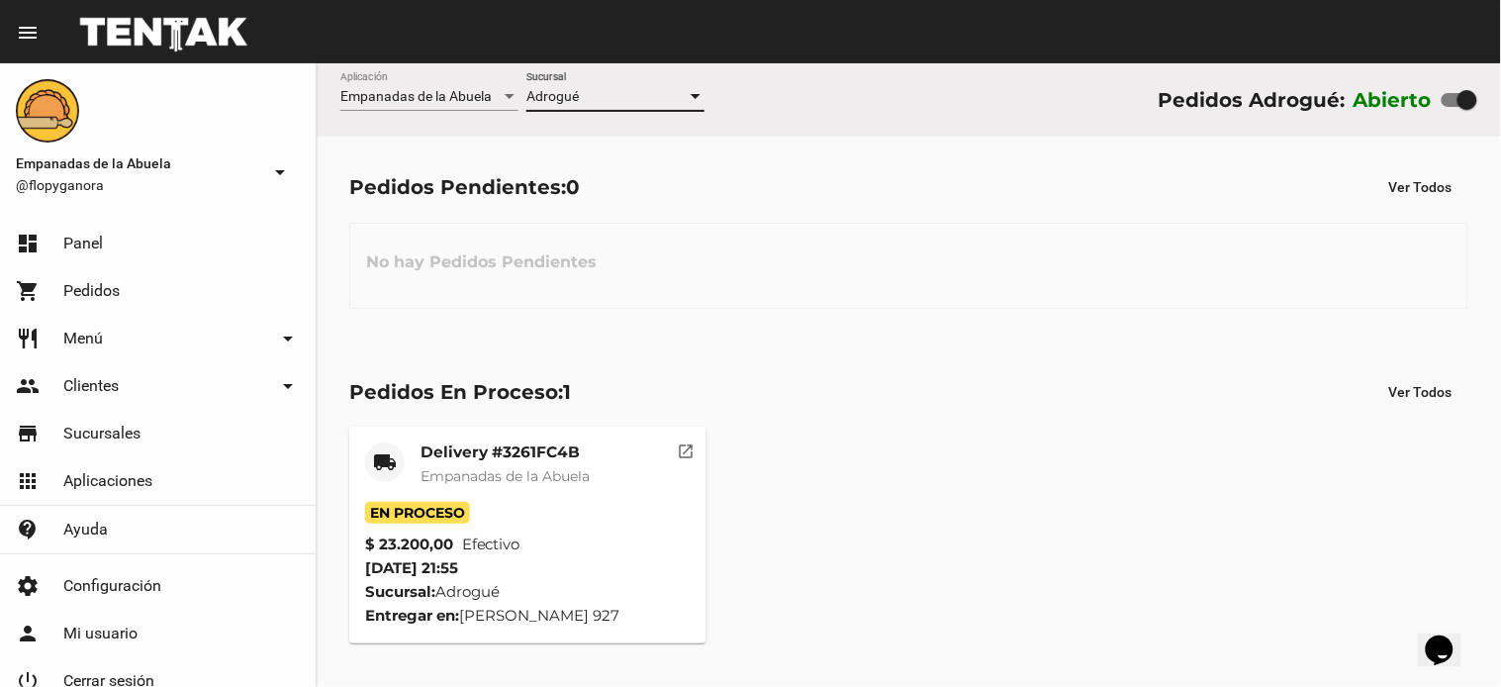
click at [1203, 206] on div "Pedidos Pendientes: 0 Ver Todos No hay Pedidos Pendientes" at bounding box center [909, 239] width 1184 height 204
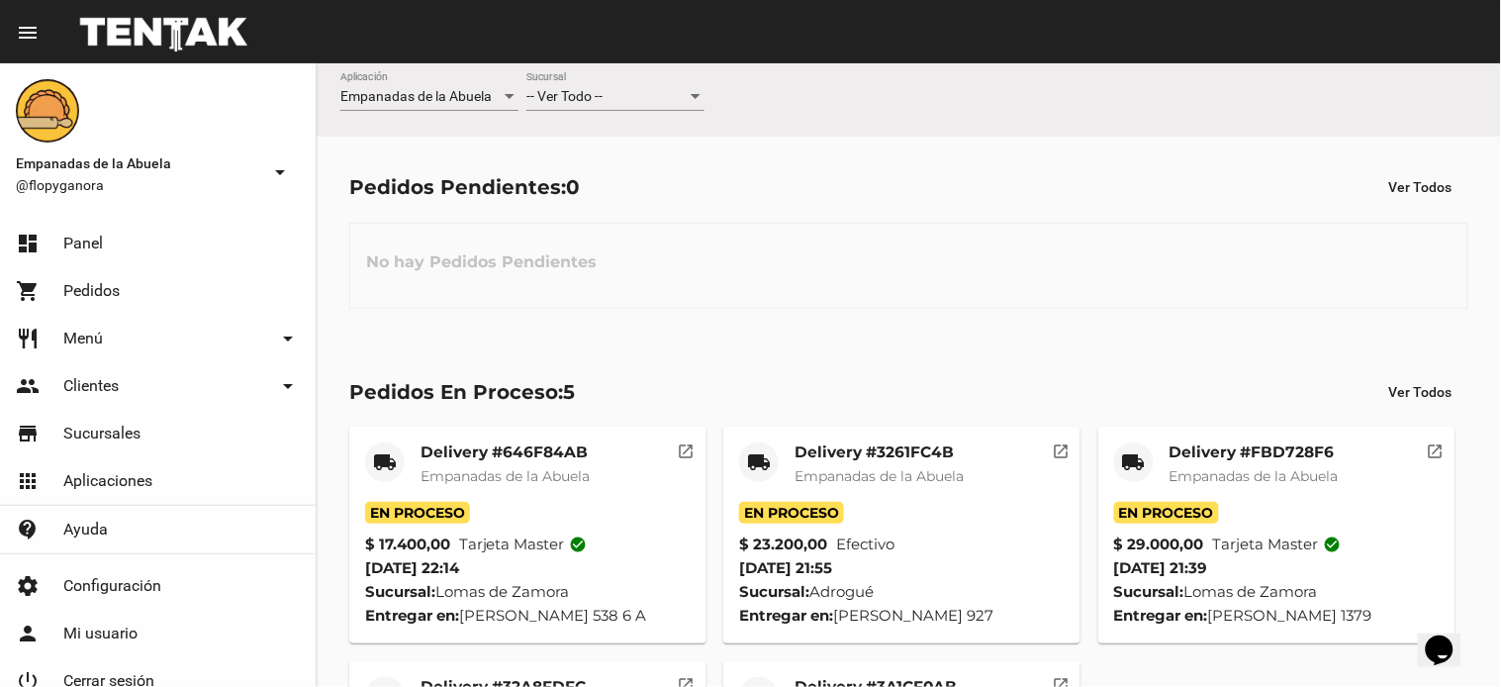
click at [638, 86] on div "-- Ver Todo -- Sucursal" at bounding box center [615, 91] width 178 height 39
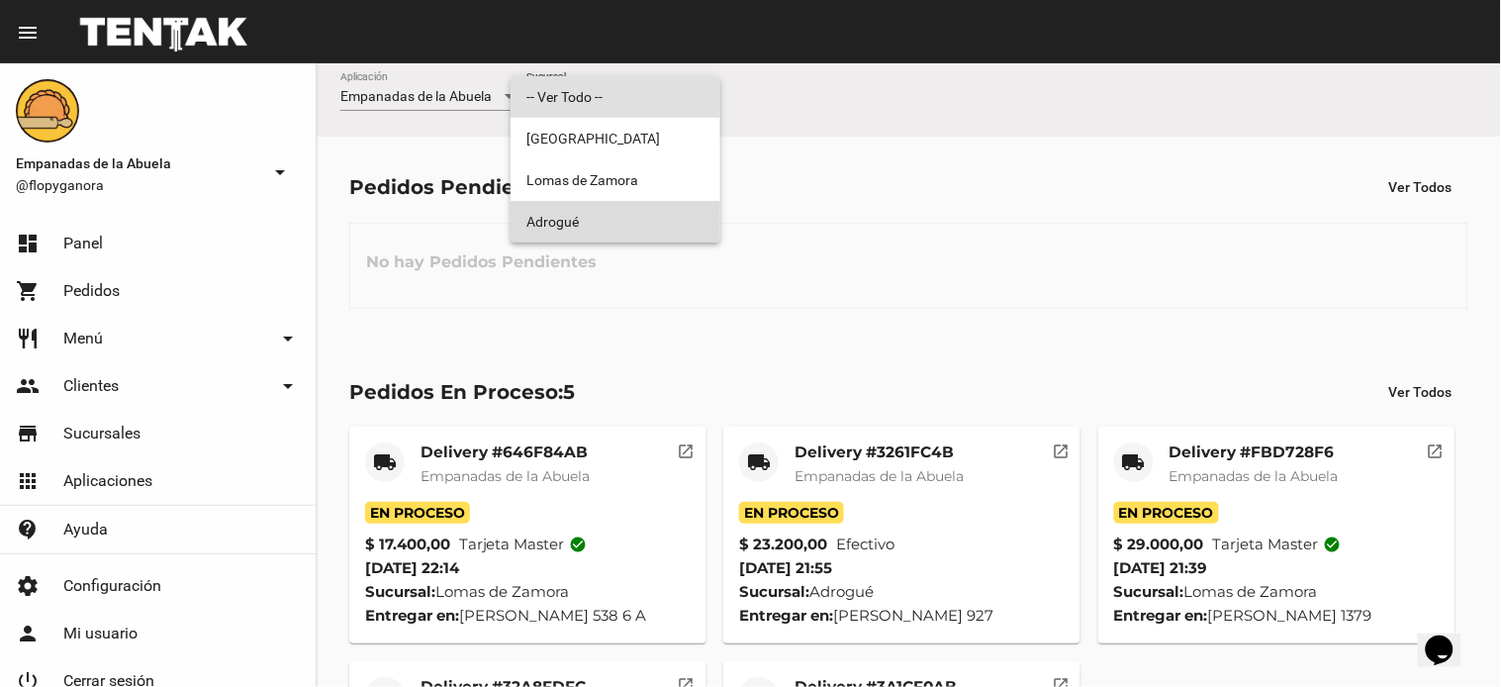
click at [640, 211] on span "Adrogué" at bounding box center [615, 222] width 178 height 42
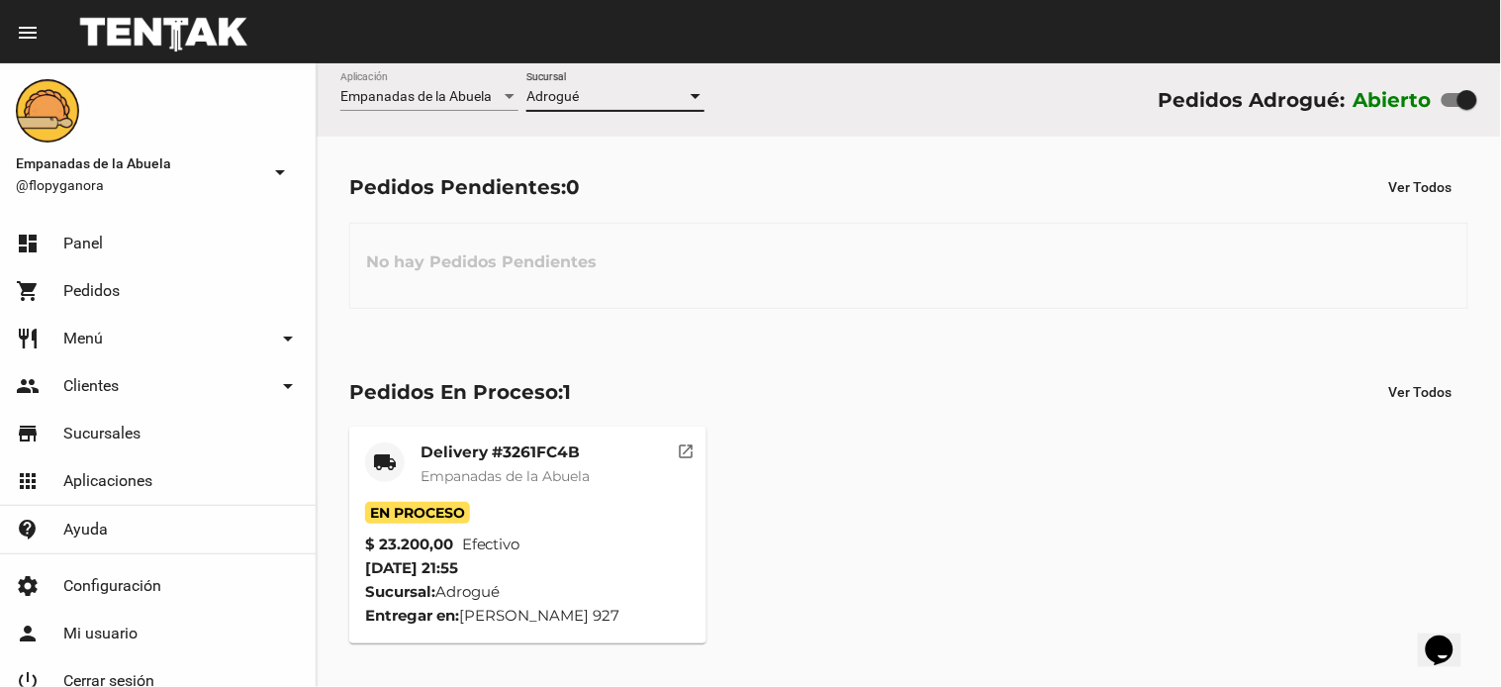
click at [542, 442] on mat-card-title "Delivery #3261FC4B" at bounding box center [504, 452] width 169 height 20
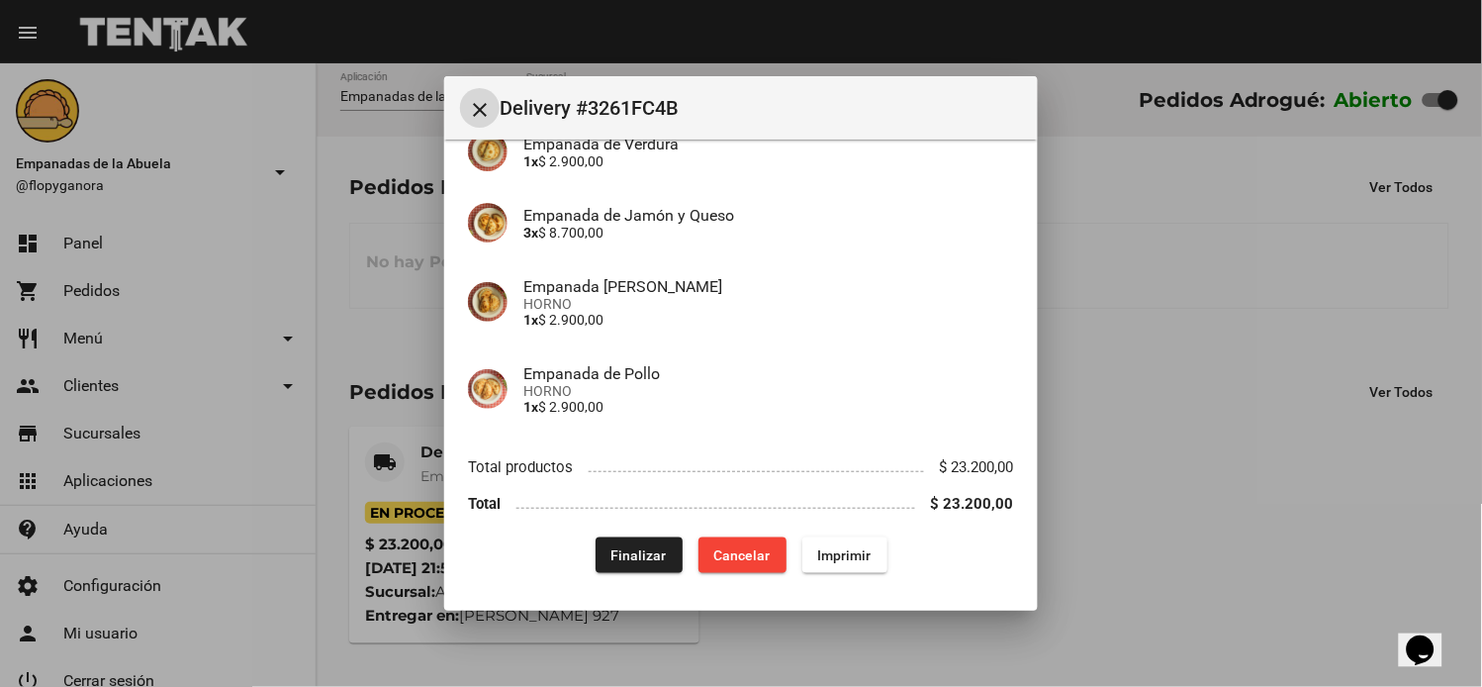
scroll to position [366, 0]
drag, startPoint x: 626, startPoint y: 562, endPoint x: 490, endPoint y: 637, distance: 155.9
click at [625, 562] on button "Finalizar" at bounding box center [639, 553] width 87 height 36
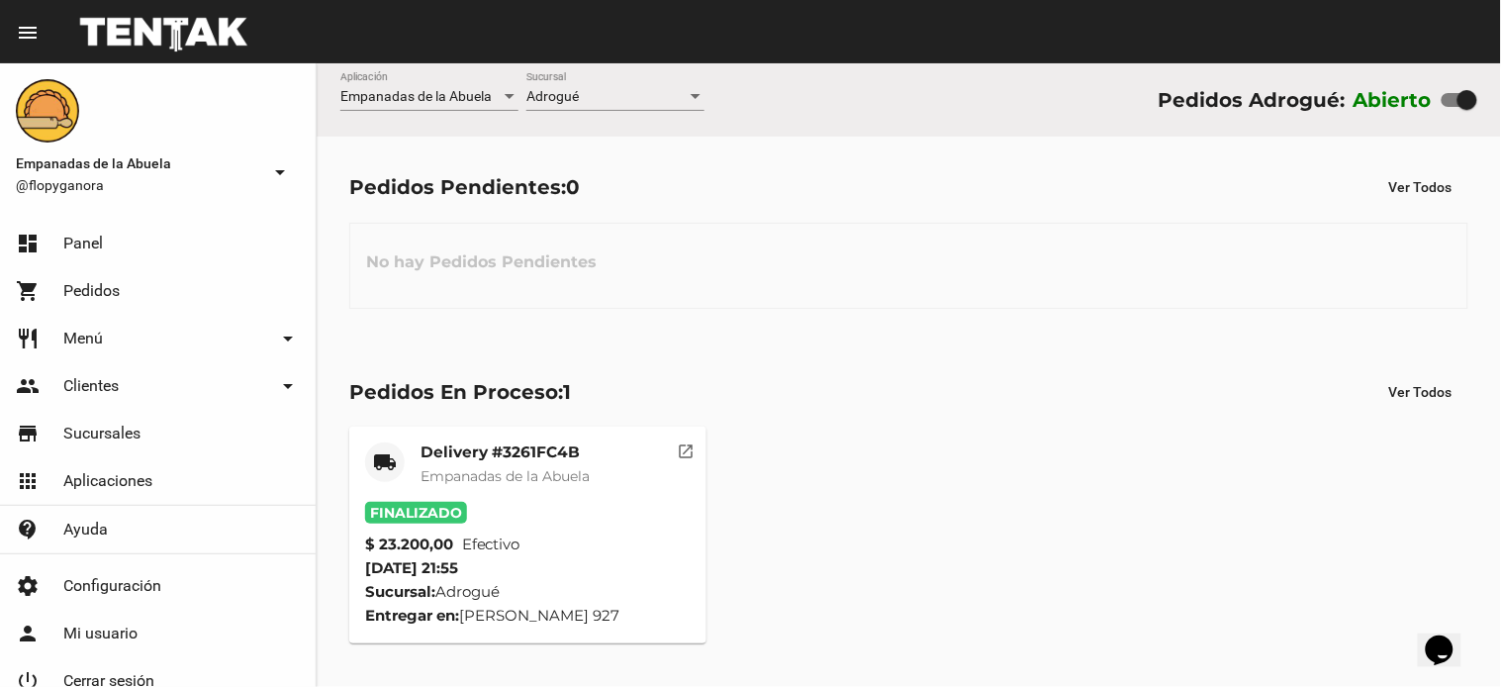
click at [536, 445] on mat-card-title "Delivery #3261FC4B" at bounding box center [504, 452] width 169 height 20
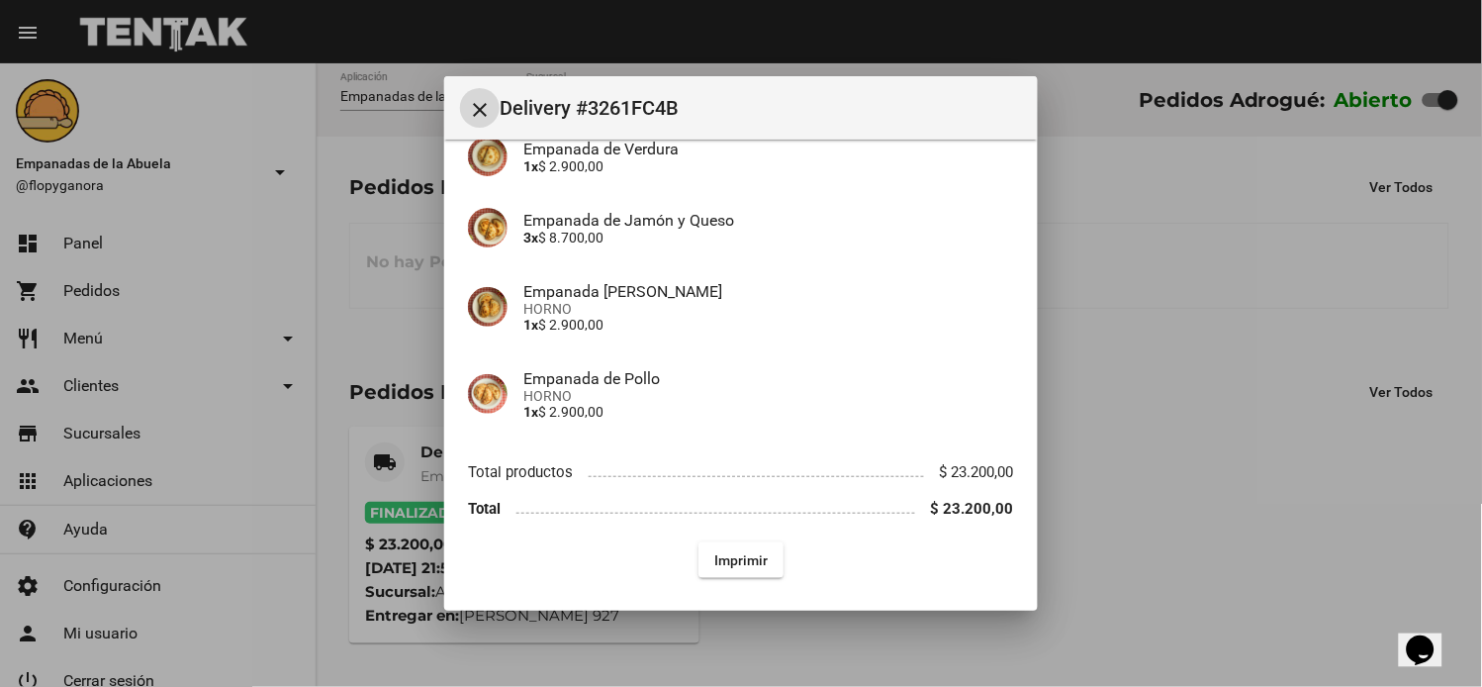
scroll to position [366, 0]
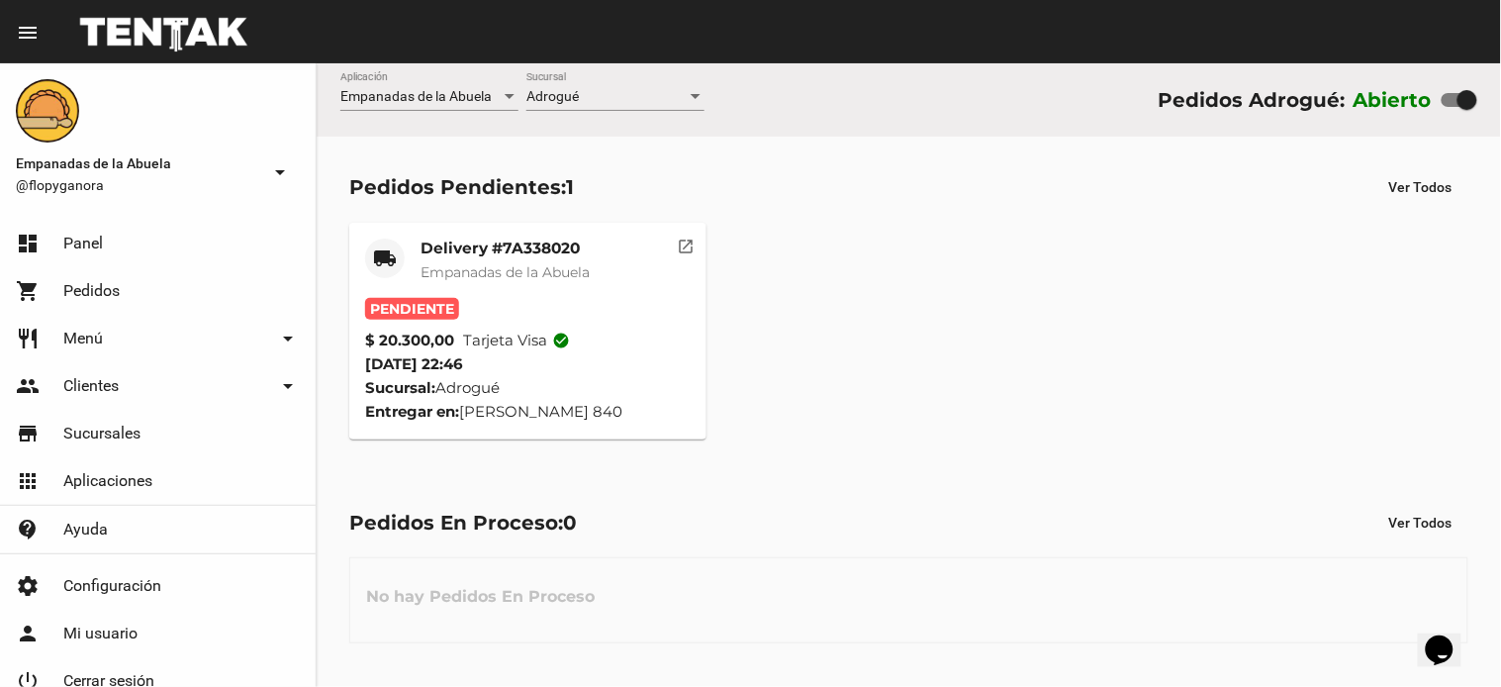
click at [517, 272] on span "Empanadas de la Abuela" at bounding box center [504, 272] width 169 height 18
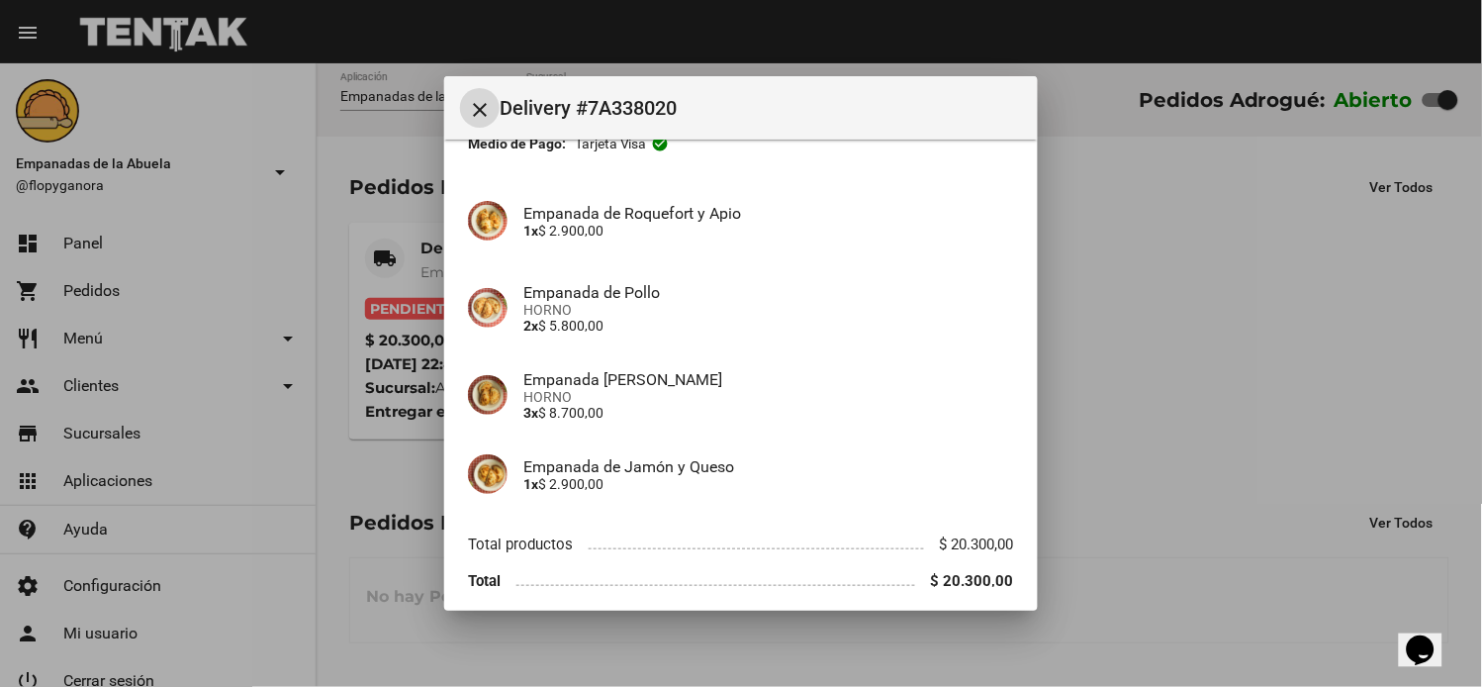
scroll to position [208, 0]
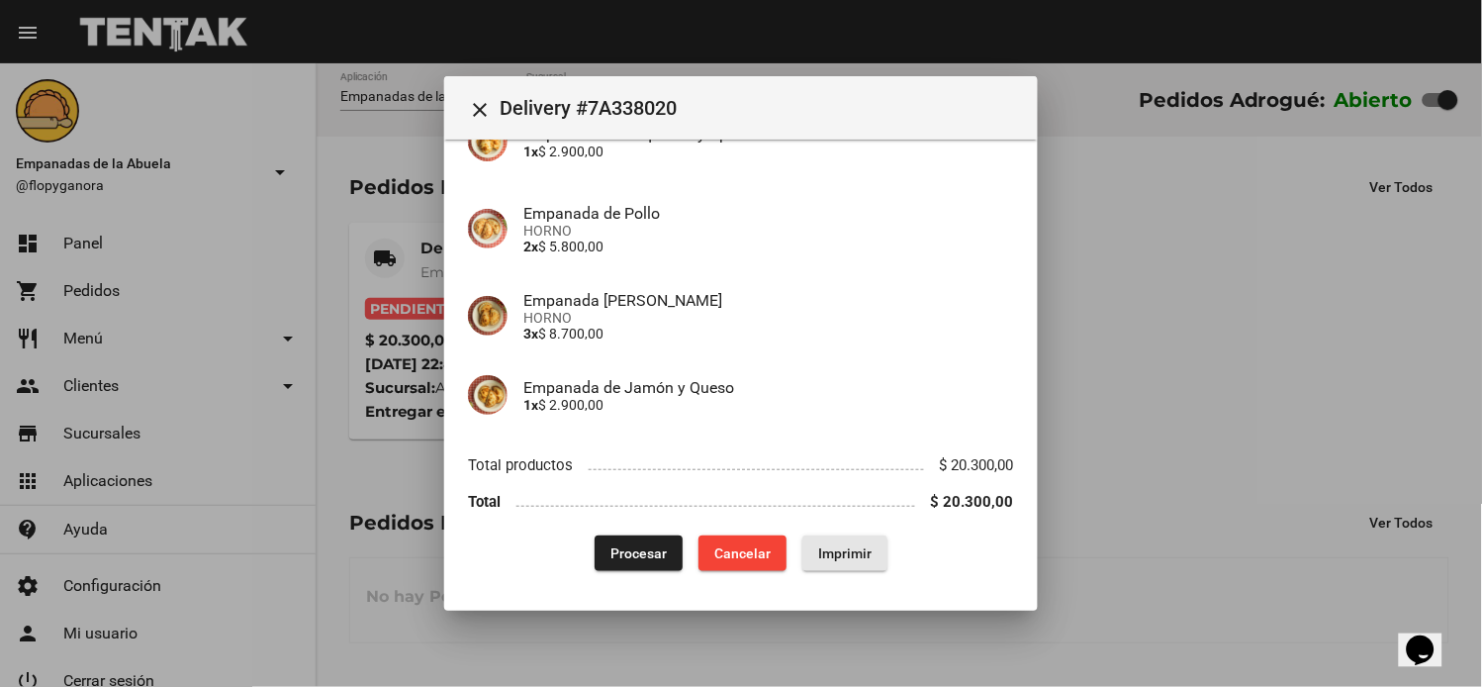
click at [841, 538] on button "Imprimir" at bounding box center [844, 553] width 85 height 36
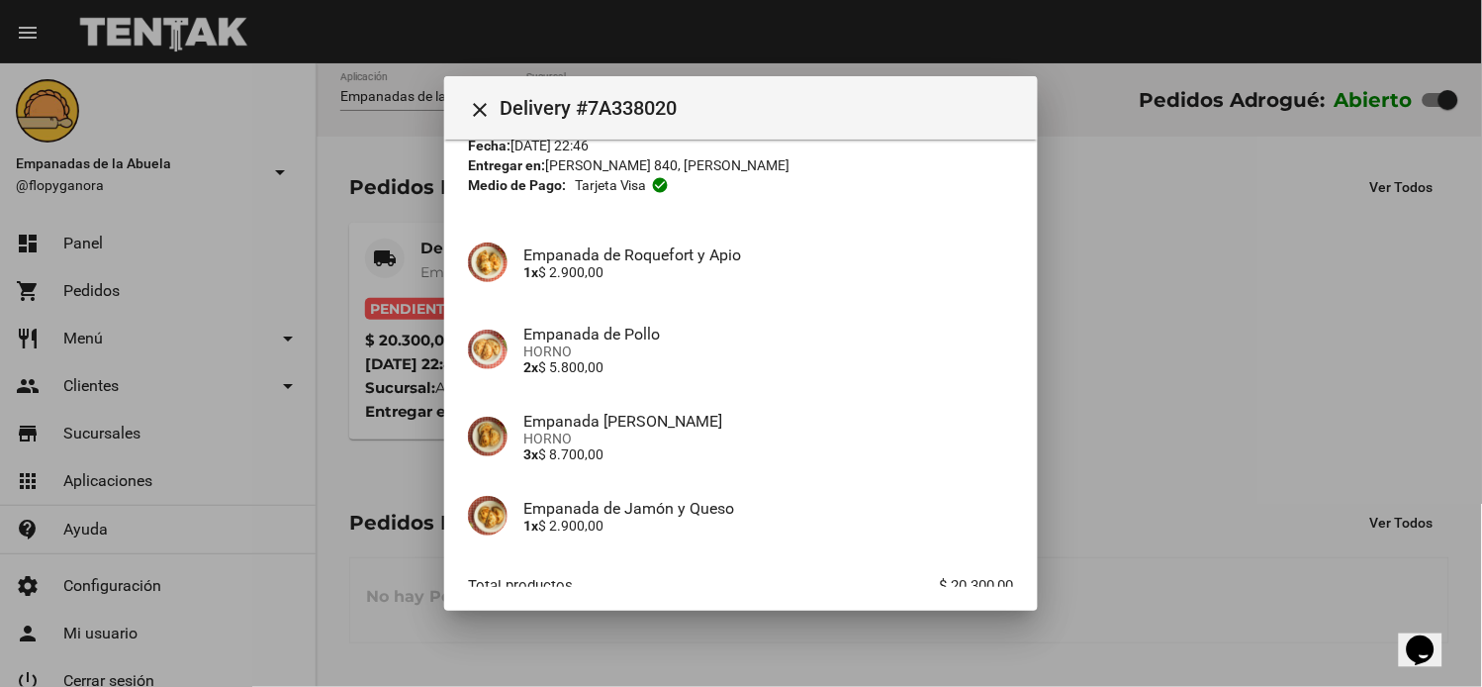
scroll to position [208, 0]
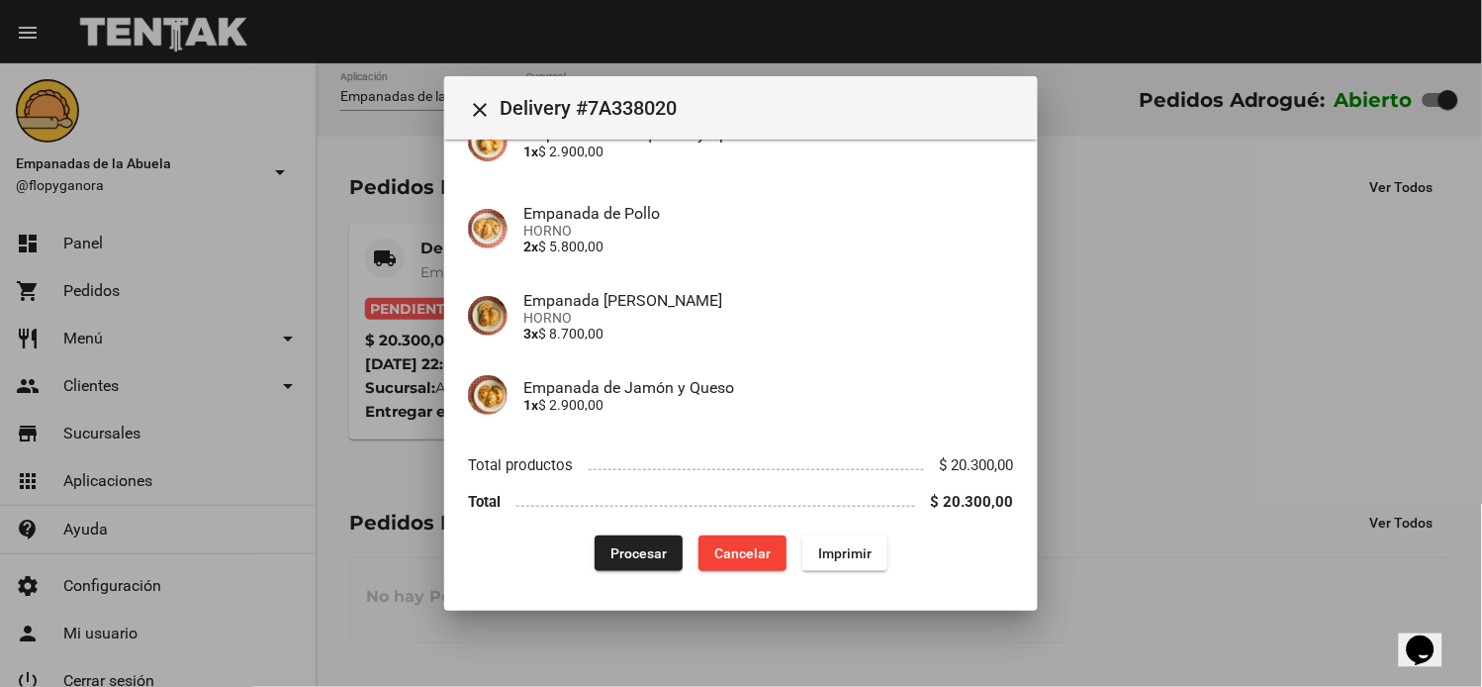
drag, startPoint x: 633, startPoint y: 542, endPoint x: 615, endPoint y: 502, distance: 44.3
click at [633, 545] on span "Procesar" at bounding box center [638, 553] width 56 height 16
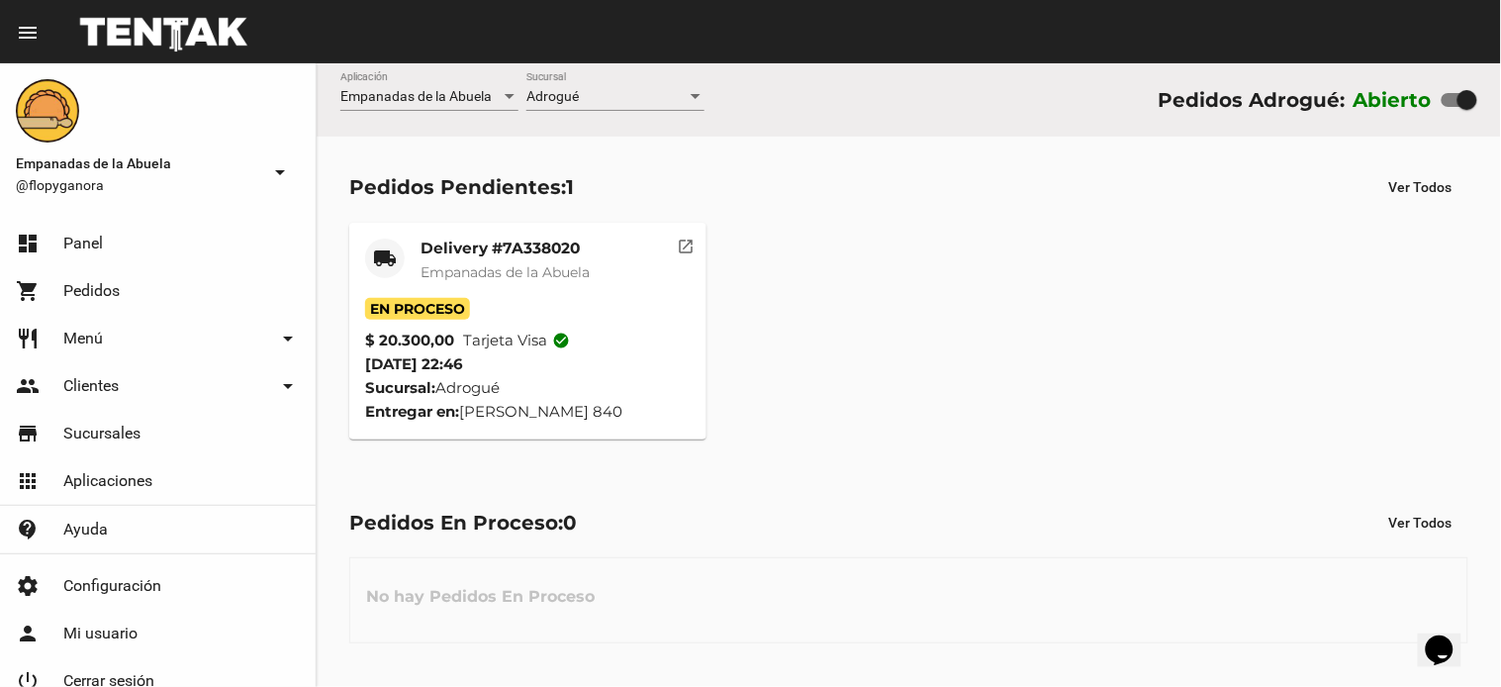
click at [515, 251] on mat-card-title "Delivery #7A338020" at bounding box center [504, 248] width 169 height 20
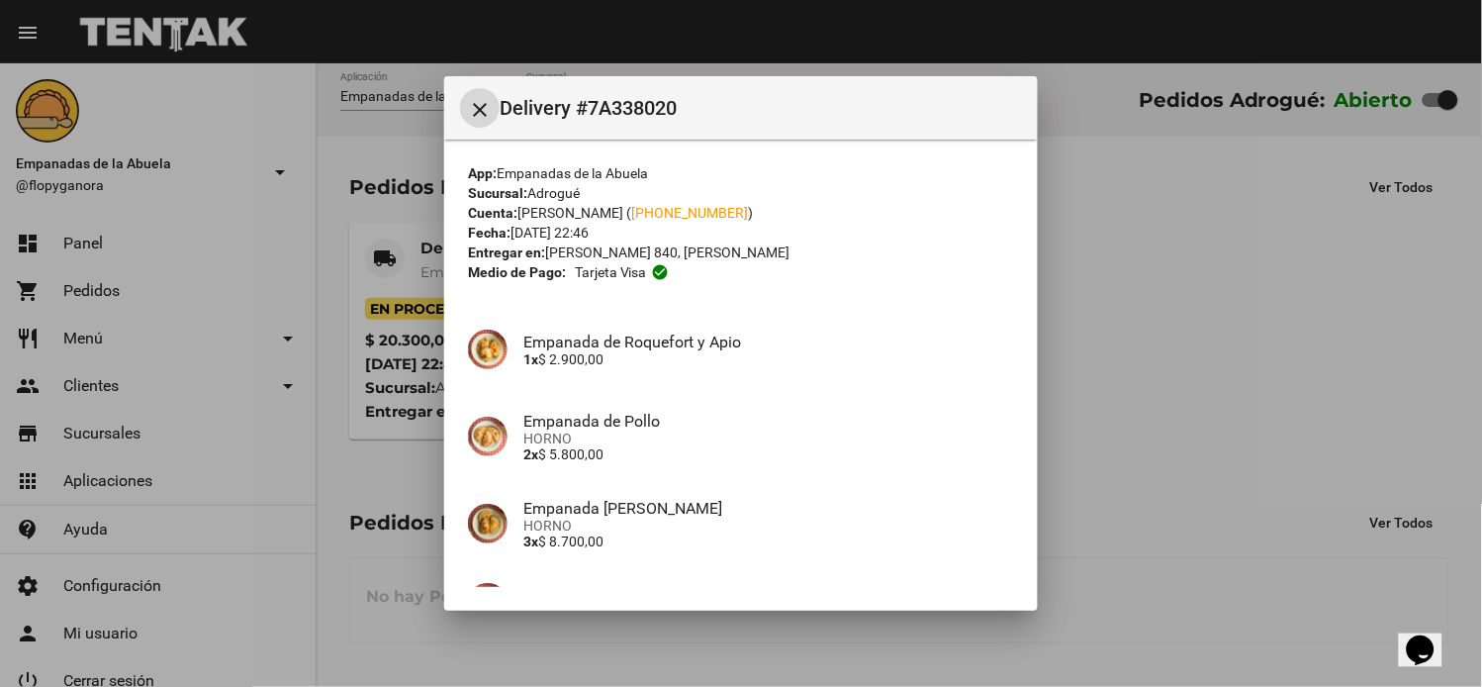
scroll to position [208, 0]
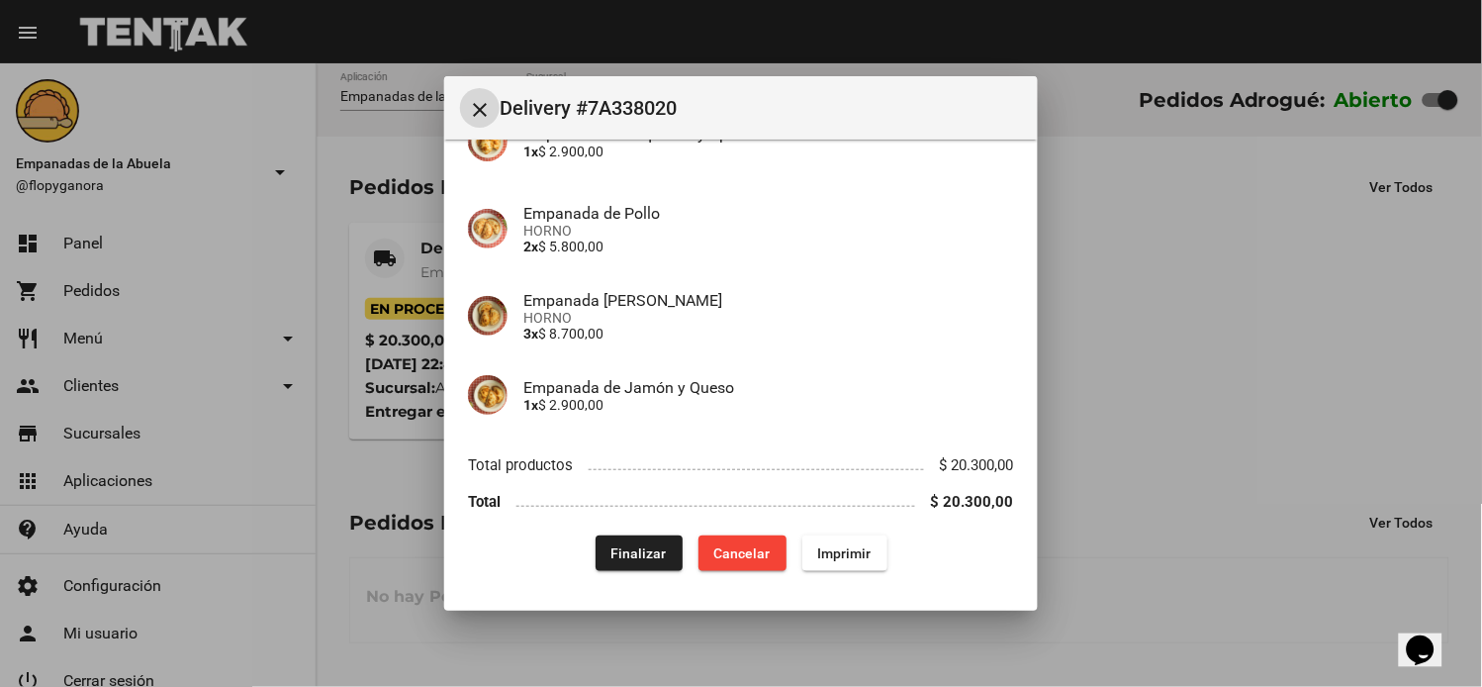
click at [814, 569] on button "Imprimir" at bounding box center [844, 553] width 85 height 36
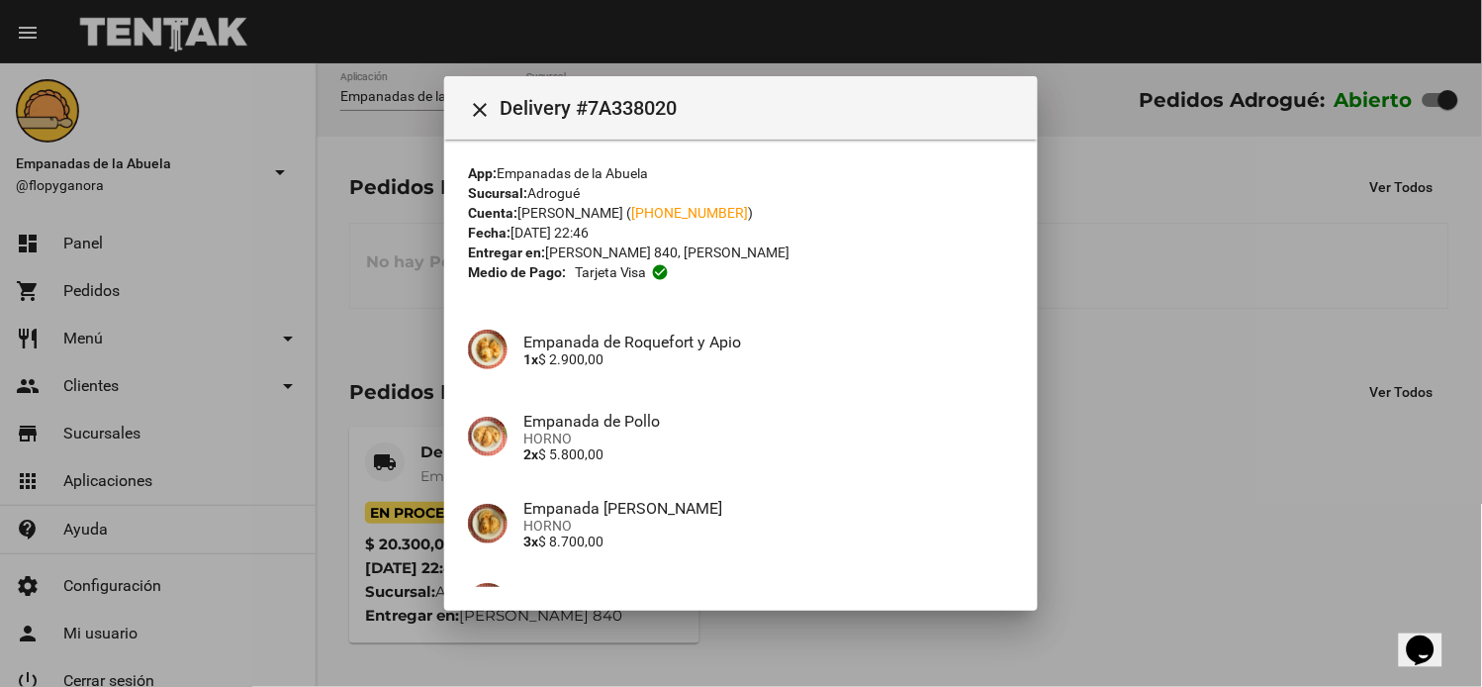
scroll to position [208, 0]
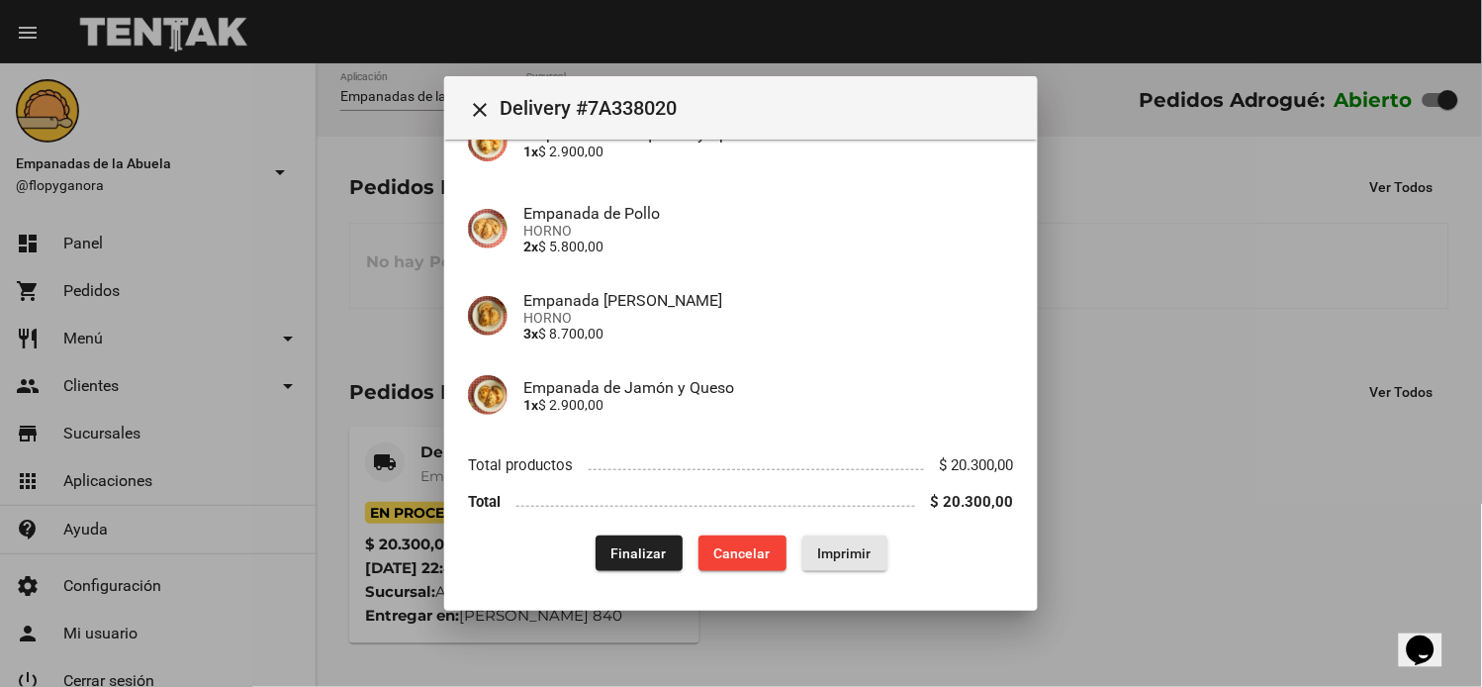
click at [815, 541] on button "Imprimir" at bounding box center [844, 553] width 85 height 36
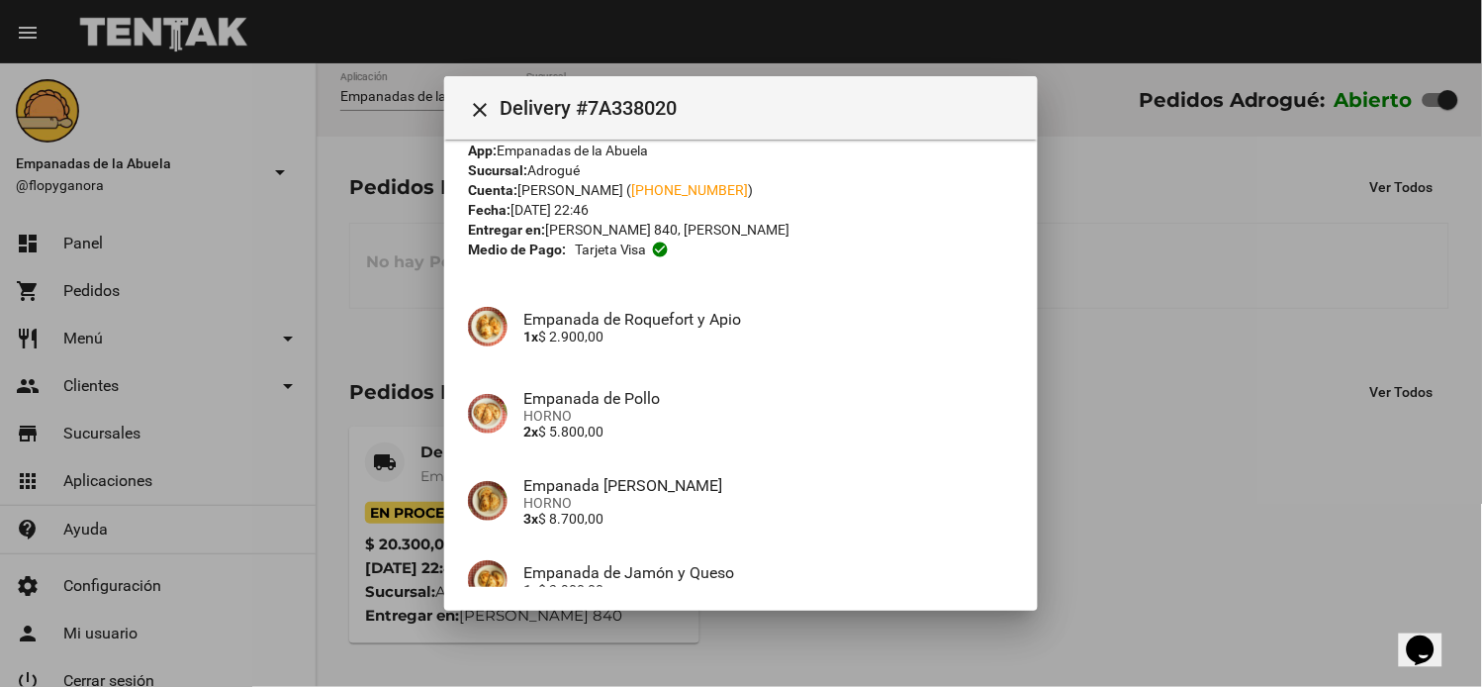
scroll to position [208, 0]
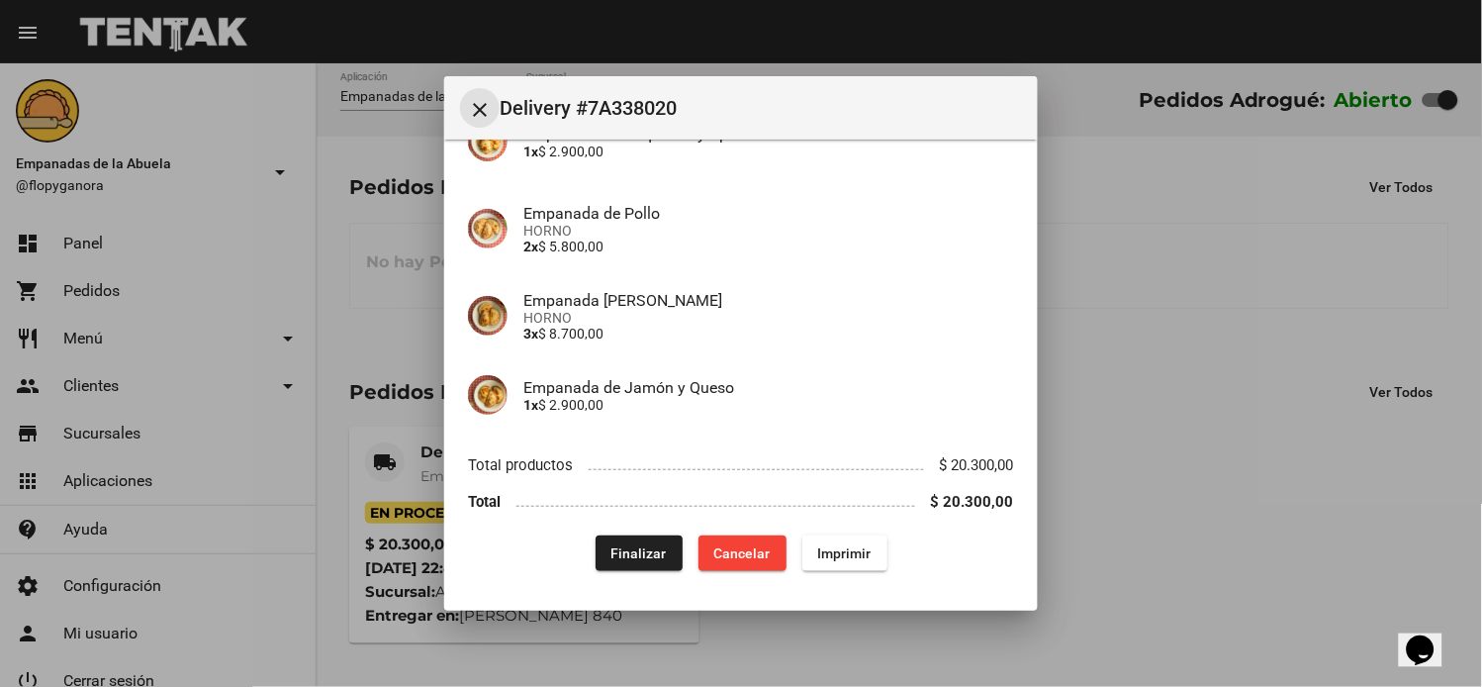
click at [479, 99] on mat-icon "close" at bounding box center [480, 110] width 24 height 24
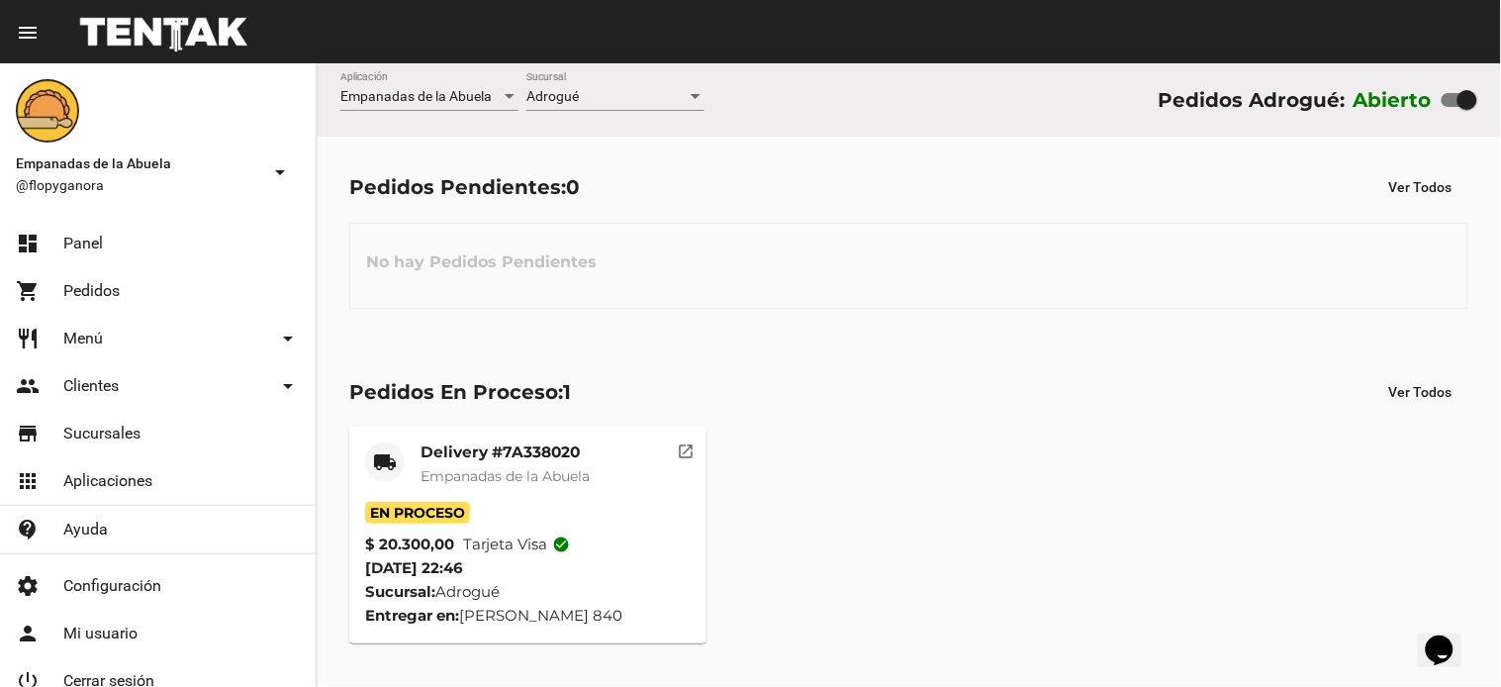
click at [626, 100] on div "Adrogué" at bounding box center [606, 97] width 160 height 16
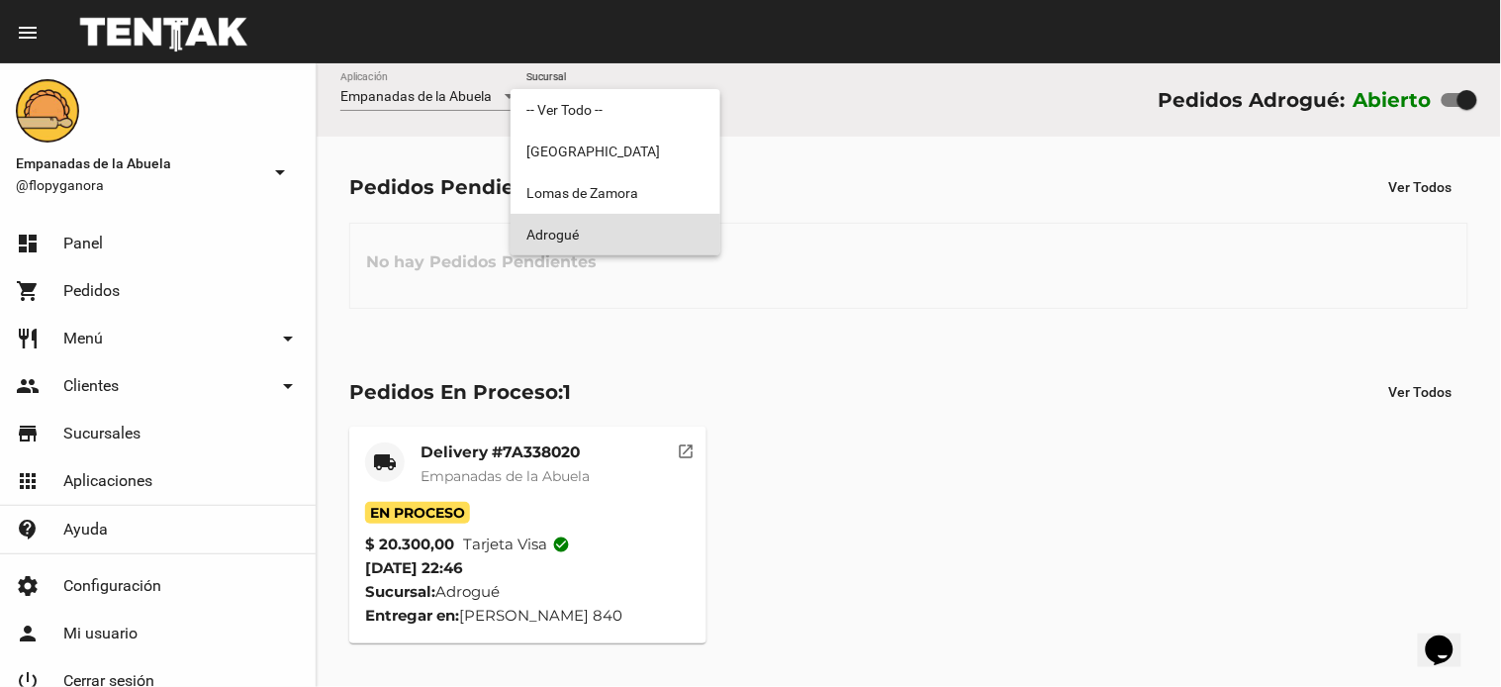
click at [614, 221] on span "Adrogué" at bounding box center [615, 235] width 178 height 42
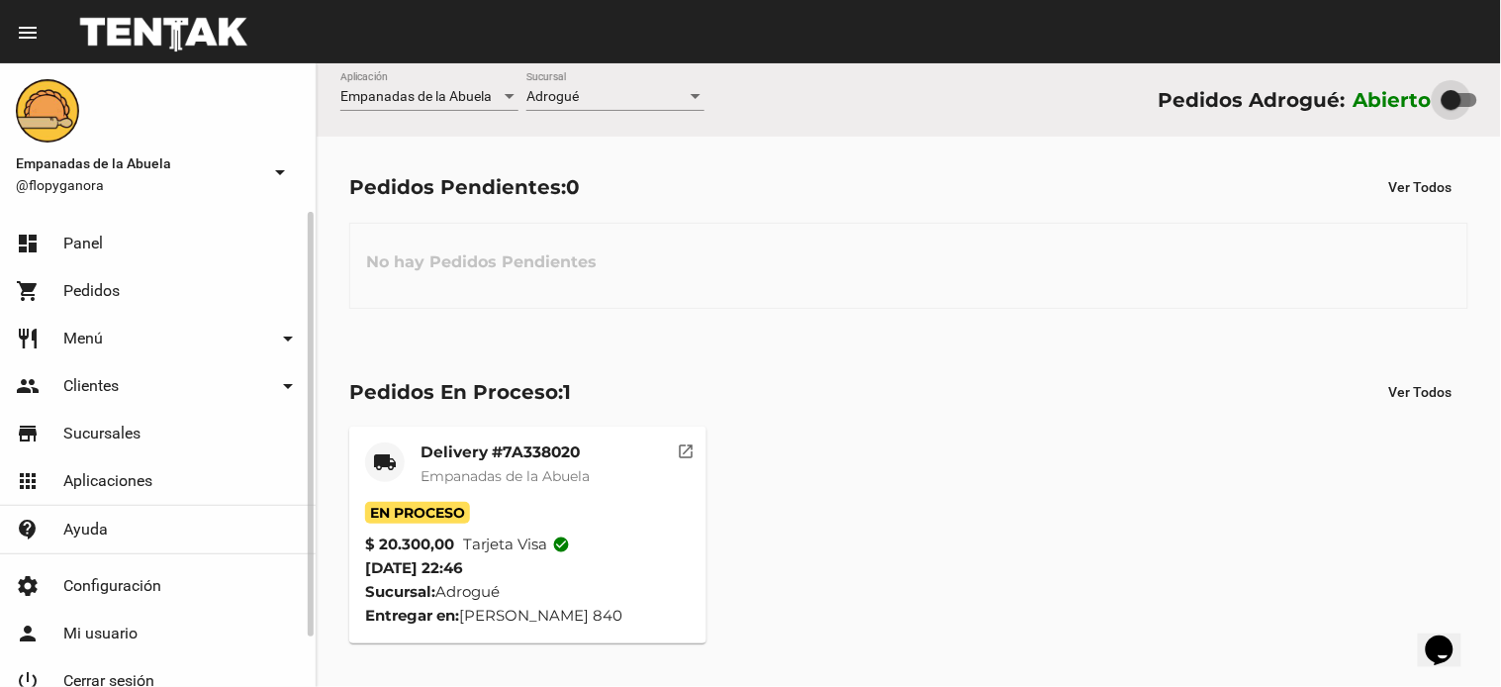
drag, startPoint x: 1469, startPoint y: 103, endPoint x: 279, endPoint y: 644, distance: 1307.4
click at [1288, 114] on div "Pedidos Adrogué: Abierto" at bounding box center [1318, 100] width 320 height 32
checkbox input "false"
click at [507, 468] on span "Empanadas de la Abuela" at bounding box center [504, 476] width 169 height 18
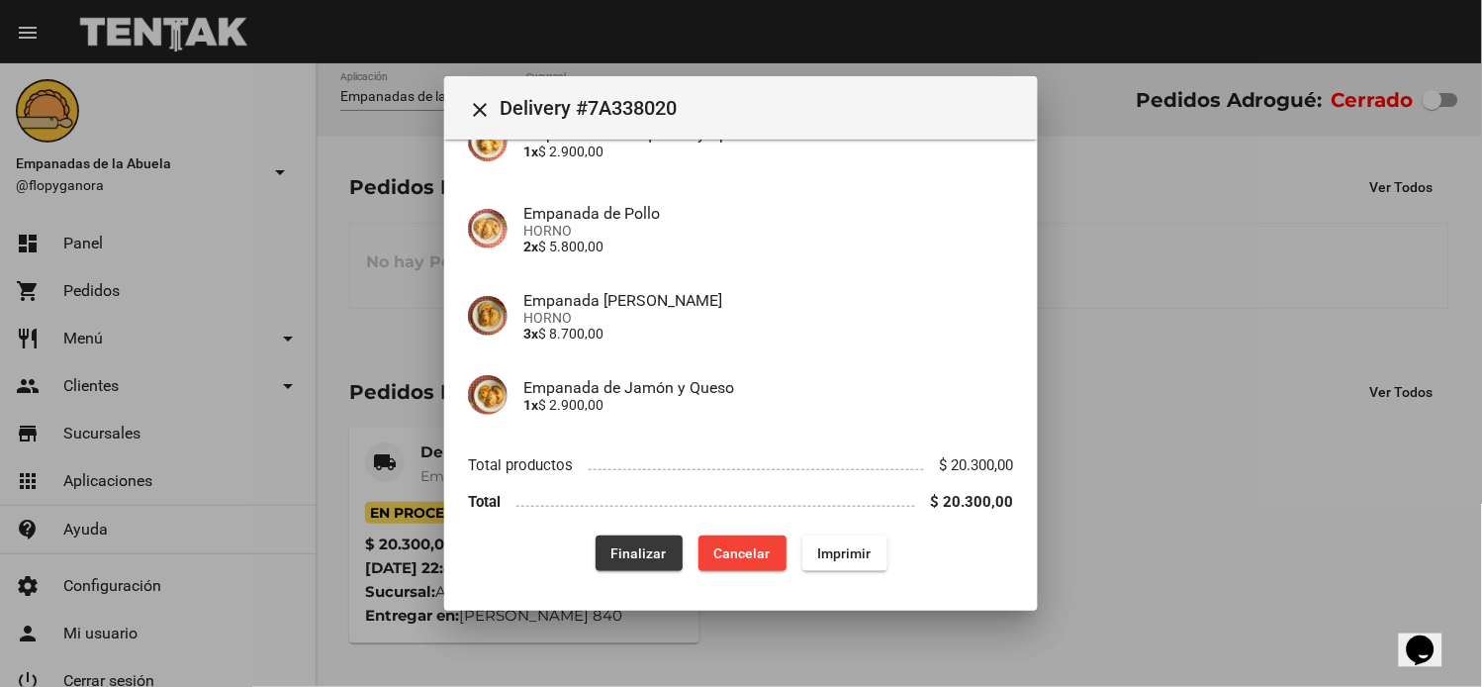
click at [633, 557] on span "Finalizar" at bounding box center [638, 553] width 55 height 16
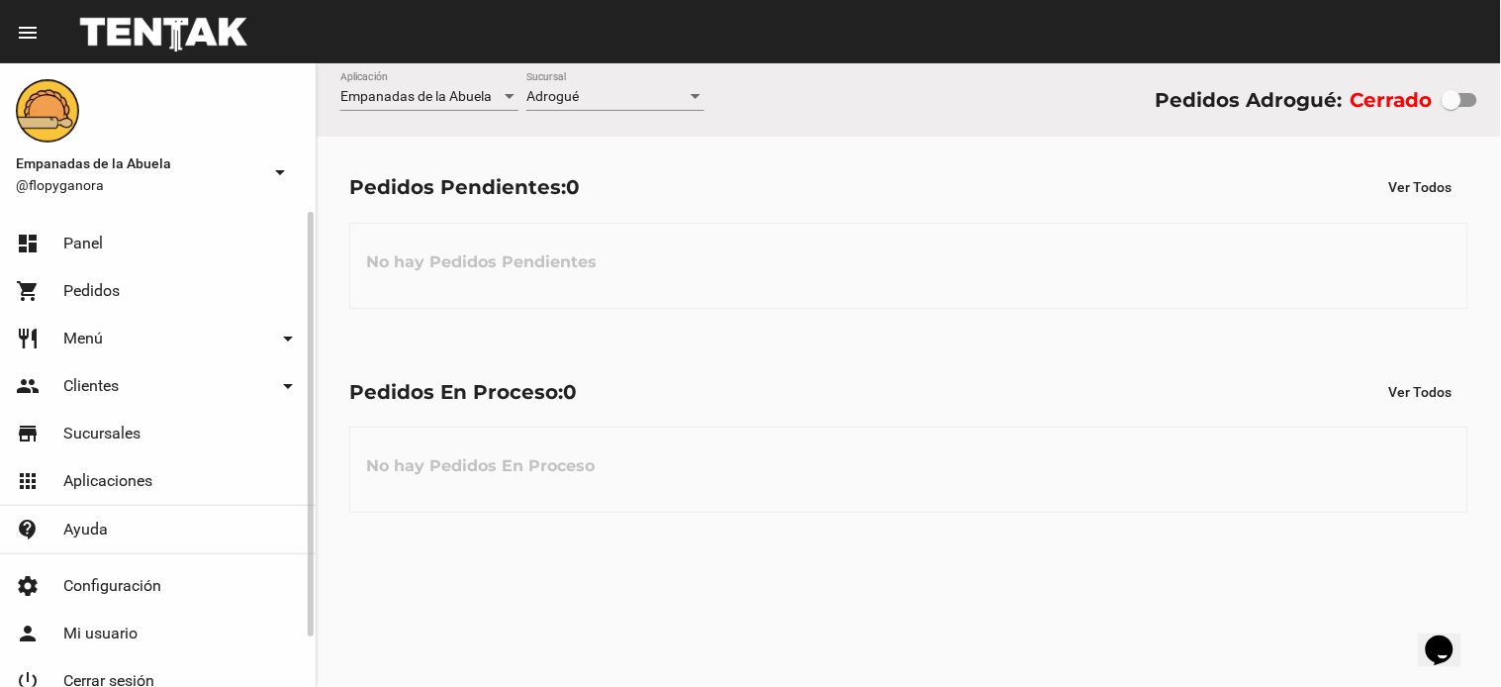
scroll to position [54, 0]
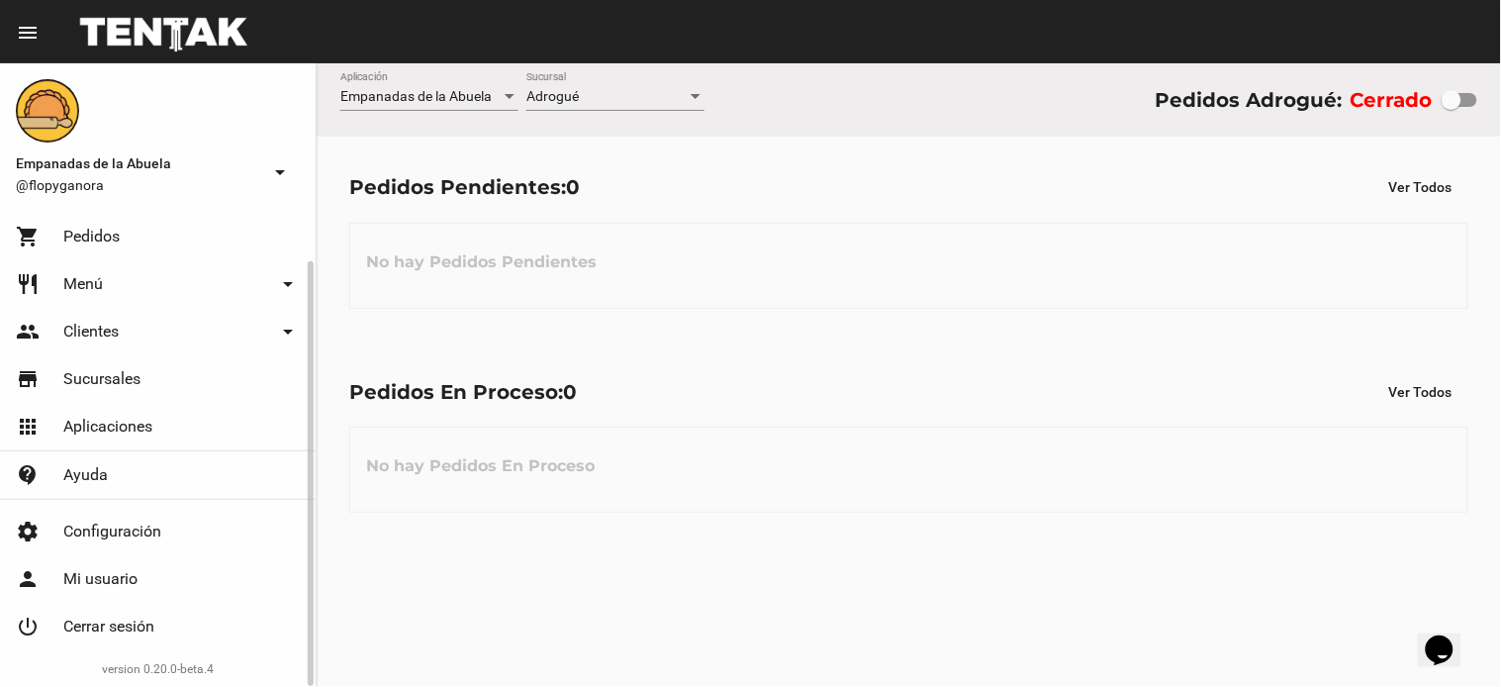
click at [144, 638] on link "power_settings_new Cerrar sesión" at bounding box center [158, 626] width 316 height 47
